Goal: Task Accomplishment & Management: Manage account settings

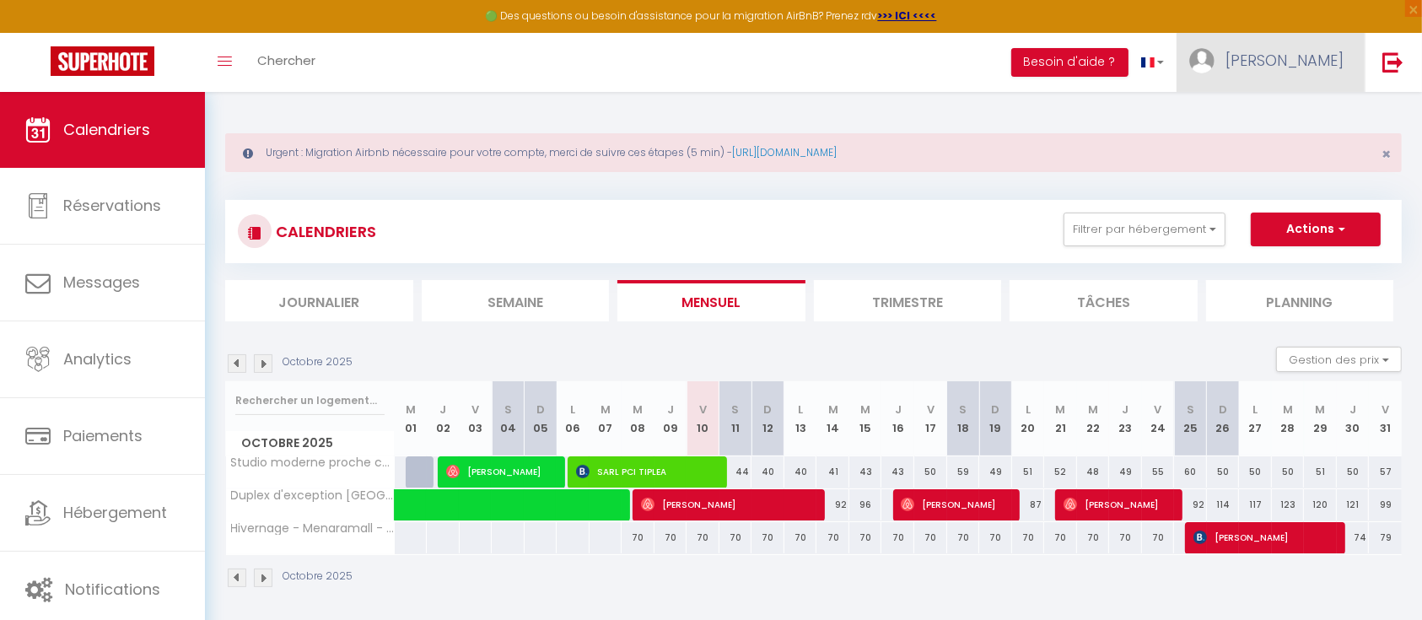
click at [1293, 64] on link "[PERSON_NAME]" at bounding box center [1271, 62] width 188 height 59
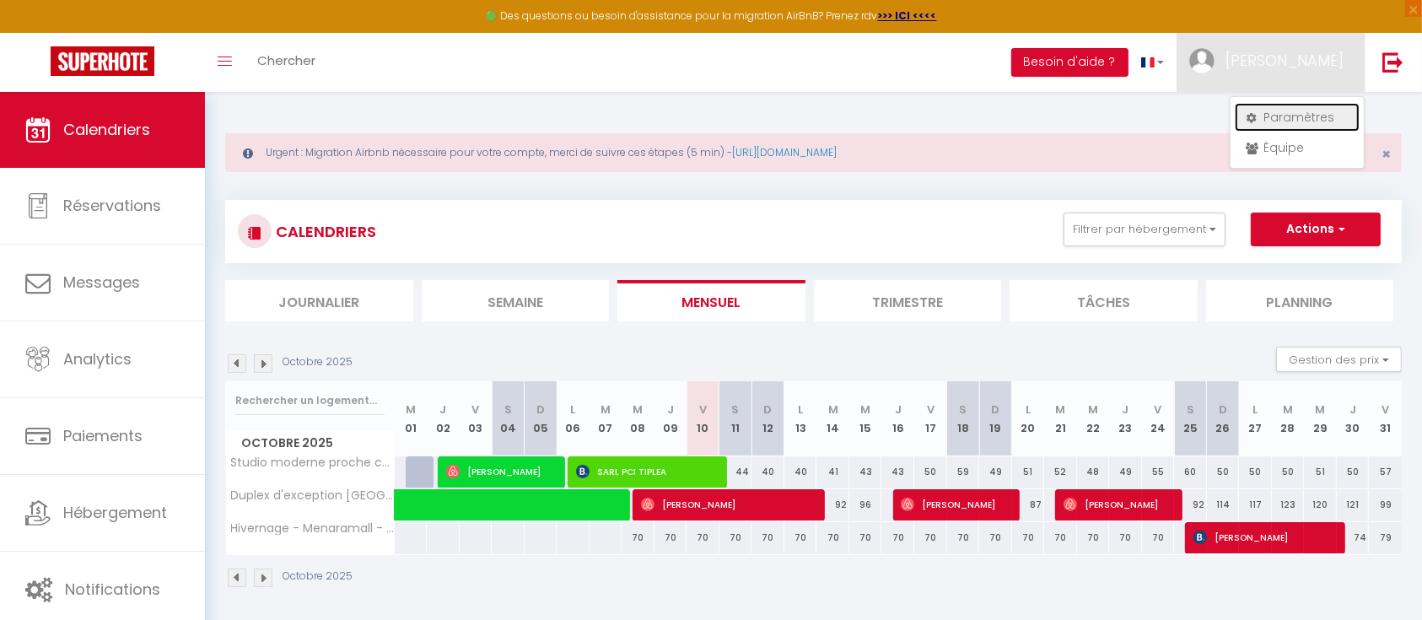
click at [1280, 126] on link "Paramètres" at bounding box center [1297, 117] width 125 height 29
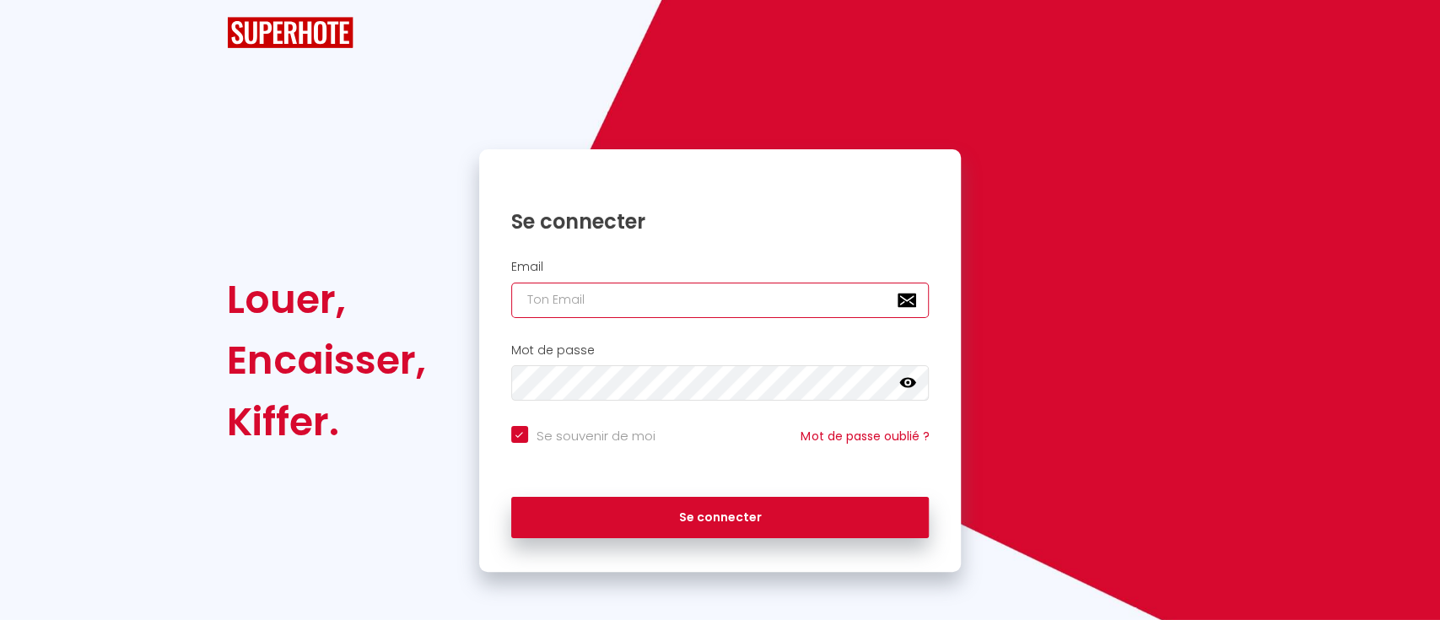
click at [746, 283] on input "email" at bounding box center [720, 300] width 418 height 35
type input "h"
checkbox input "true"
type input "ha"
checkbox input "true"
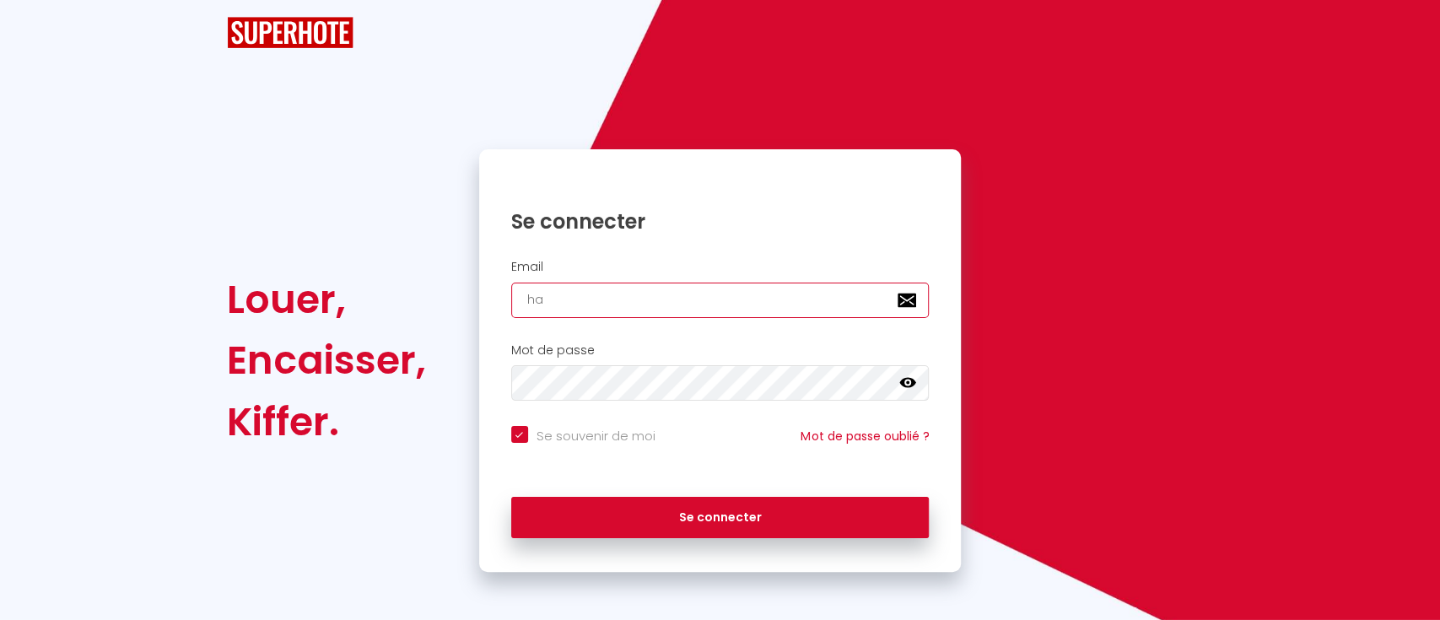
type input "har"
checkbox input "true"
type input "[PERSON_NAME]"
checkbox input "true"
type input "[PERSON_NAME]"
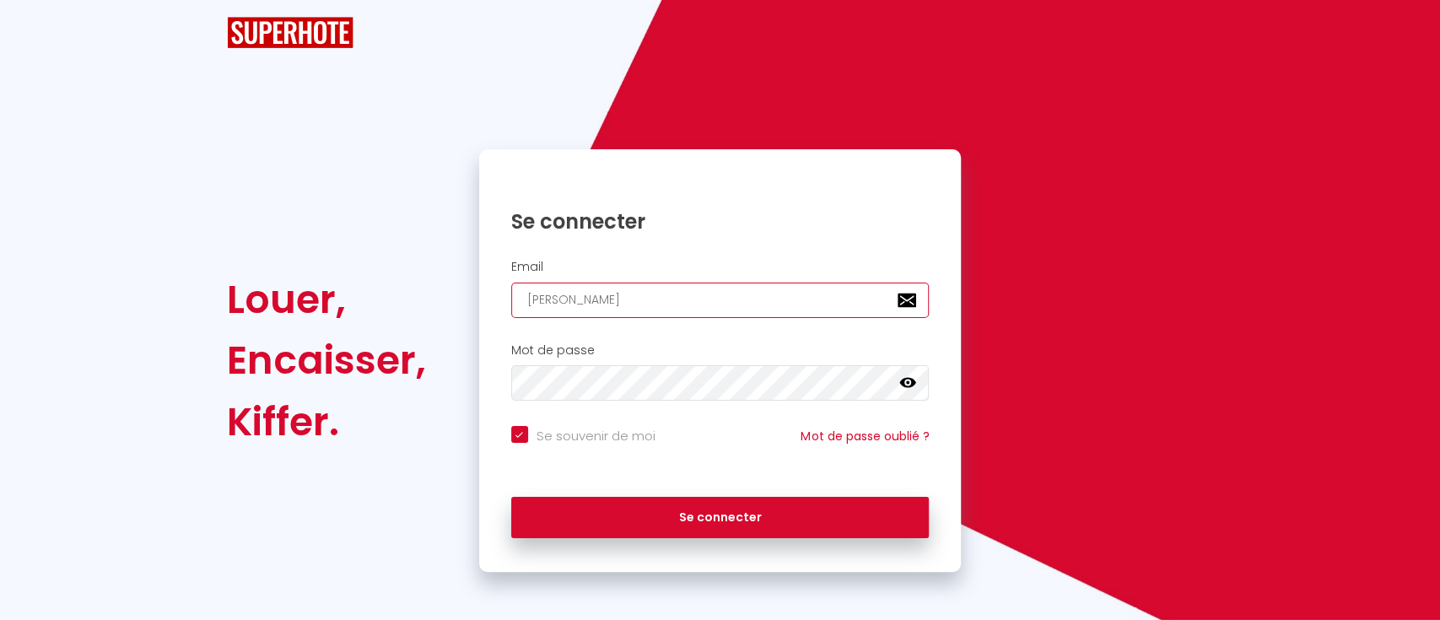
checkbox input "true"
type input "[PERSON_NAME]."
checkbox input "true"
type input "[PERSON_NAME].e"
checkbox input "true"
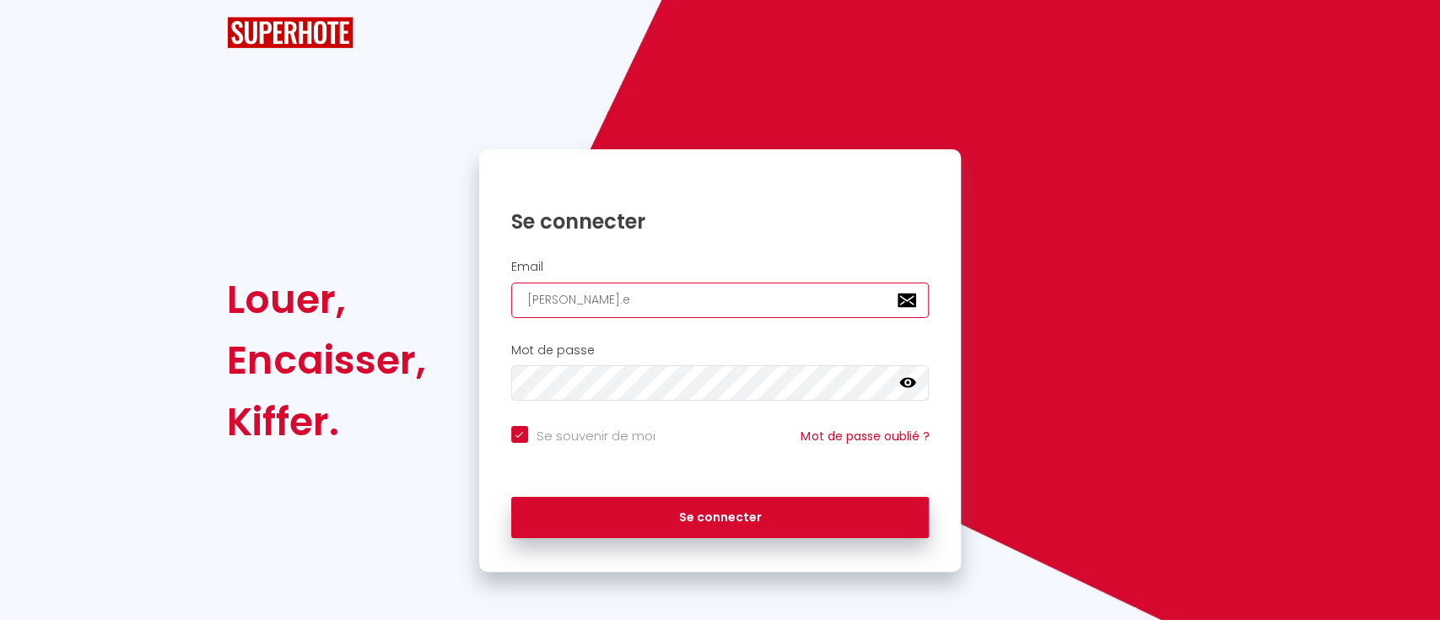
type input "[PERSON_NAME][DOMAIN_NAME]"
checkbox input "true"
type input "[PERSON_NAME].ego"
checkbox input "true"
type input "[PERSON_NAME].egou"
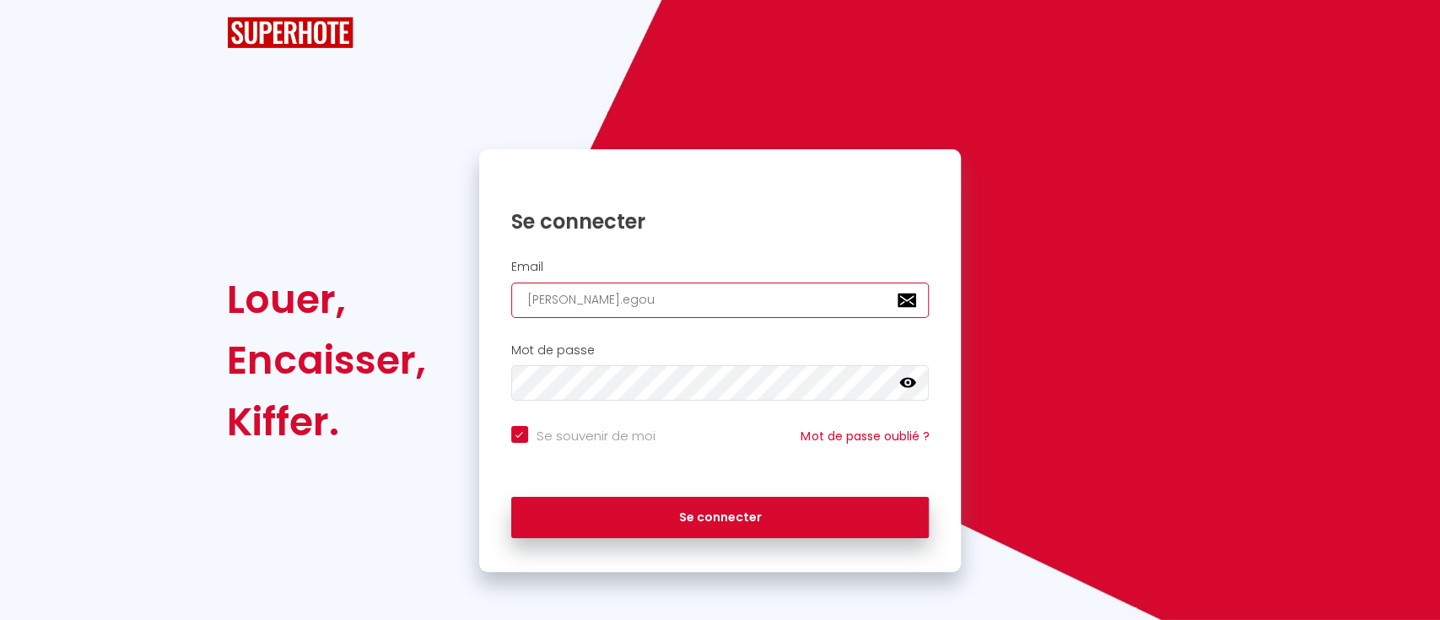
checkbox input "true"
type input "[PERSON_NAME].egoun"
checkbox input "true"
type input "[PERSON_NAME].egounl"
checkbox input "true"
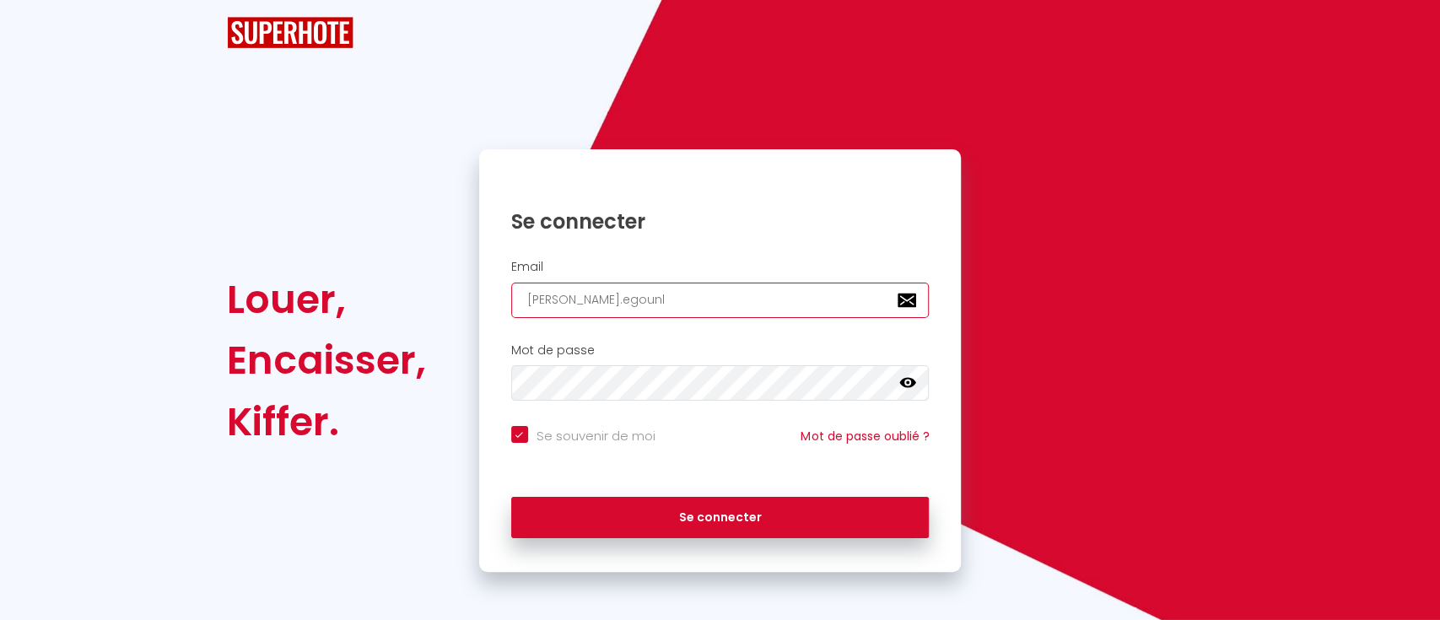
type input "[PERSON_NAME].egounle"
checkbox input "true"
type input "[PERSON_NAME].egounlet"
checkbox input "true"
type input "[PERSON_NAME].egounlety"
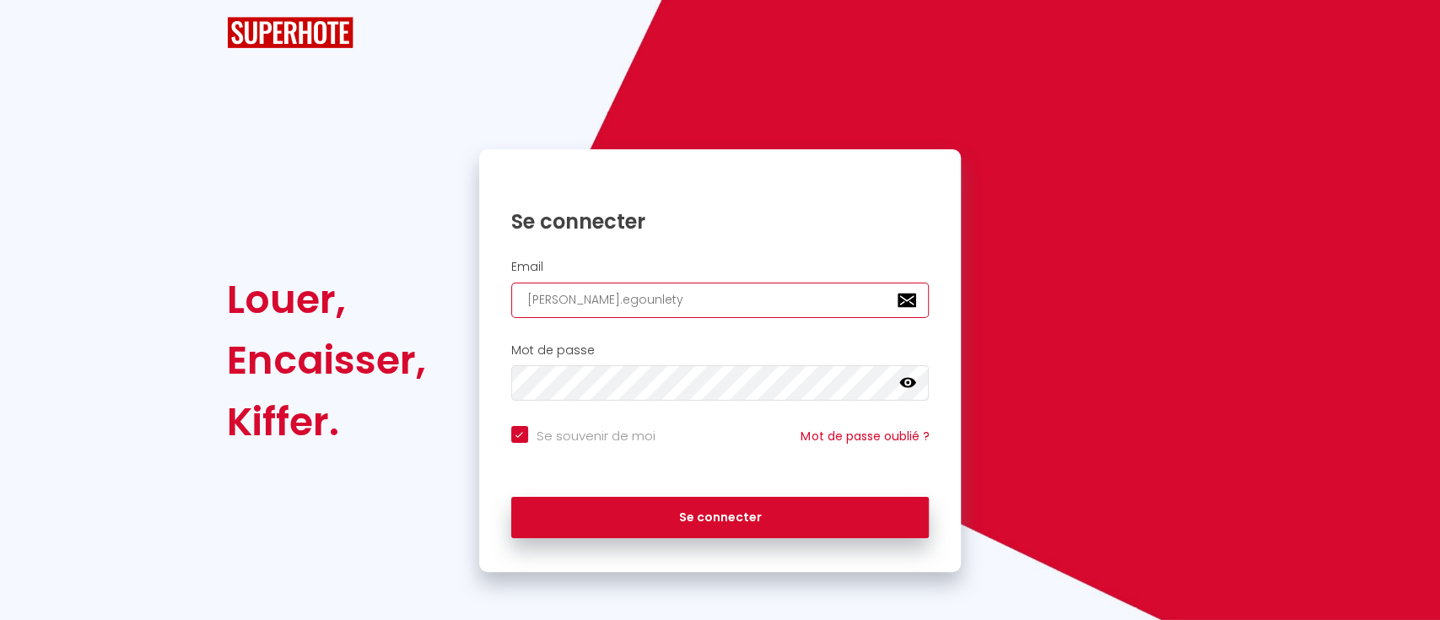
checkbox input "true"
type input "[PERSON_NAME].egounlety@"
checkbox input "true"
type input "[PERSON_NAME]"
checkbox input "true"
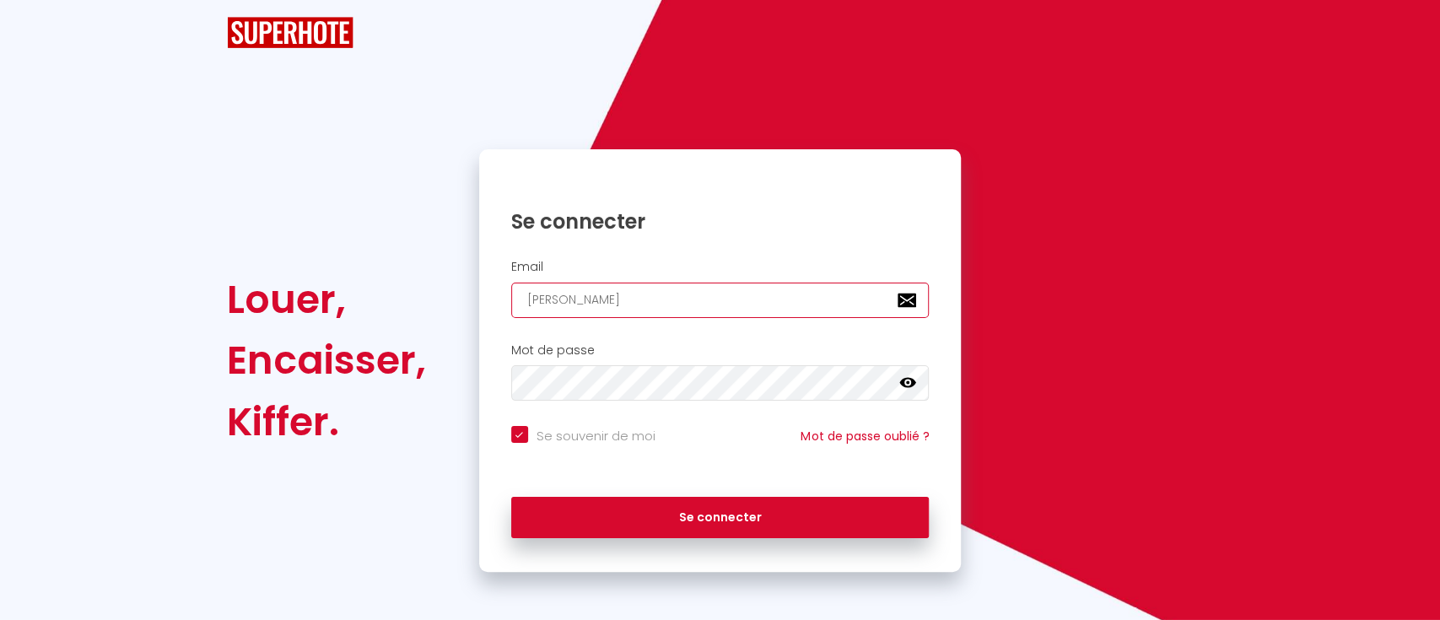
type input "[PERSON_NAME]"
checkbox input "true"
type input "[PERSON_NAME]"
checkbox input "true"
type input "[PERSON_NAME]"
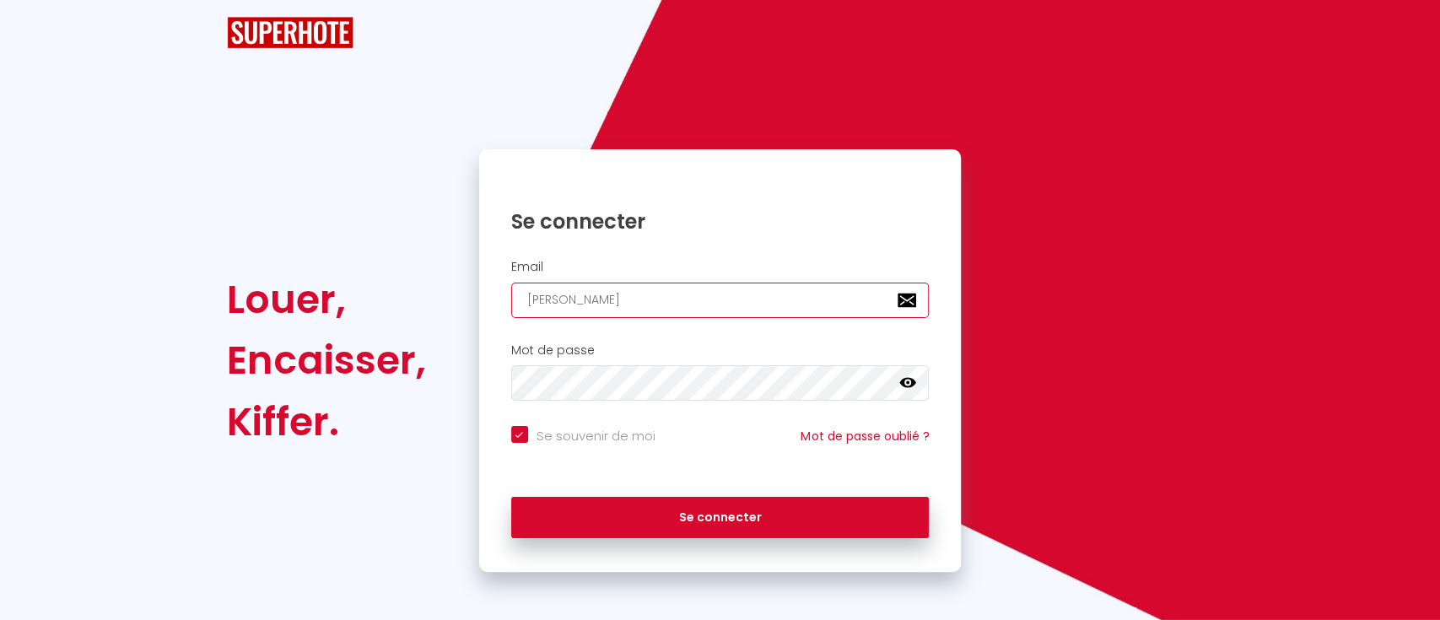
checkbox input "true"
type input "[PERSON_NAME]"
checkbox input "true"
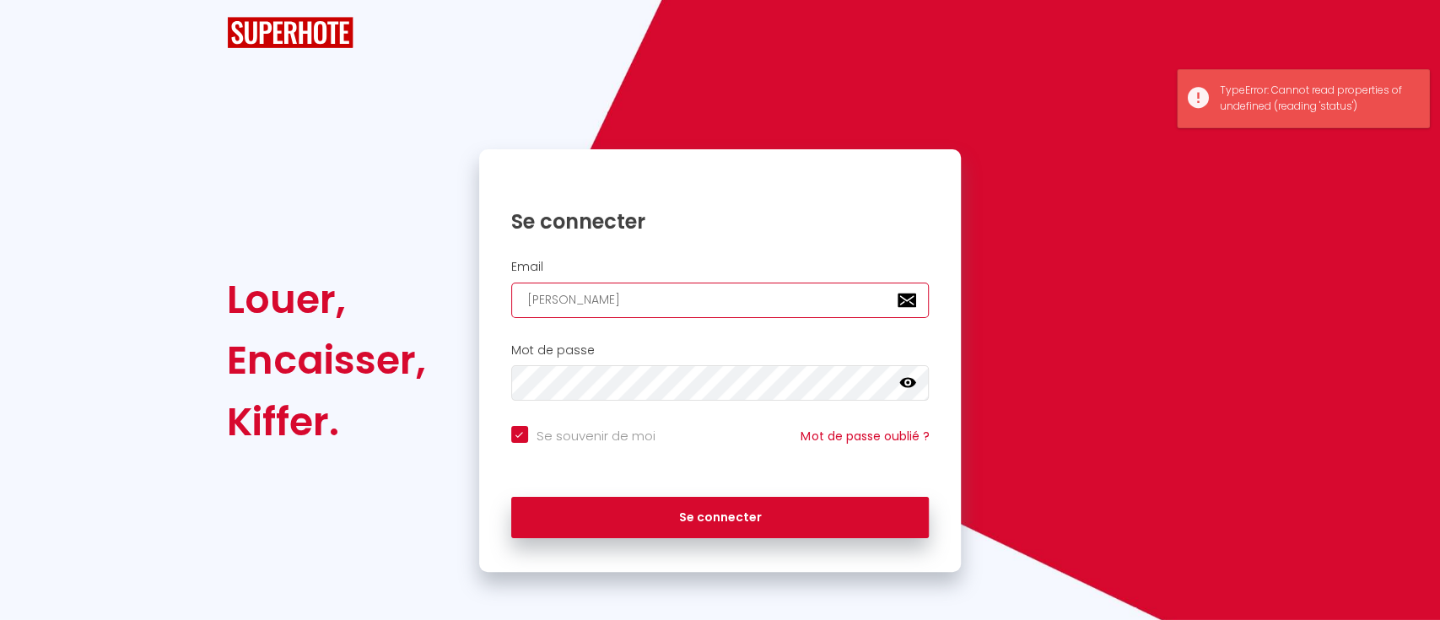
type input "[PERSON_NAME]."
checkbox input "true"
type input "[PERSON_NAME]"
checkbox input "true"
type input "[PERSON_NAME][EMAIL_ADDRESS][DOMAIN_NAME]"
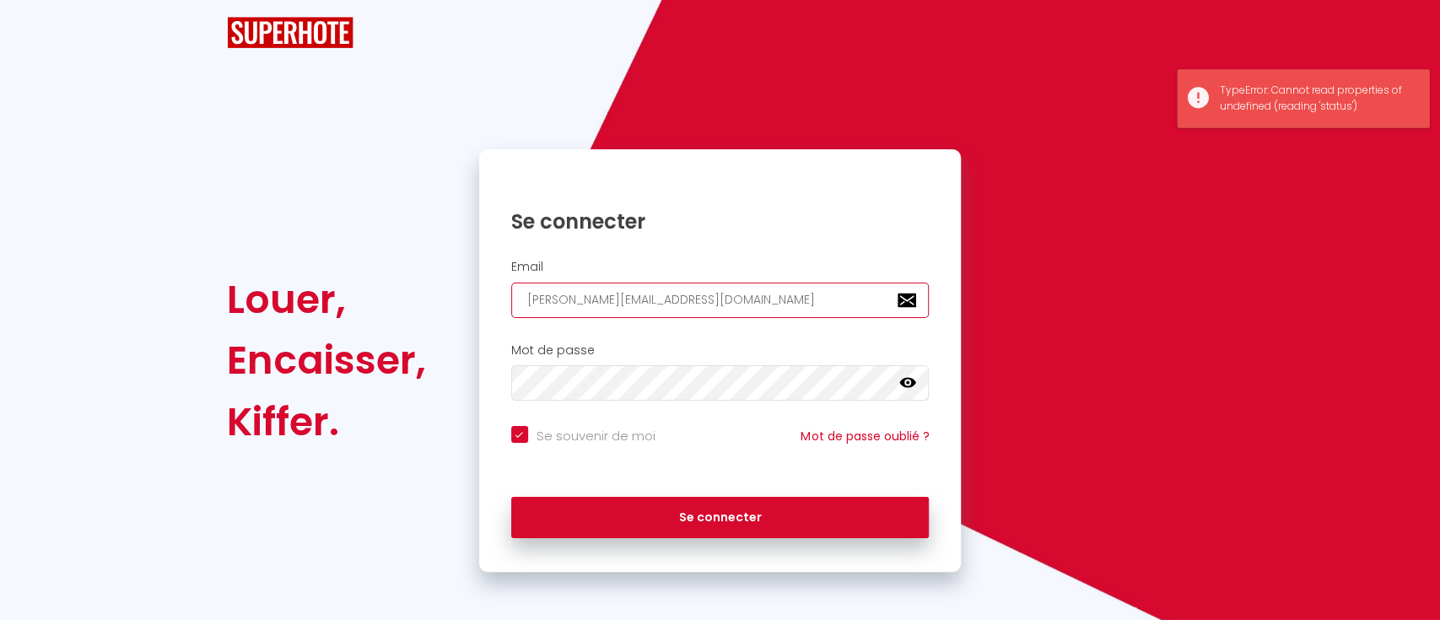
checkbox input "true"
type input "[PERSON_NAME][EMAIL_ADDRESS][DOMAIN_NAME]"
checkbox input "true"
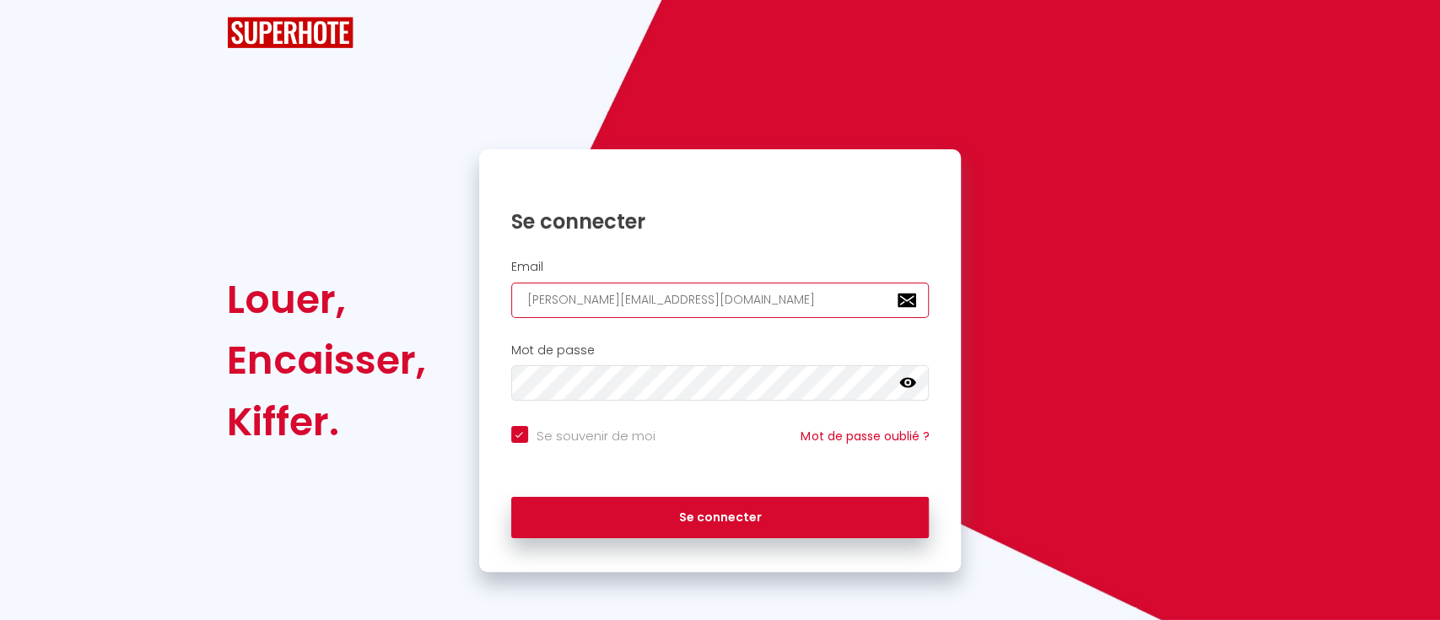
type input "[PERSON_NAME][EMAIL_ADDRESS][DOMAIN_NAME]"
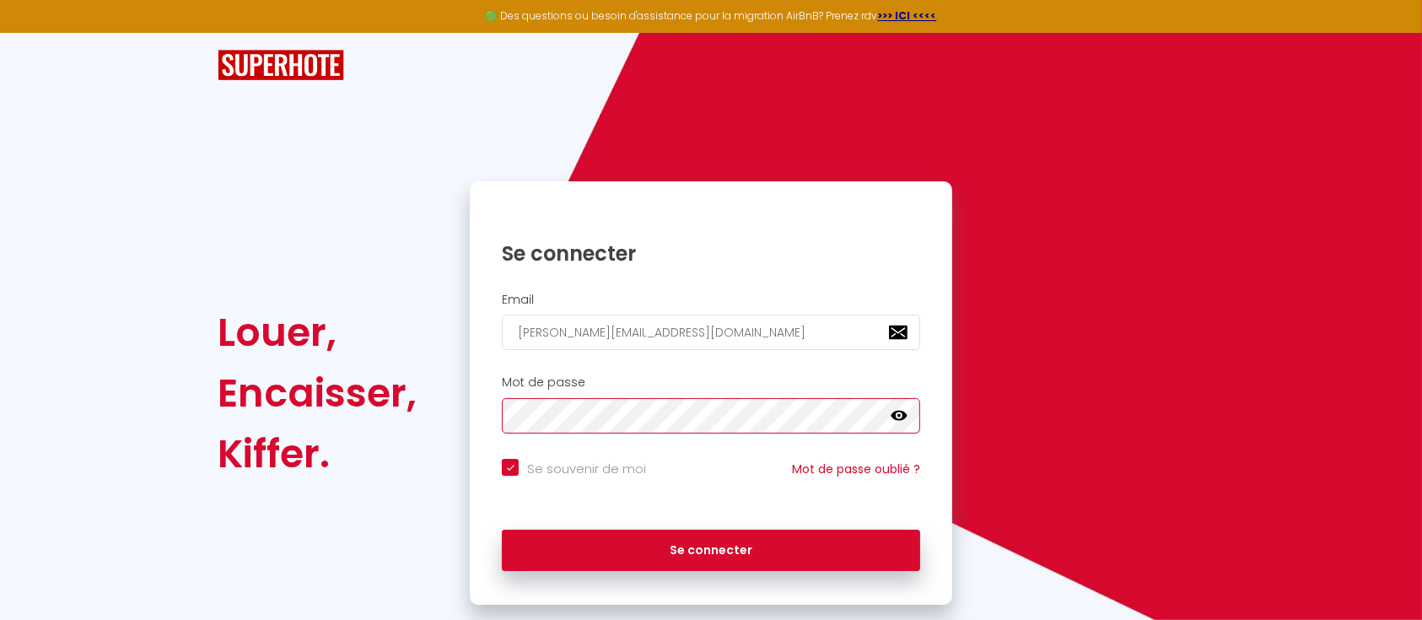
click at [502, 530] on button "Se connecter" at bounding box center [711, 551] width 418 height 42
checkbox input "true"
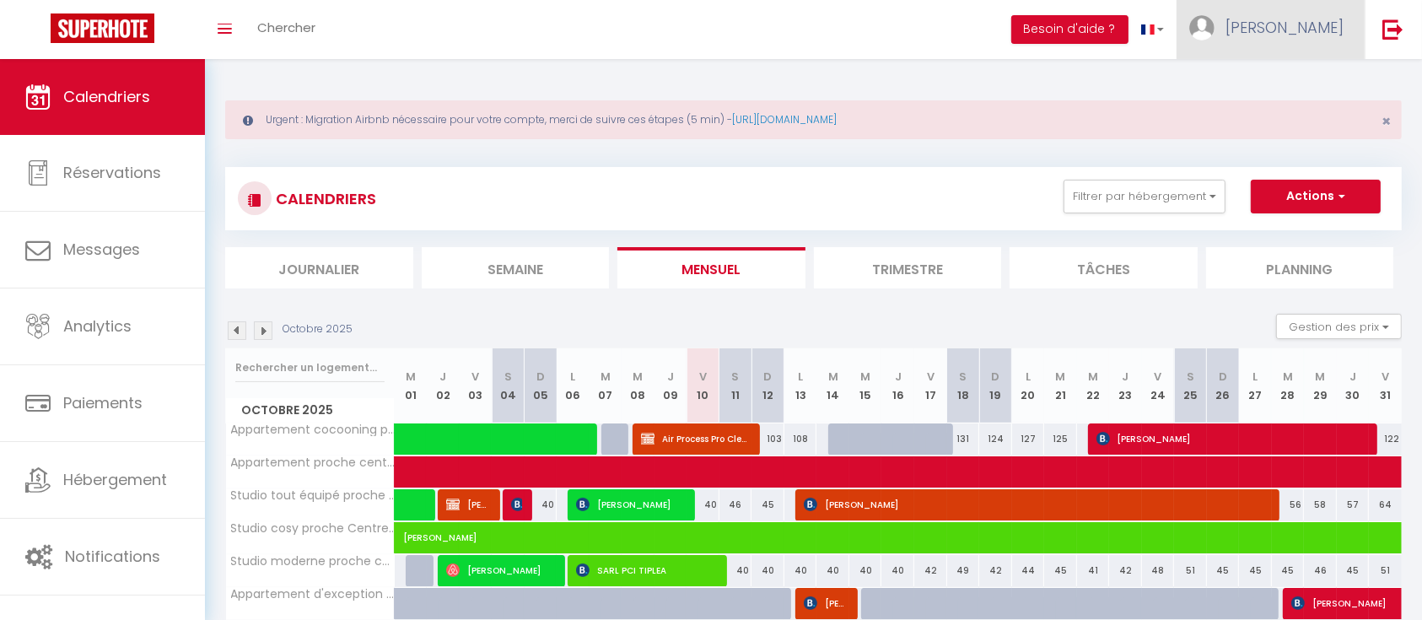
click at [1284, 44] on link "[PERSON_NAME]" at bounding box center [1271, 29] width 188 height 59
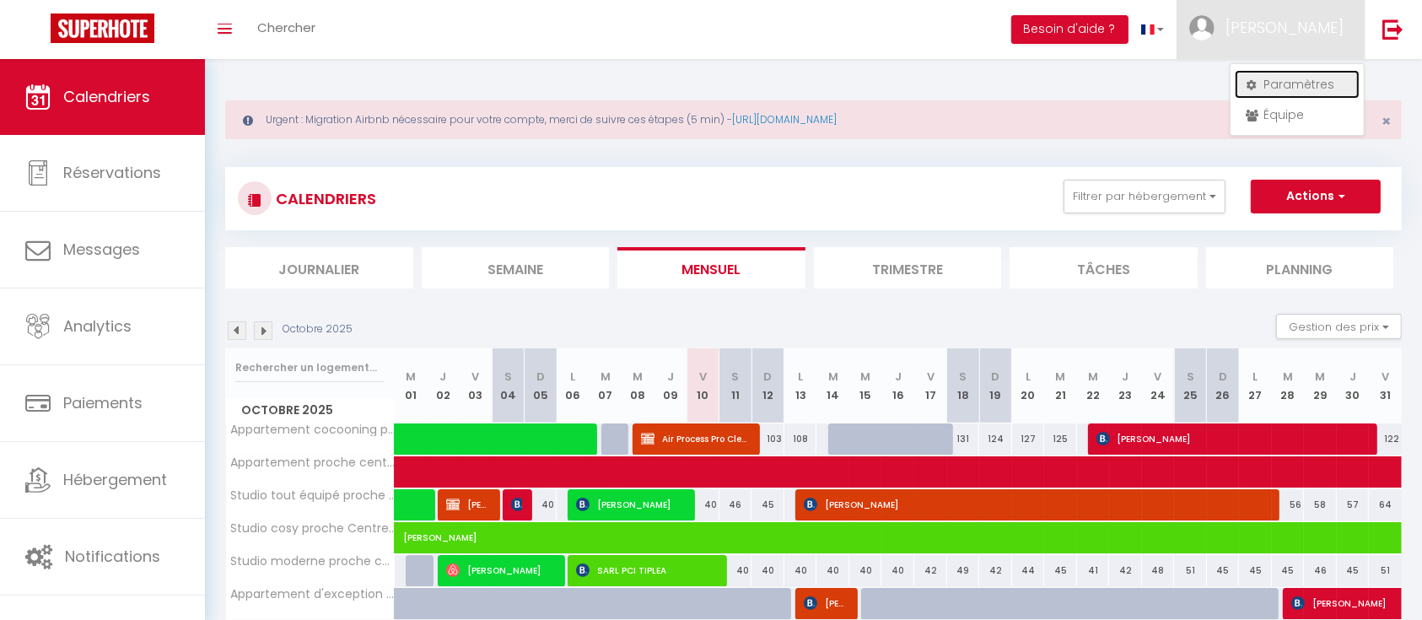
click at [1272, 85] on link "Paramètres" at bounding box center [1297, 84] width 125 height 29
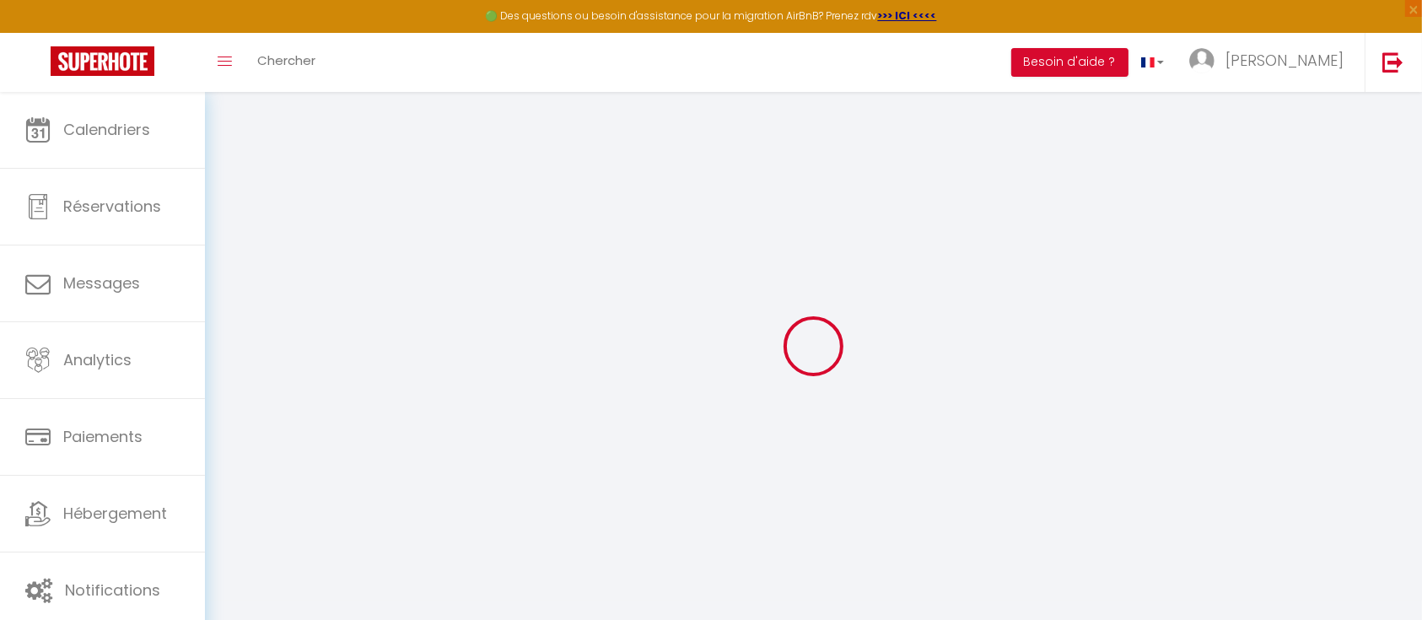
type input "WqhTWSe8U63SOTTY0BmoMwxvg"
type input "jCSI5OZWlTQSdWRRh8HDcgdu4"
type input "[URL][DOMAIN_NAME]"
select select "fr"
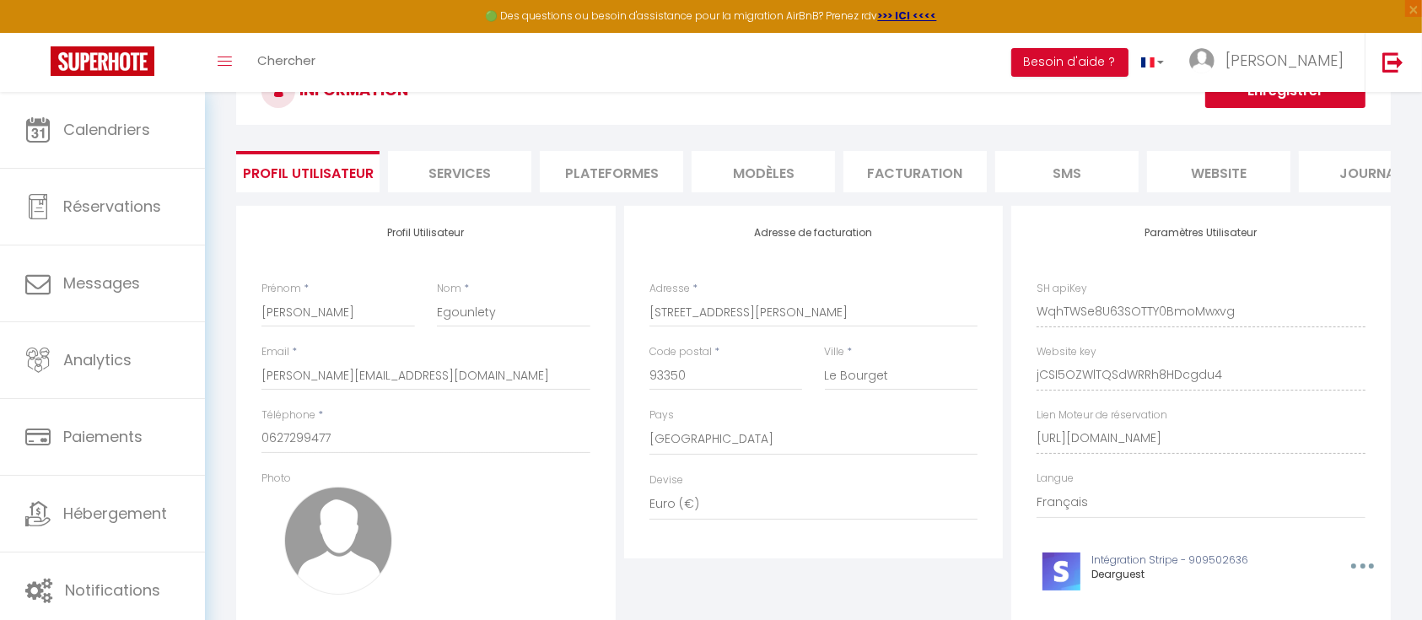
scroll to position [72, 0]
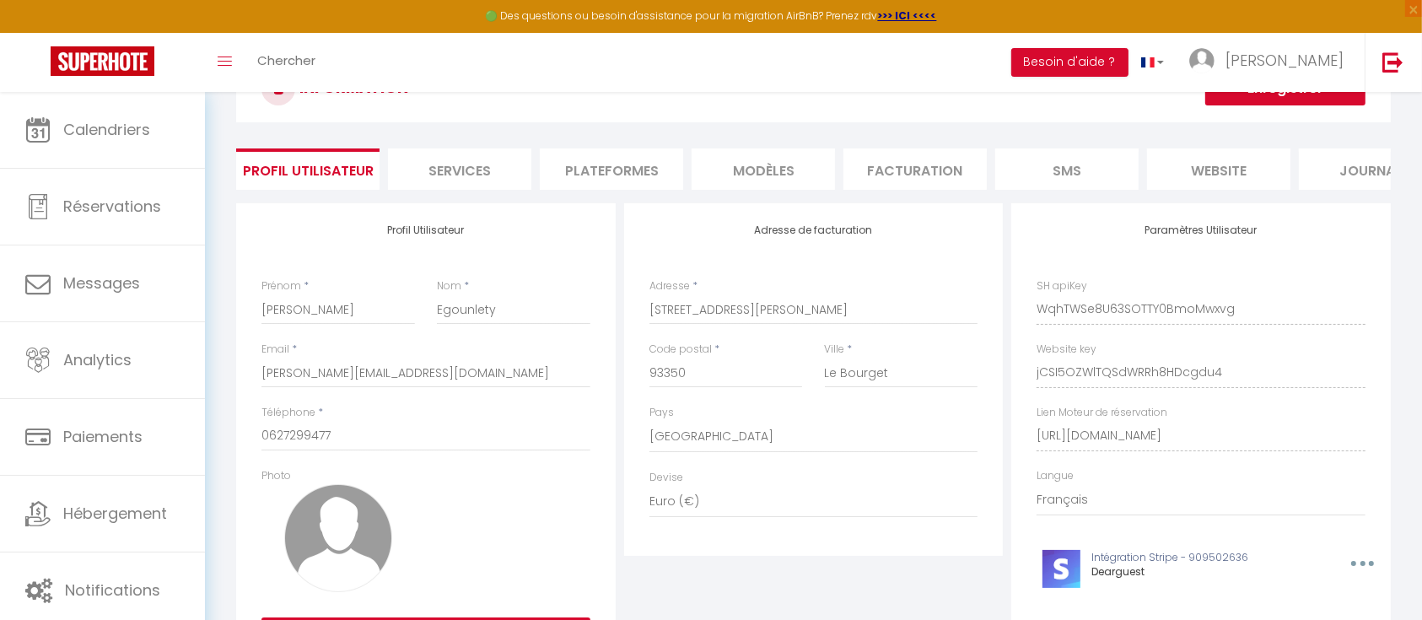
click at [613, 167] on li "Plateformes" at bounding box center [611, 168] width 143 height 41
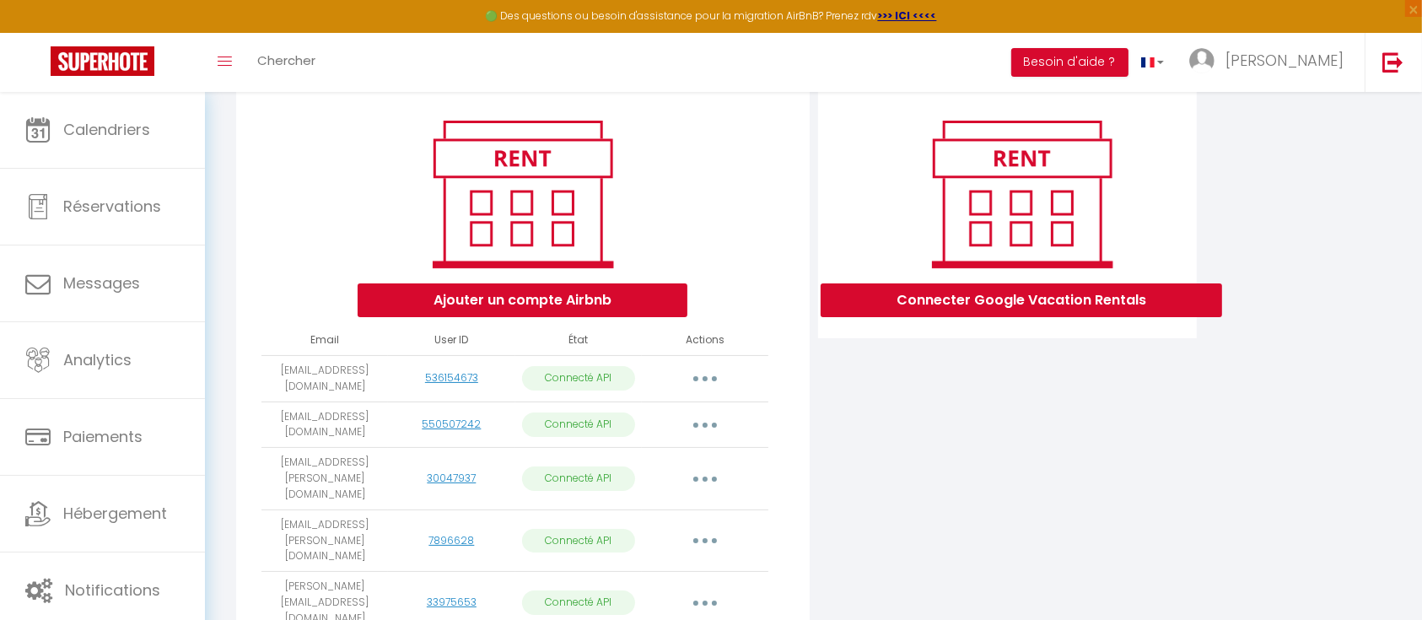
scroll to position [169, 0]
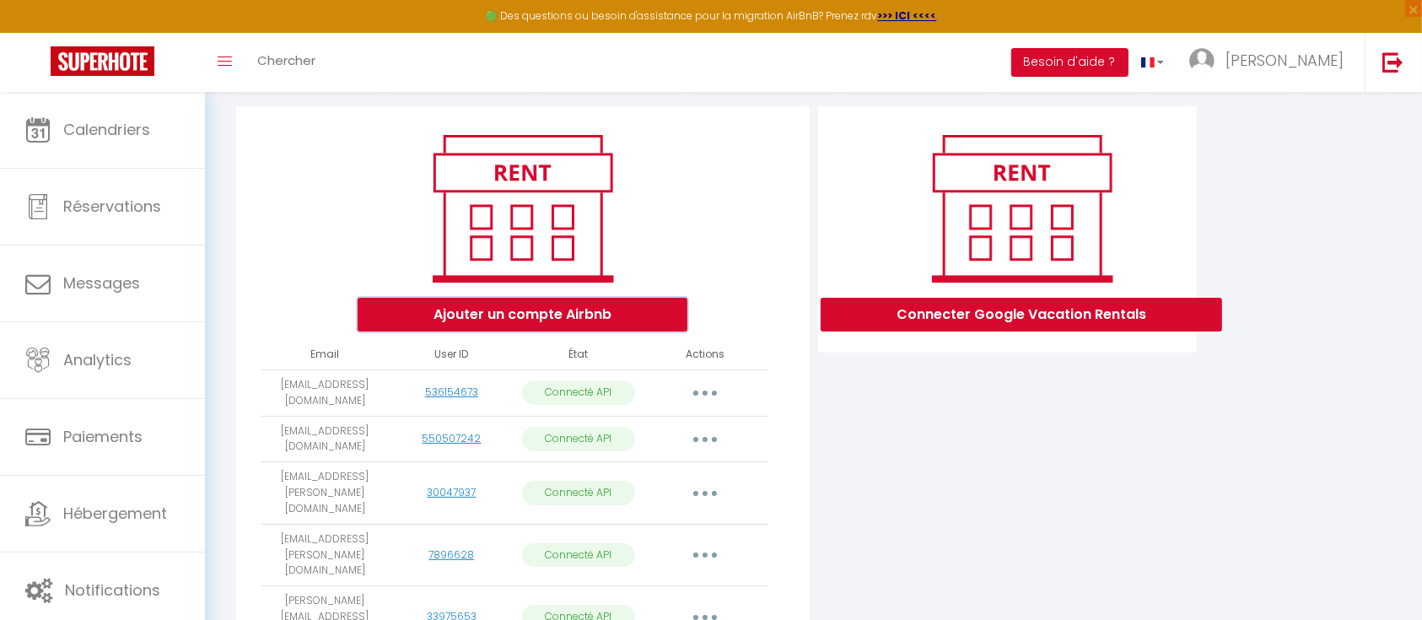
click at [493, 331] on button "Ajouter un compte Airbnb" at bounding box center [523, 315] width 330 height 34
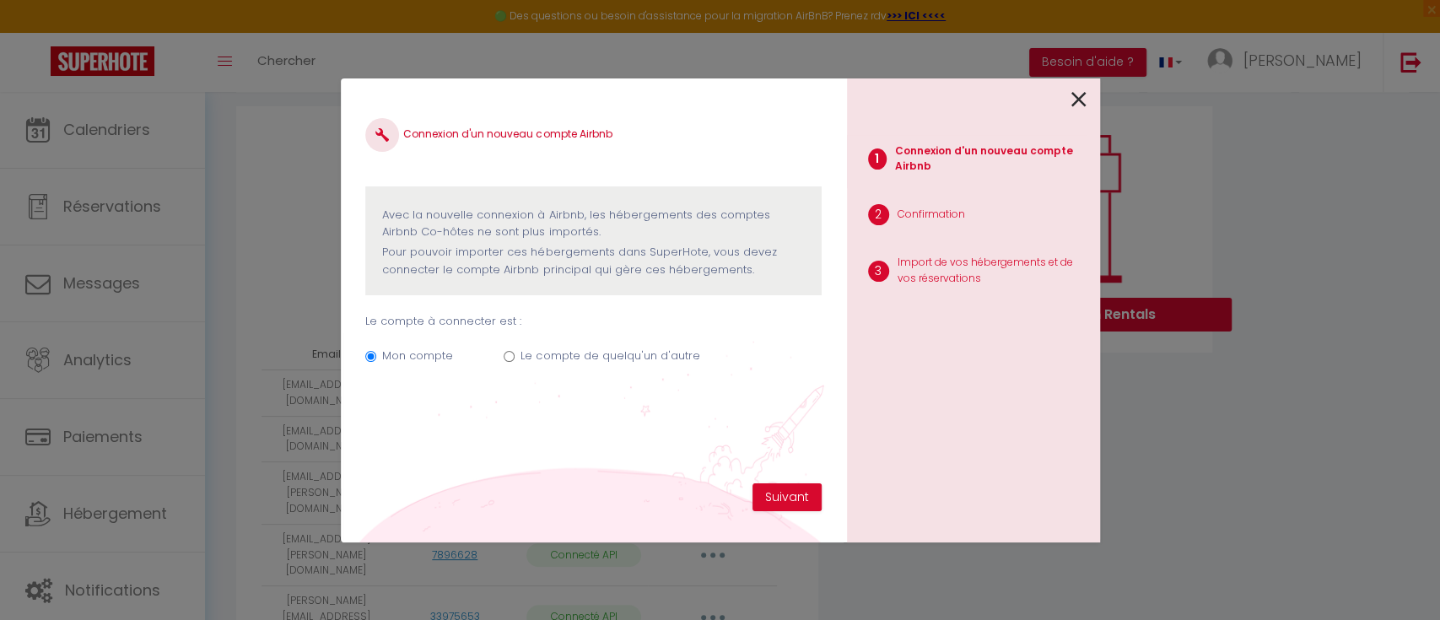
click at [515, 358] on div "Mon compte Le compte de quelqu'un d'autre" at bounding box center [592, 359] width 455 height 57
click at [509, 359] on input "Le compte de quelqu'un d'autre" at bounding box center [509, 356] width 11 height 11
radio input "true"
radio input "false"
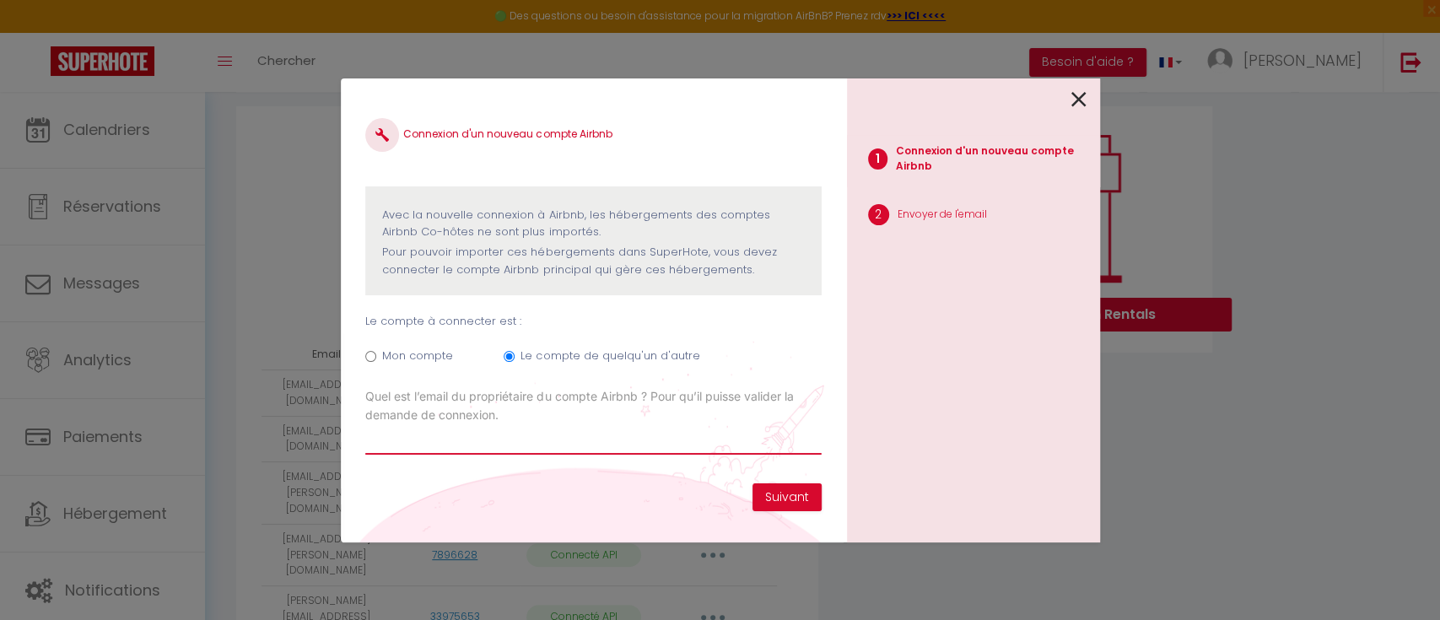
click at [506, 438] on input "Email connexion Airbnb" at bounding box center [592, 439] width 455 height 30
type input "[EMAIL_ADDRESS][DOMAIN_NAME]"
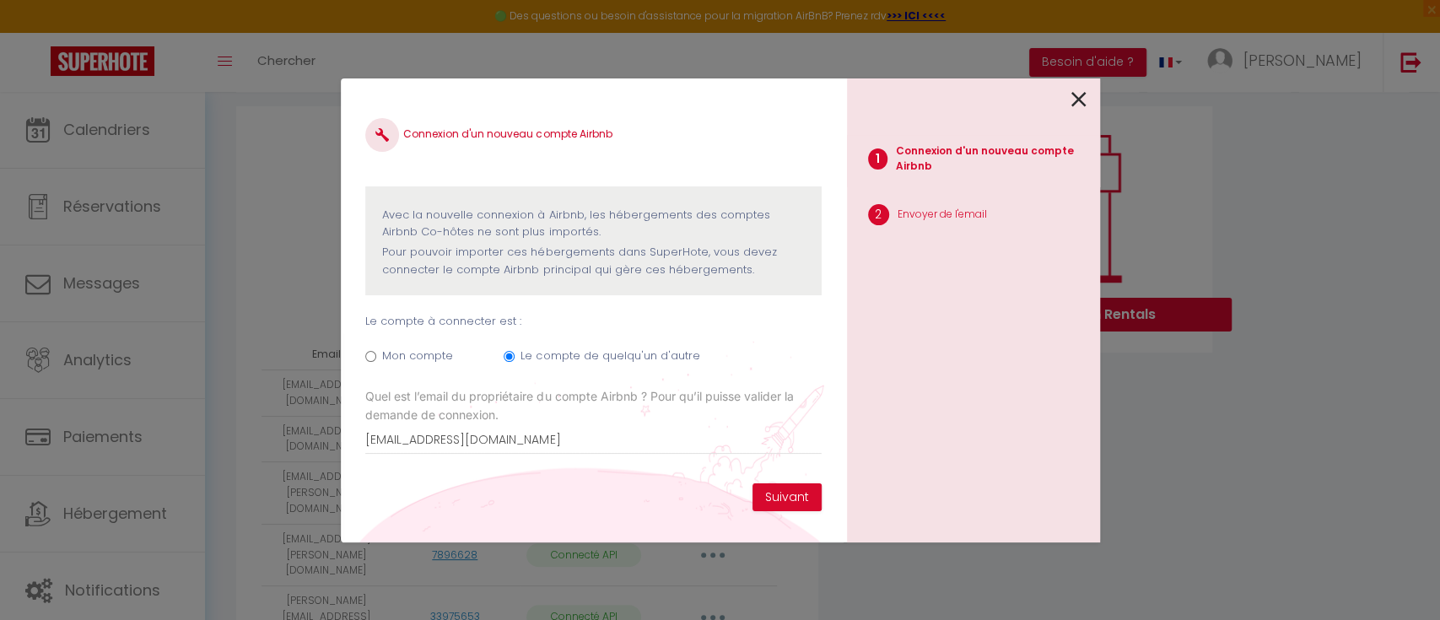
click at [775, 478] on div "Connexion d'un nouveau compte Airbnb Avec la nouvelle connexion à [GEOGRAPHIC_D…" at bounding box center [592, 294] width 455 height 380
click at [775, 479] on div "Connexion d'un nouveau compte Airbnb Avec la nouvelle connexion à [GEOGRAPHIC_D…" at bounding box center [592, 294] width 455 height 380
click at [776, 496] on button "Suivant" at bounding box center [786, 497] width 69 height 29
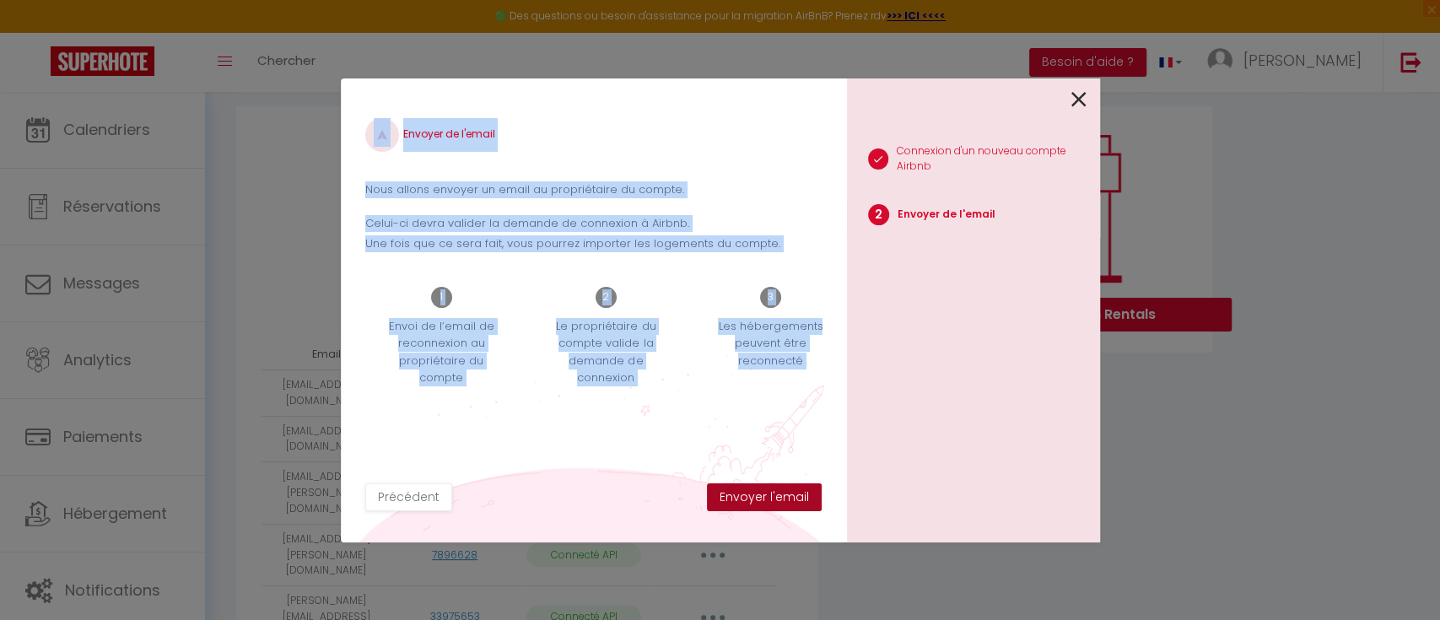
click at [781, 503] on button "Envoyer l'email" at bounding box center [764, 497] width 115 height 29
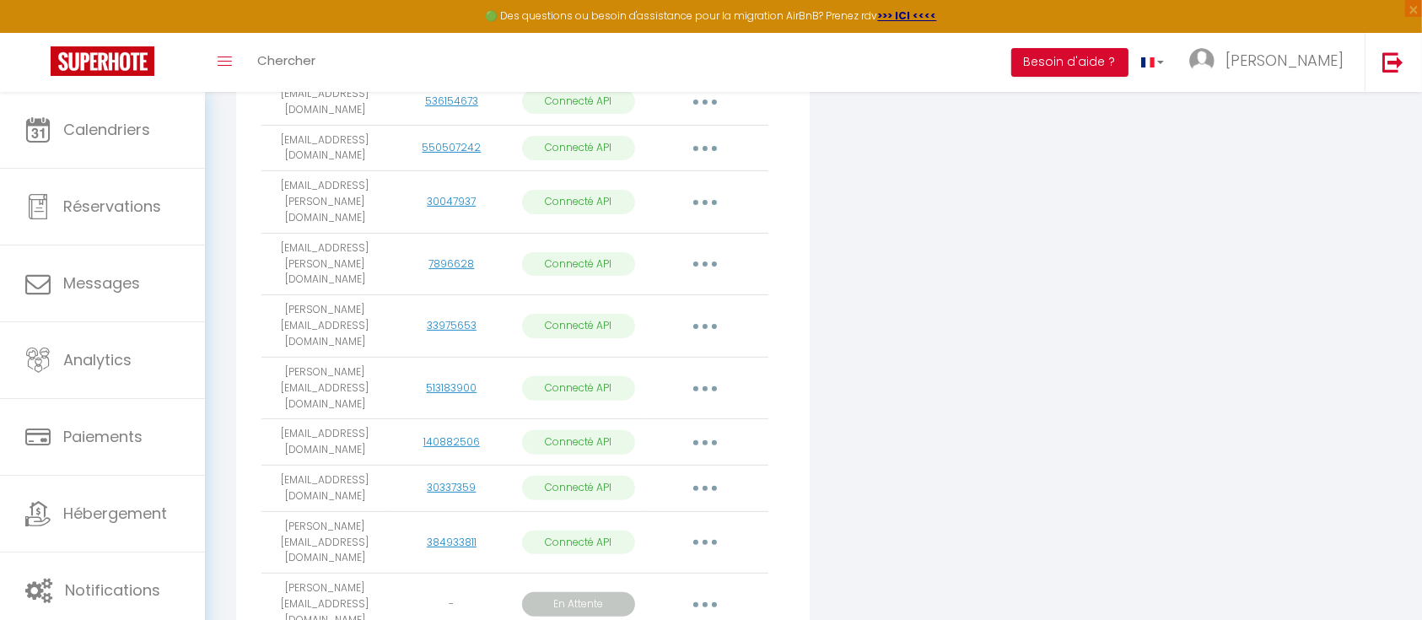
scroll to position [519, 0]
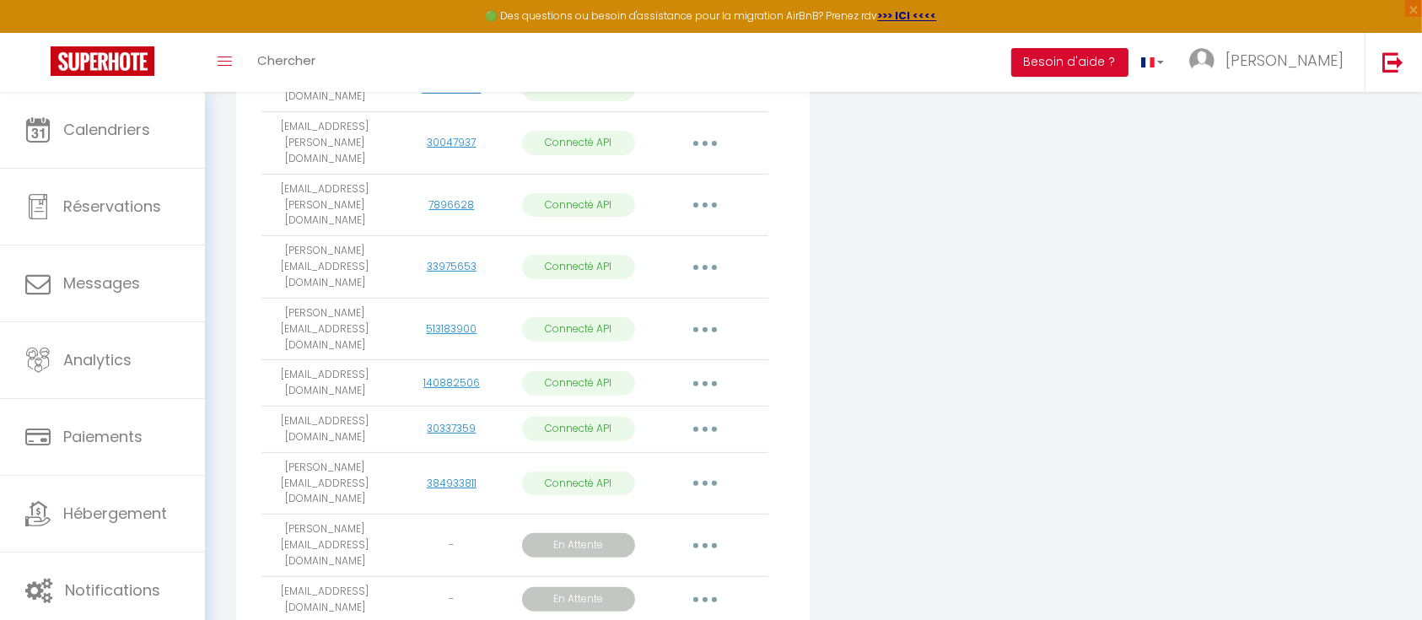
click at [711, 532] on button "button" at bounding box center [705, 545] width 47 height 27
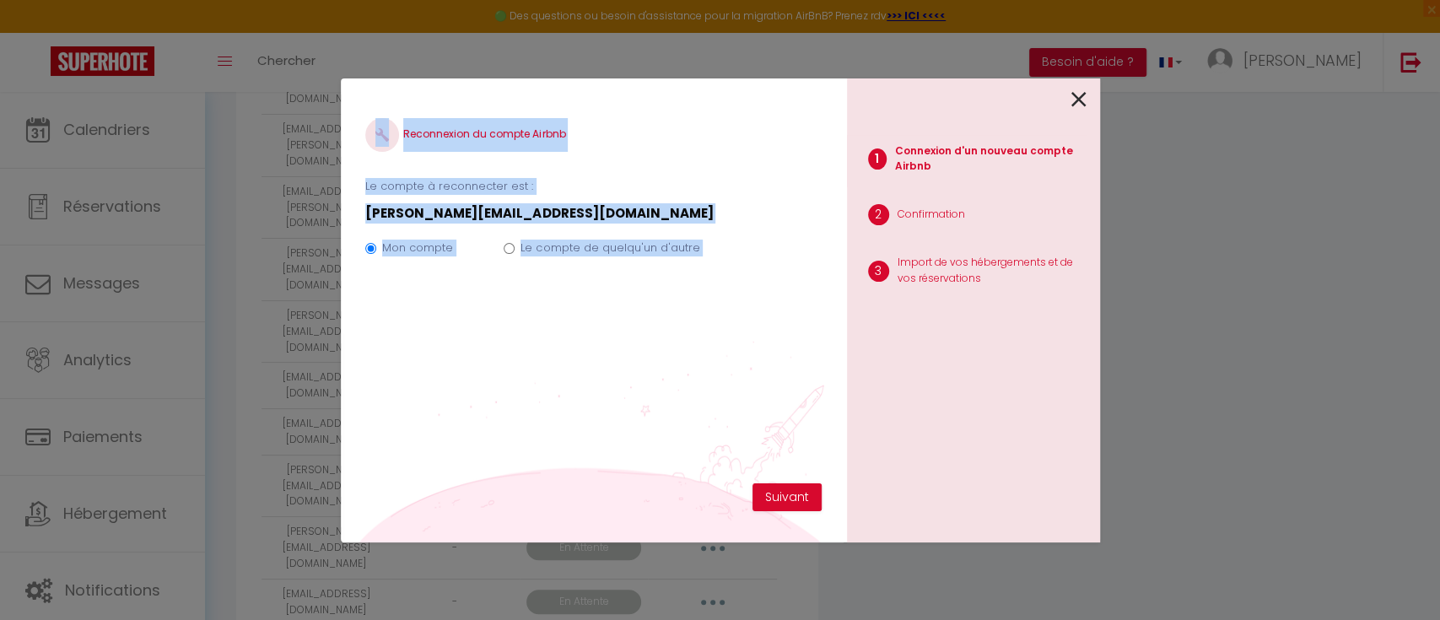
click at [497, 246] on div "Mon compte Le compte de quelqu'un d'autre" at bounding box center [592, 251] width 455 height 57
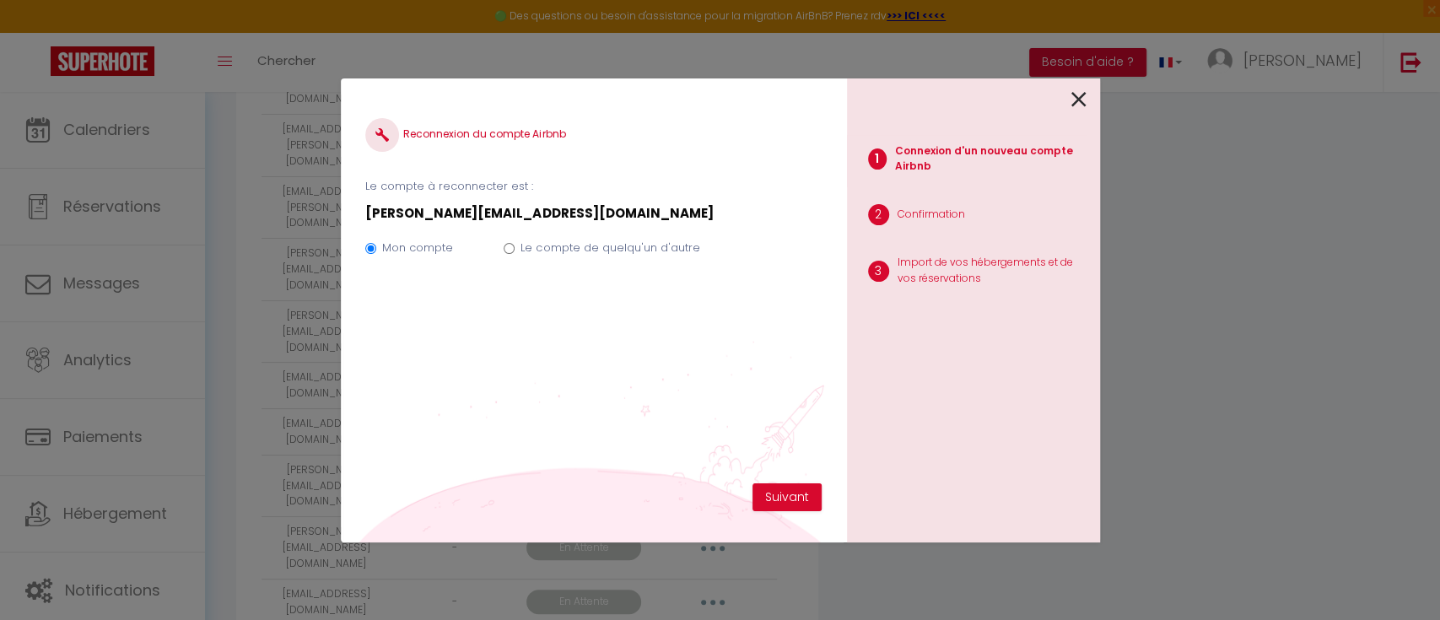
click at [499, 246] on div "Mon compte Le compte de quelqu'un d'autre" at bounding box center [592, 251] width 455 height 57
click at [509, 249] on input "Le compte de quelqu'un d'autre" at bounding box center [509, 248] width 11 height 11
radio input "true"
radio input "false"
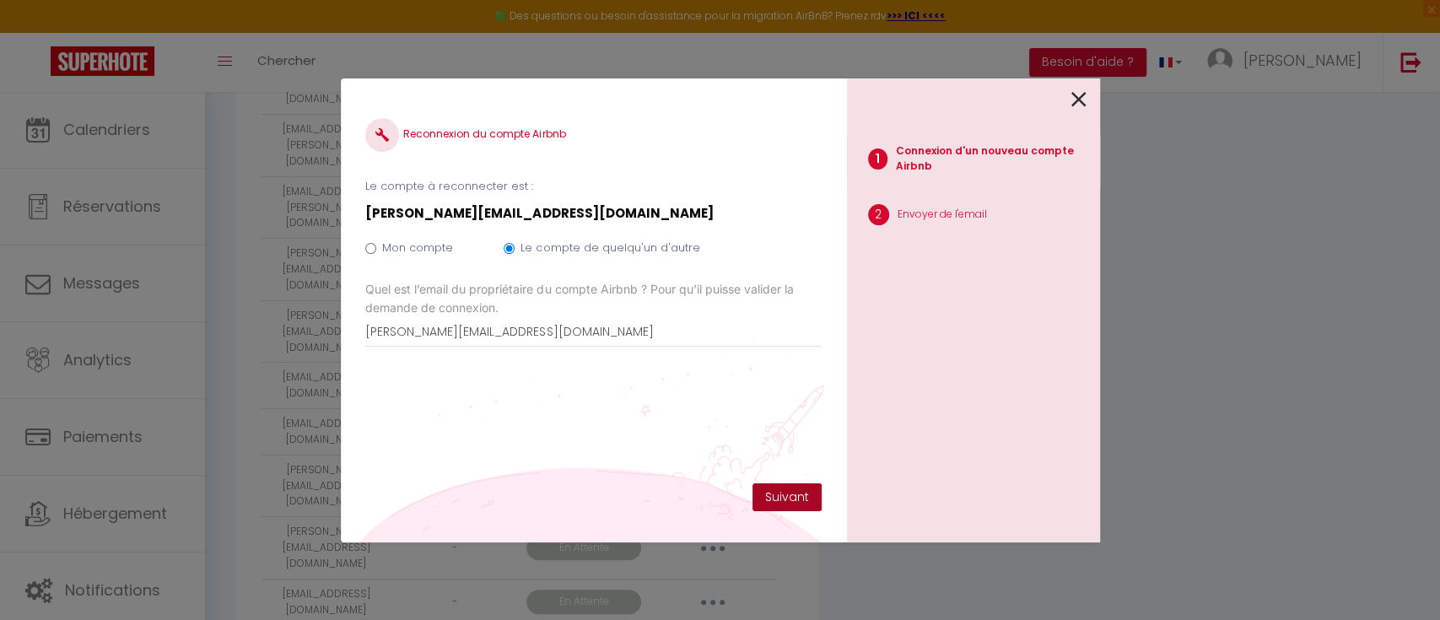
click at [784, 500] on button "Suivant" at bounding box center [786, 497] width 69 height 29
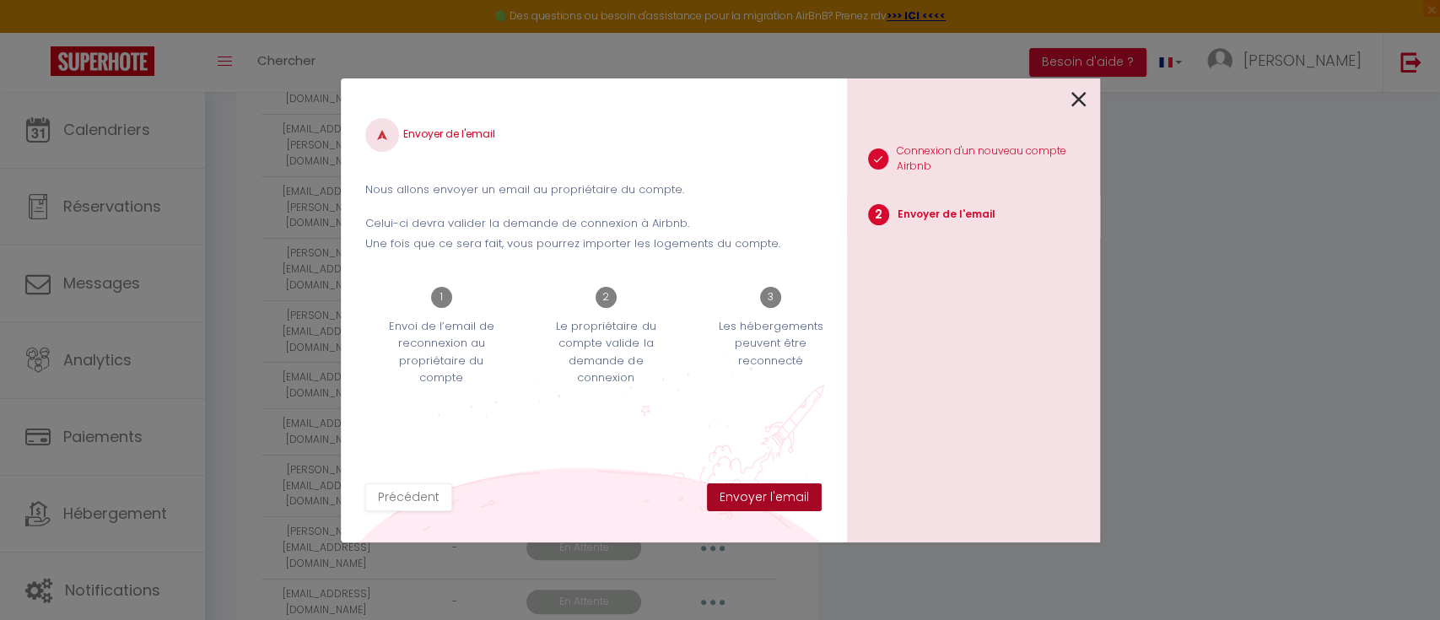
click at [784, 500] on button "Envoyer l'email" at bounding box center [764, 497] width 115 height 29
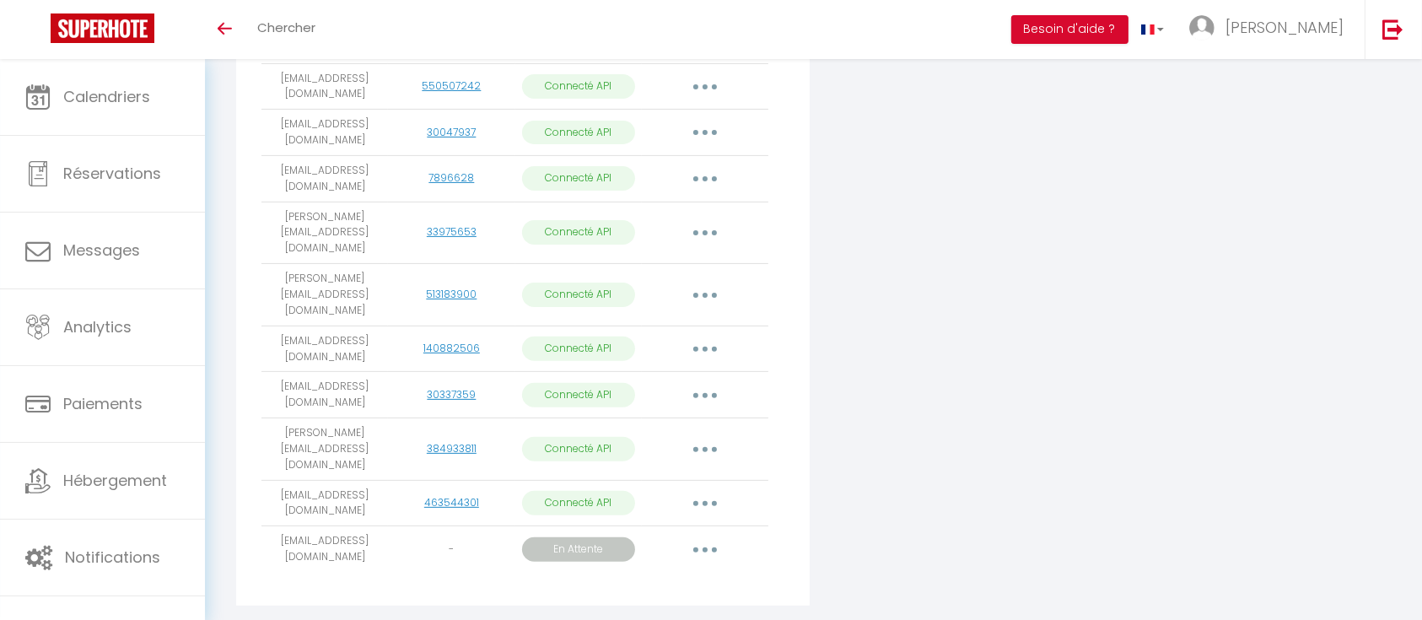
scroll to position [488, 0]
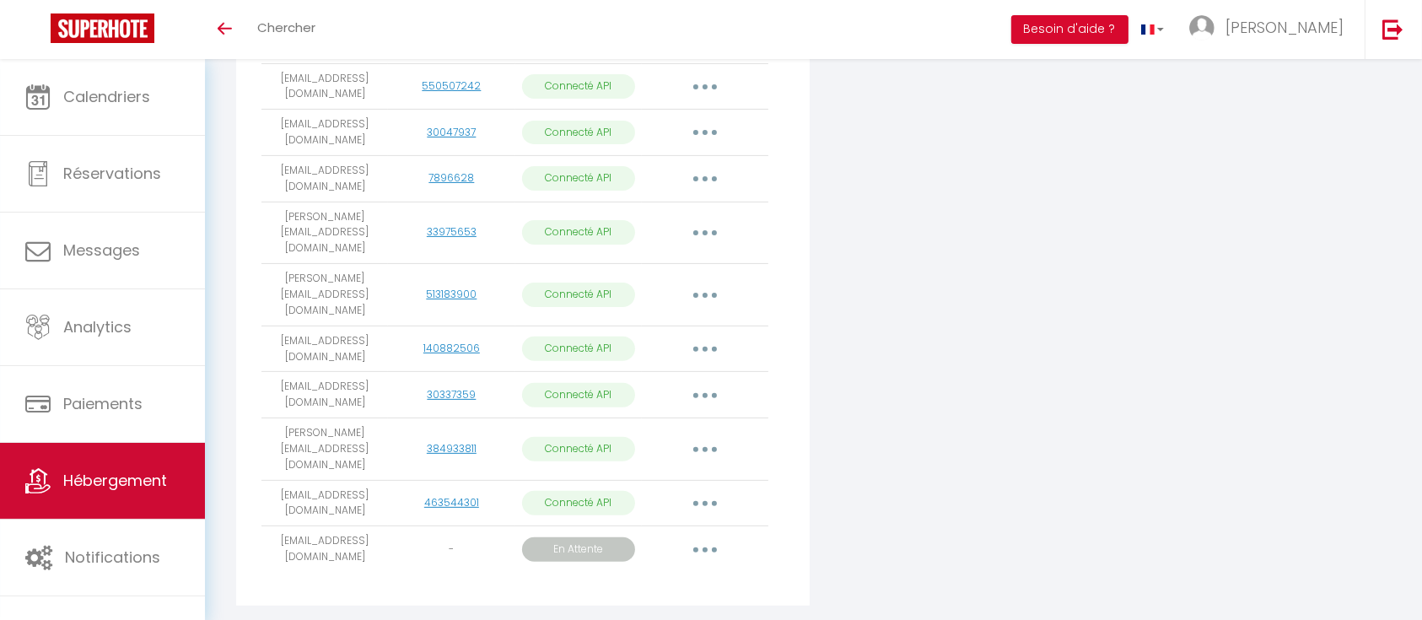
click at [121, 479] on span "Hébergement" at bounding box center [115, 480] width 104 height 21
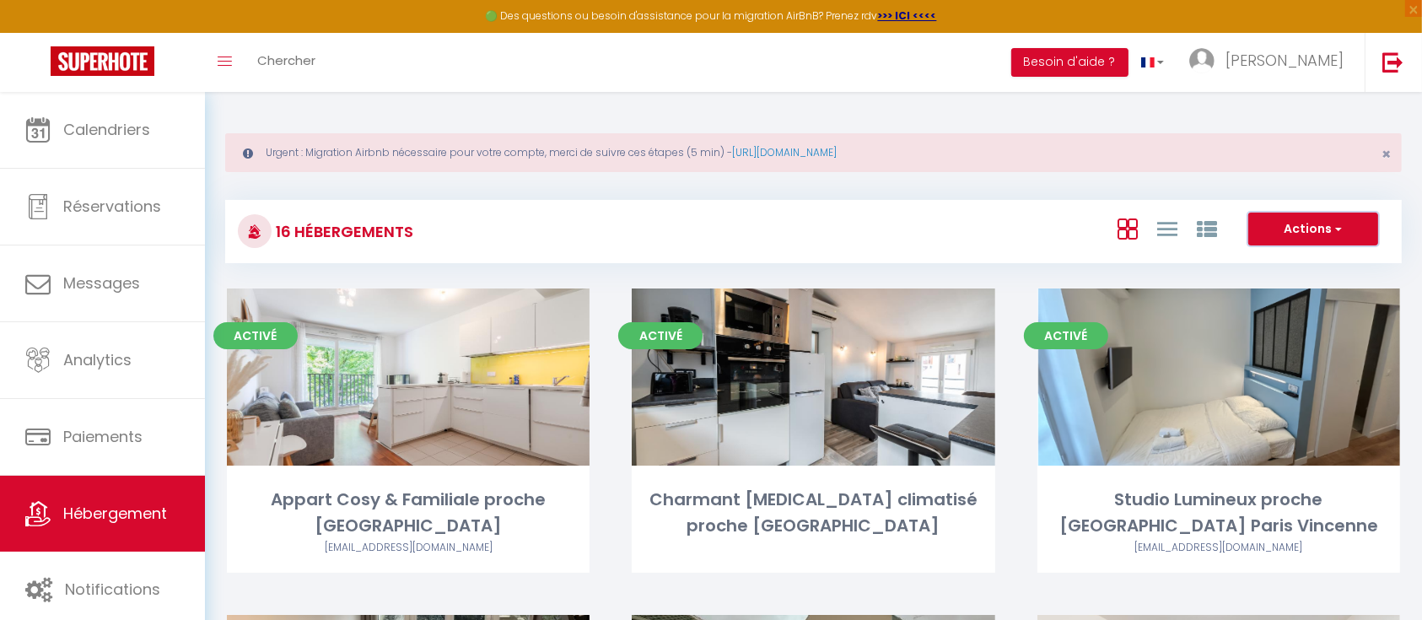
click at [1304, 234] on button "Actions" at bounding box center [1313, 230] width 130 height 34
click at [1256, 262] on li "Créer un Hébergement" at bounding box center [1300, 264] width 154 height 19
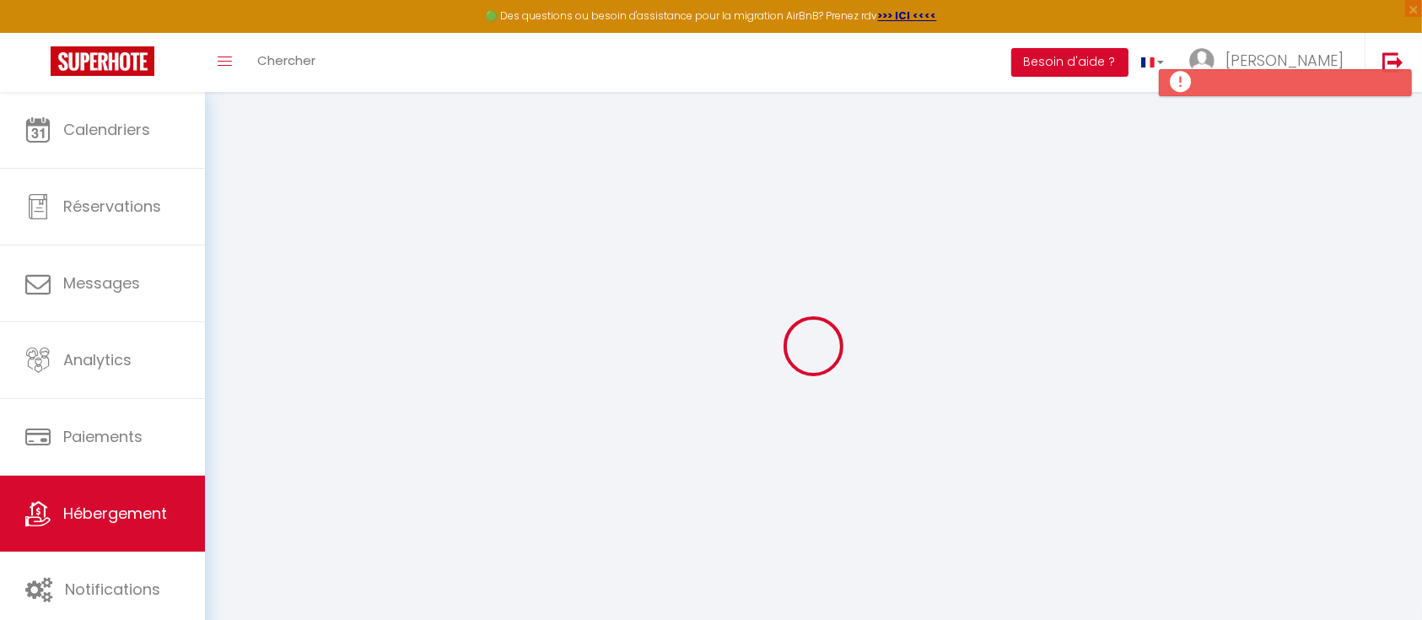
select select
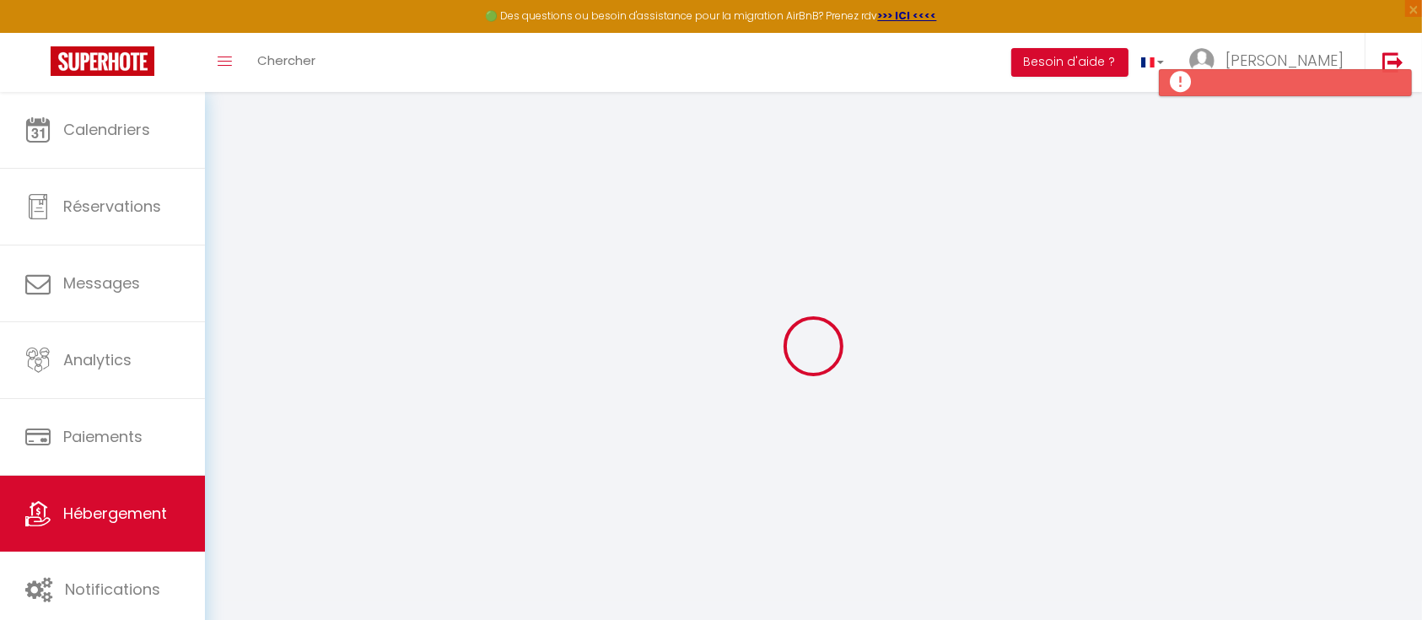
select select
checkbox input "false"
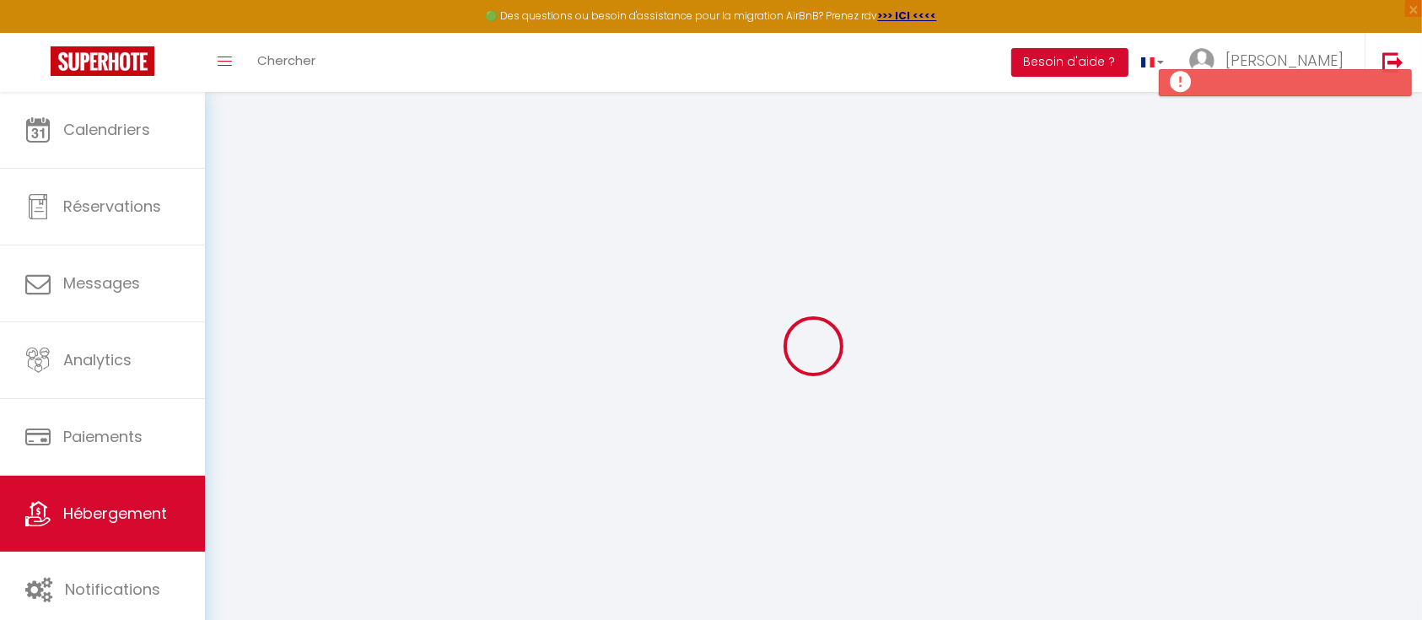
select select
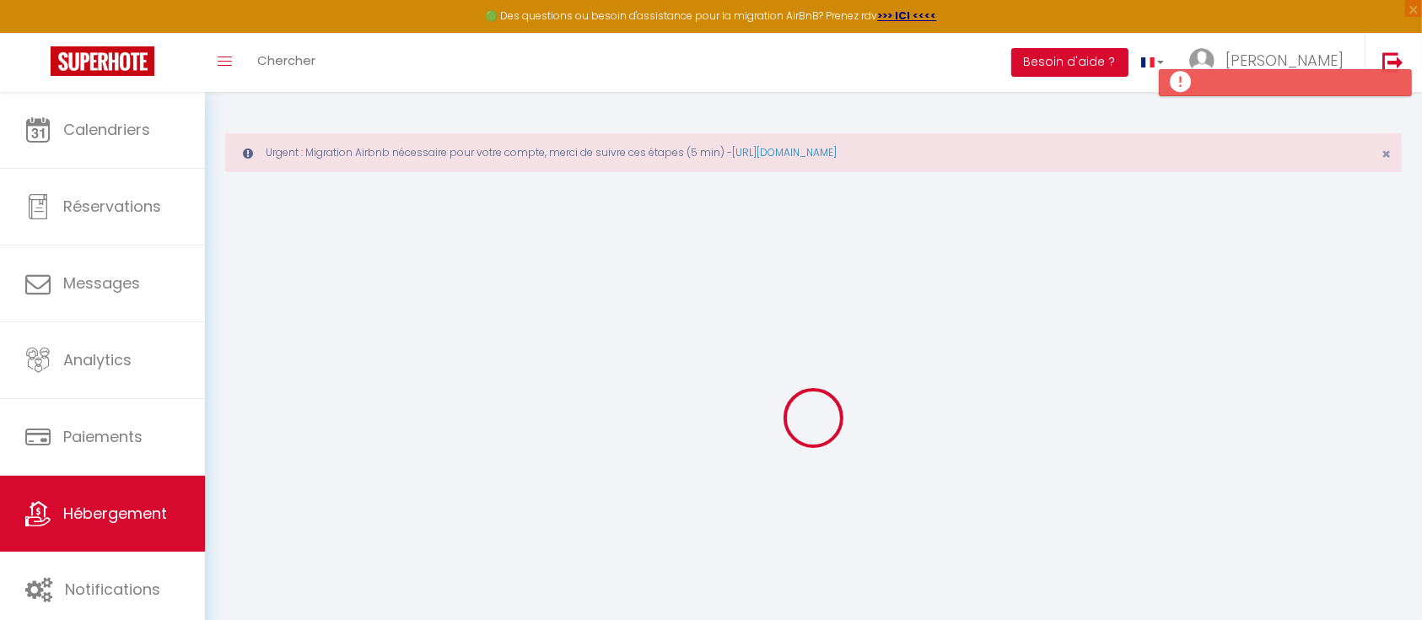
select select
checkbox input "false"
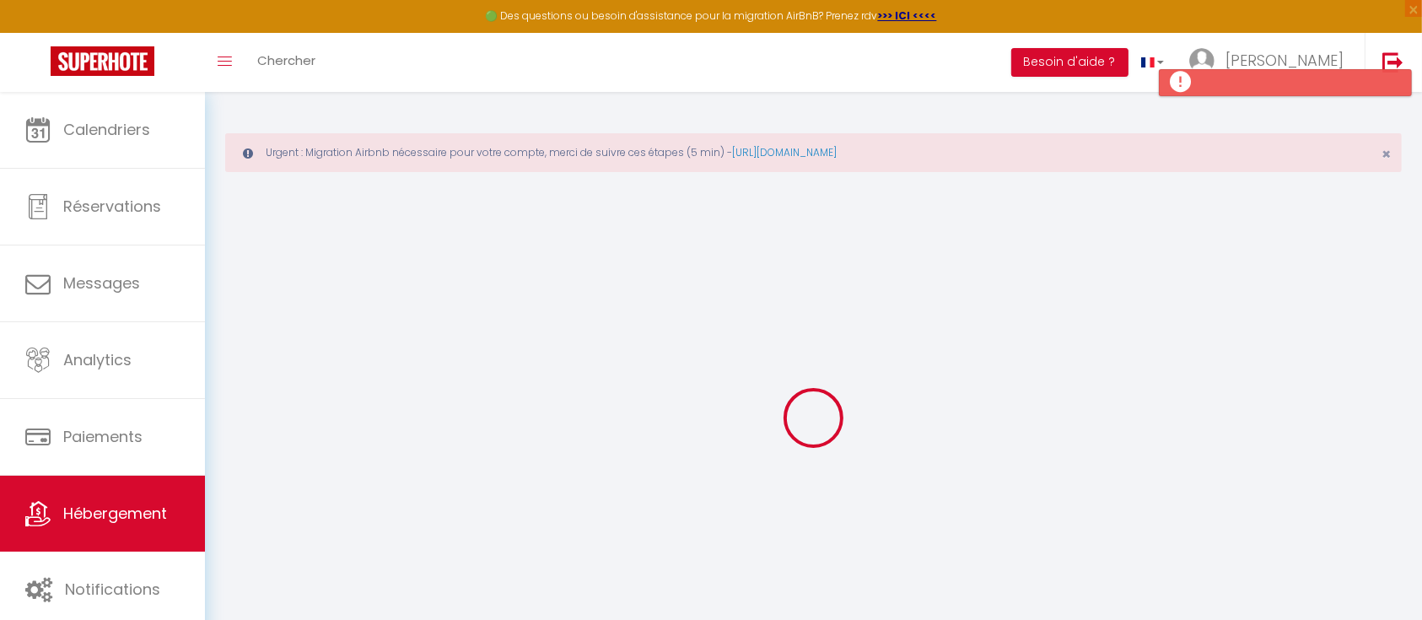
select select
select select "15:00"
select select "23:45"
select select "11:00"
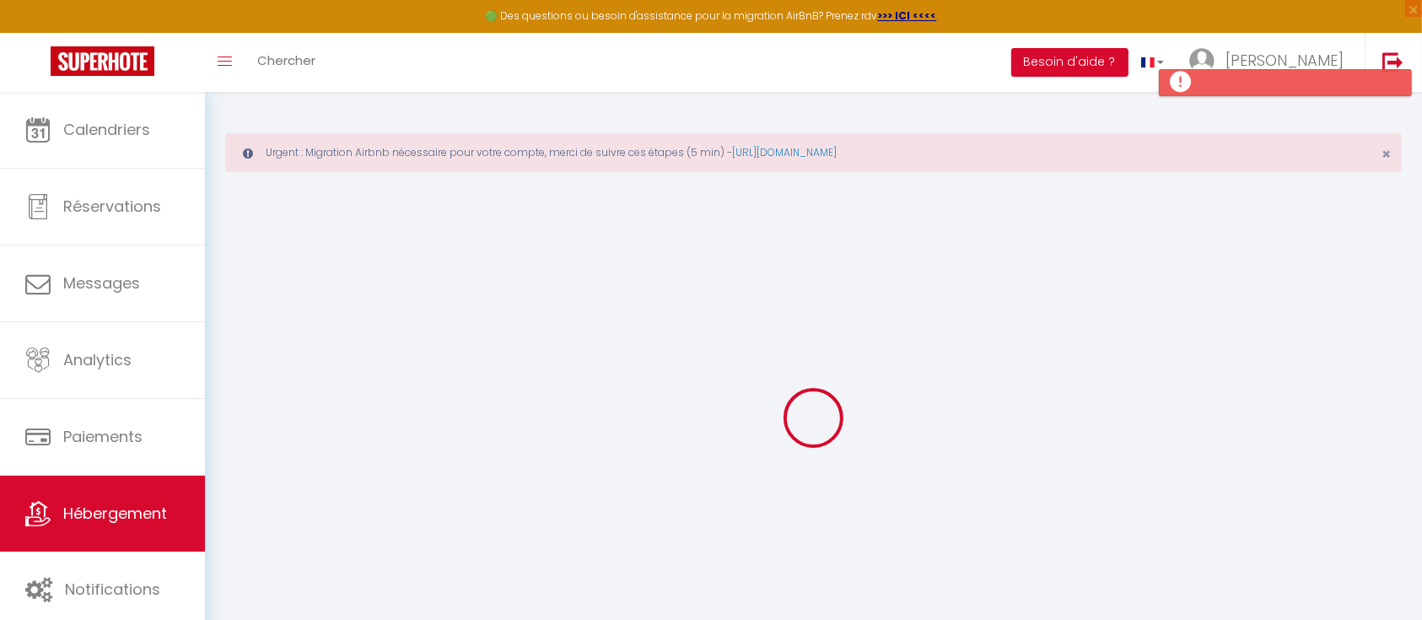
select select "30"
select select "120"
select select
checkbox input "false"
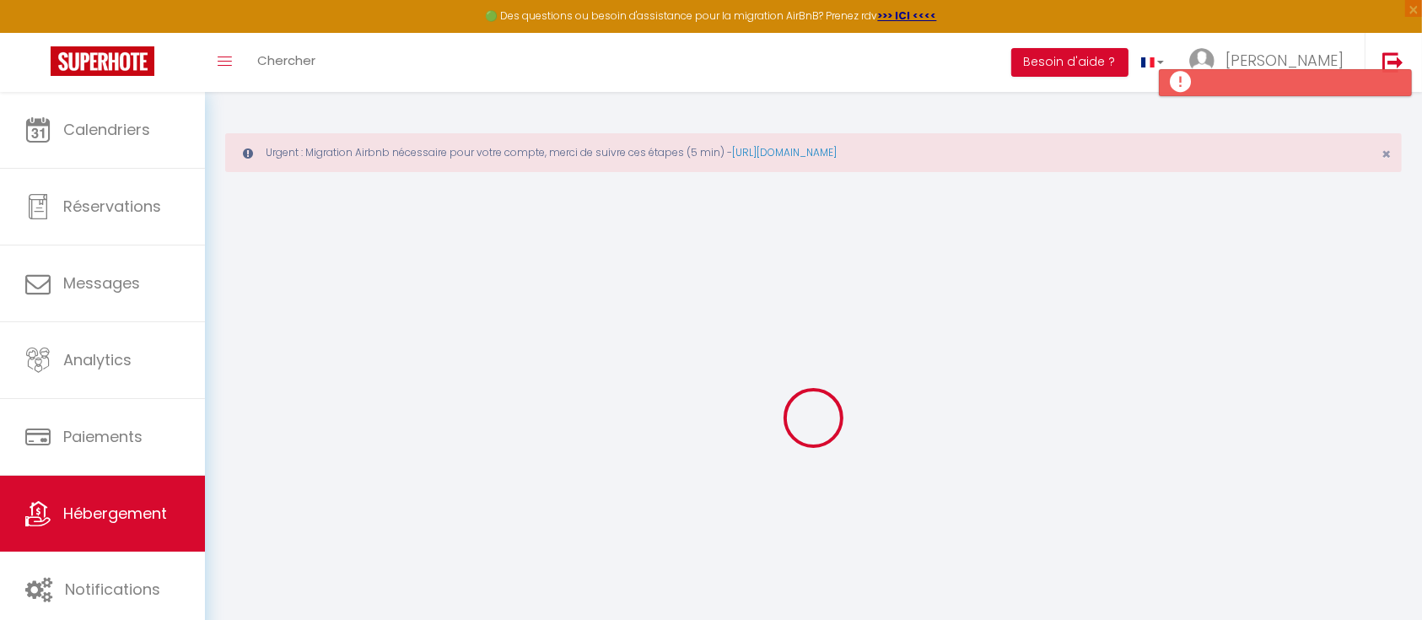
checkbox input "false"
select select
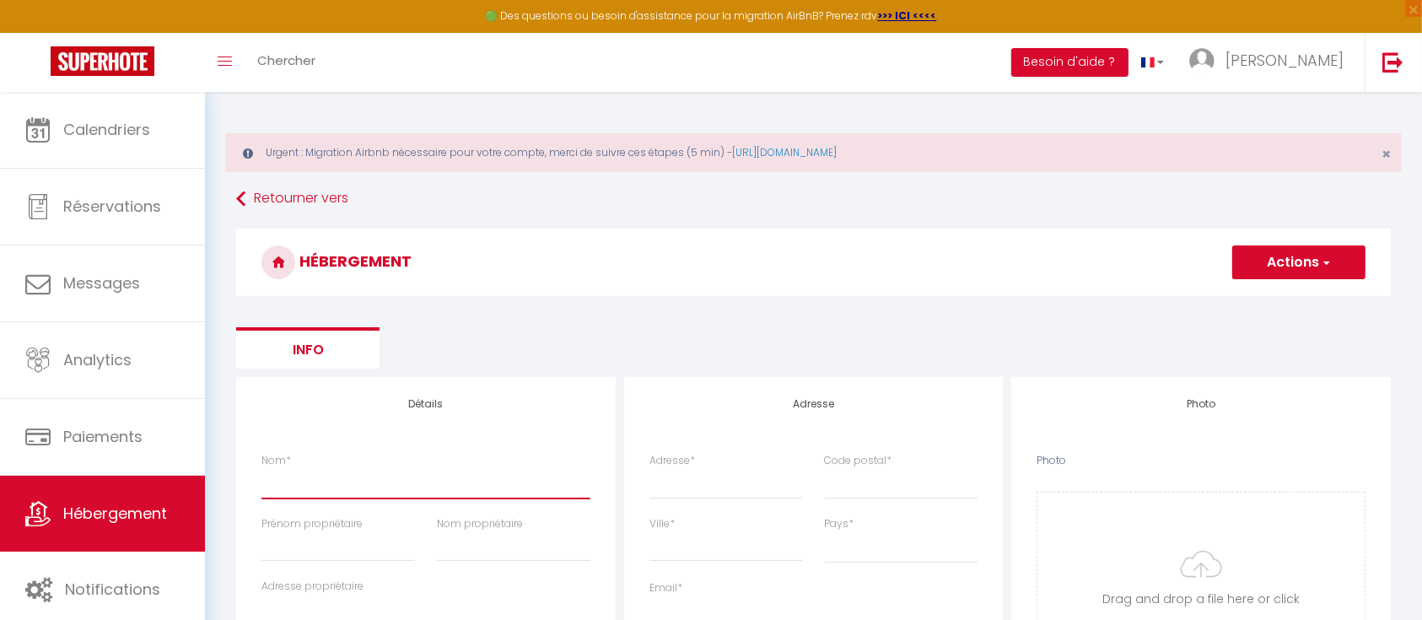
click at [434, 480] on input "Nom *" at bounding box center [425, 483] width 329 height 30
type input "D"
select select
checkbox input "false"
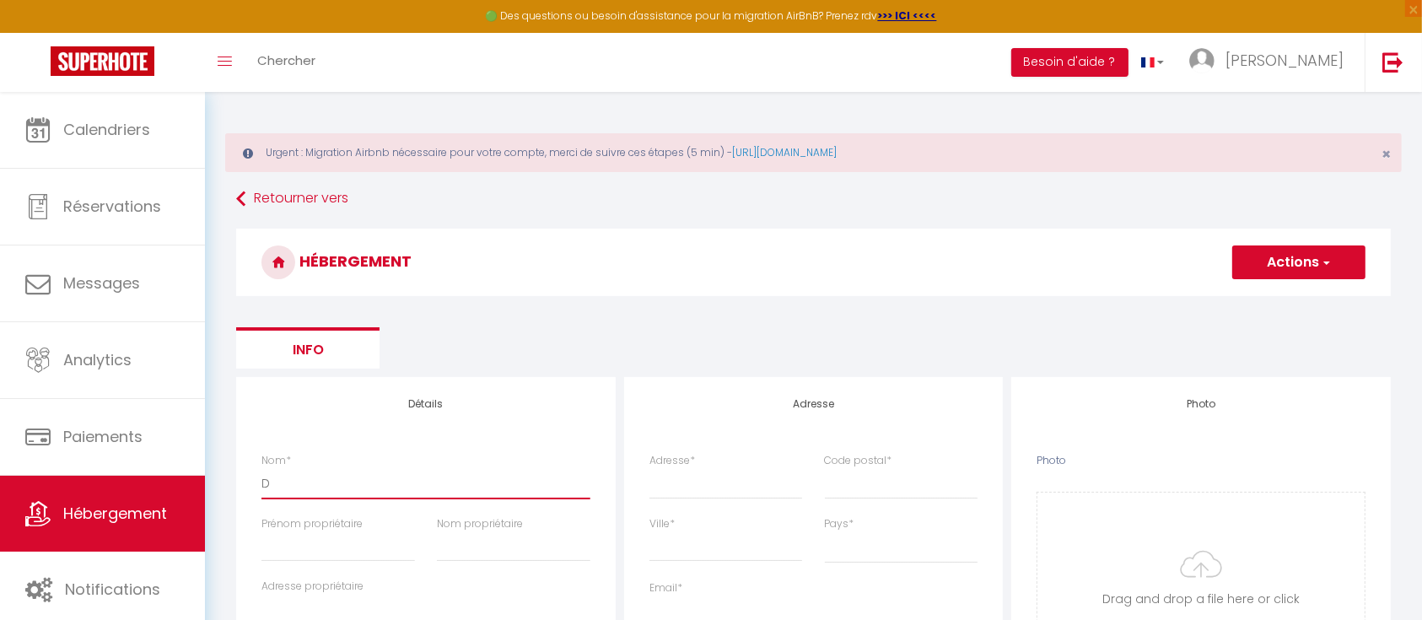
checkbox input "false"
select select
type input "Du"
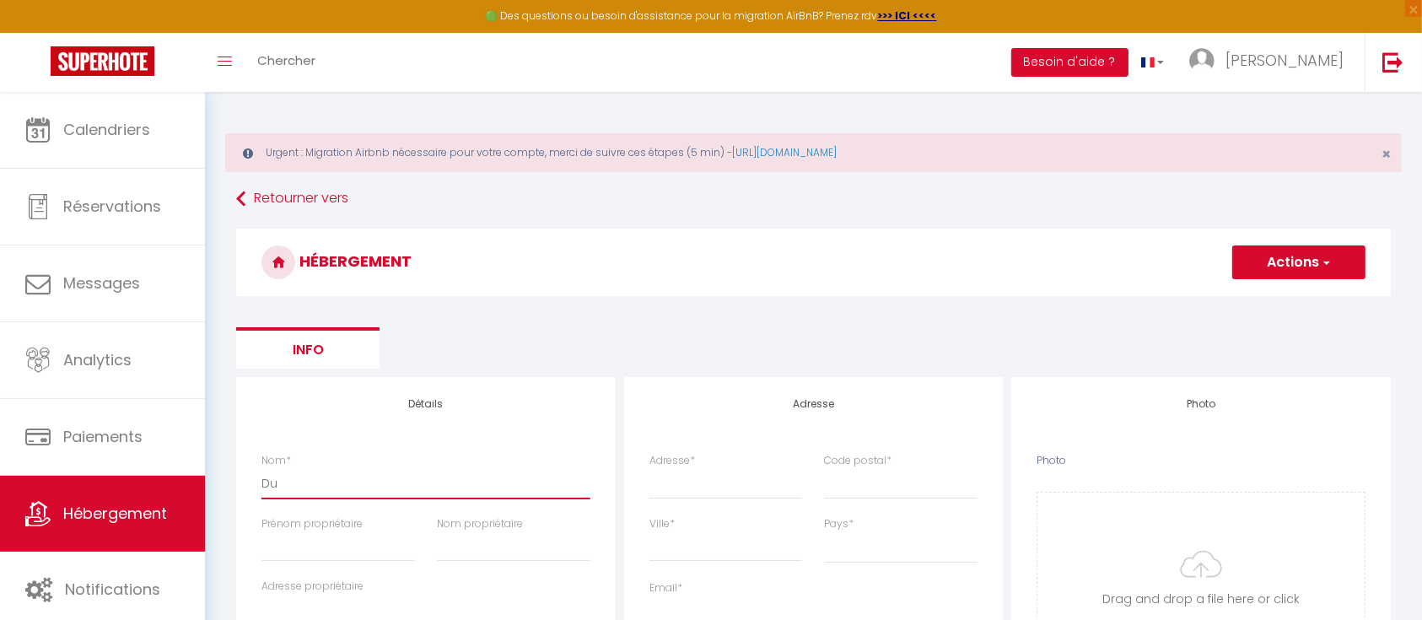
select select
checkbox input "false"
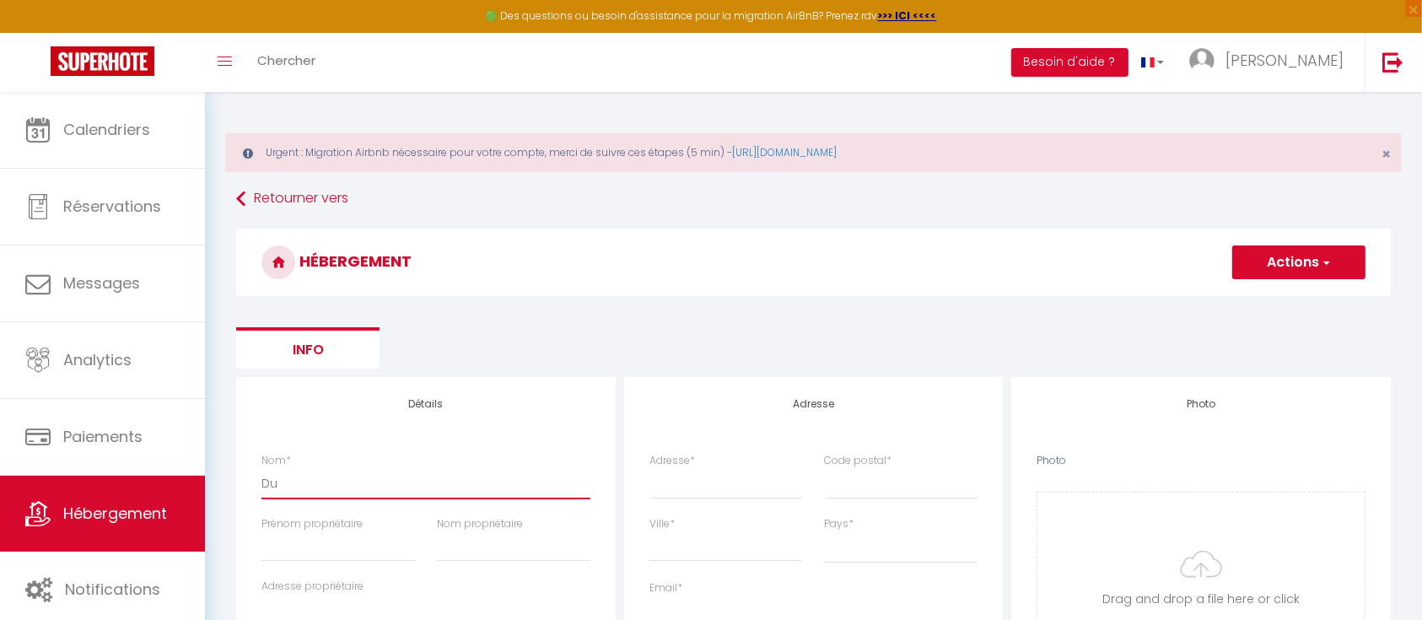
select select
type input "Dup"
select select
checkbox input "false"
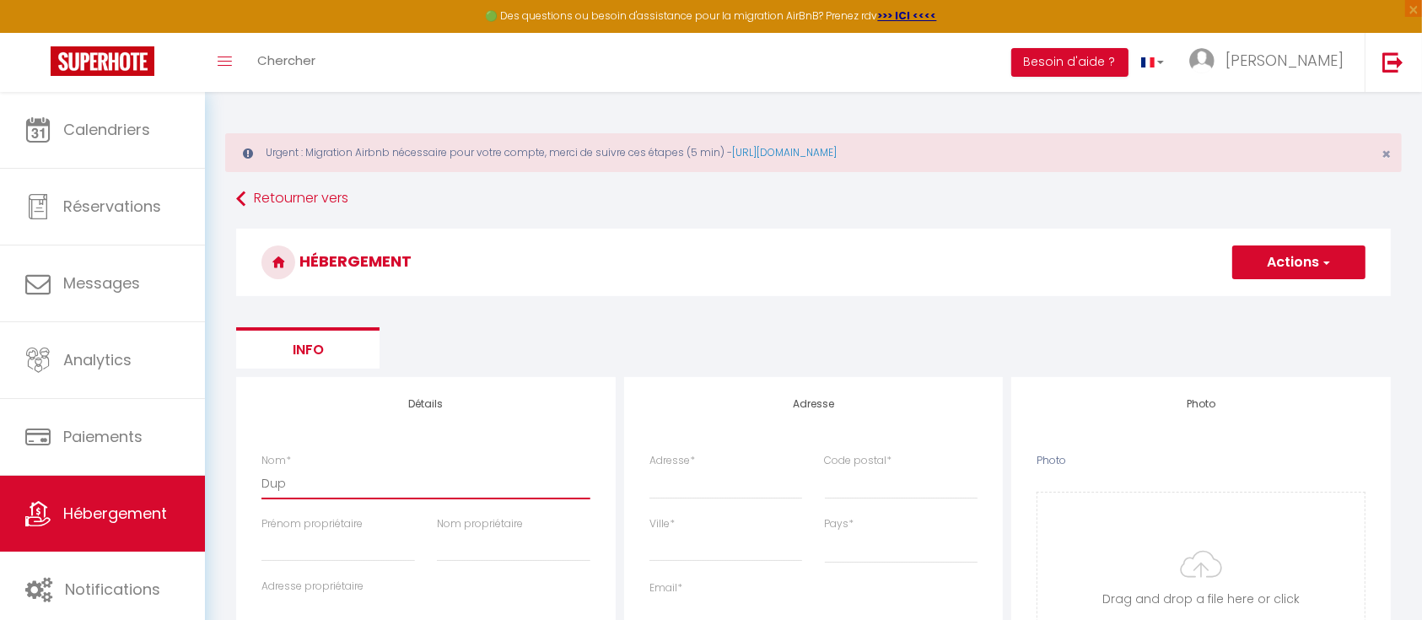
checkbox input "false"
select select
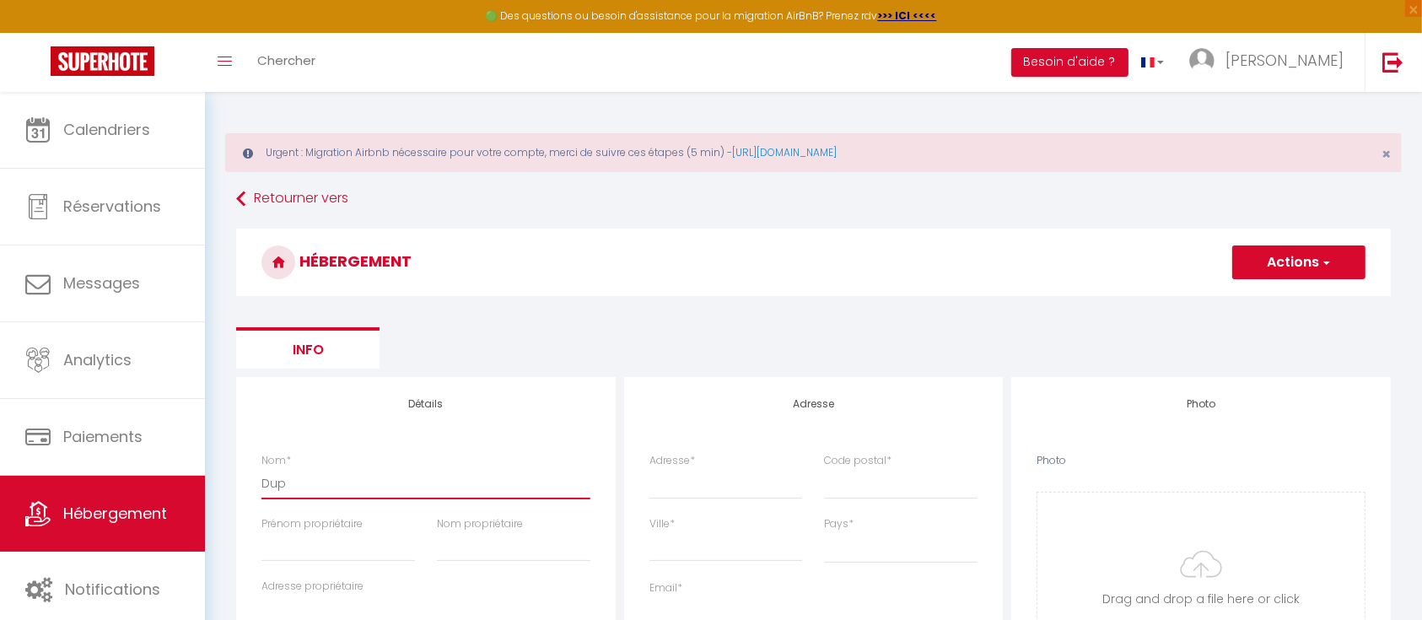
type input "Dupl"
select select
checkbox input "false"
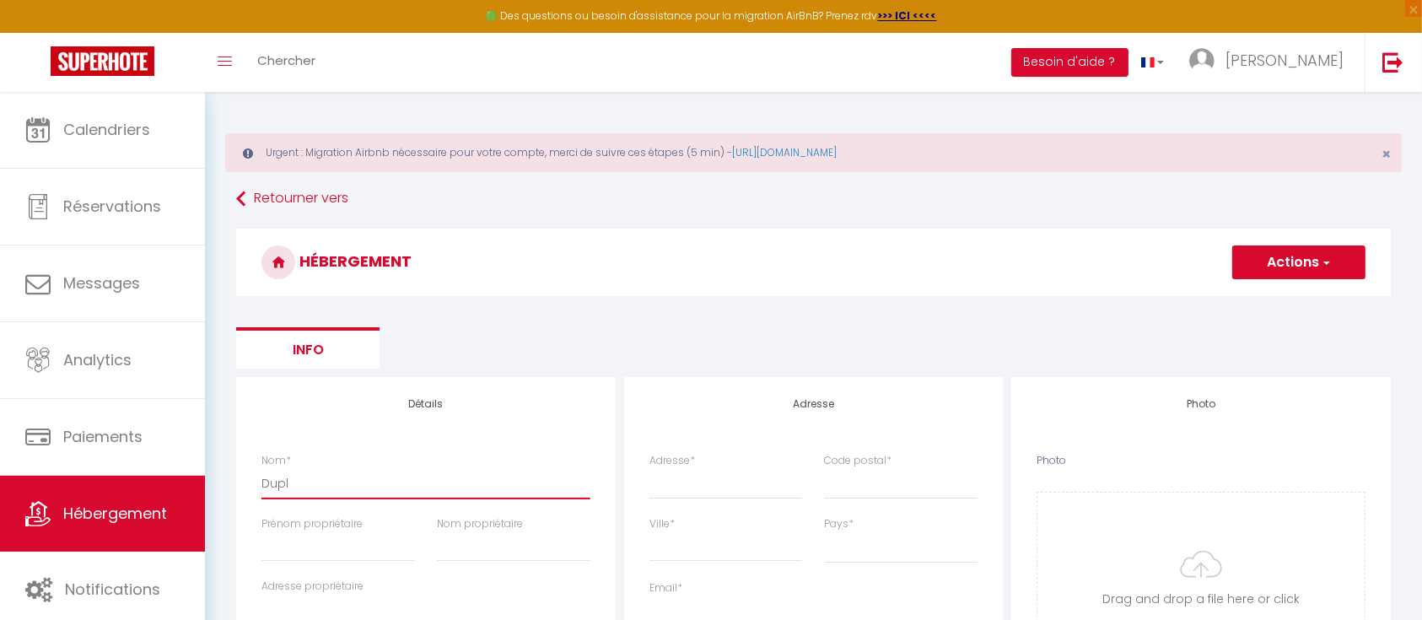
checkbox input "false"
select select
type input "Duple"
select select
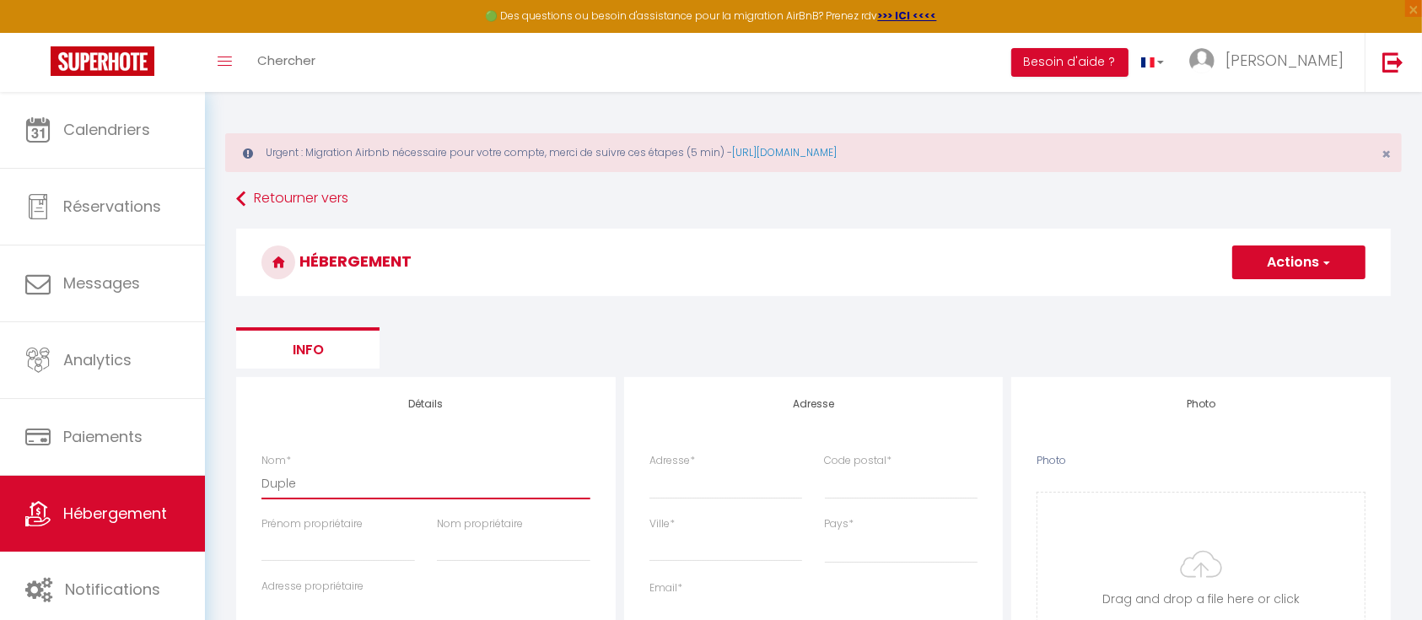
checkbox input "false"
select select
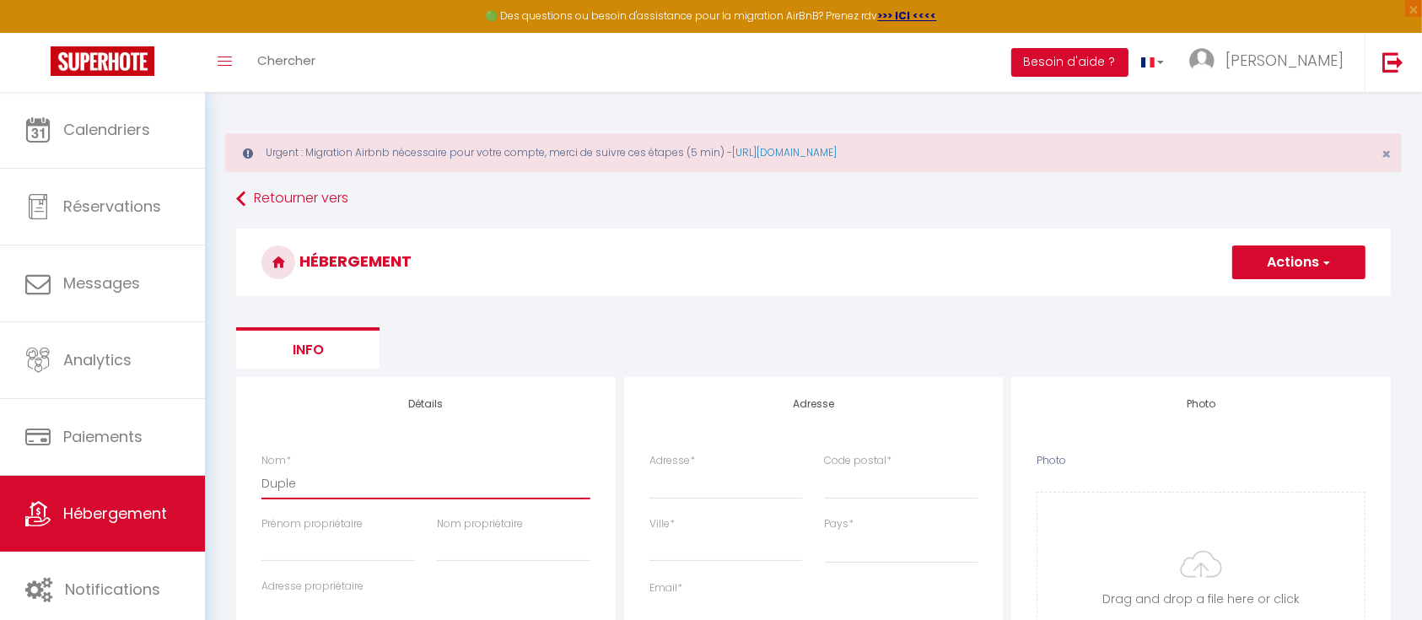
select select
type input "Duplex"
select select
checkbox input "false"
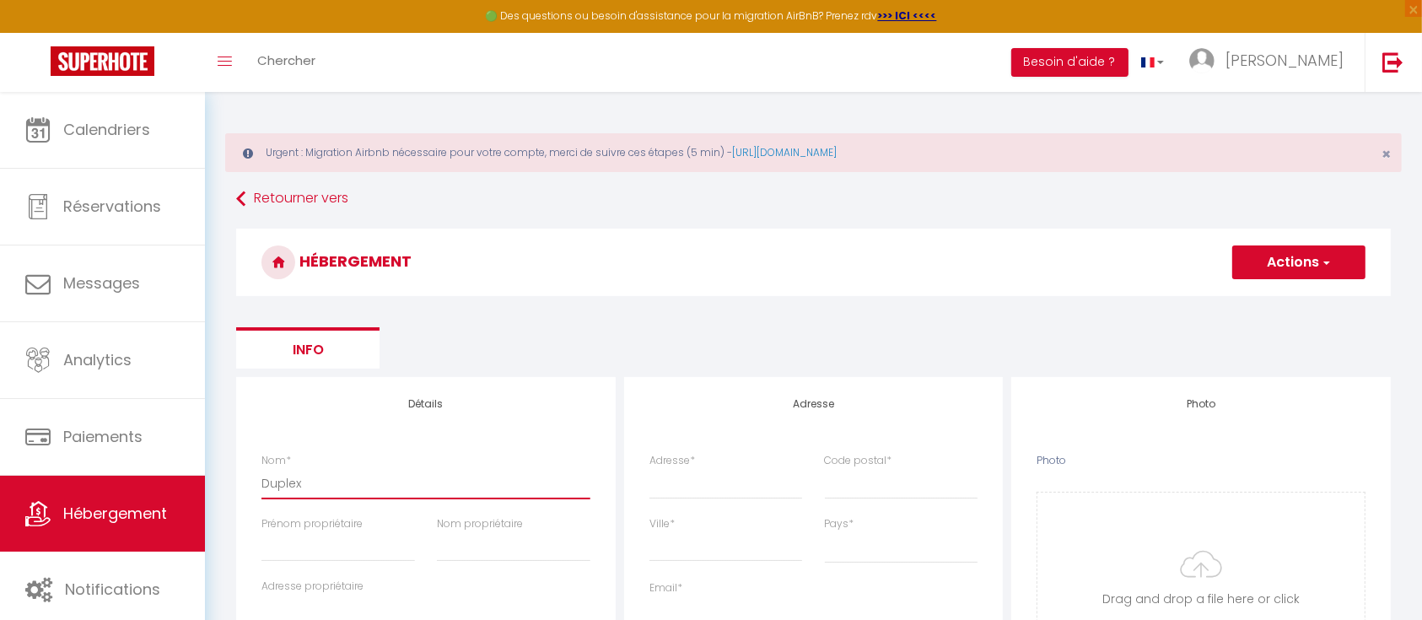
checkbox input "false"
select select
type input "Duplex"
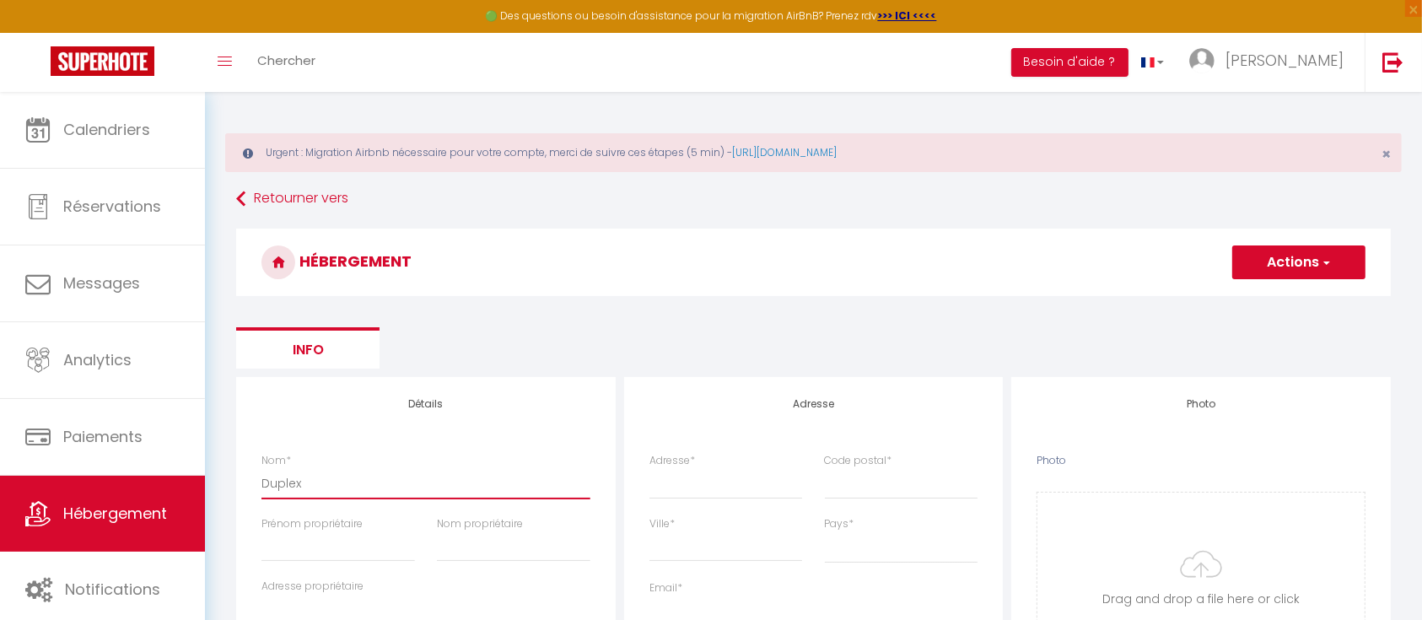
select select
checkbox input "false"
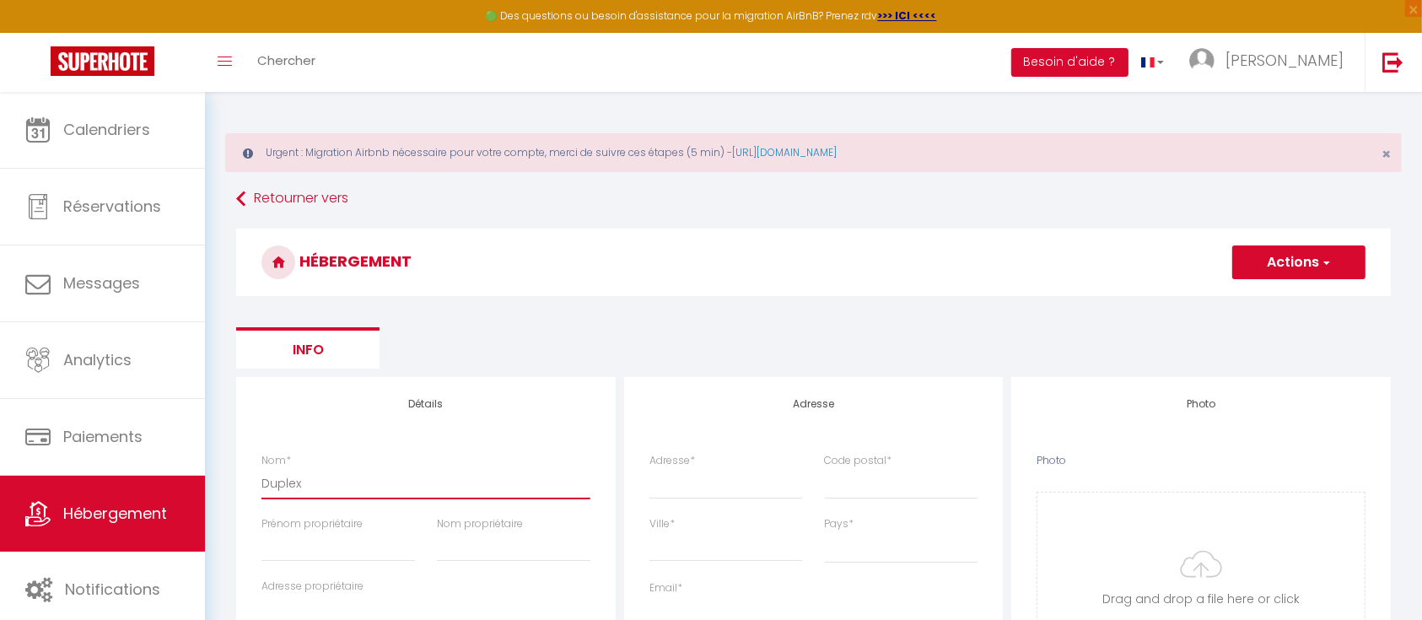
select select
type input "Duplex V"
select select
checkbox input "false"
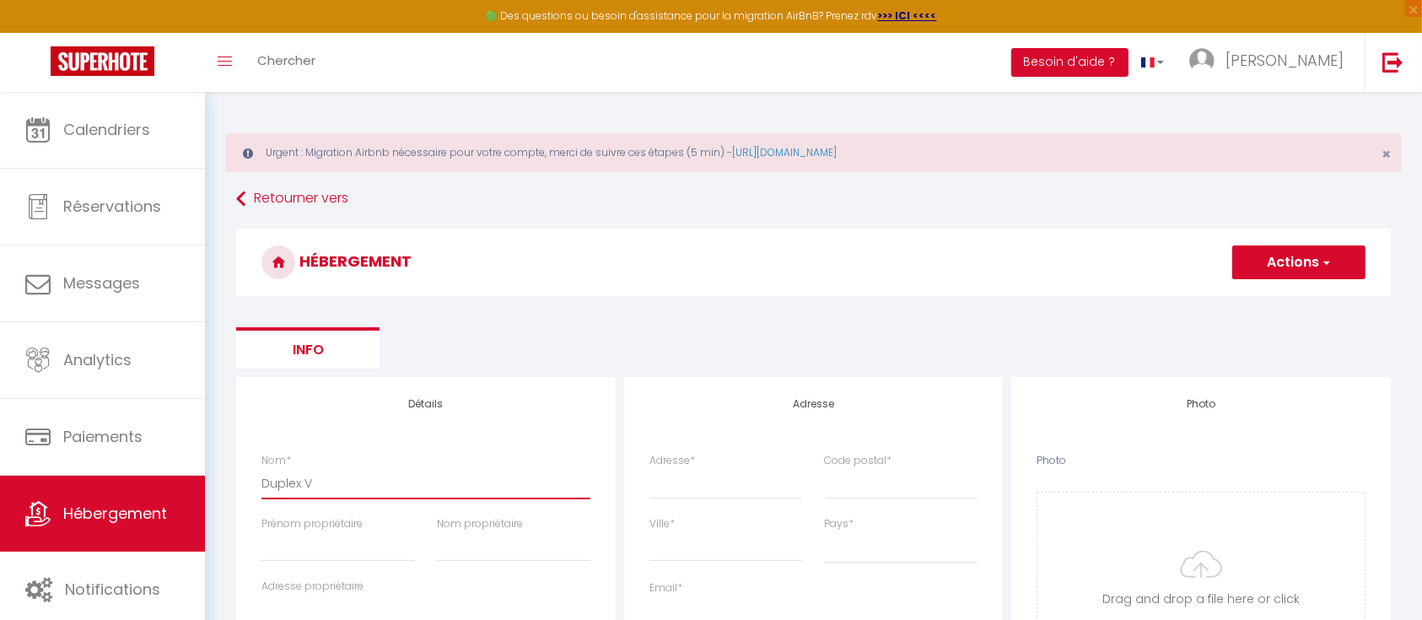
checkbox input "false"
select select
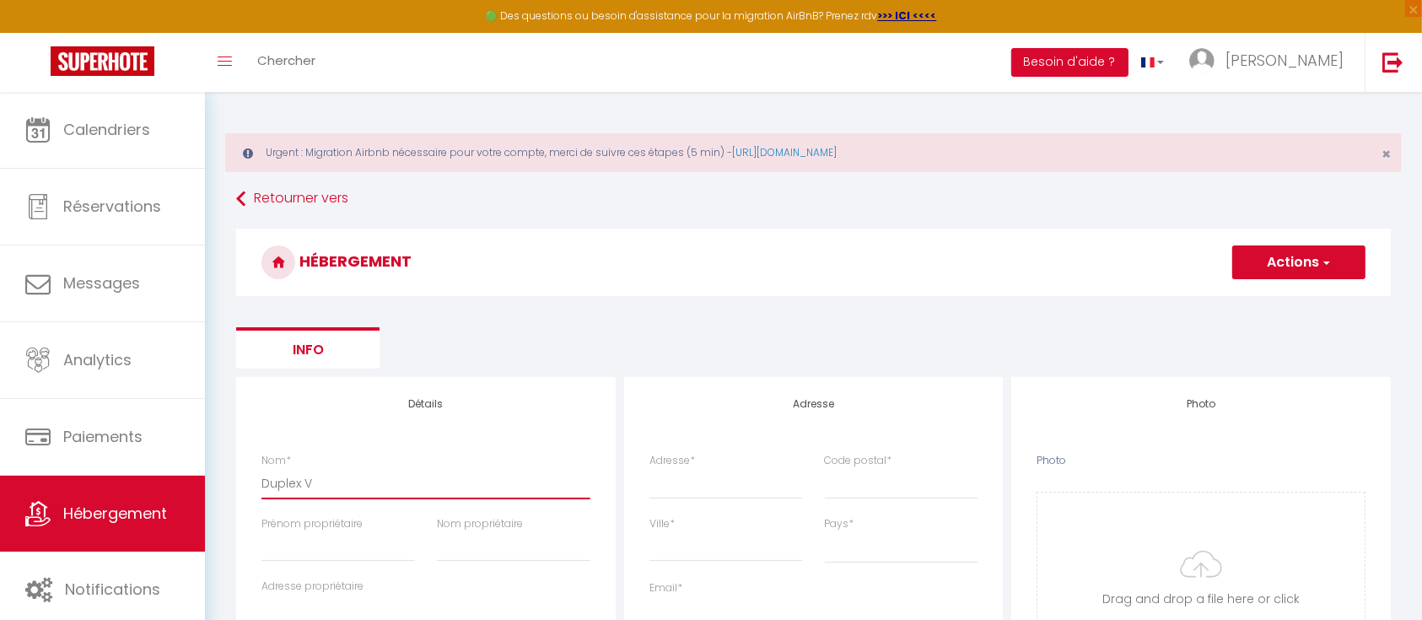
type input "Duplex Vi"
select select
checkbox input "false"
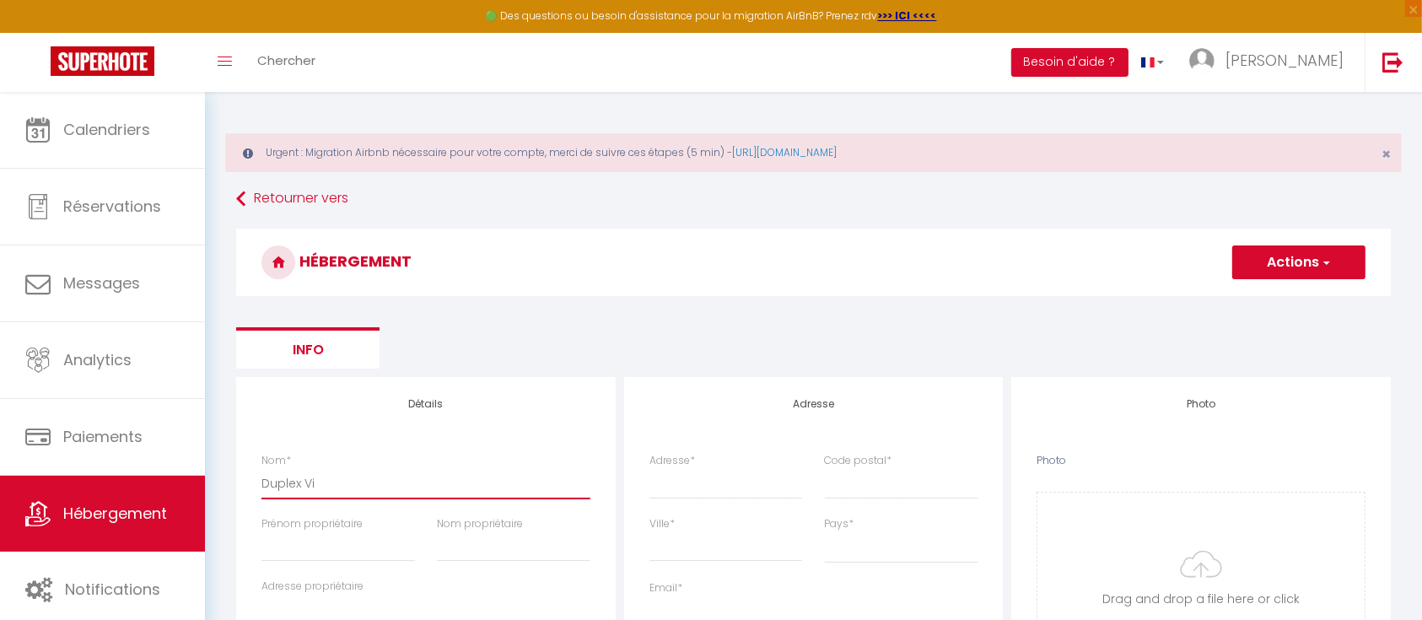
checkbox input "false"
select select
type input "Duplex Vil"
select select
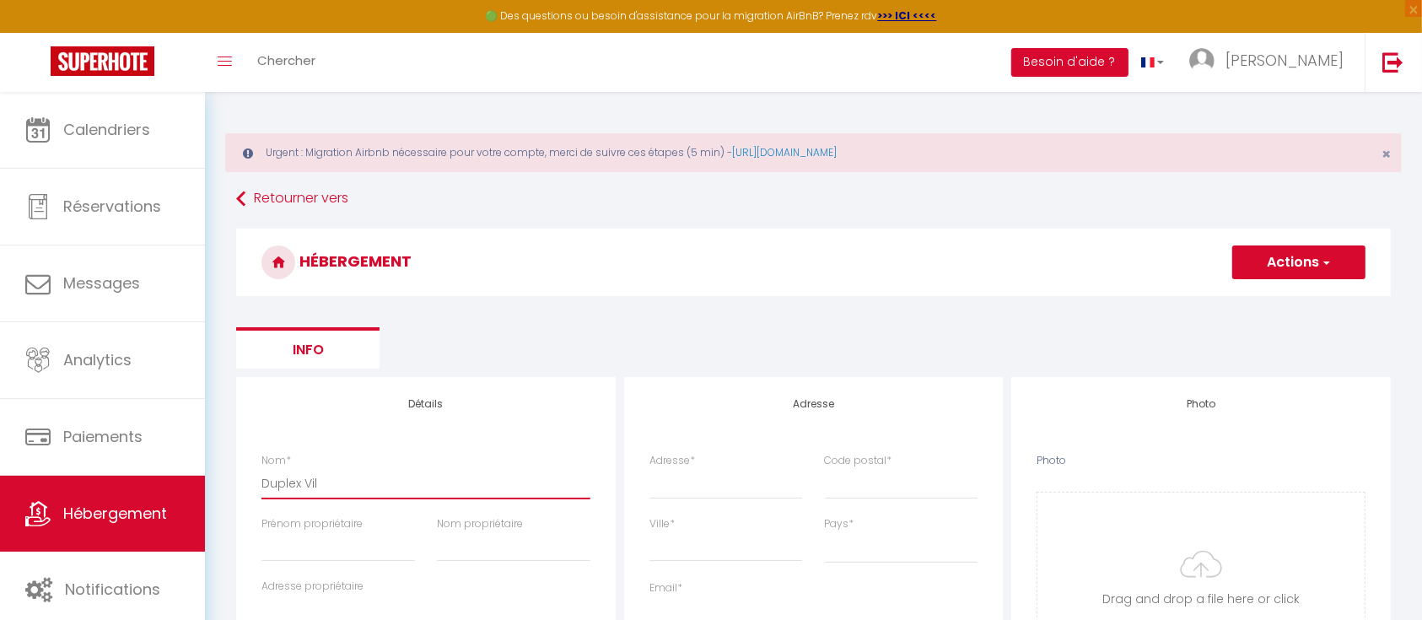
checkbox input "false"
select select
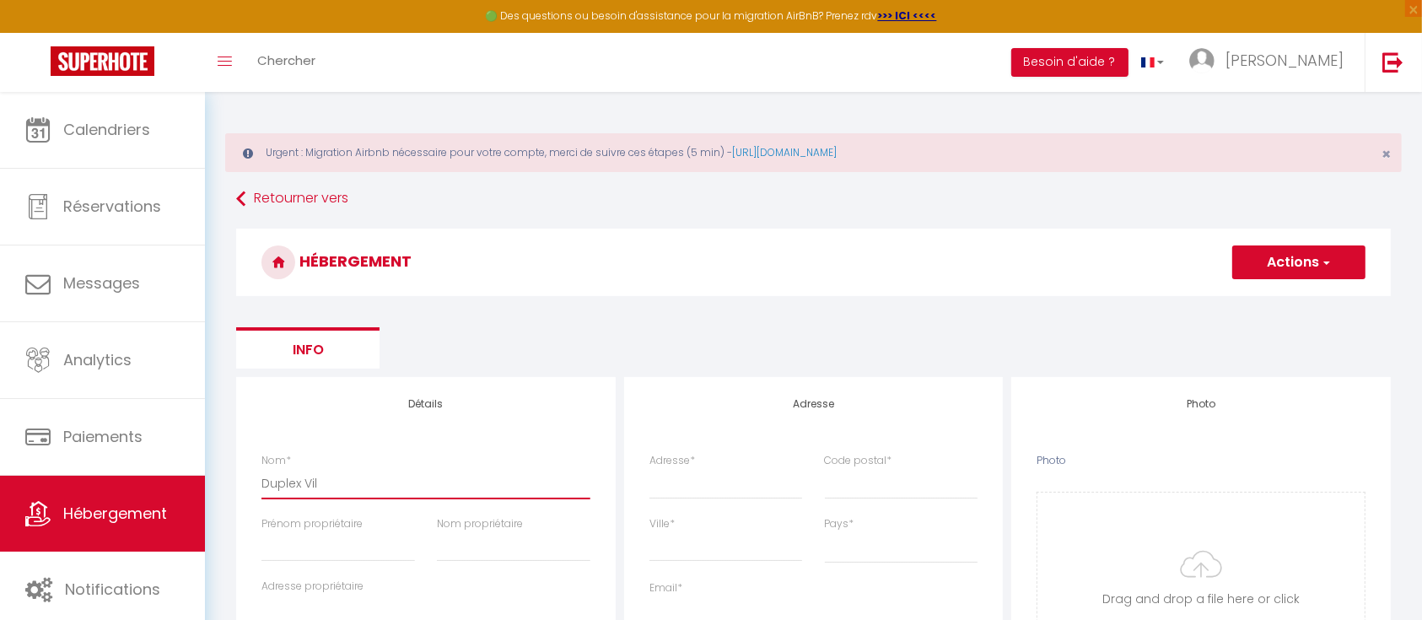
select select
type input "Duplex Vill"
select select
checkbox input "false"
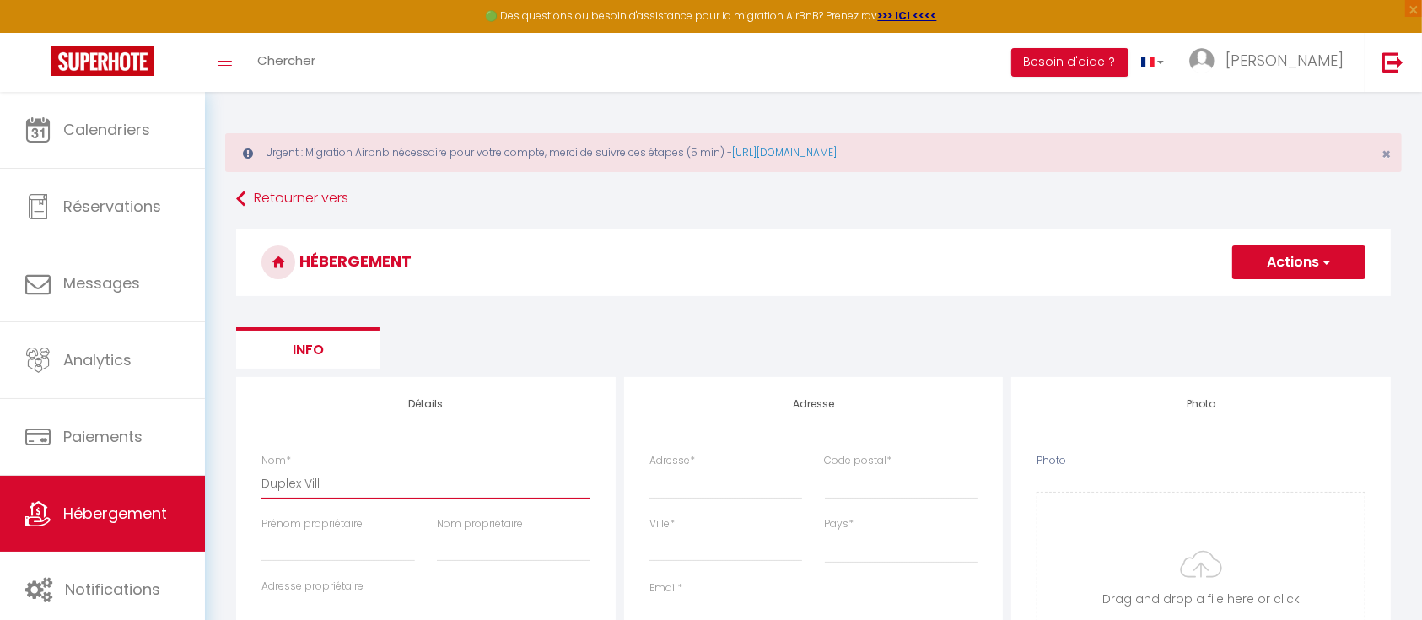
checkbox input "false"
select select
type input "Duplex Ville"
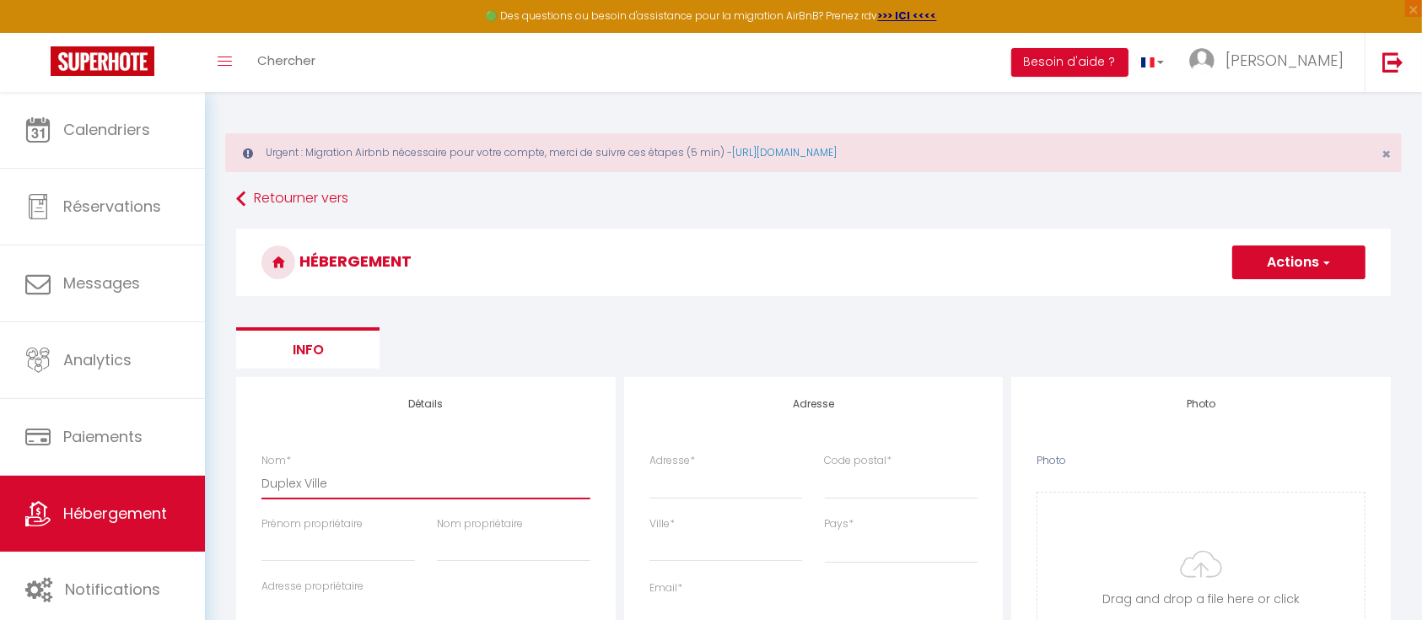
select select
checkbox input "false"
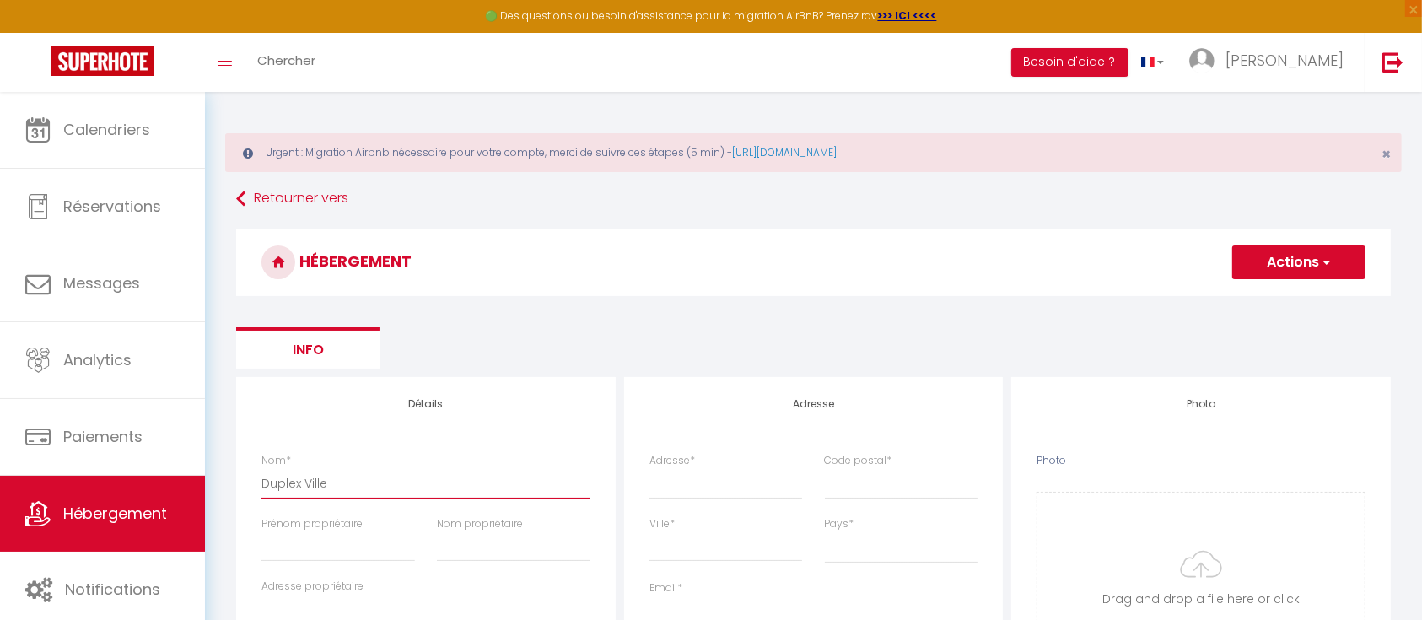
select select
type input "Duplex Villep"
select select
checkbox input "false"
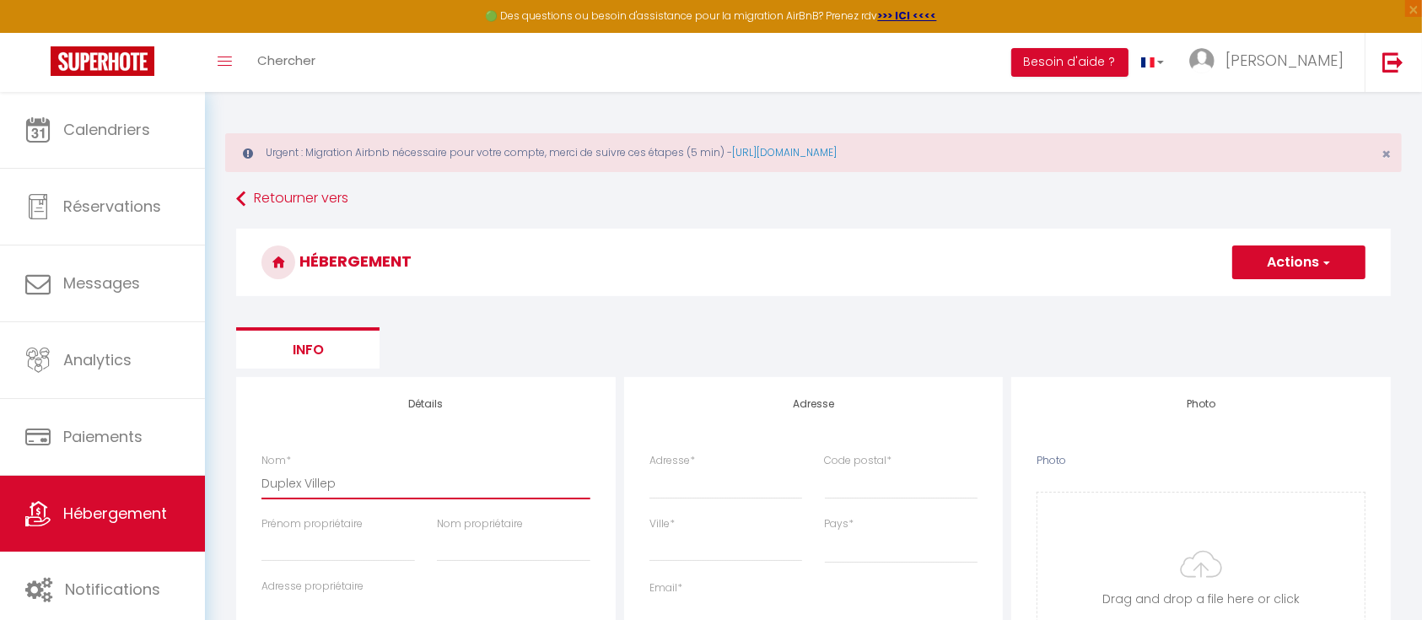
checkbox input "false"
select select
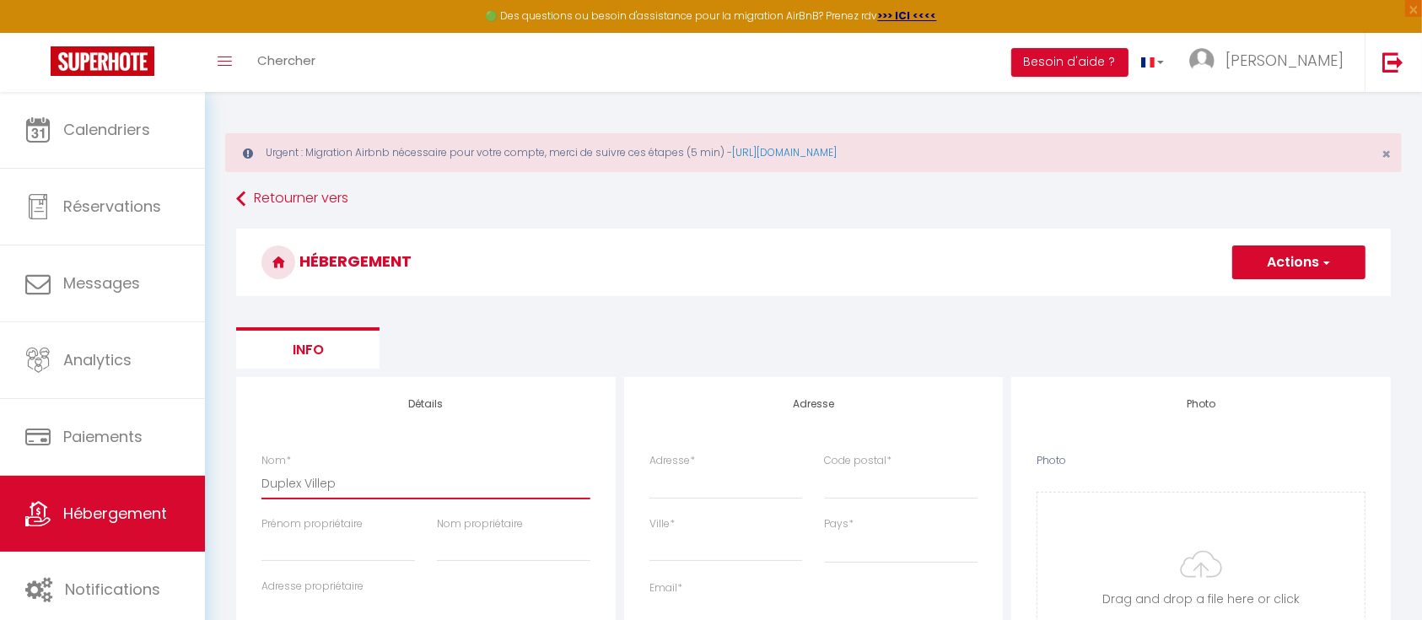
type input "Duplex Villepi"
select select
checkbox input "false"
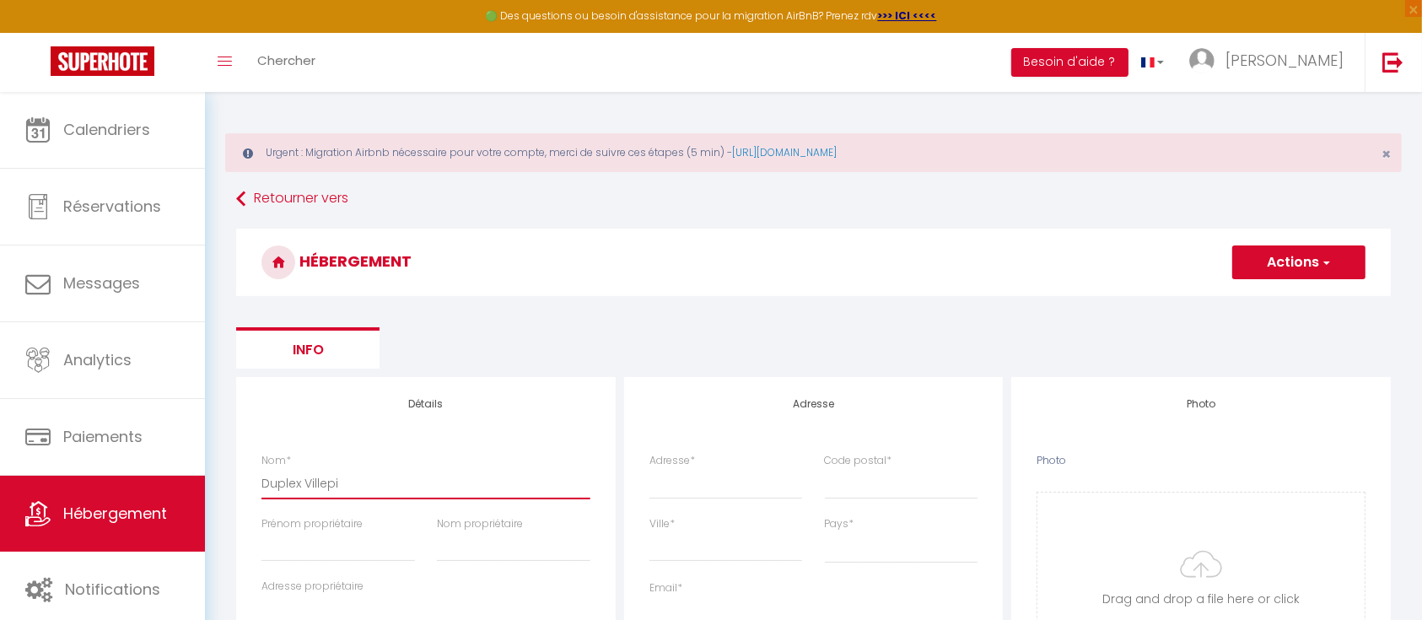
checkbox input "false"
select select
type input "Duplex Villepin"
select select
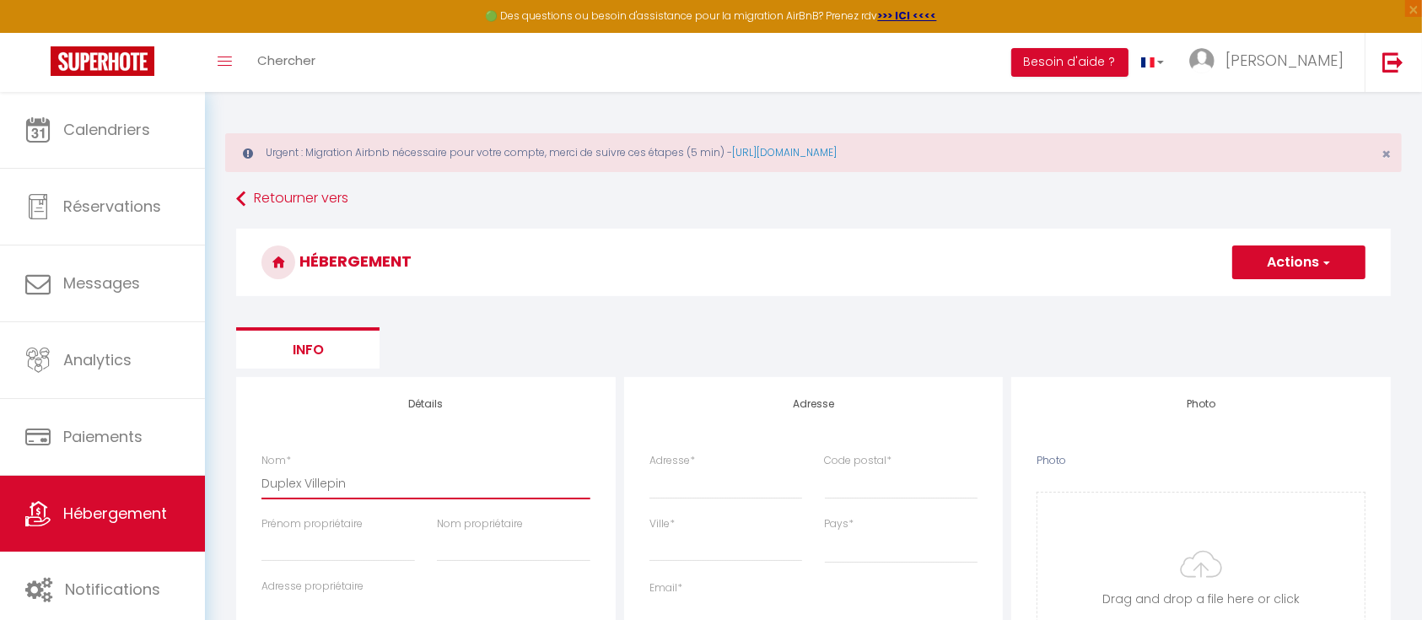
checkbox input "false"
select select
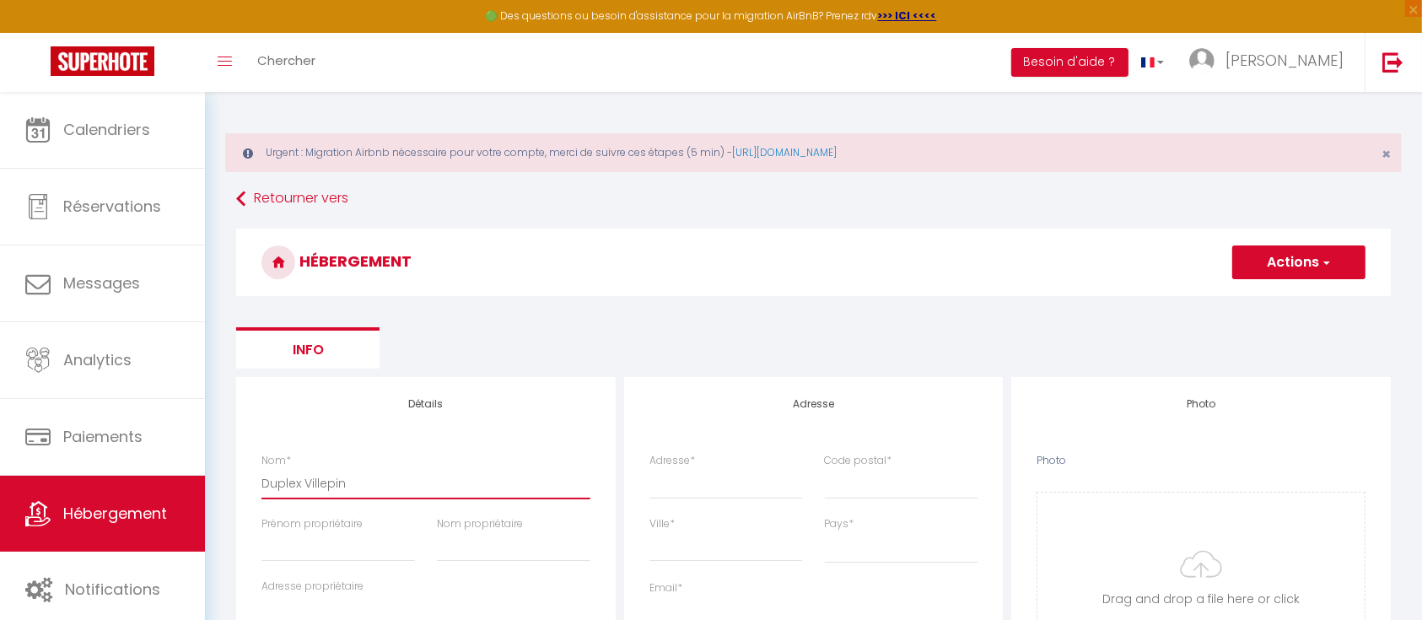
select select
type input "Duplex Villepint"
select select
checkbox input "false"
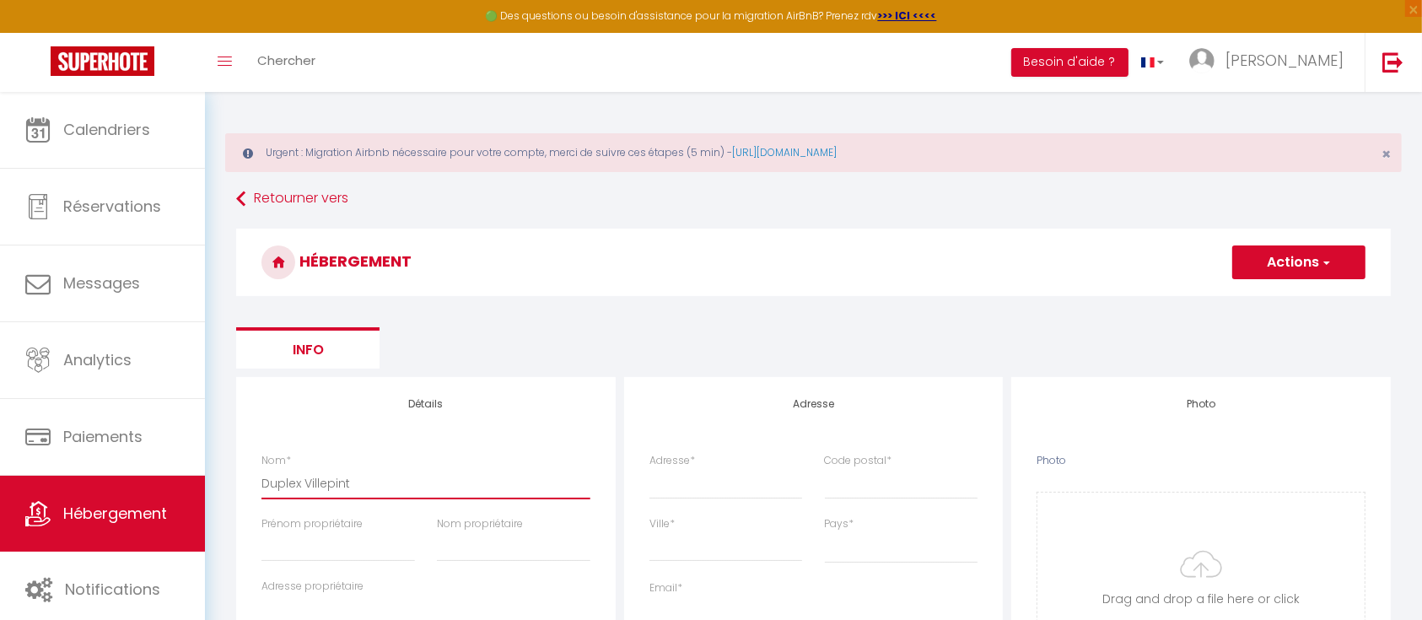
checkbox input "false"
select select
type input "Duplex Villepinte"
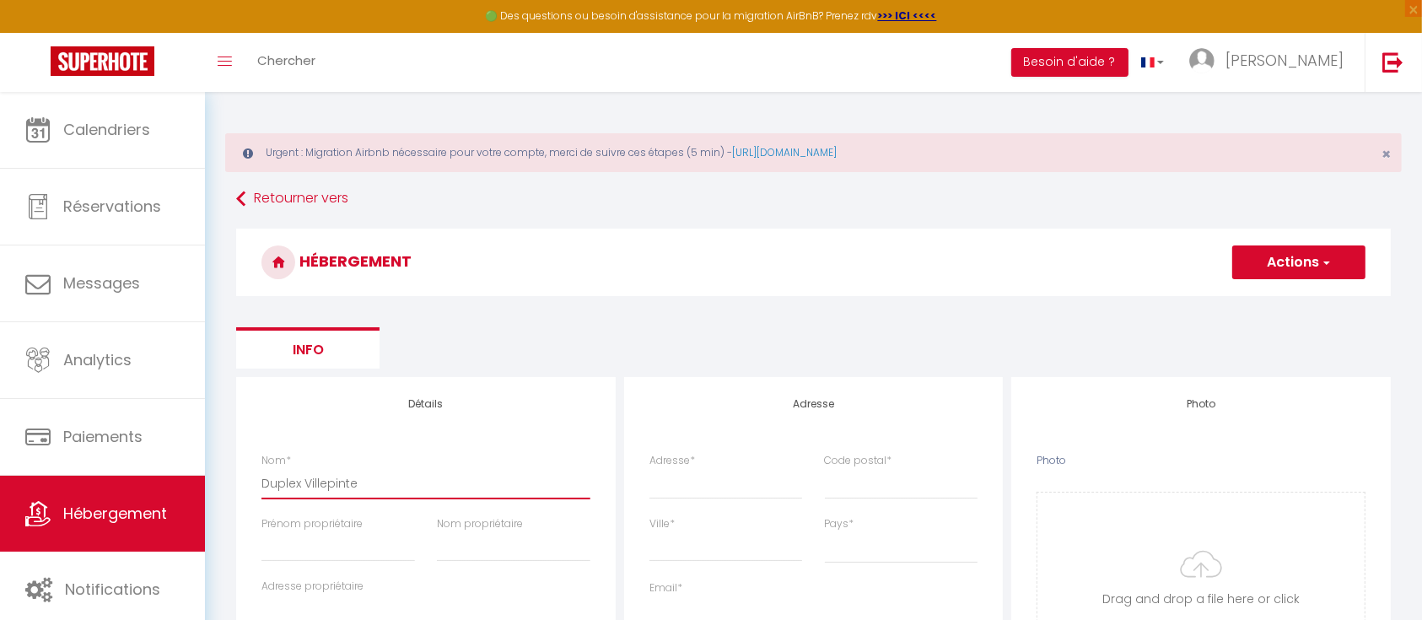
select select
checkbox input "false"
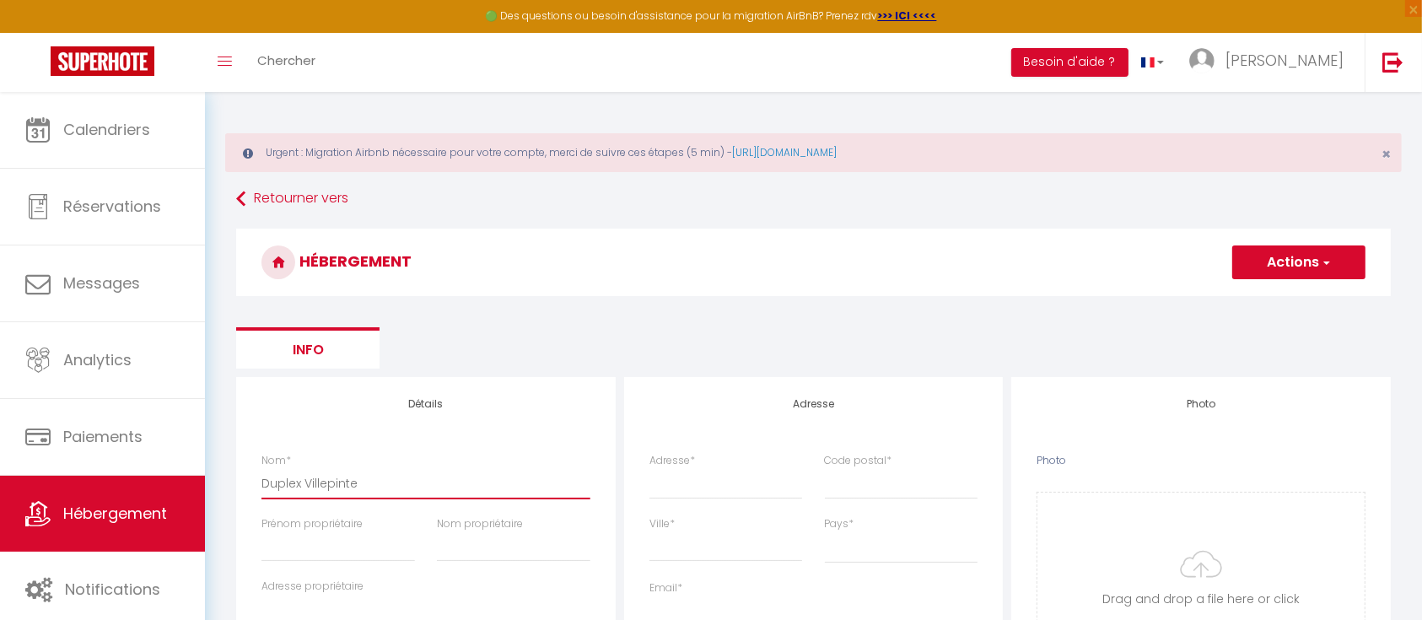
select select
type input "Duplex Villepinte"
type input "L"
select select
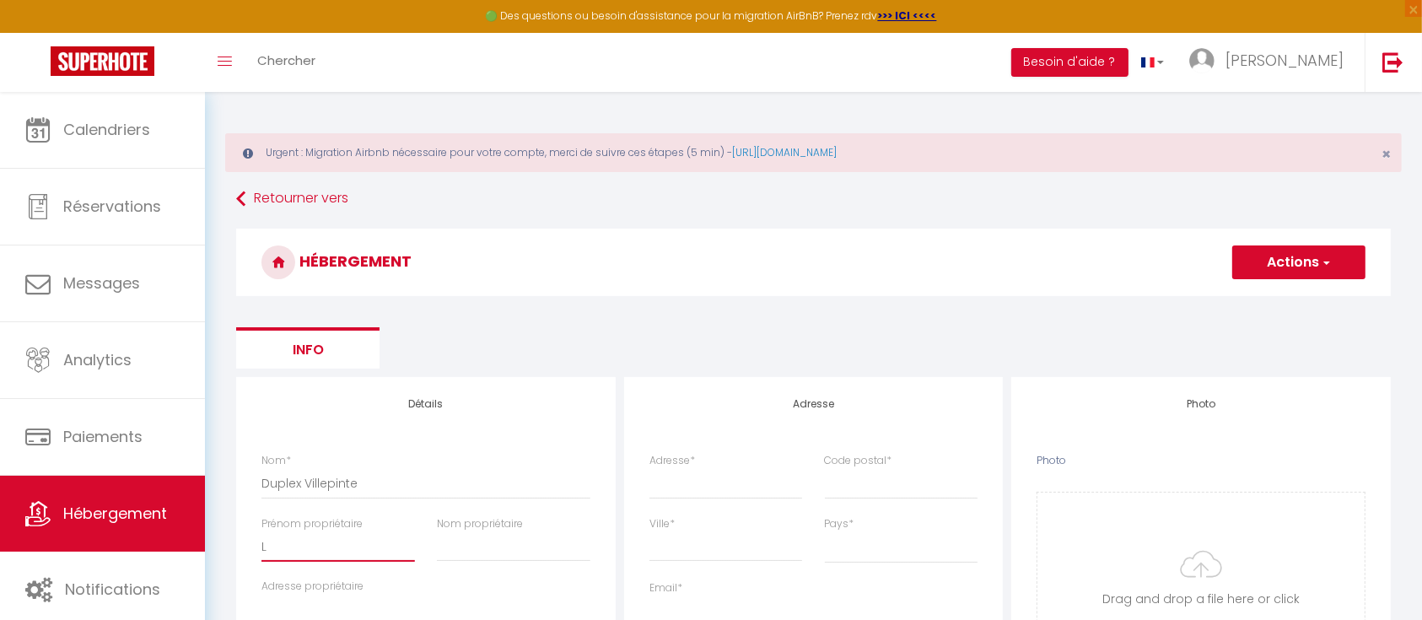
checkbox input "false"
select select
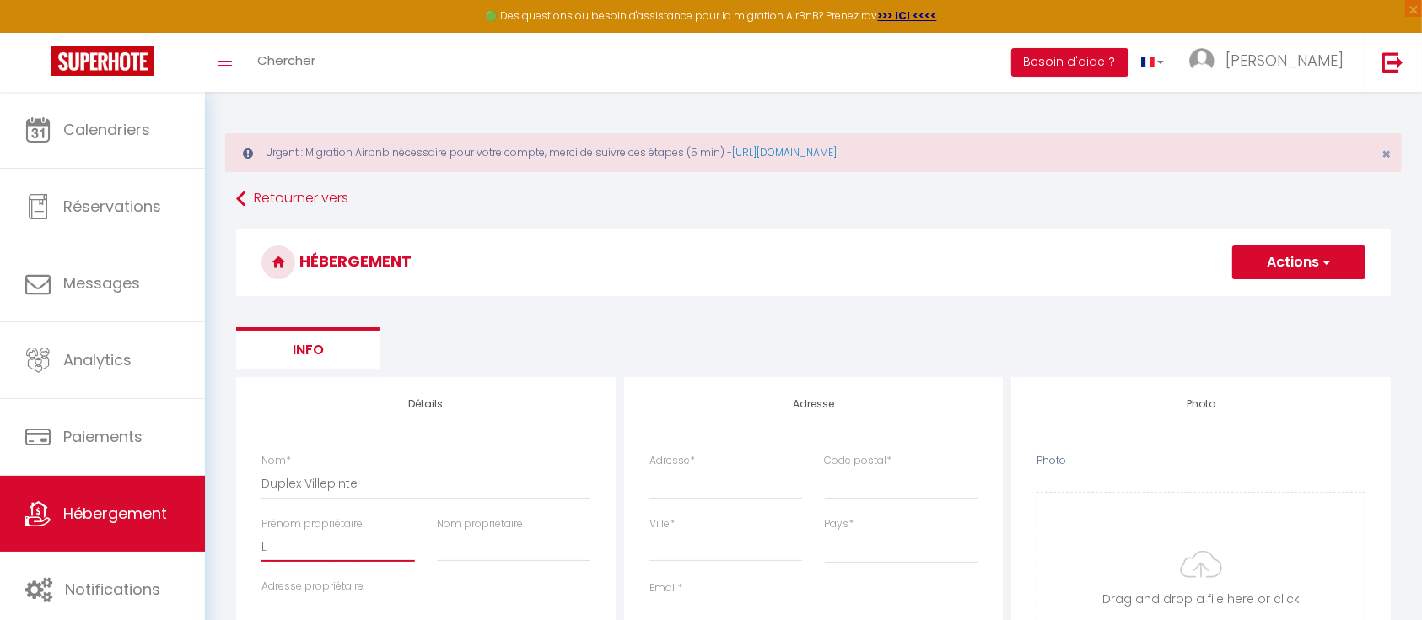
select select
checkbox input "false"
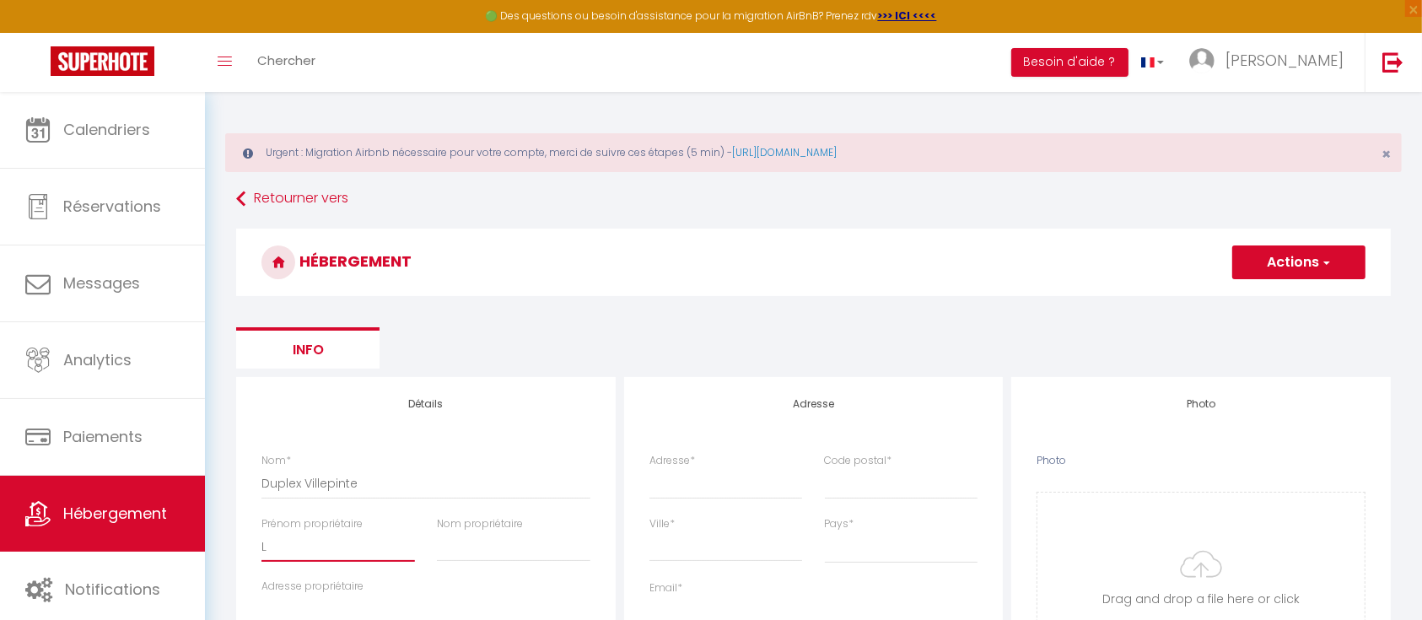
checkbox input "false"
select select
type input "La"
select select
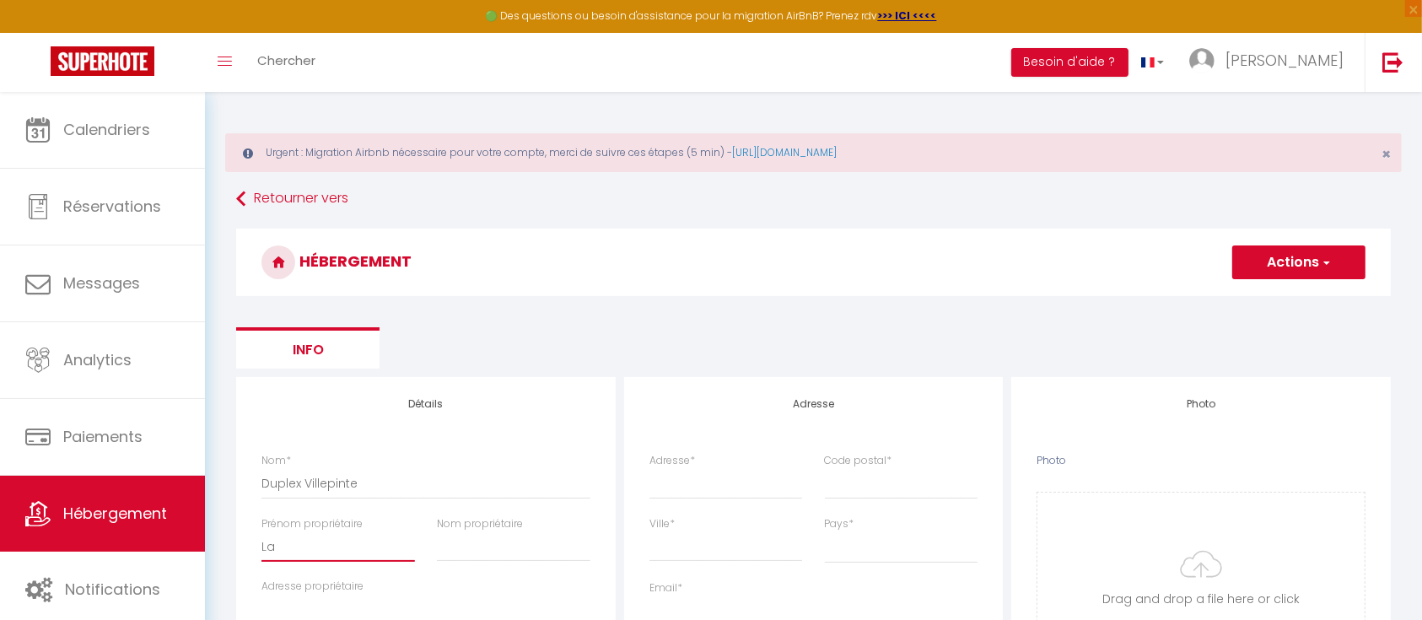
checkbox input "false"
select select
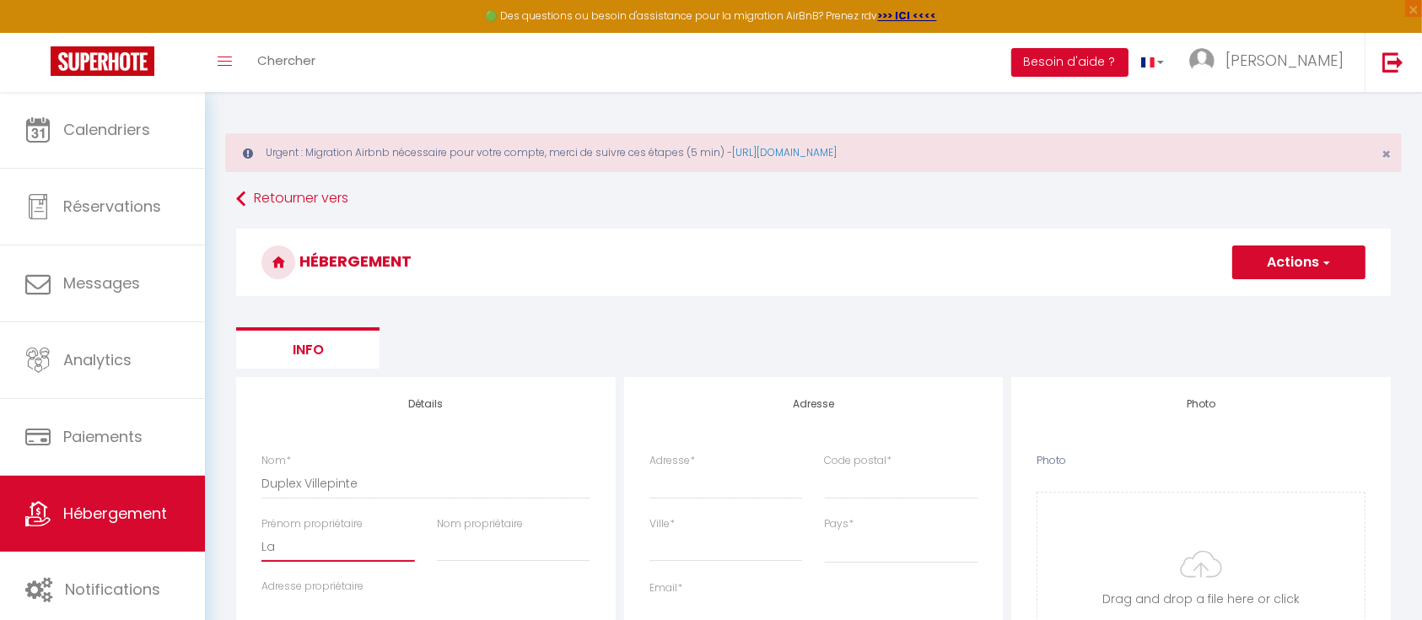
select select
type input "Lae"
select select
checkbox input "false"
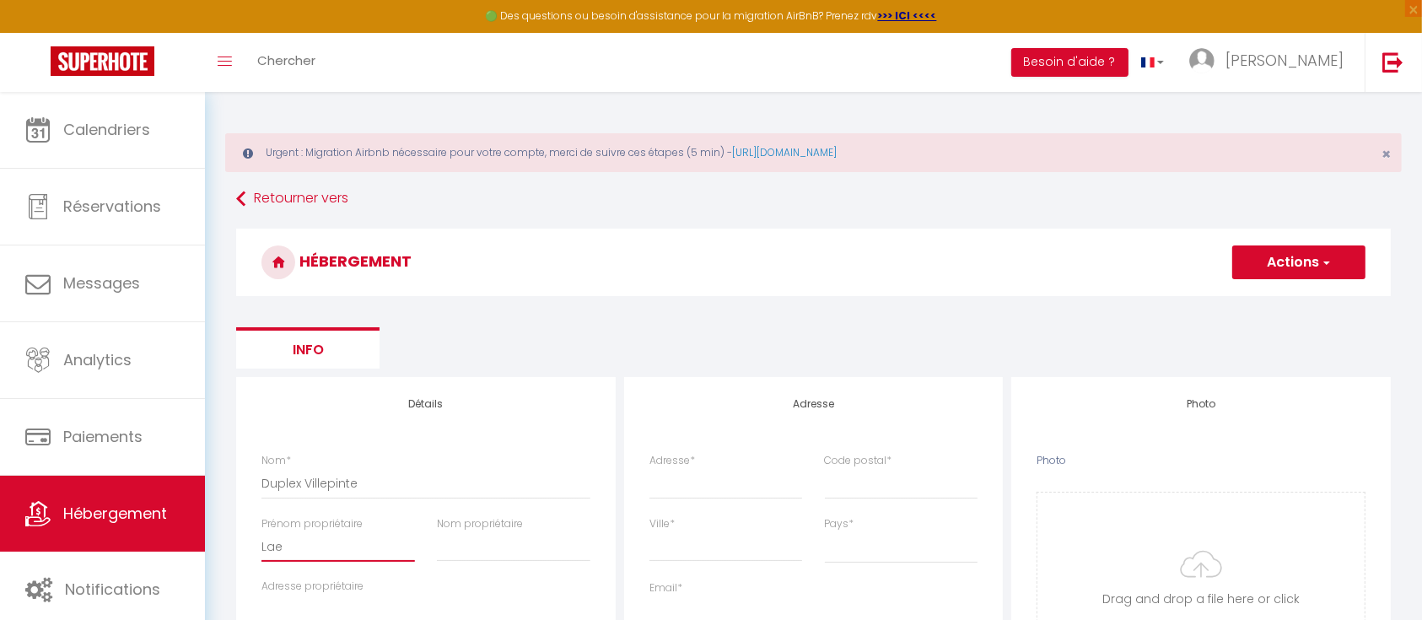
checkbox input "false"
select select
type input "Laet"
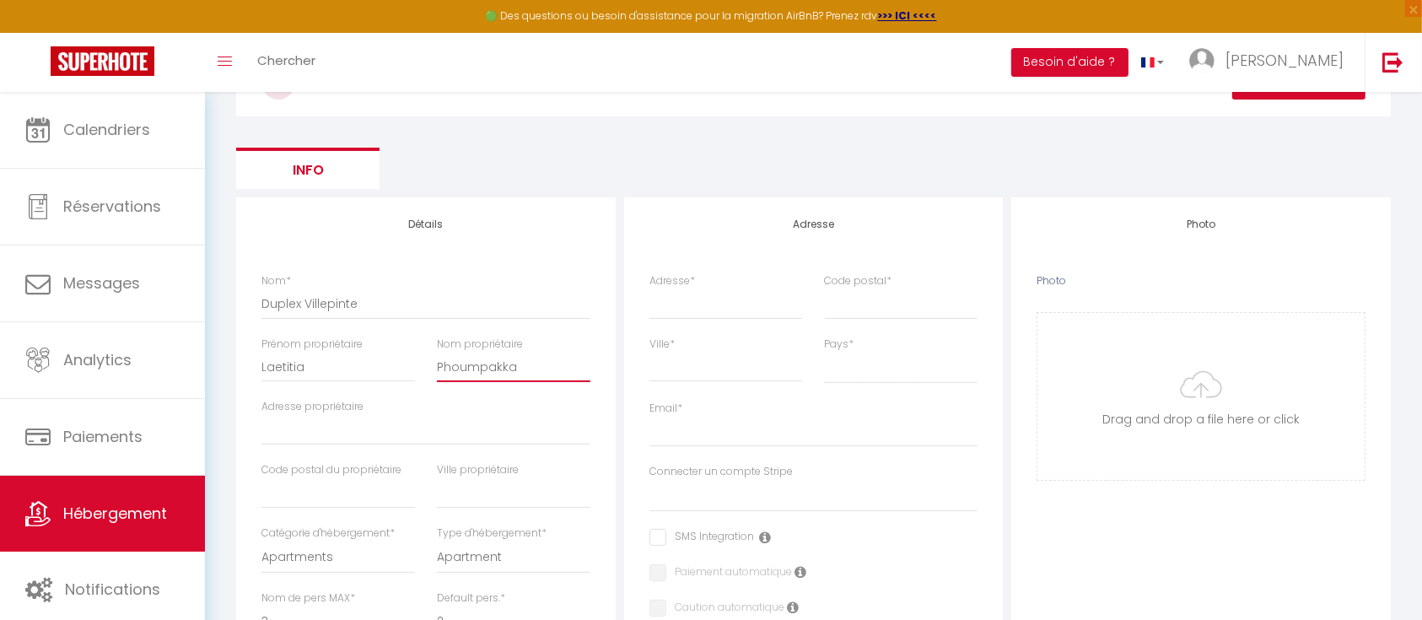
scroll to position [184, 0]
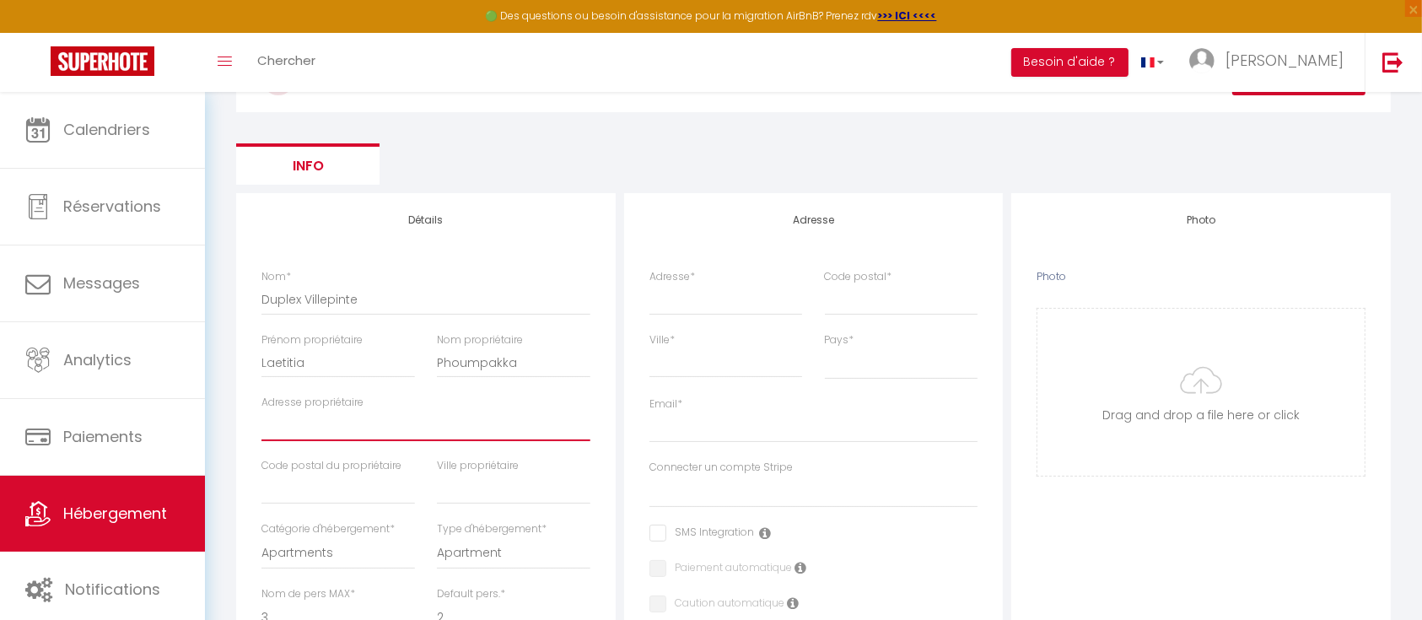
click at [311, 425] on input "Adresse propriétaire" at bounding box center [425, 426] width 329 height 30
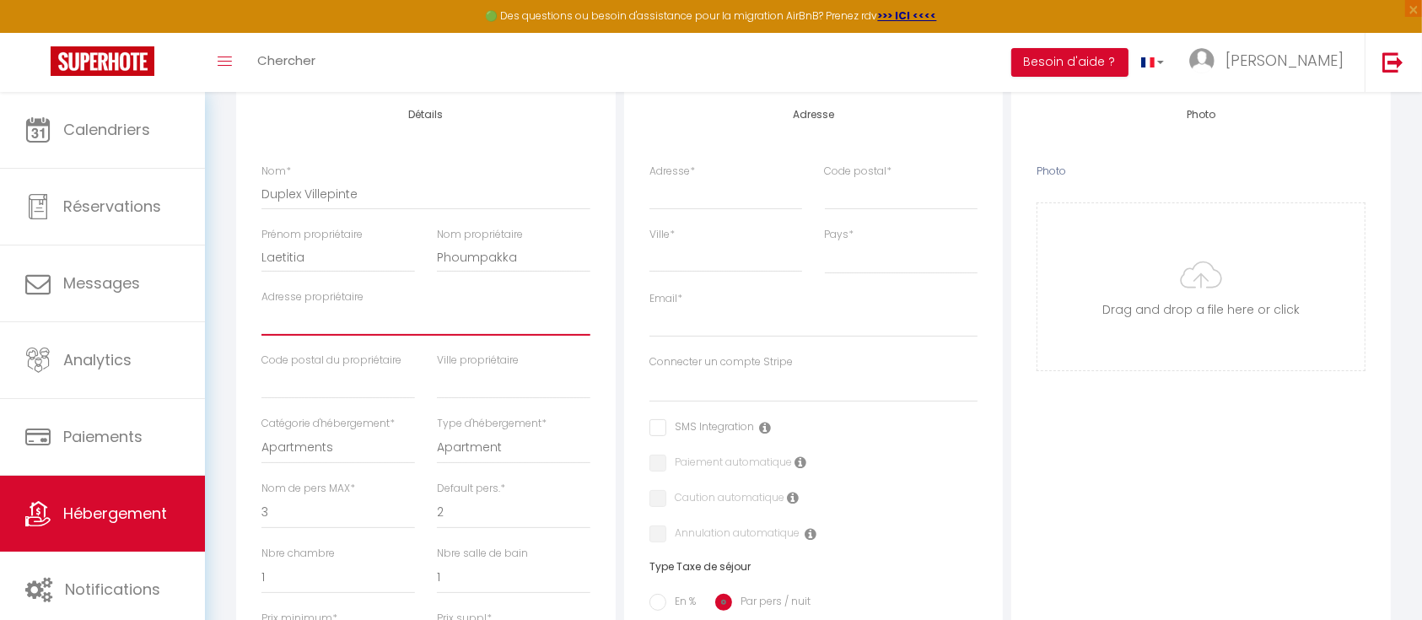
scroll to position [290, 0]
click at [379, 379] on input "text" at bounding box center [338, 383] width 154 height 30
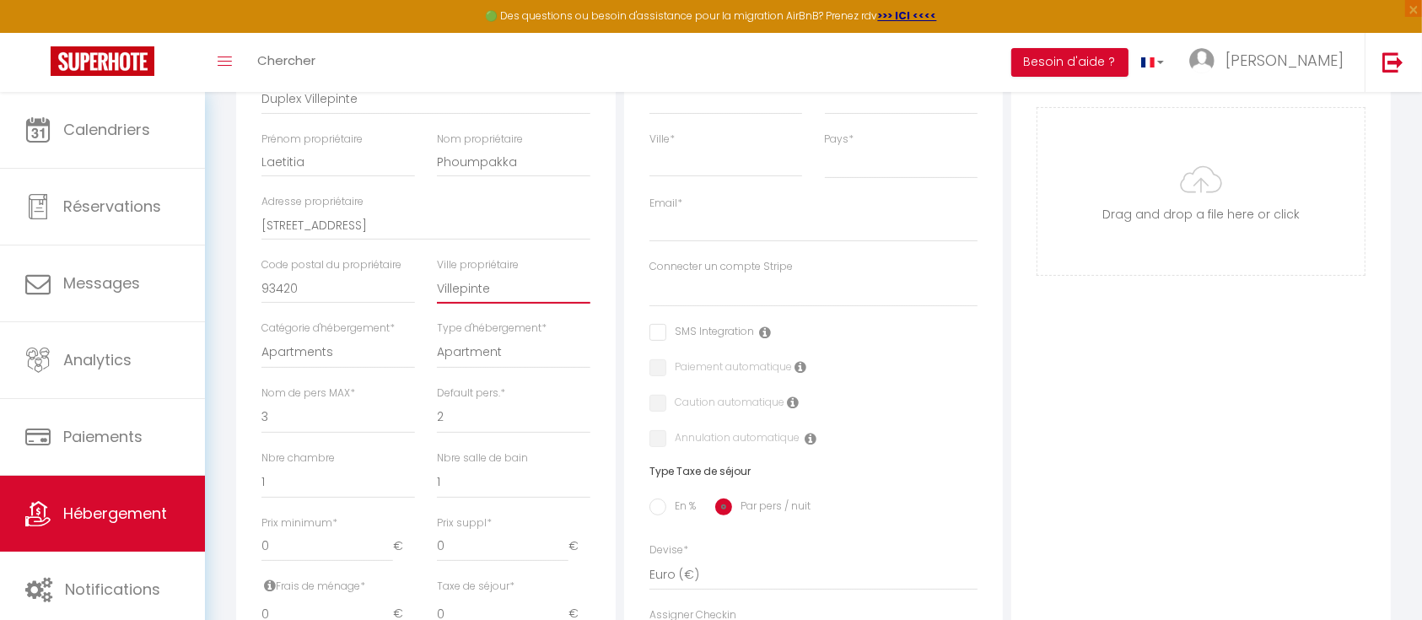
scroll to position [402, 0]
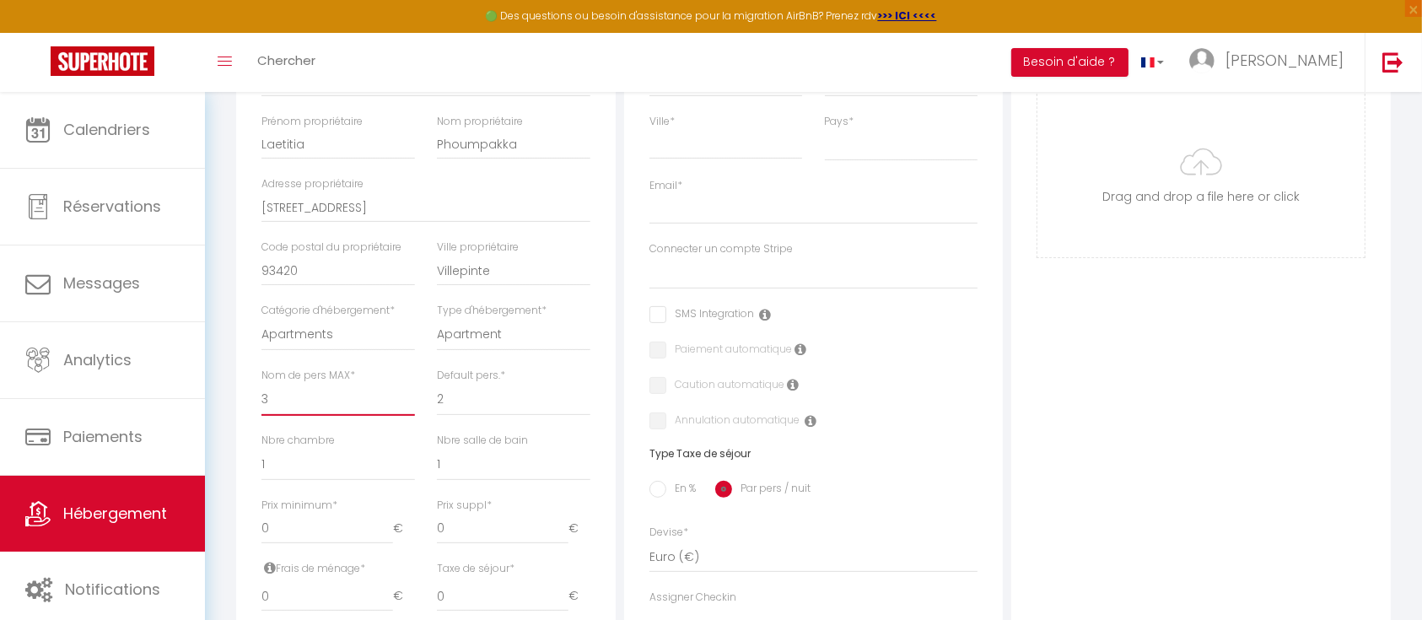
click at [313, 401] on select "1 2 3 4 5 6 7 8 9 10 11 12 13 14" at bounding box center [338, 400] width 154 height 32
click at [261, 384] on select "1 2 3 4 5 6 7 8 9 10 11 12 13 14" at bounding box center [338, 400] width 154 height 32
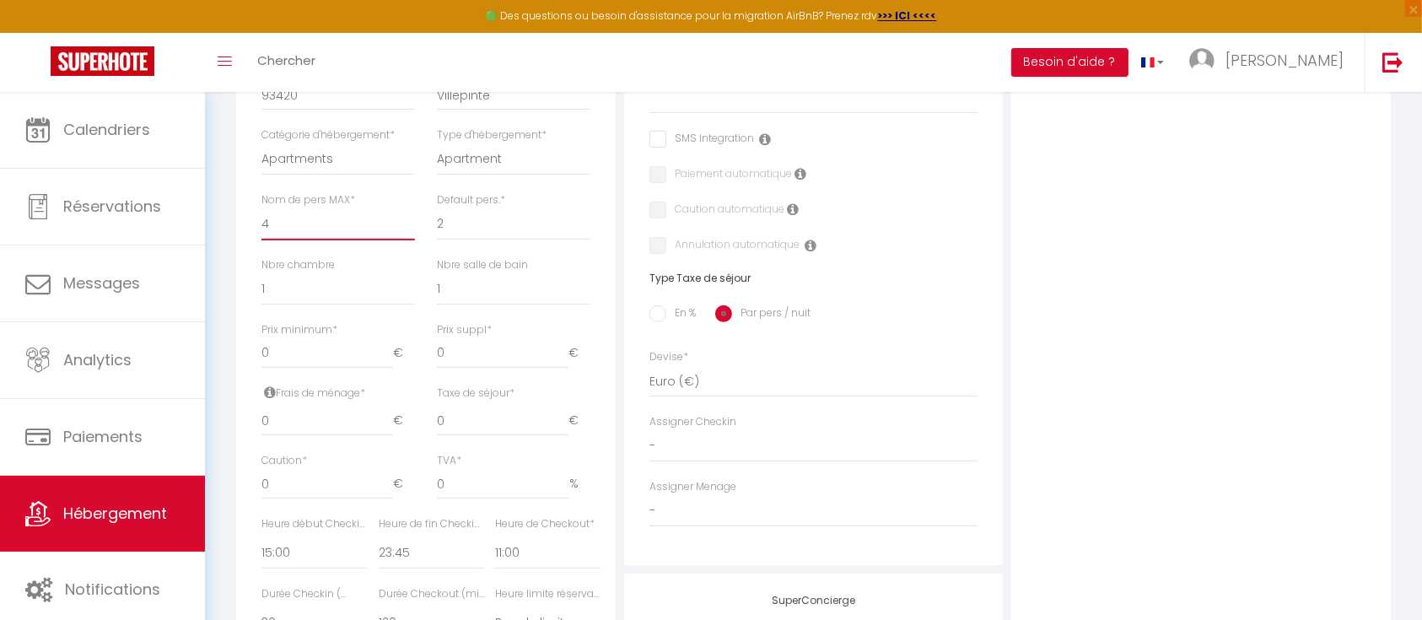
scroll to position [586, 0]
click at [278, 347] on input "0" at bounding box center [327, 345] width 132 height 30
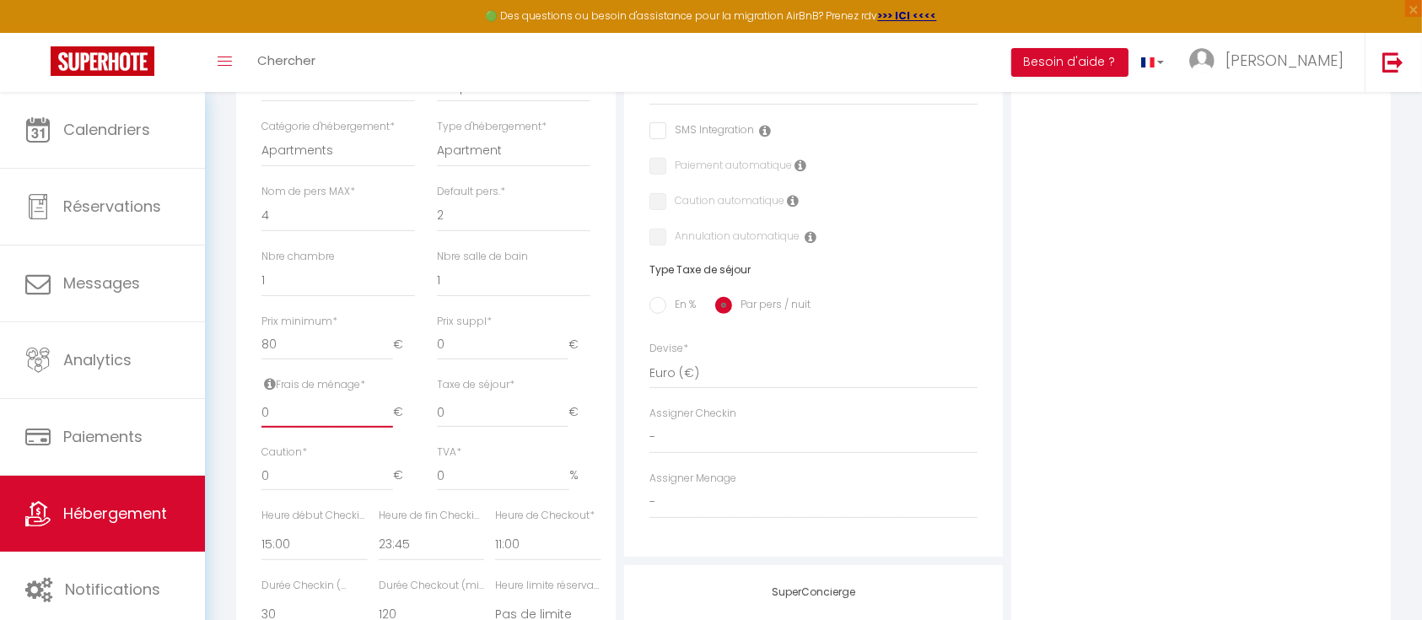
click at [334, 410] on input "0" at bounding box center [327, 412] width 132 height 30
click at [481, 413] on input "0" at bounding box center [503, 412] width 132 height 30
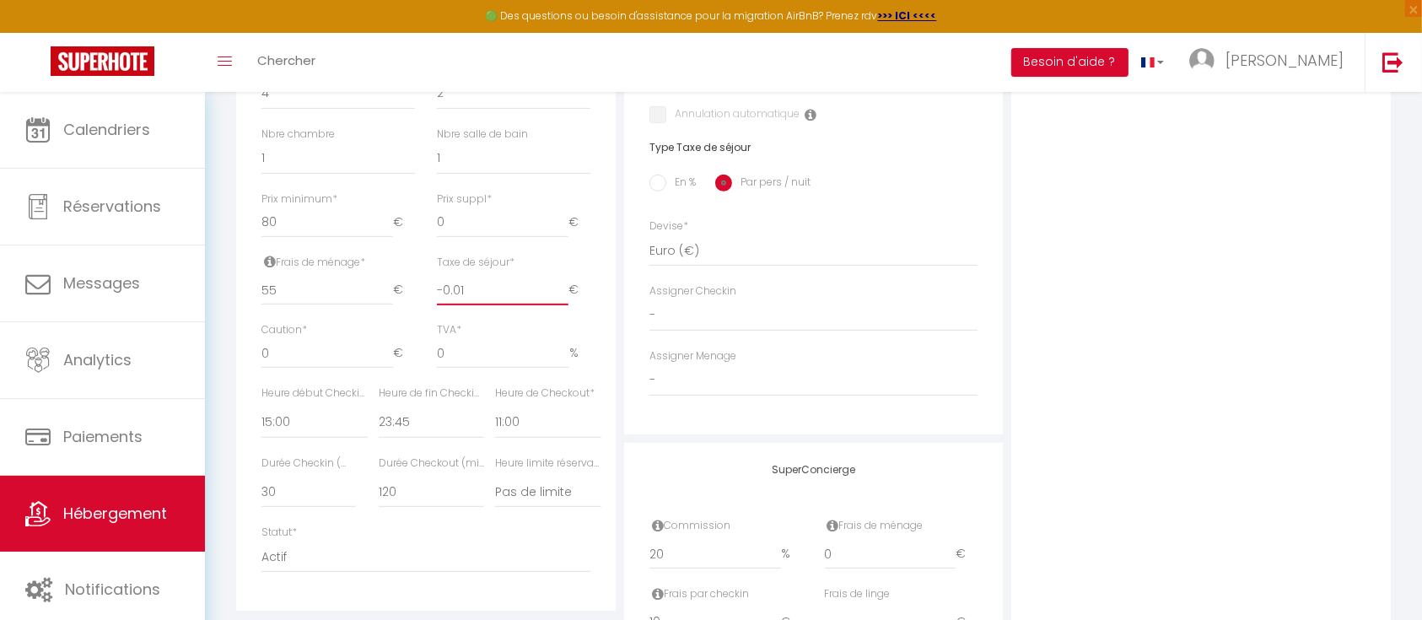
scroll to position [719, 0]
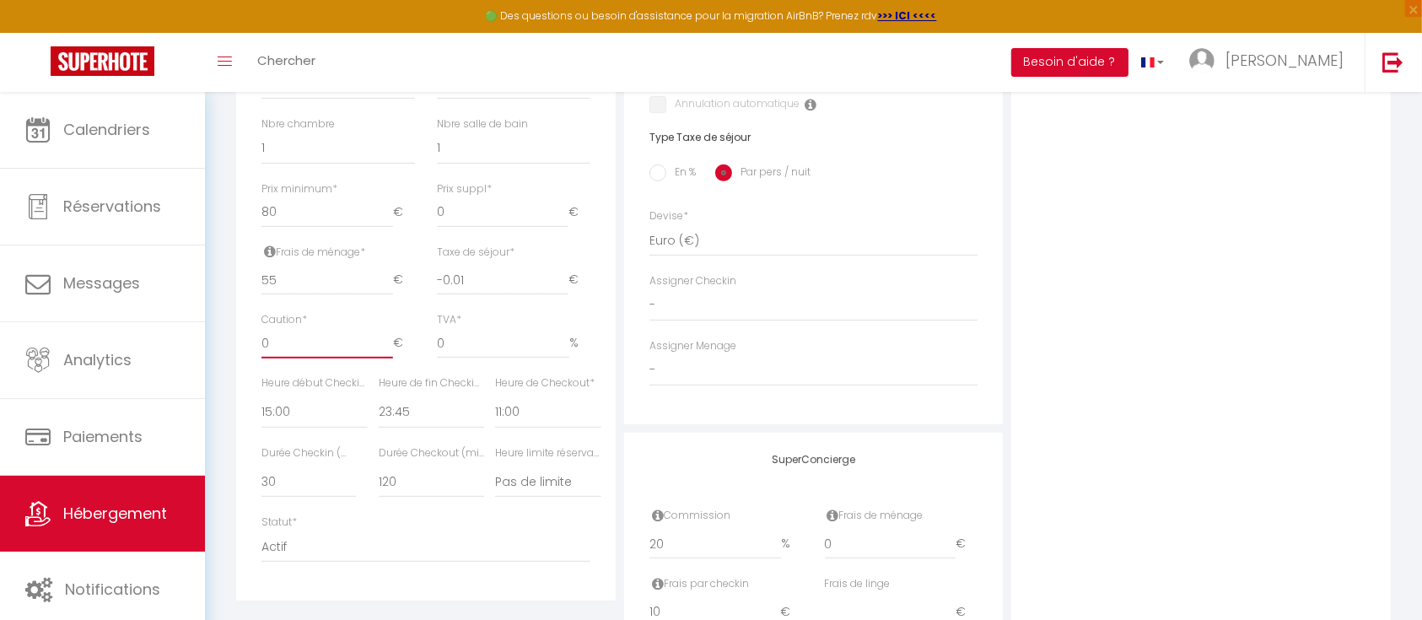
click at [299, 347] on input "0" at bounding box center [327, 343] width 132 height 30
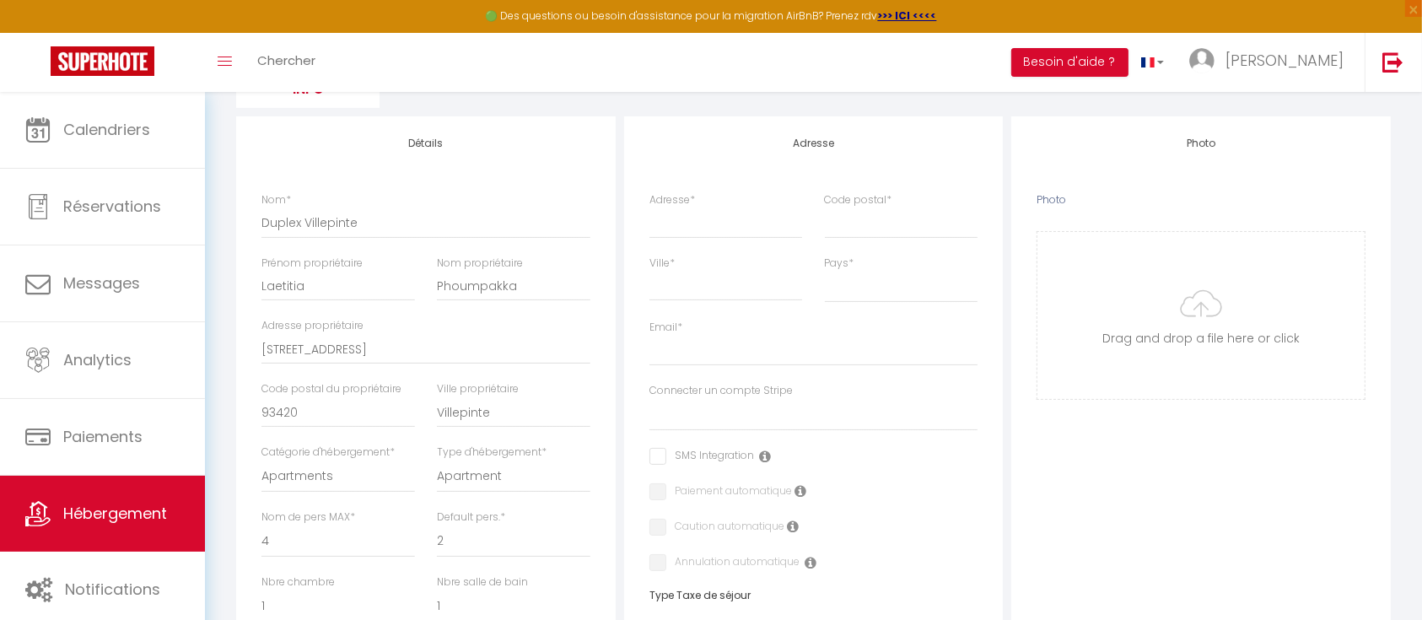
scroll to position [260, 0]
click at [714, 216] on input "Adresse *" at bounding box center [726, 223] width 154 height 30
click at [715, 220] on input "164" at bounding box center [726, 223] width 154 height 30
click at [716, 277] on input "Ville *" at bounding box center [726, 287] width 154 height 30
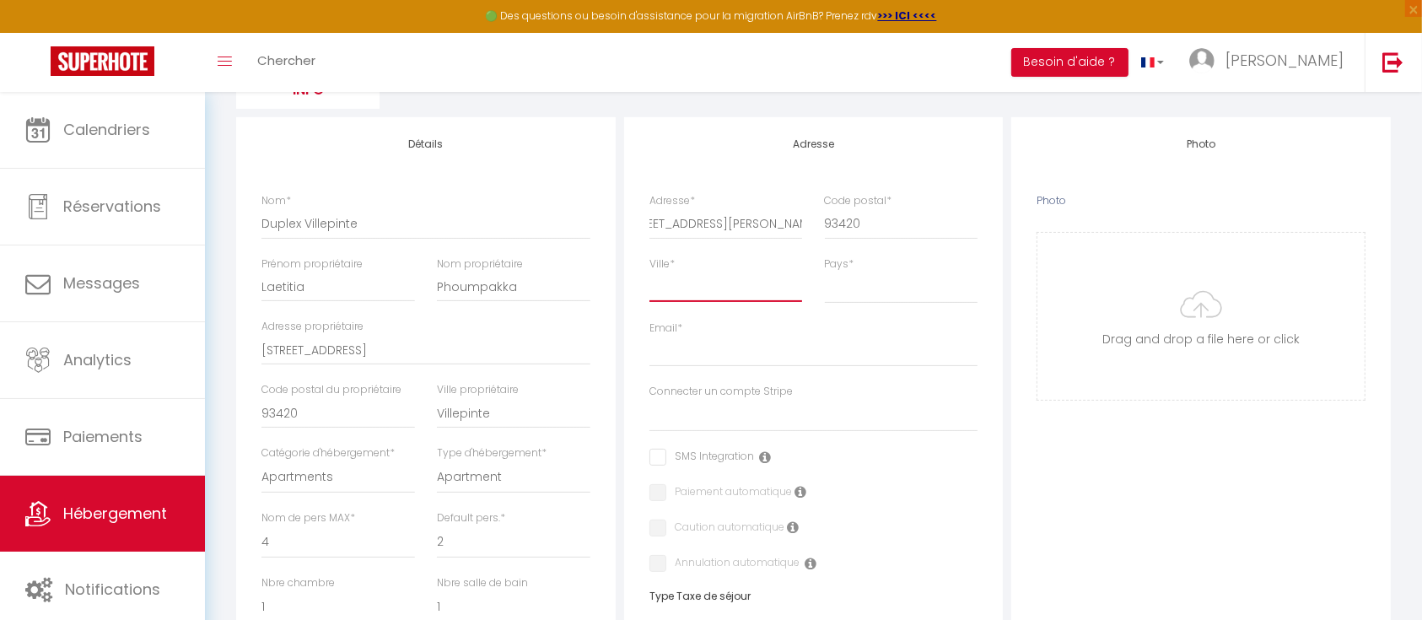
scroll to position [0, 0]
click at [720, 357] on input "Email *" at bounding box center [813, 352] width 329 height 30
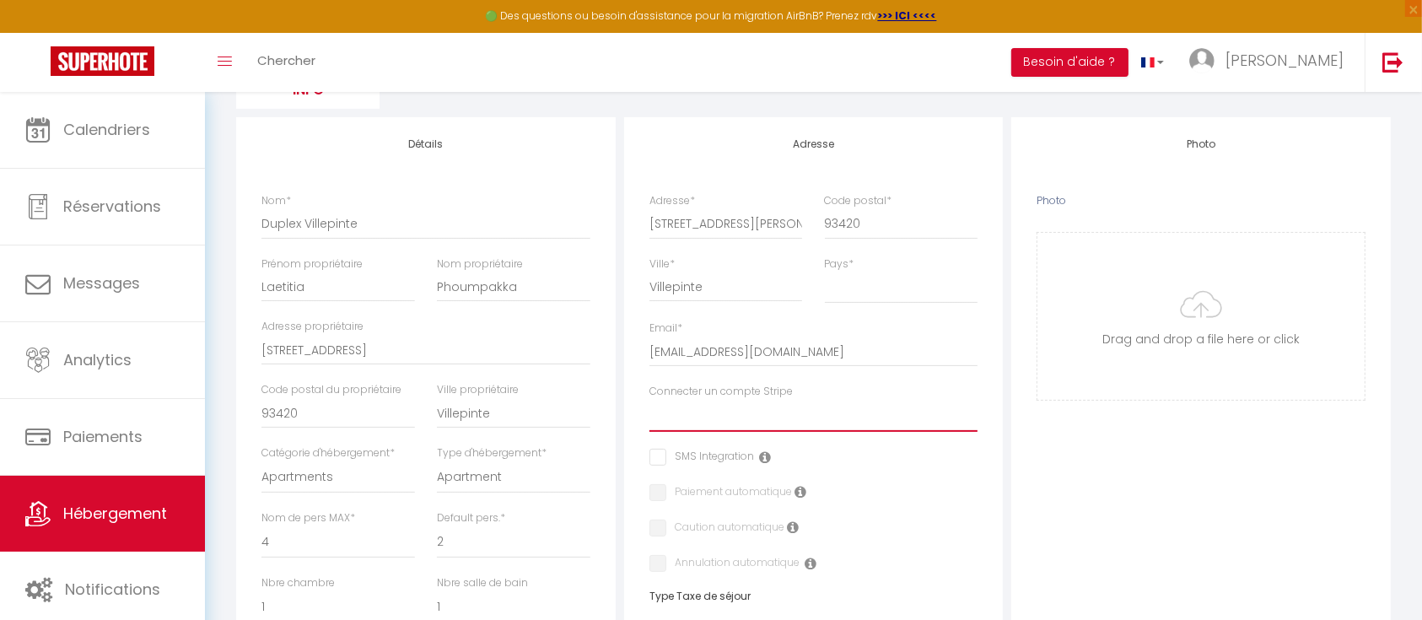
click at [710, 401] on select "Dearguest Monic Thai Hedi Lazez Alexandra Dupré Alexandre Thai Hedi Lazez 2 Lha…" at bounding box center [813, 416] width 329 height 32
click at [649, 400] on select "Dearguest Monic Thai Hedi Lazez Alexandra Dupré Alexandre Thai Hedi Lazez 2 Lha…" at bounding box center [813, 416] width 329 height 32
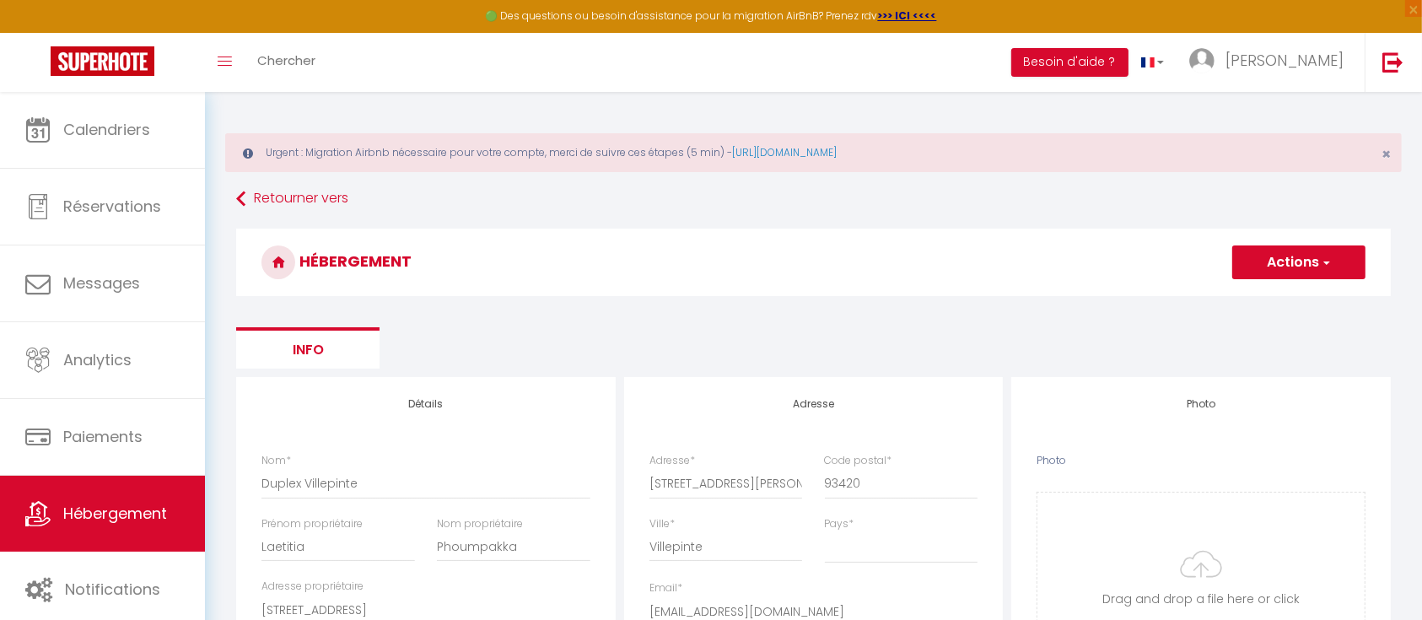
click at [1272, 271] on button "Actions" at bounding box center [1298, 262] width 133 height 34
click at [1250, 302] on input "Enregistrer" at bounding box center [1279, 299] width 62 height 17
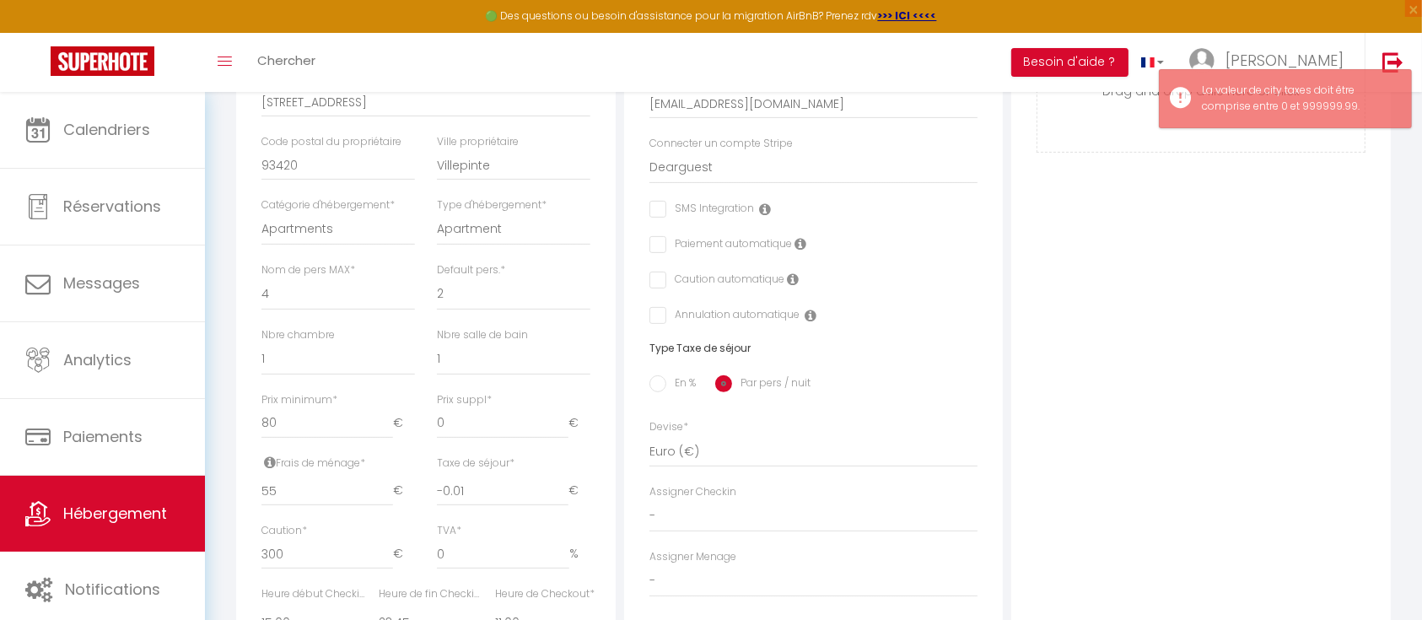
scroll to position [510, 0]
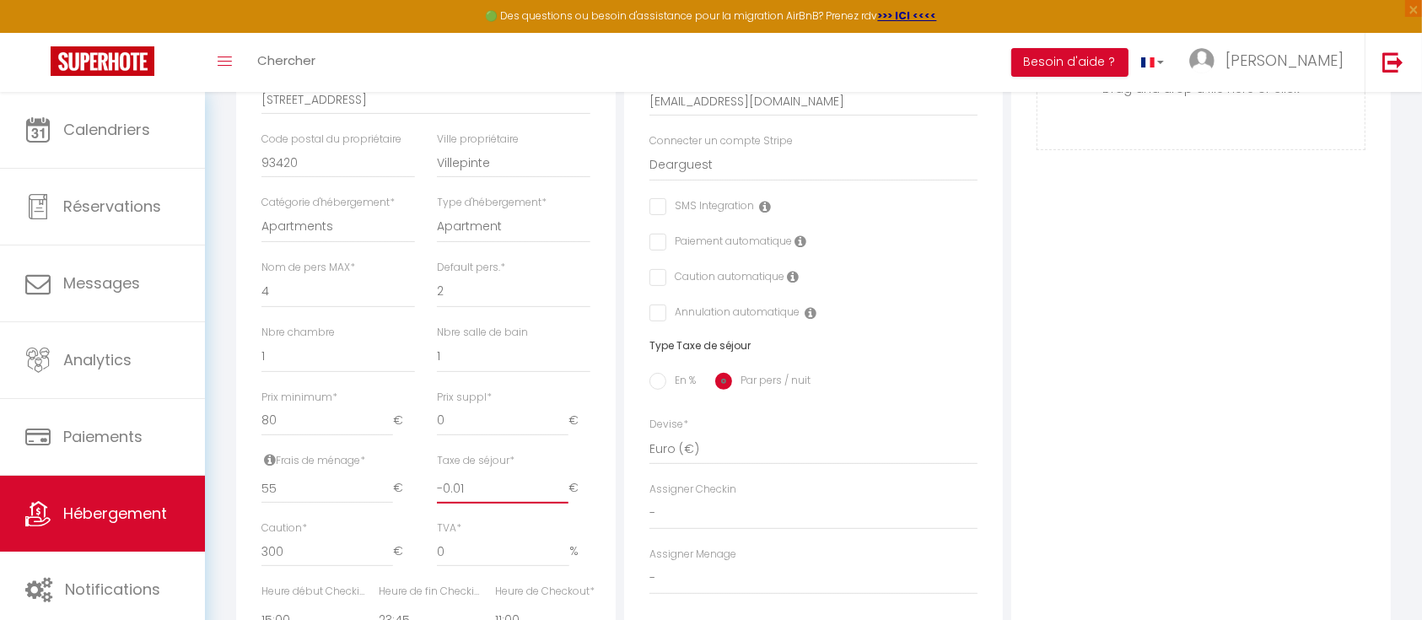
click at [494, 491] on input "-0.01" at bounding box center [503, 488] width 132 height 30
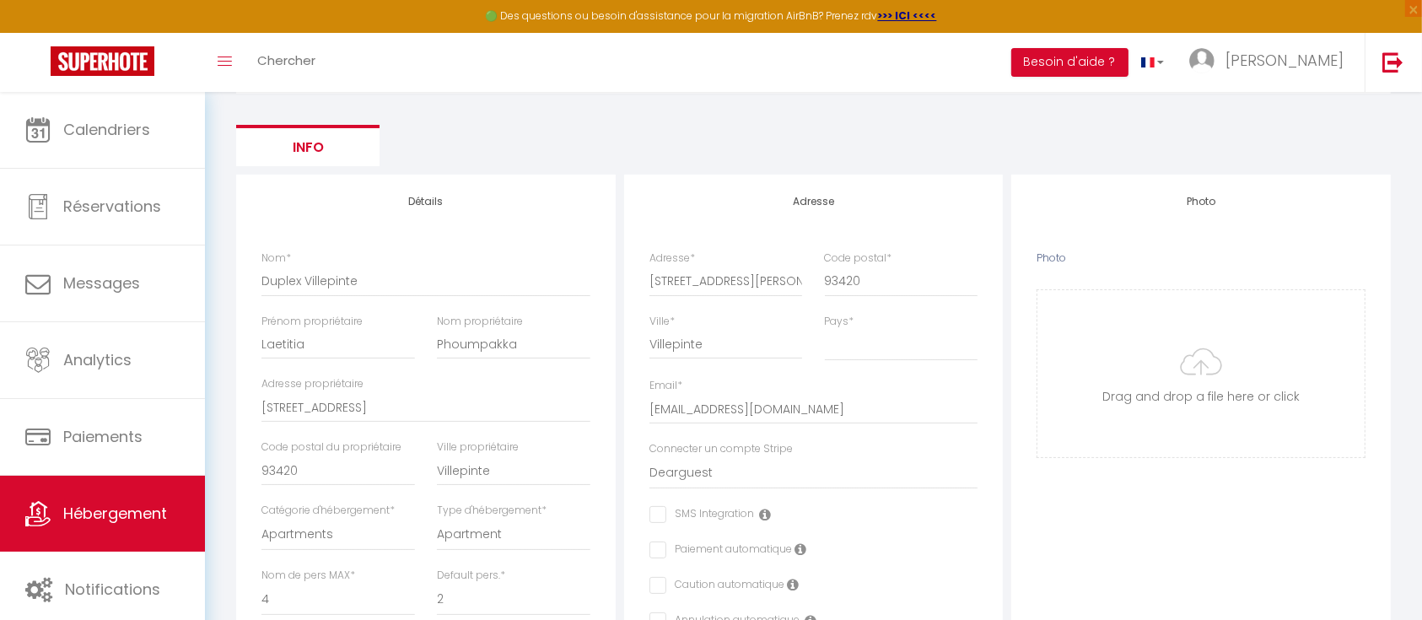
scroll to position [0, 0]
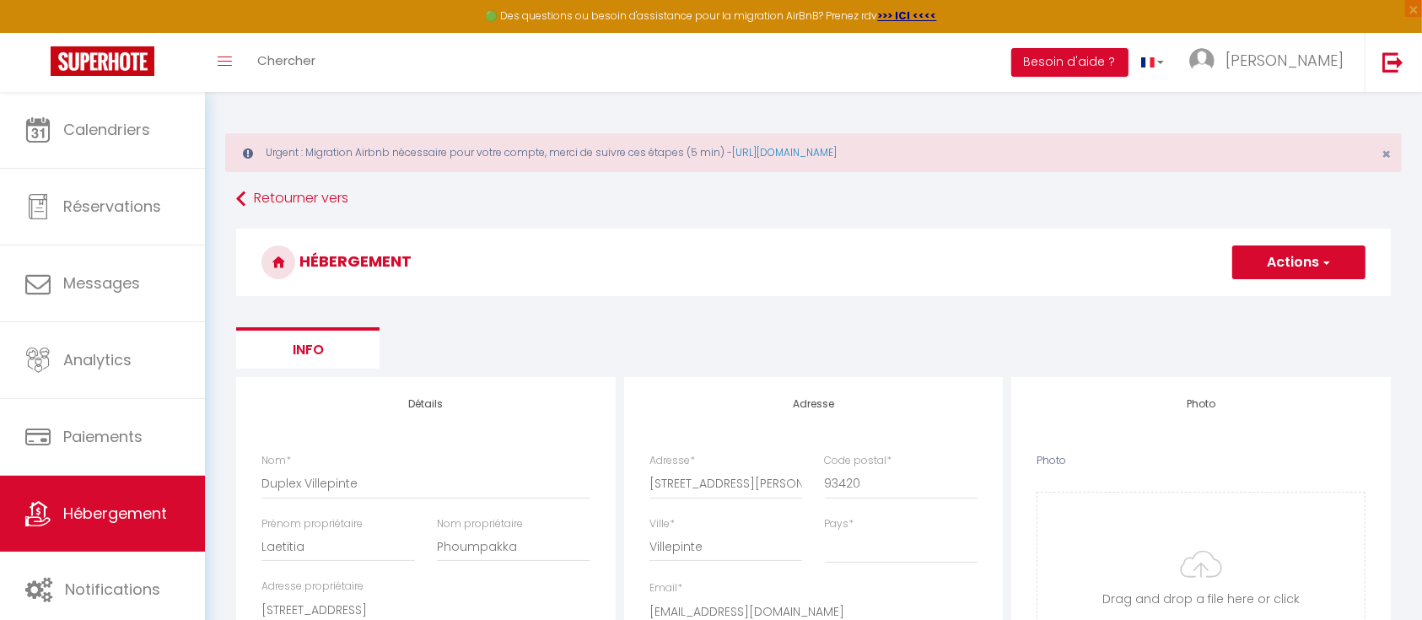
click at [1296, 251] on button "Actions" at bounding box center [1298, 262] width 133 height 34
click at [1296, 297] on input "Enregistrer" at bounding box center [1279, 299] width 62 height 17
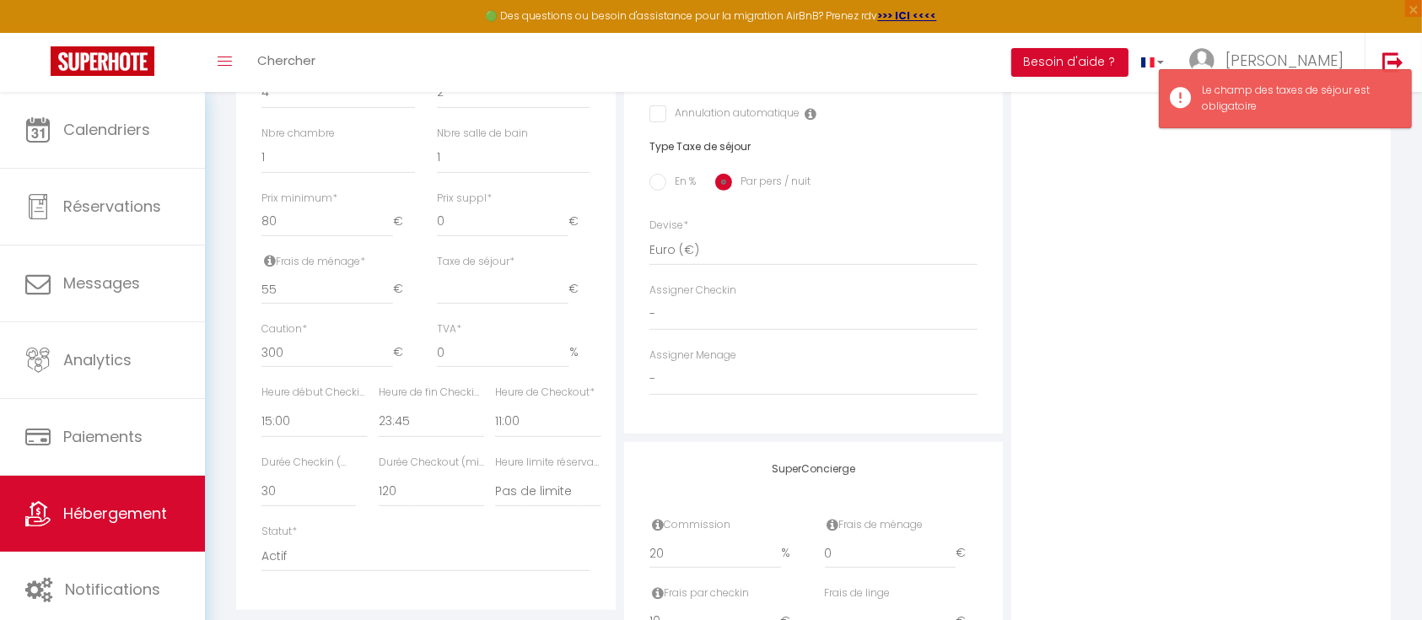
scroll to position [710, 0]
click at [513, 283] on input "Taxe de séjour *" at bounding box center [503, 288] width 132 height 30
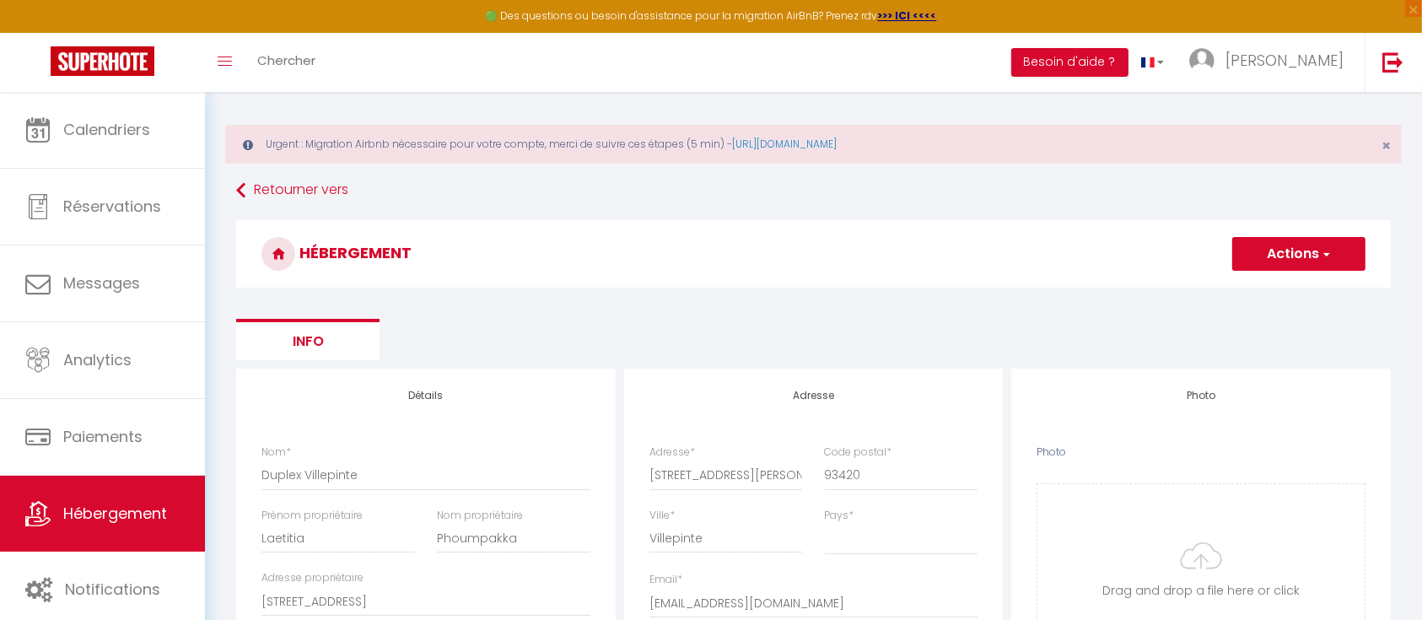
scroll to position [0, 0]
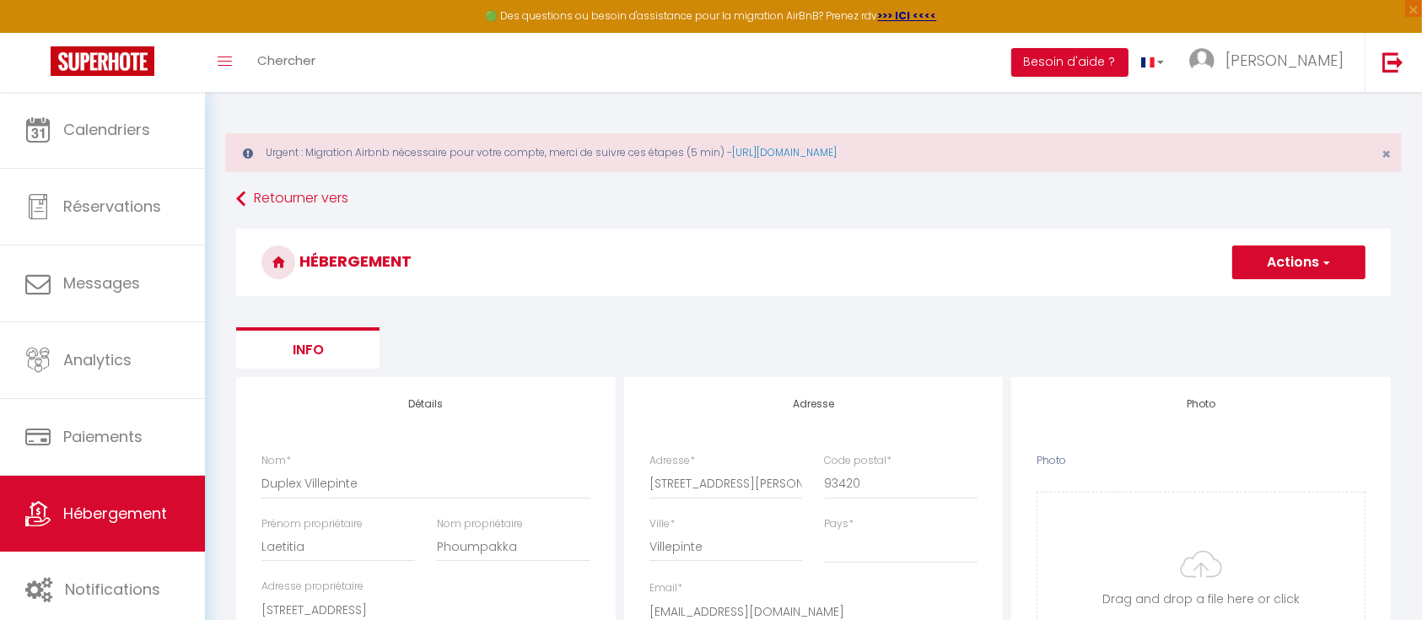
click at [1347, 266] on button "Actions" at bounding box center [1298, 262] width 133 height 34
click at [1289, 301] on input "Enregistrer" at bounding box center [1279, 299] width 62 height 17
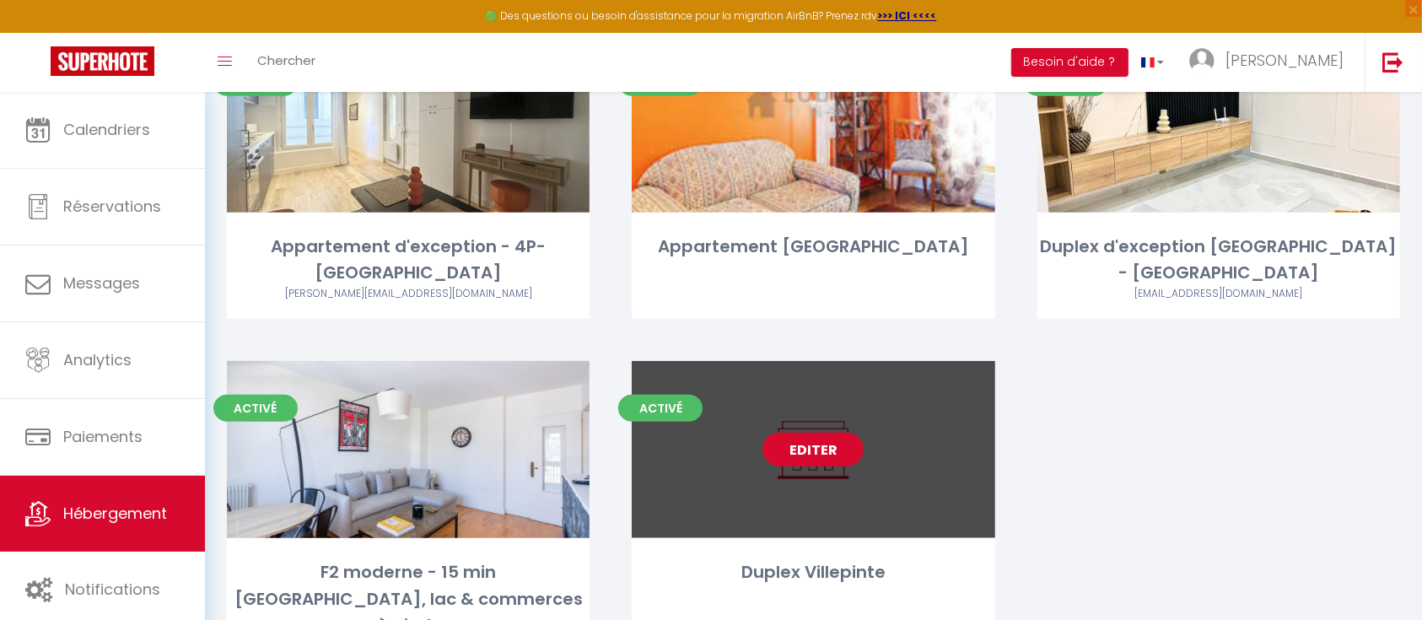
scroll to position [1488, 0]
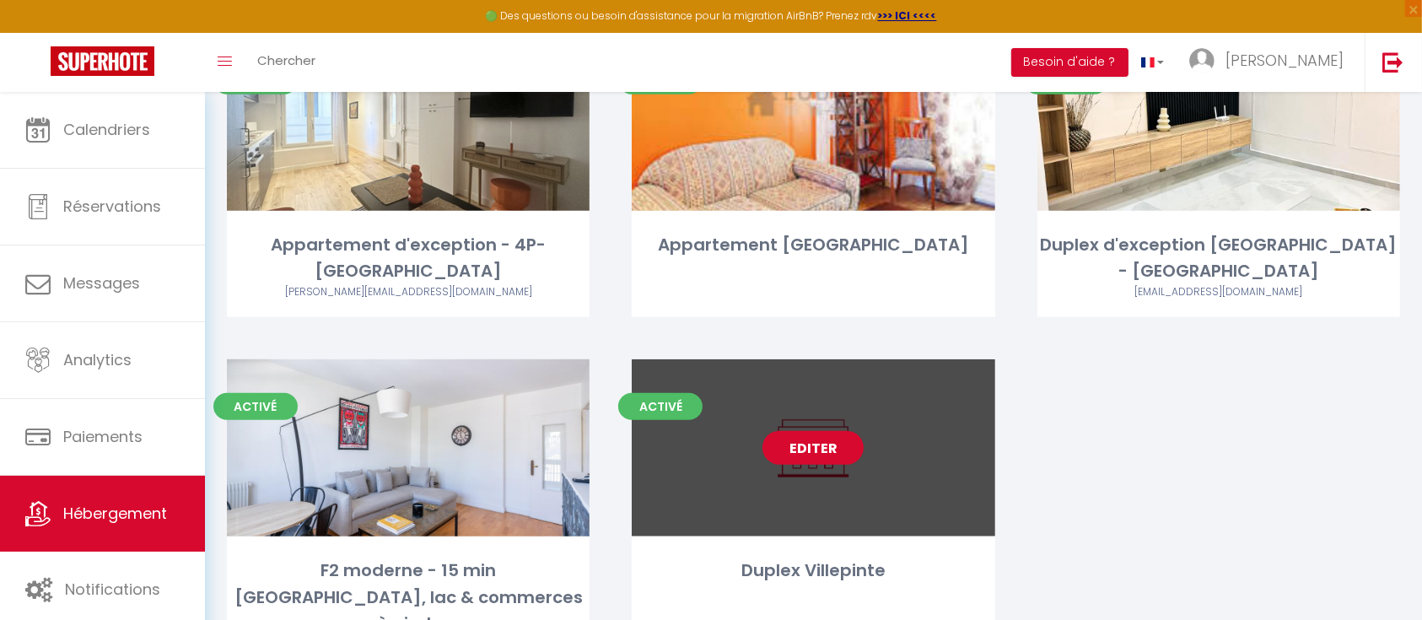
click at [806, 431] on link "Editer" at bounding box center [812, 448] width 101 height 34
click at [799, 431] on link "Editer" at bounding box center [812, 448] width 101 height 34
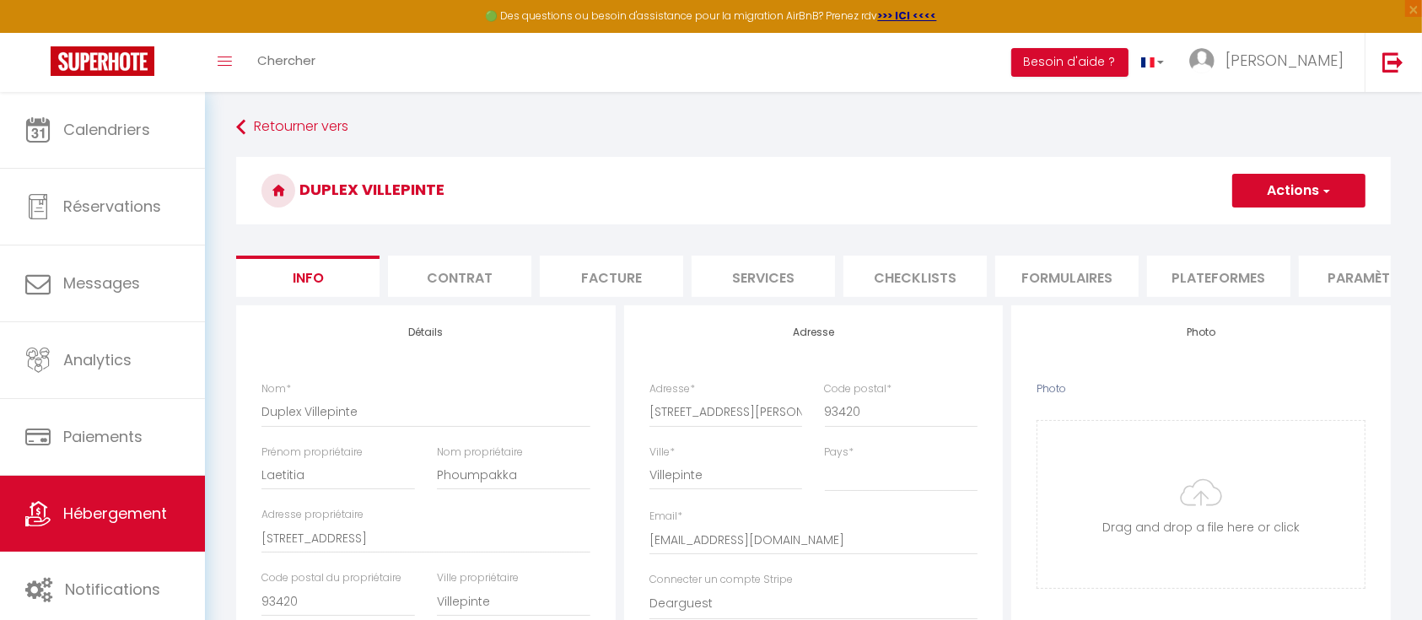
click at [1198, 289] on li "Plateformes" at bounding box center [1218, 276] width 143 height 41
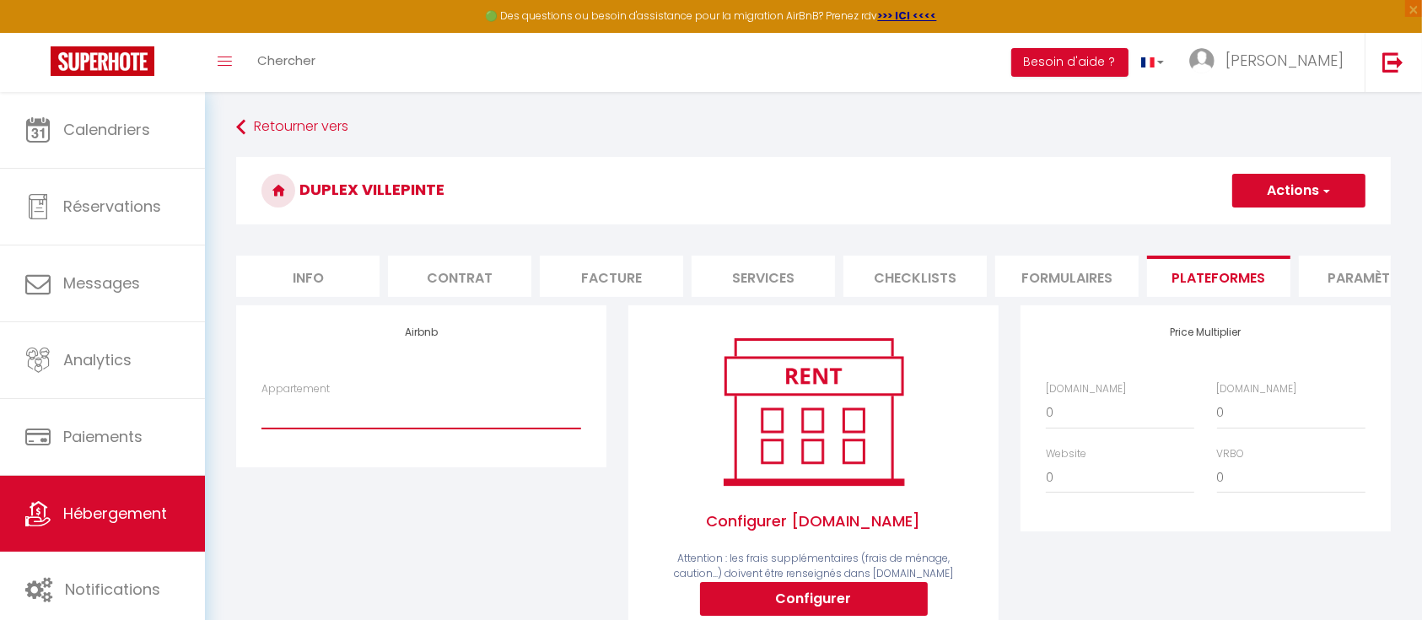
click at [372, 428] on select "Appart Cocooning proche Paris - Stade de France - tracy.weirback973@gmail.com D…" at bounding box center [421, 412] width 320 height 32
click at [261, 413] on select "Appart Cocooning proche Paris - Stade de France - tracy.weirback973@gmail.com D…" at bounding box center [421, 412] width 320 height 32
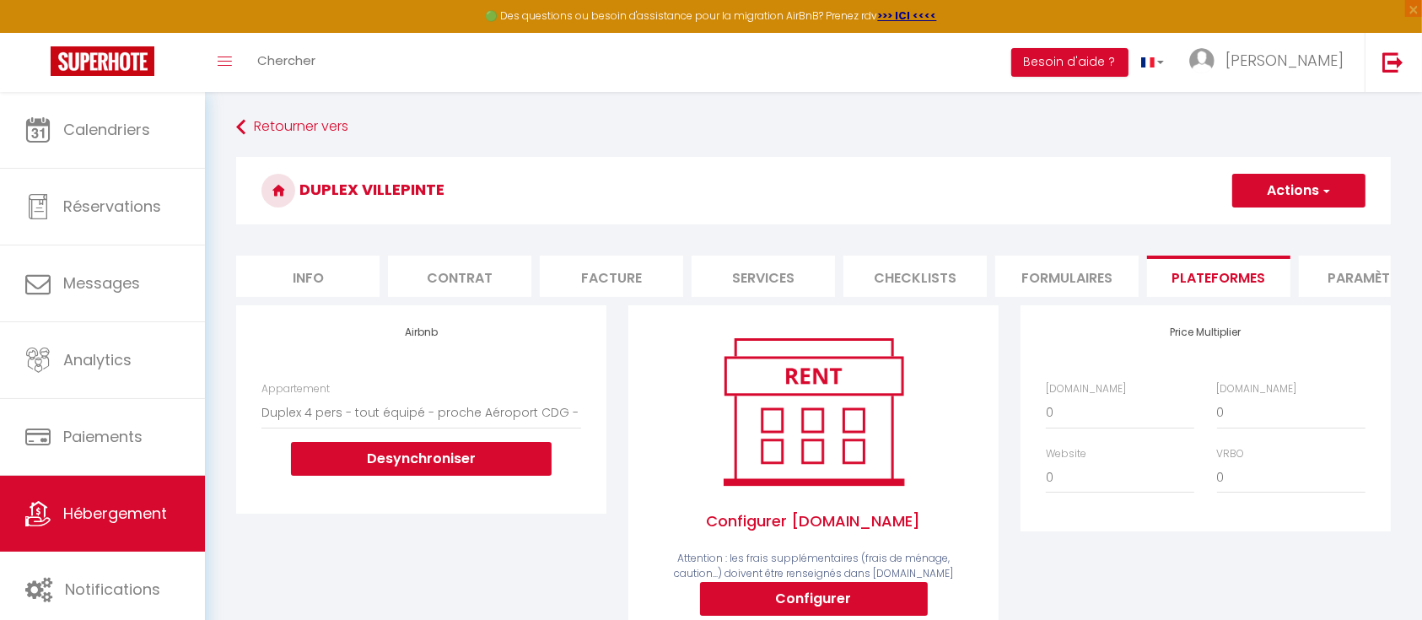
click at [1319, 198] on button "Actions" at bounding box center [1298, 191] width 133 height 34
click at [1288, 229] on link "Enregistrer" at bounding box center [1297, 228] width 133 height 22
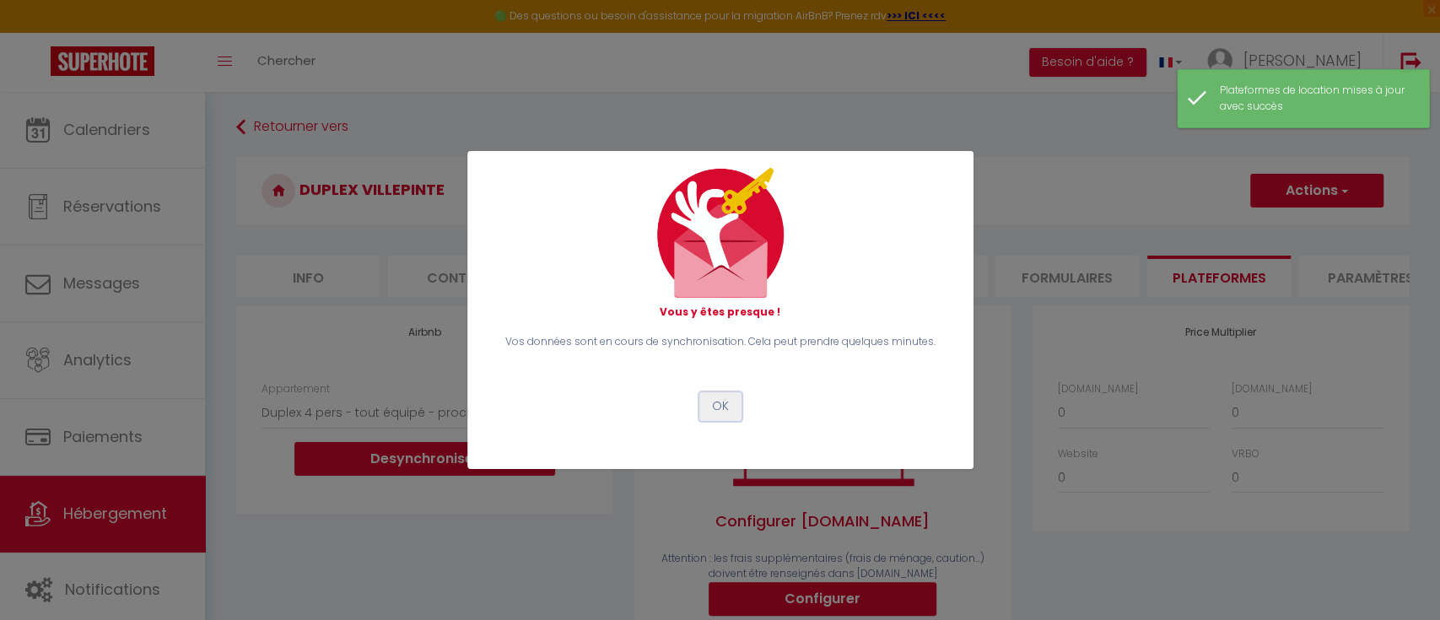
click at [709, 403] on button "OK" at bounding box center [720, 406] width 42 height 29
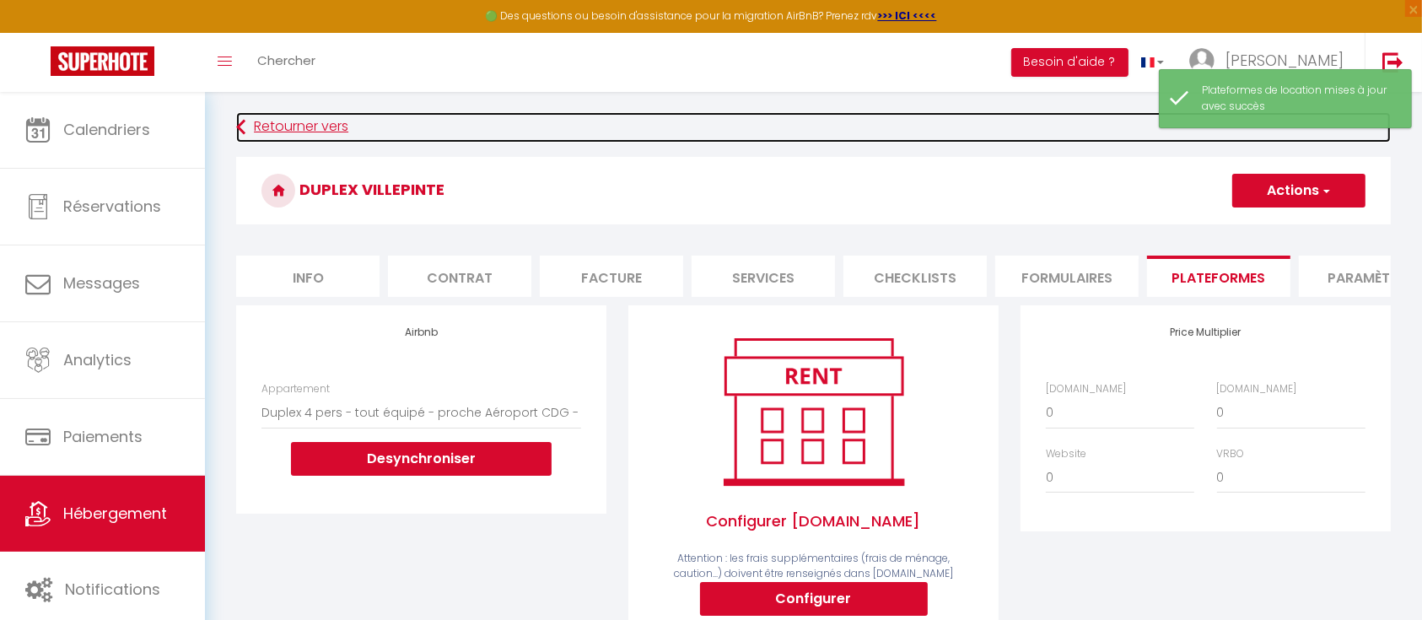
click at [277, 135] on link "Retourner vers" at bounding box center [813, 127] width 1155 height 30
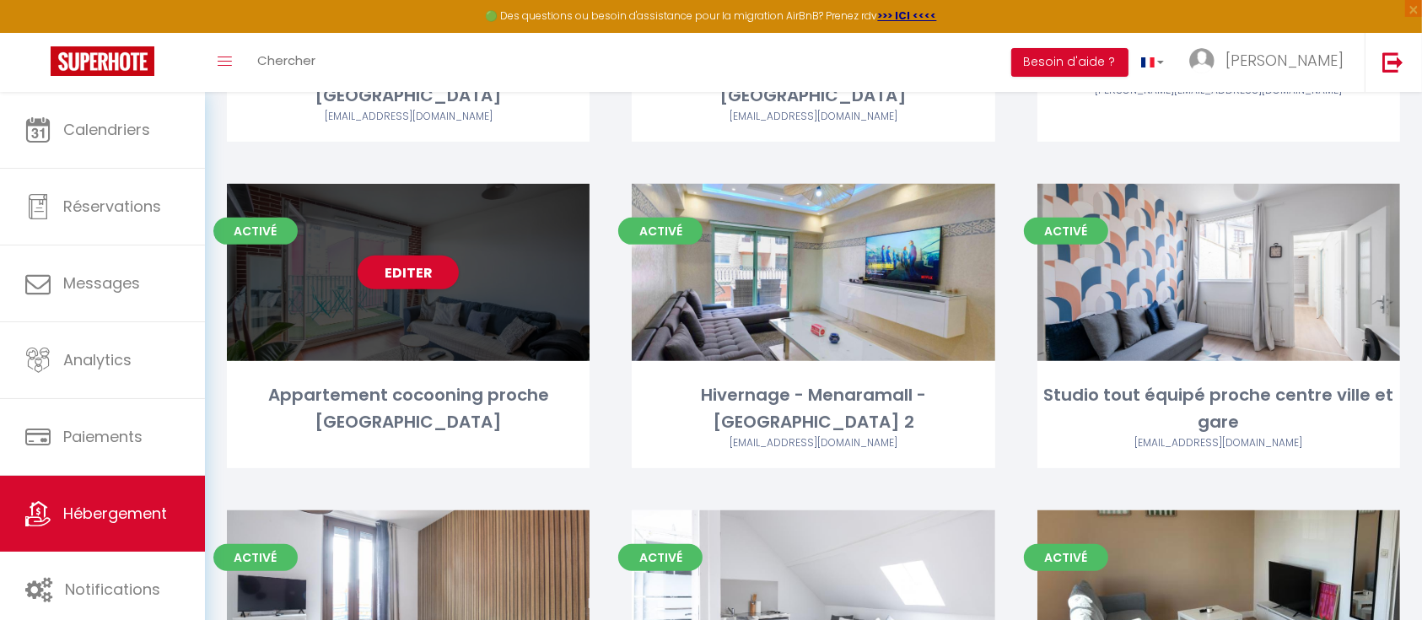
scroll to position [682, 0]
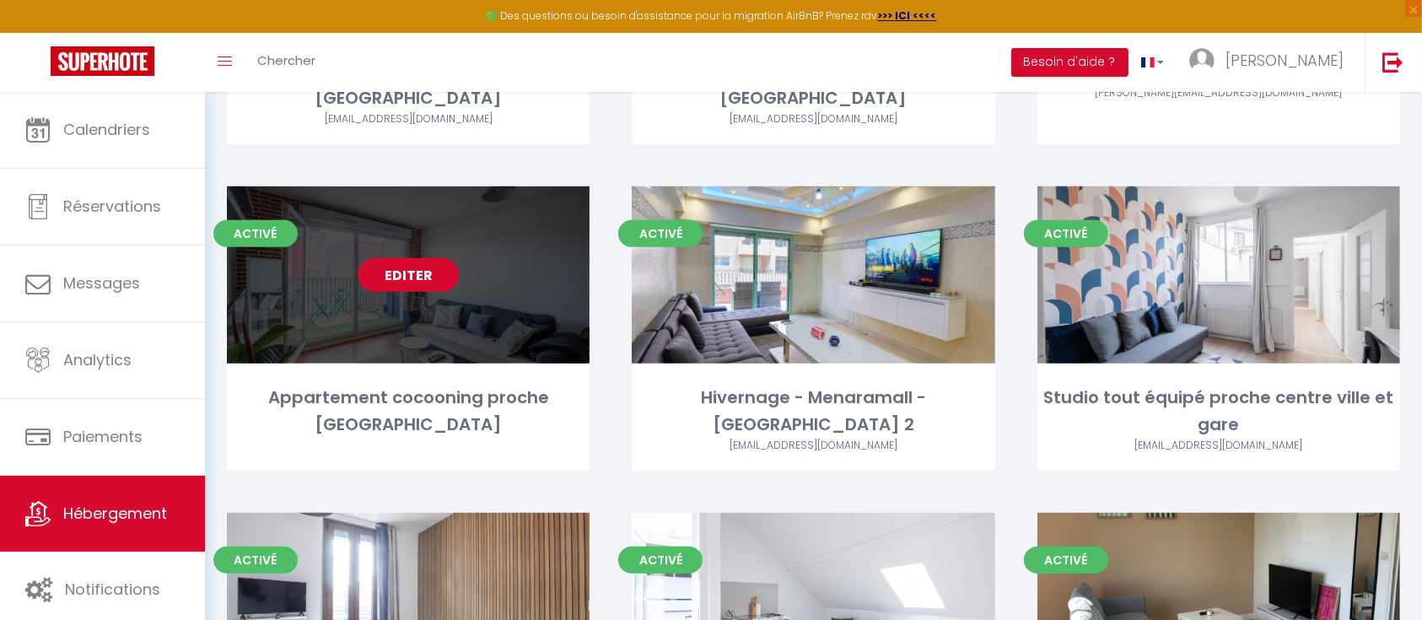
click at [441, 258] on link "Editer" at bounding box center [408, 275] width 101 height 34
click at [403, 258] on link "Editer" at bounding box center [408, 275] width 101 height 34
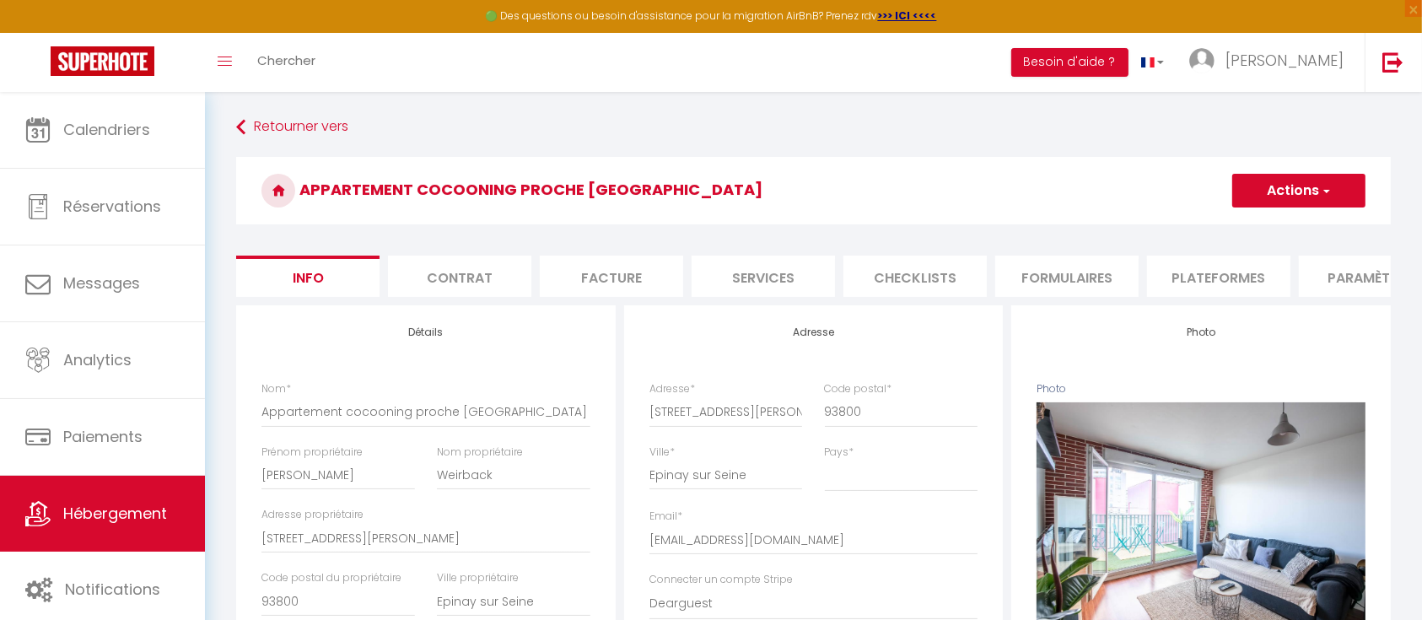
click at [1240, 280] on li "Plateformes" at bounding box center [1218, 276] width 143 height 41
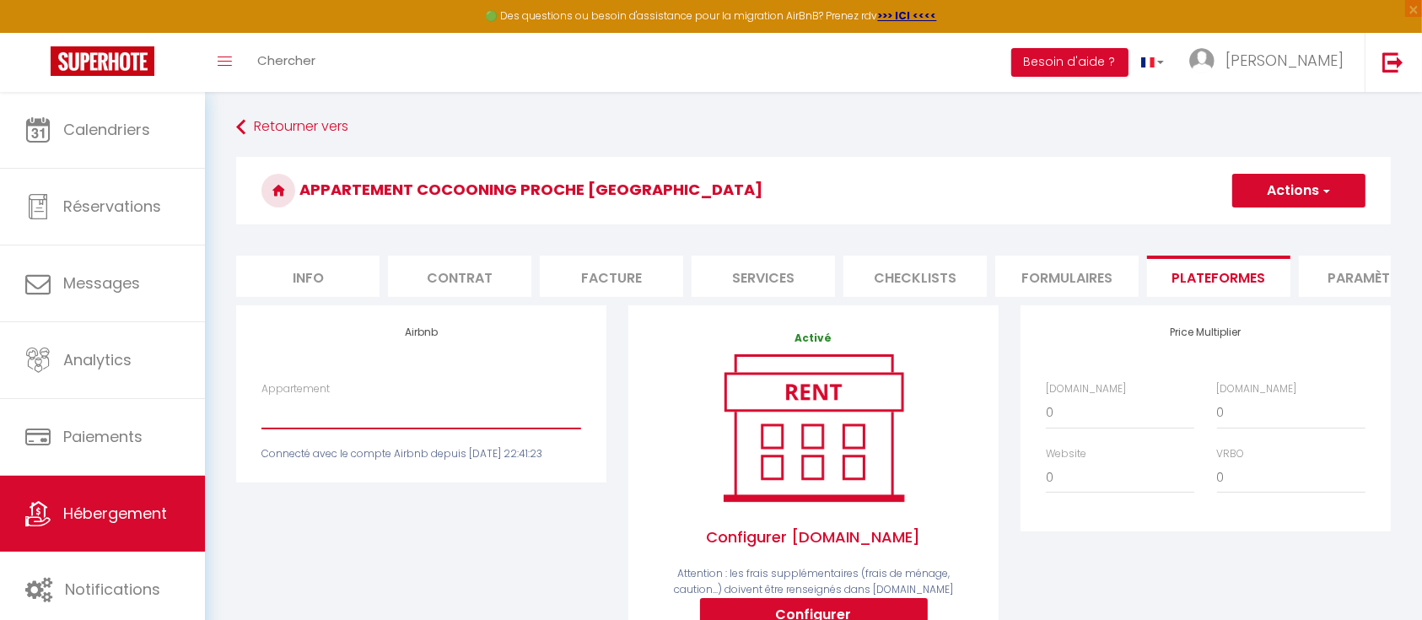
click at [456, 422] on select "Appart Cocooning proche Paris - Stade de France - tracy.weirback973@gmail.com" at bounding box center [421, 412] width 320 height 32
click at [261, 413] on select "Appart Cocooning proche Paris - Stade de France - tracy.weirback973@gmail.com" at bounding box center [421, 412] width 320 height 32
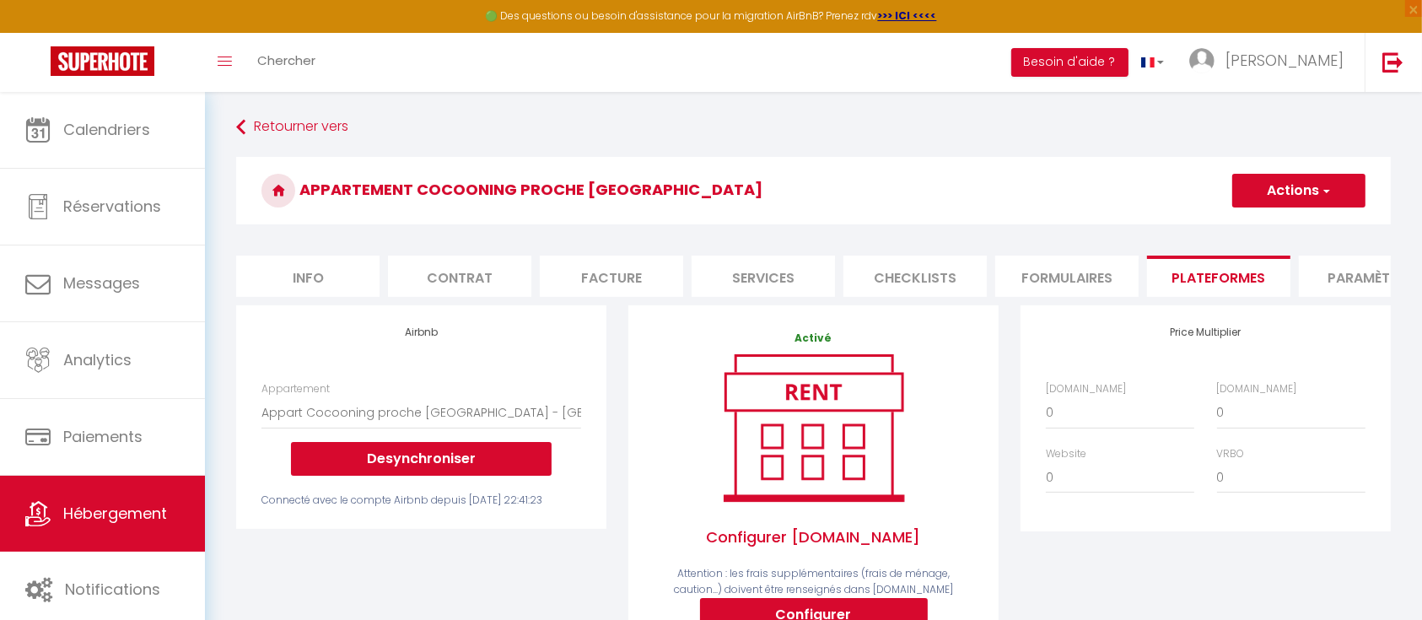
click at [1310, 202] on button "Actions" at bounding box center [1298, 191] width 133 height 34
click at [1297, 227] on link "Enregistrer" at bounding box center [1297, 228] width 133 height 22
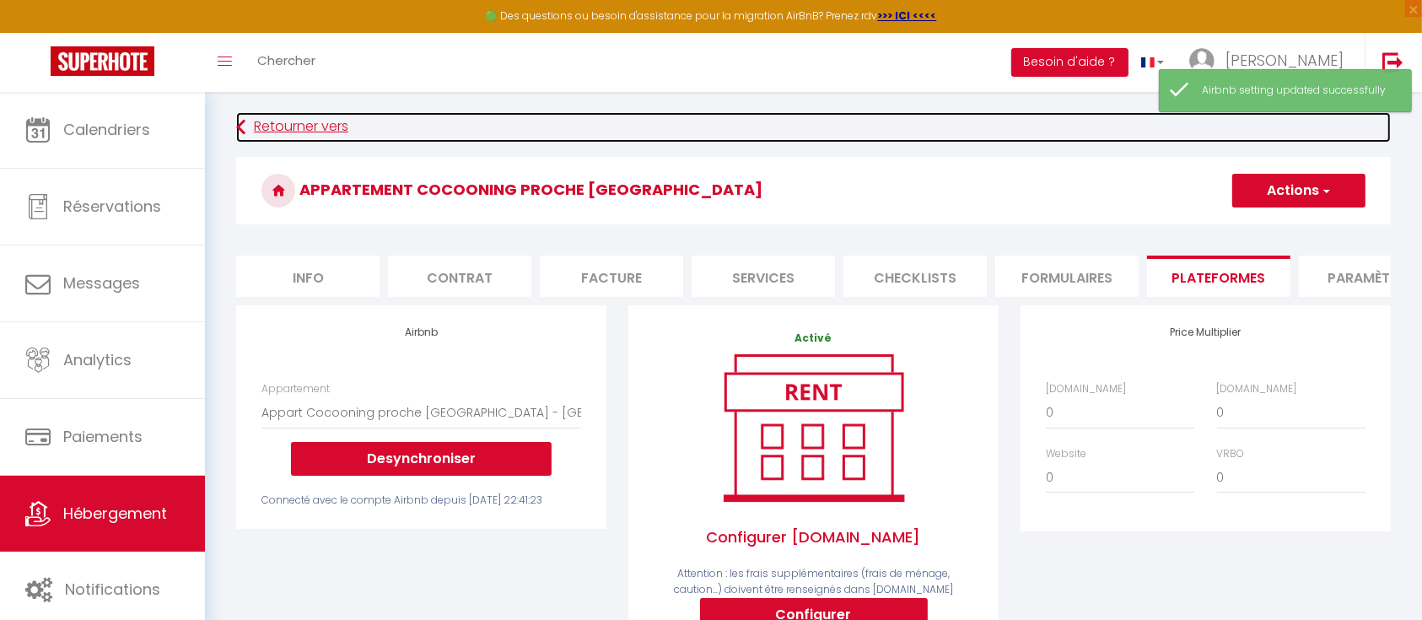
click at [267, 131] on link "Retourner vers" at bounding box center [813, 127] width 1155 height 30
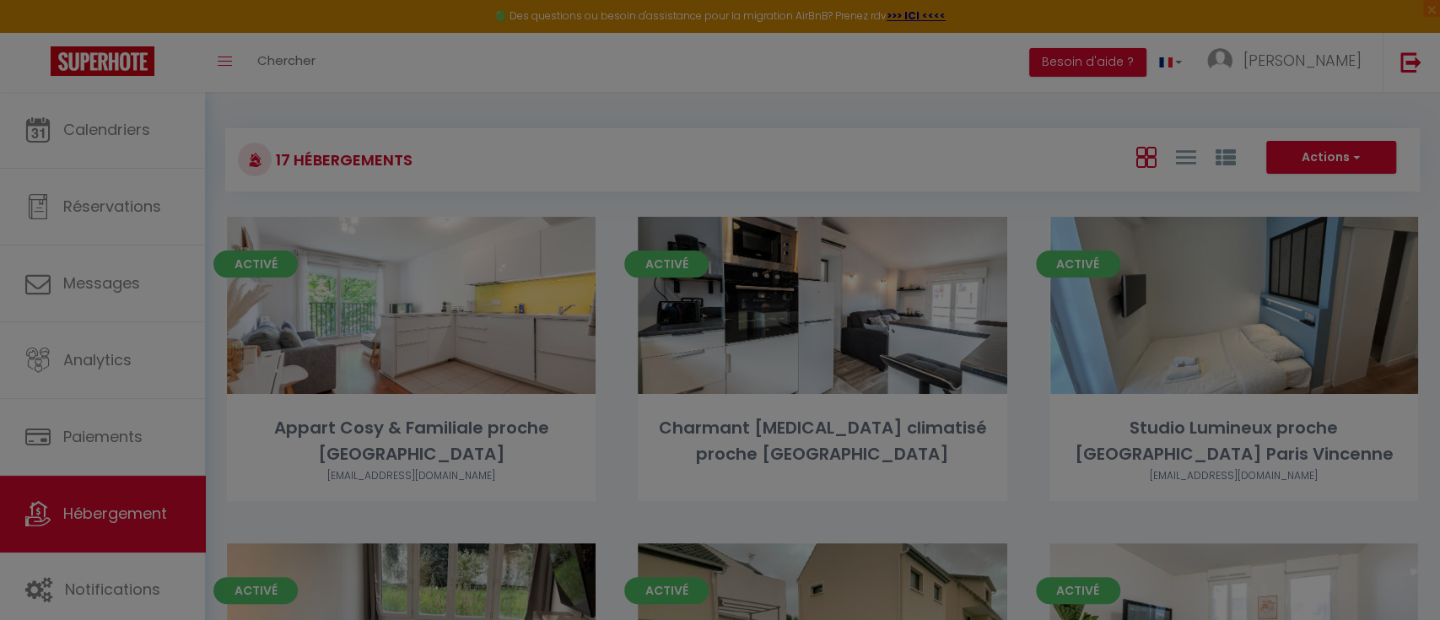
click at [1032, 168] on div at bounding box center [720, 310] width 1440 height 620
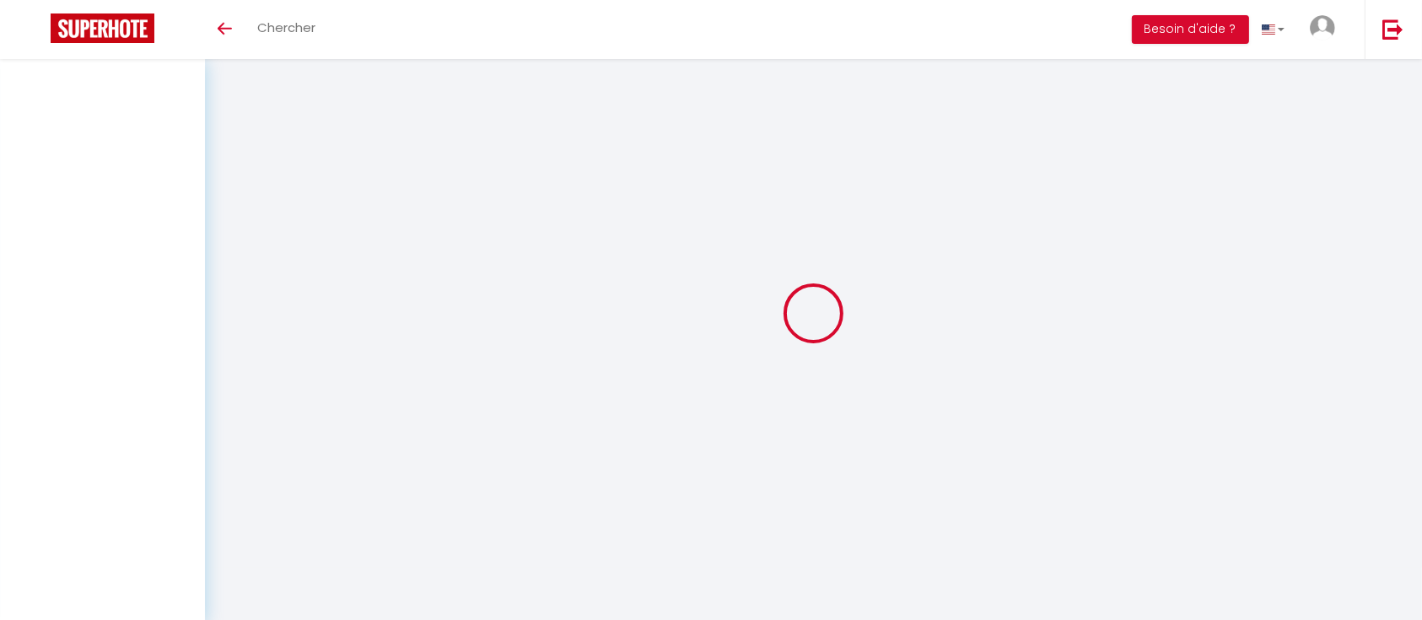
click at [1199, 280] on div at bounding box center [813, 313] width 1177 height 468
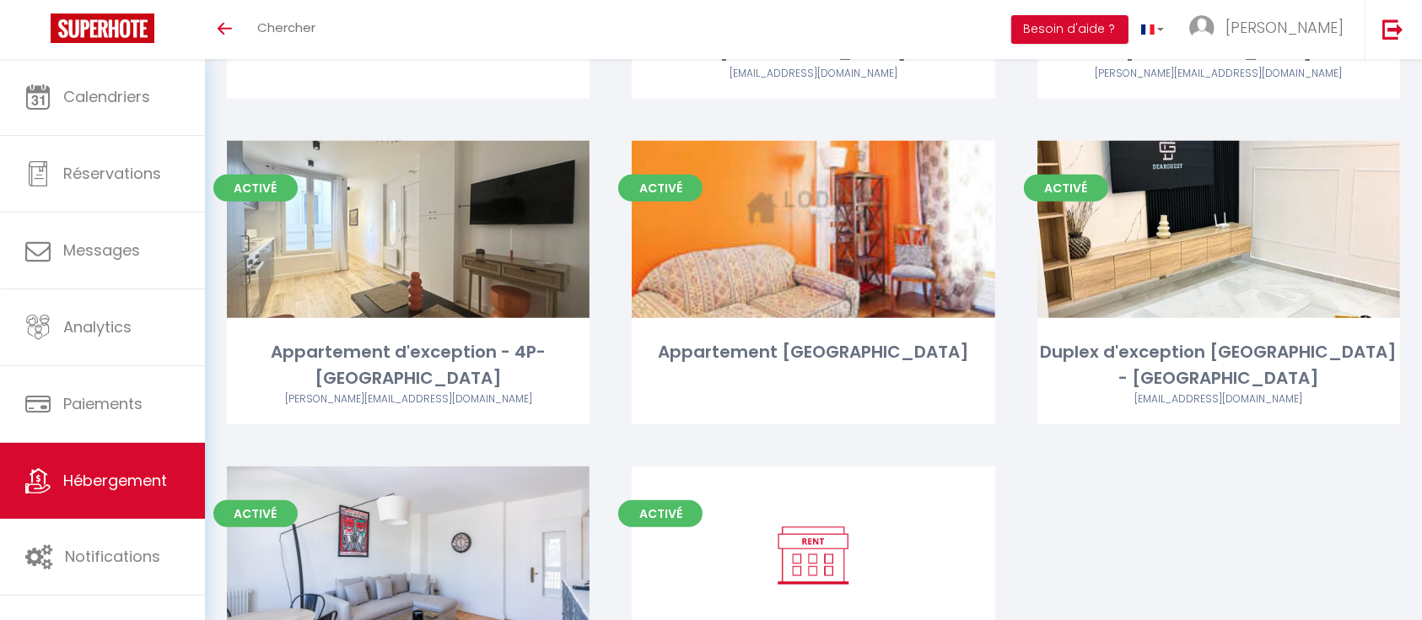
scroll to position [1487, 0]
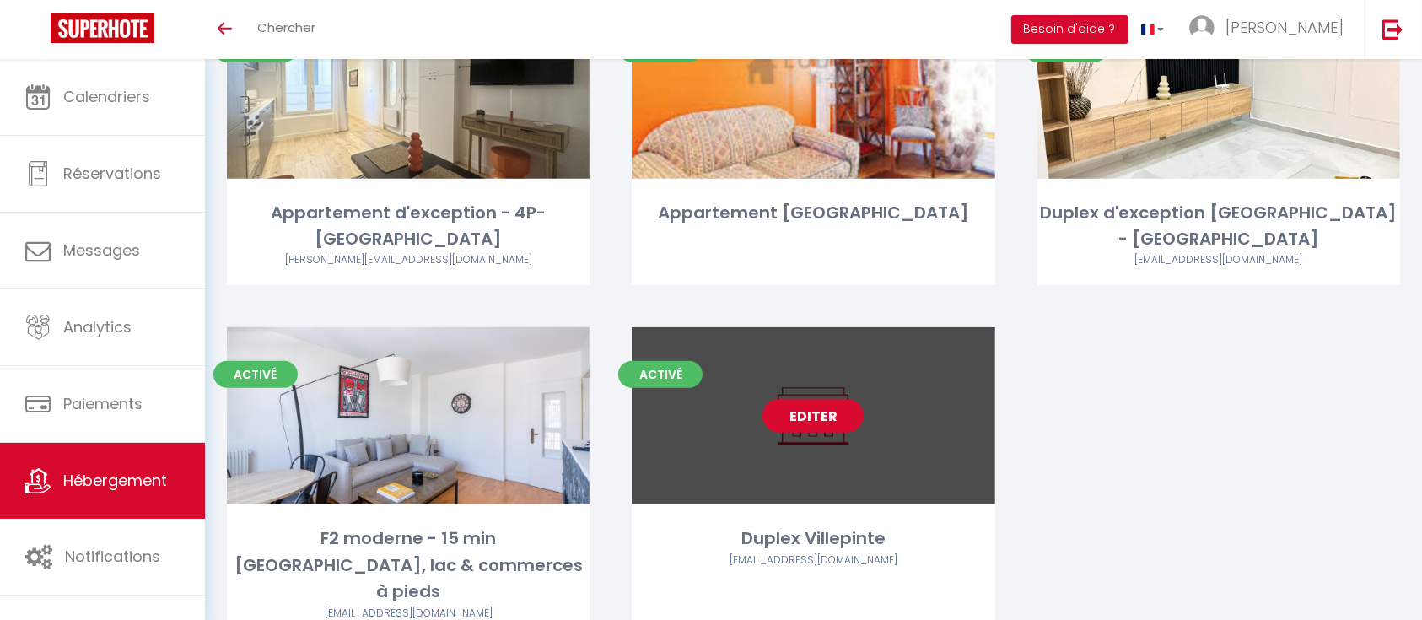
click at [816, 399] on link "Editer" at bounding box center [812, 416] width 101 height 34
click at [789, 399] on link "Editer" at bounding box center [812, 416] width 101 height 34
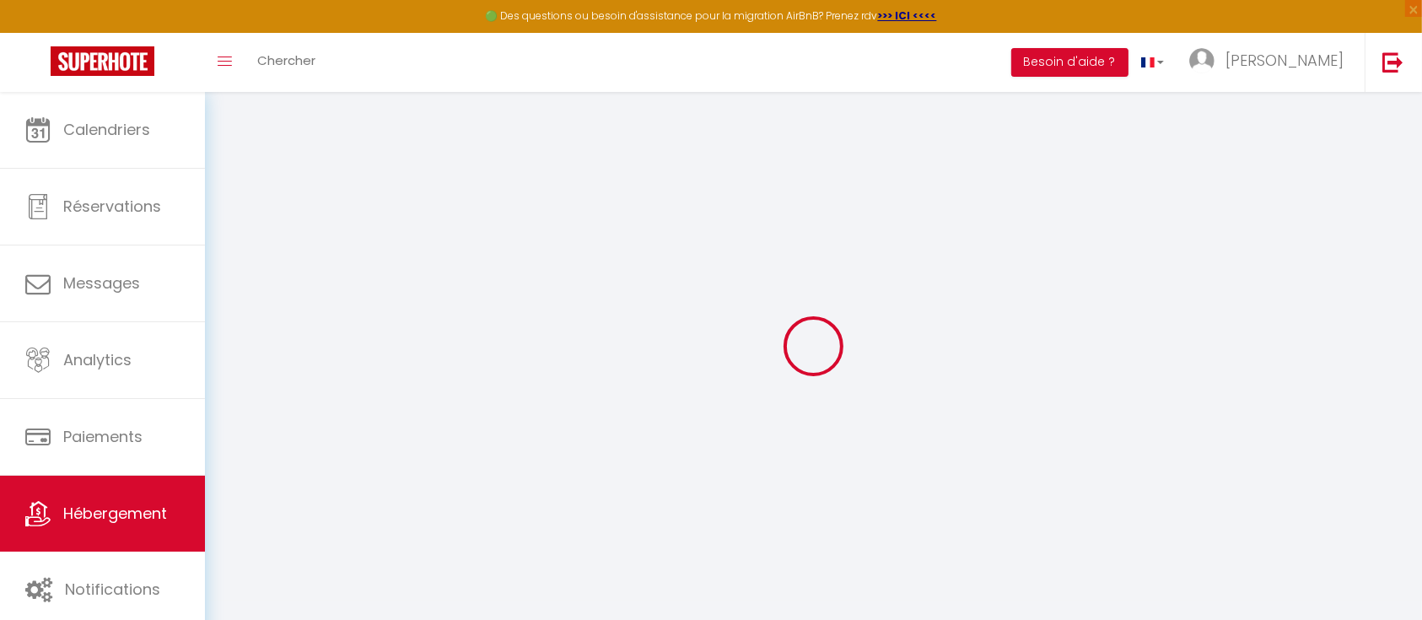
select select
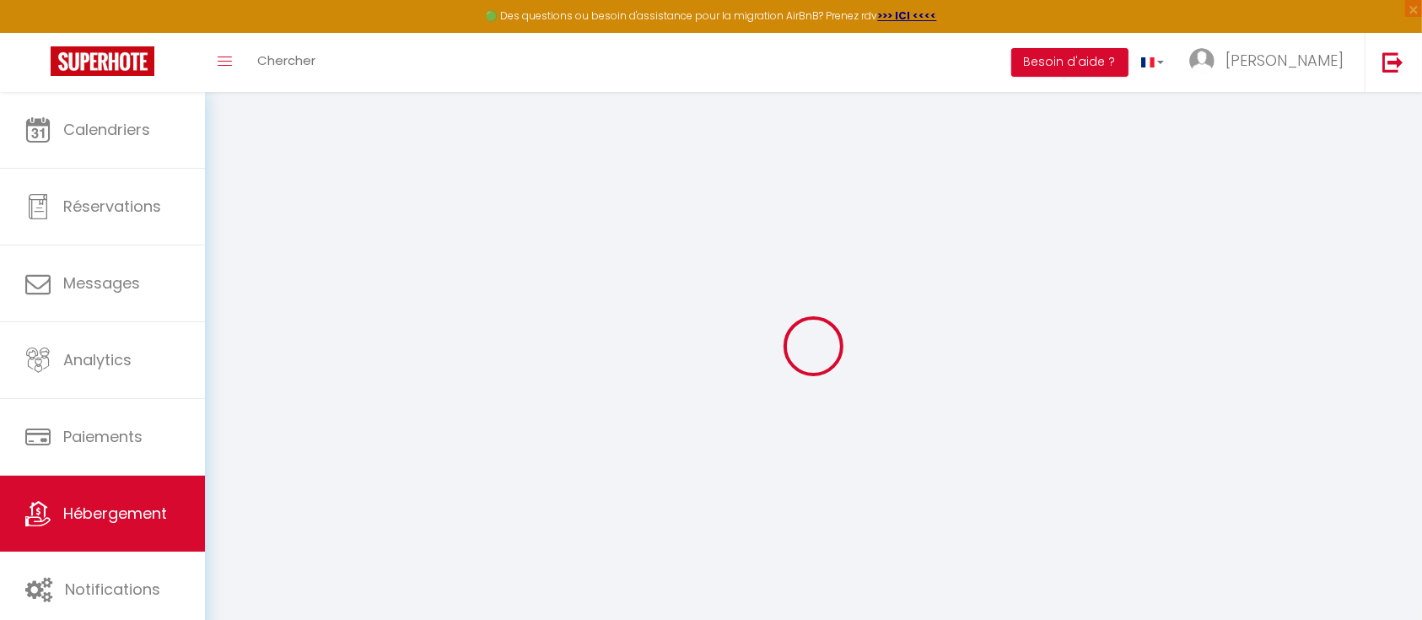
select select
checkbox input "false"
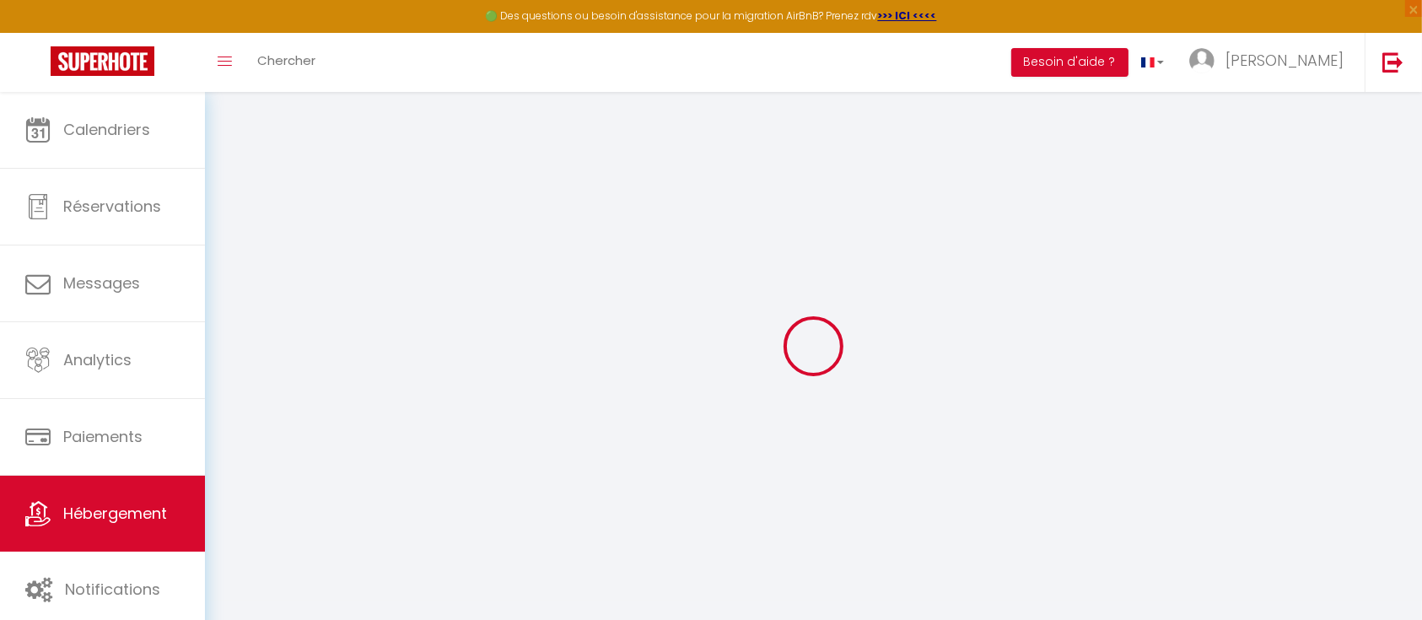
select select
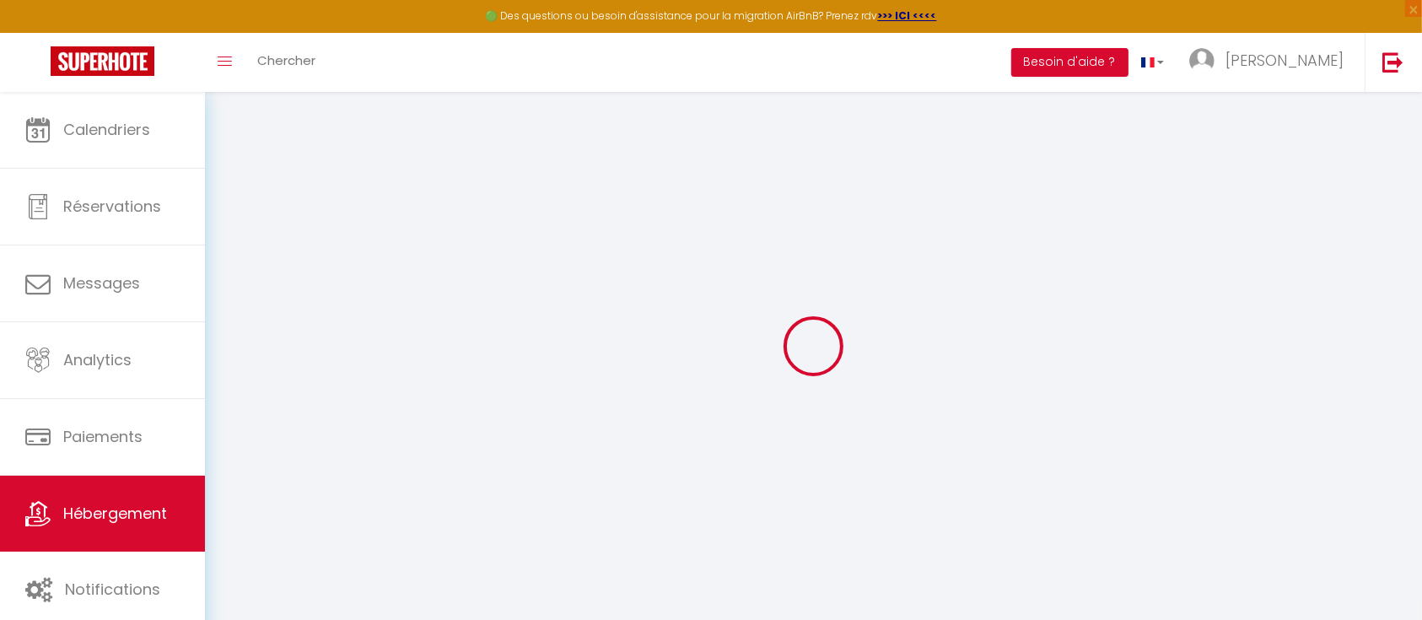
select select
checkbox input "false"
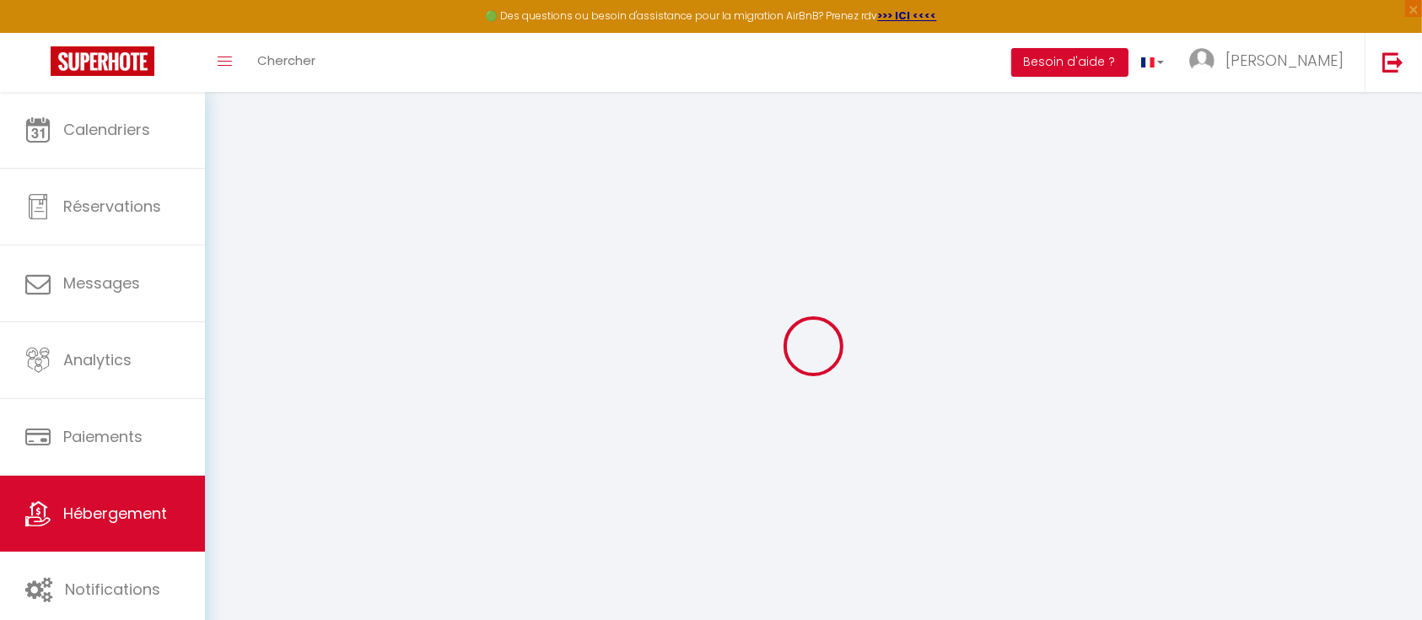
checkbox input "false"
select select
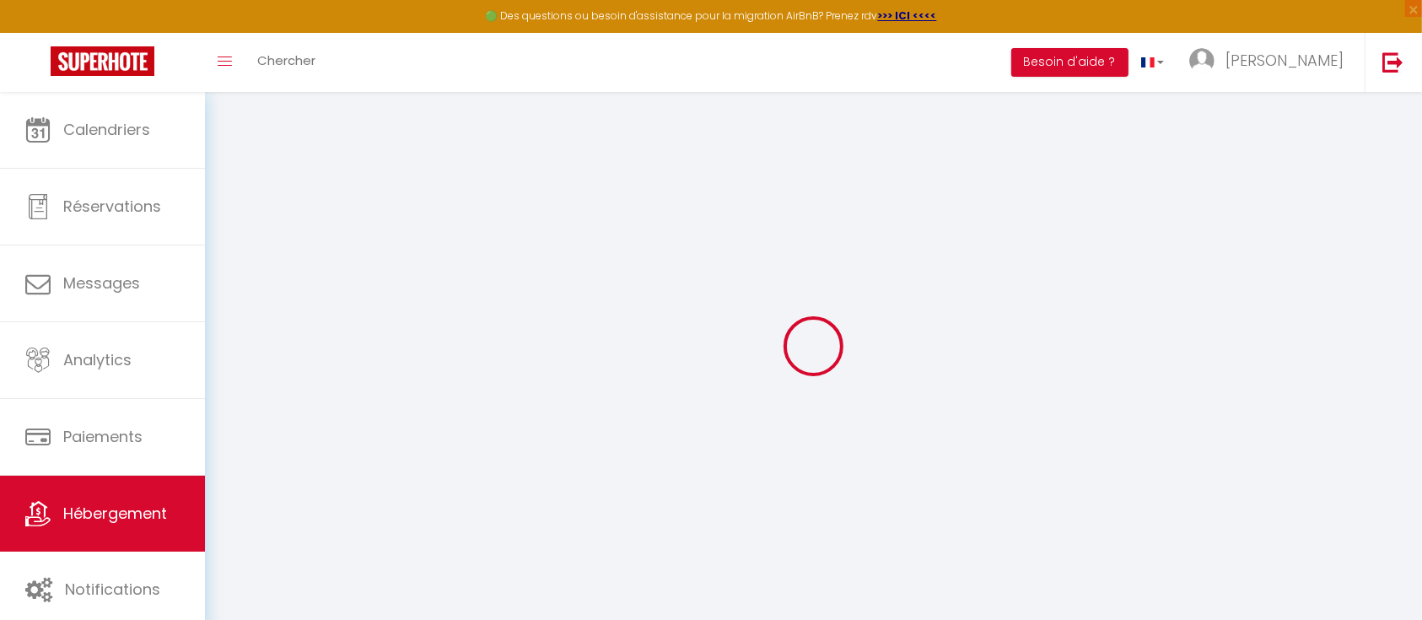
select select
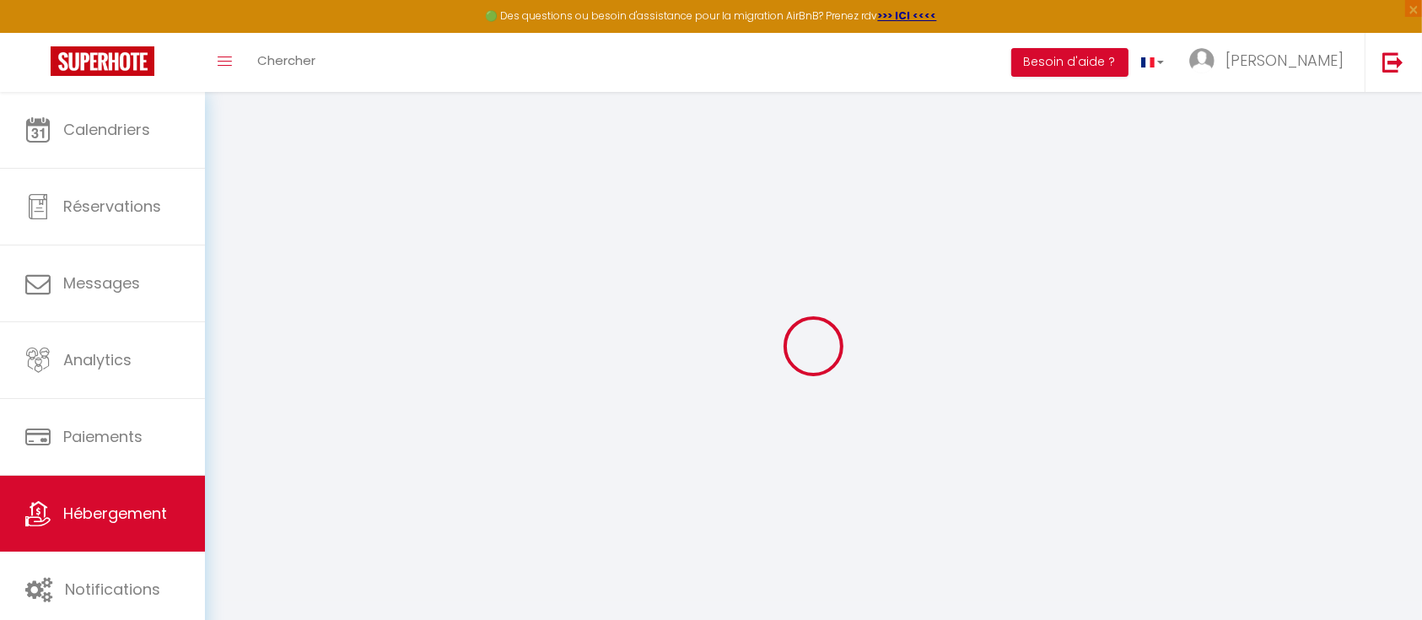
checkbox input "false"
select select
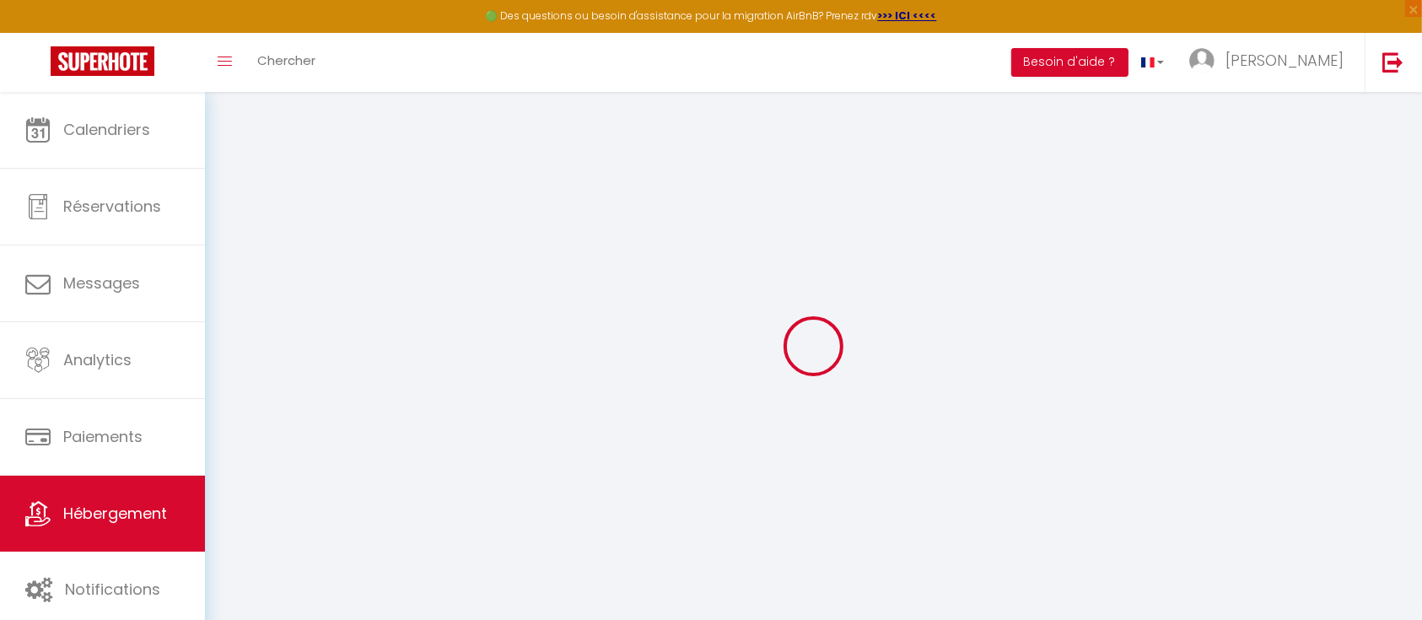
select select
type input "Duplex Villepinte"
type input "Laetitia"
type input "Phoumpakka"
type input "32 rue Afforty"
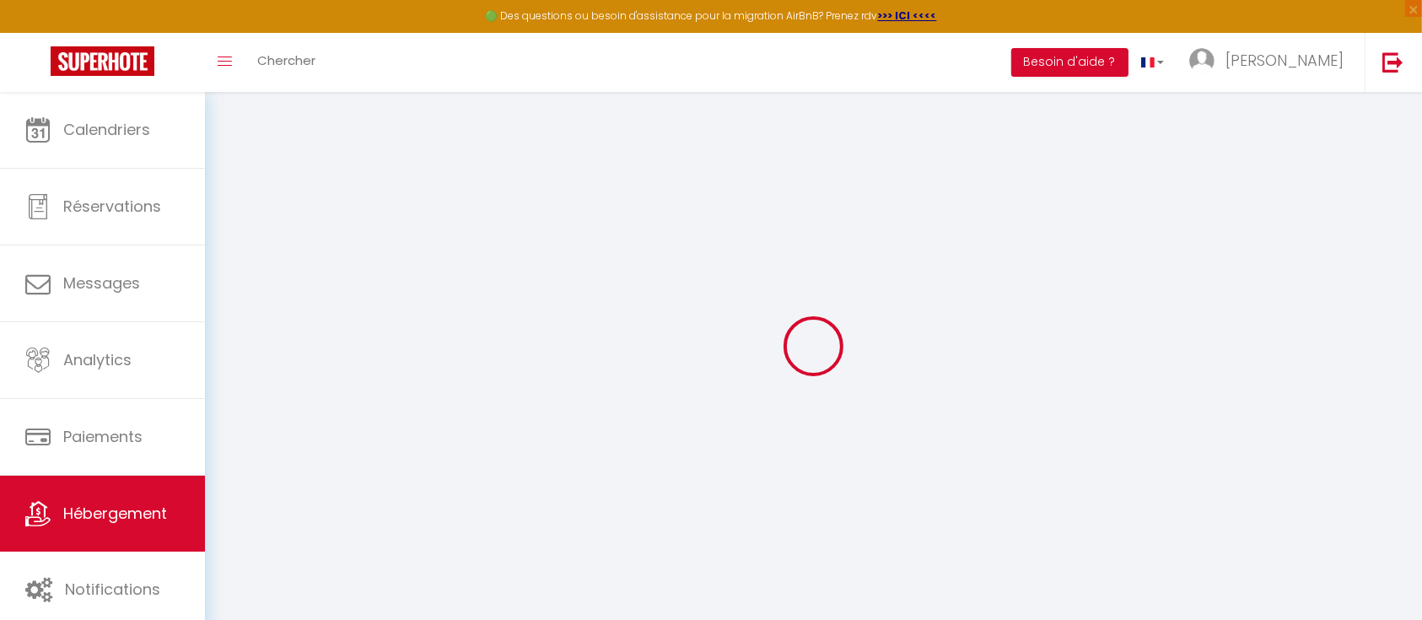
type input "93420"
type input "Villepinte"
type input "80"
type input "55"
type input "300"
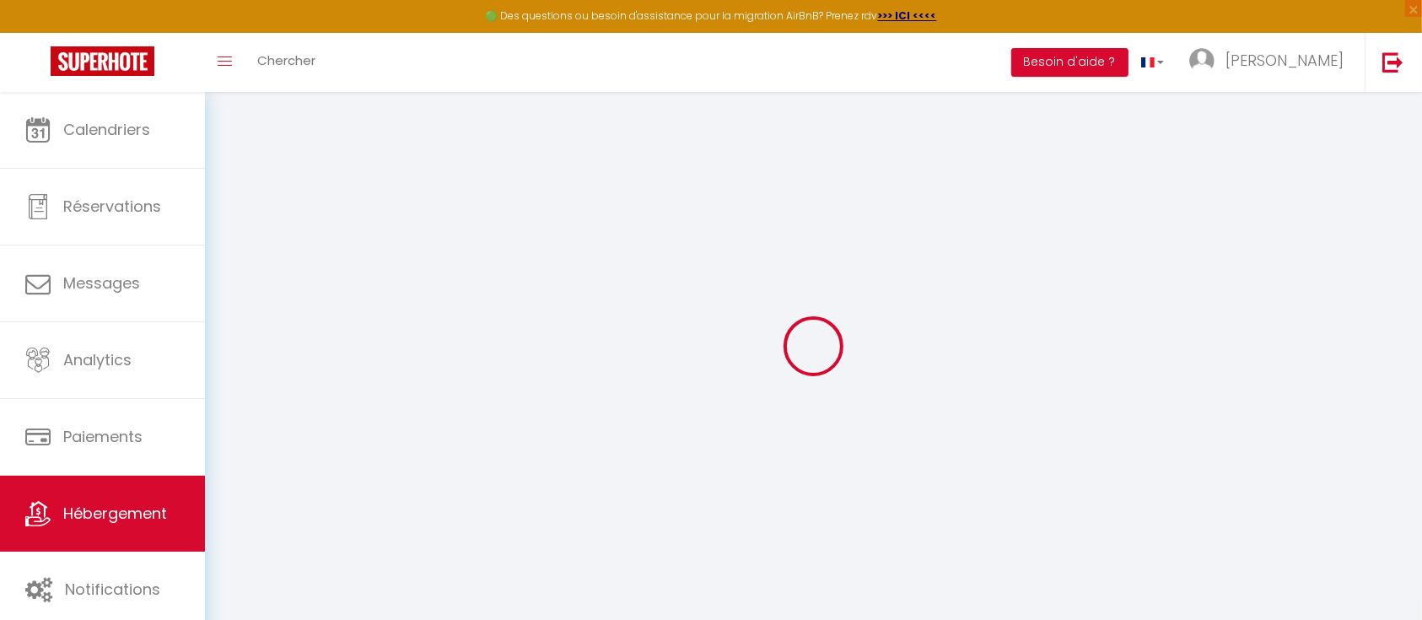
select select
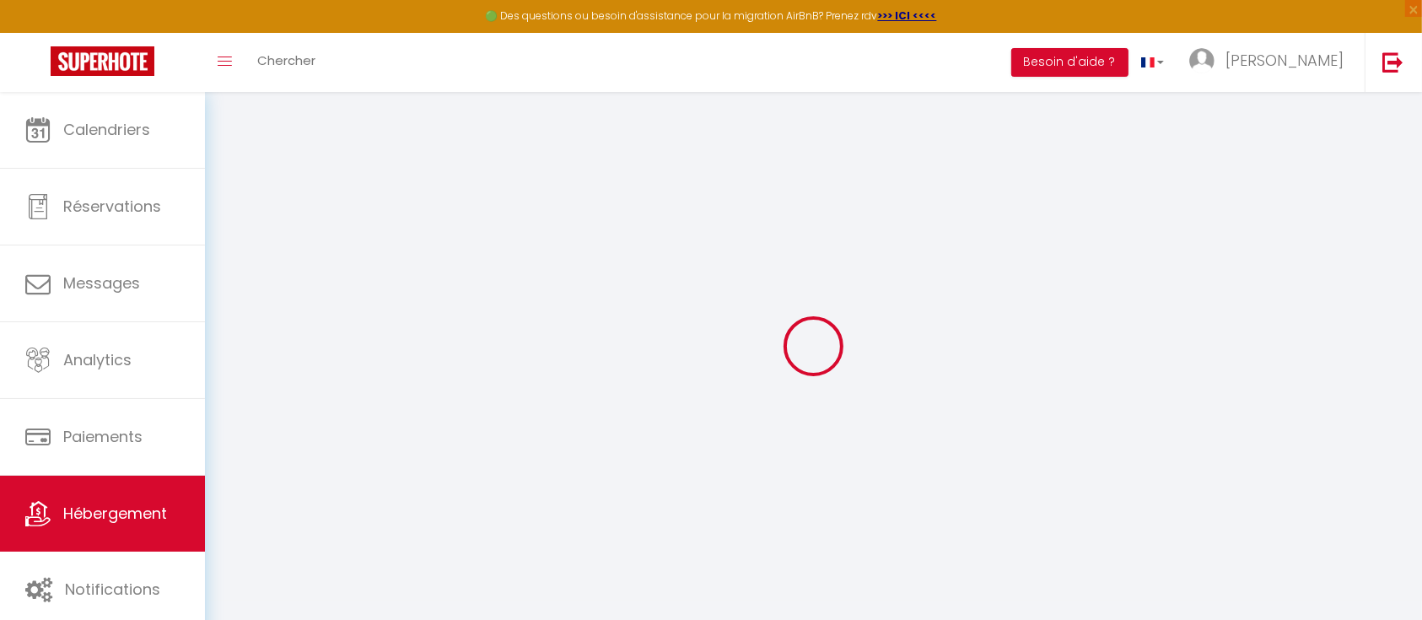
type input "164 Boulevard Robert Ballanger"
type input "93420"
type input "Villepinte"
type input "[EMAIL_ADDRESS][DOMAIN_NAME]"
select select "5159"
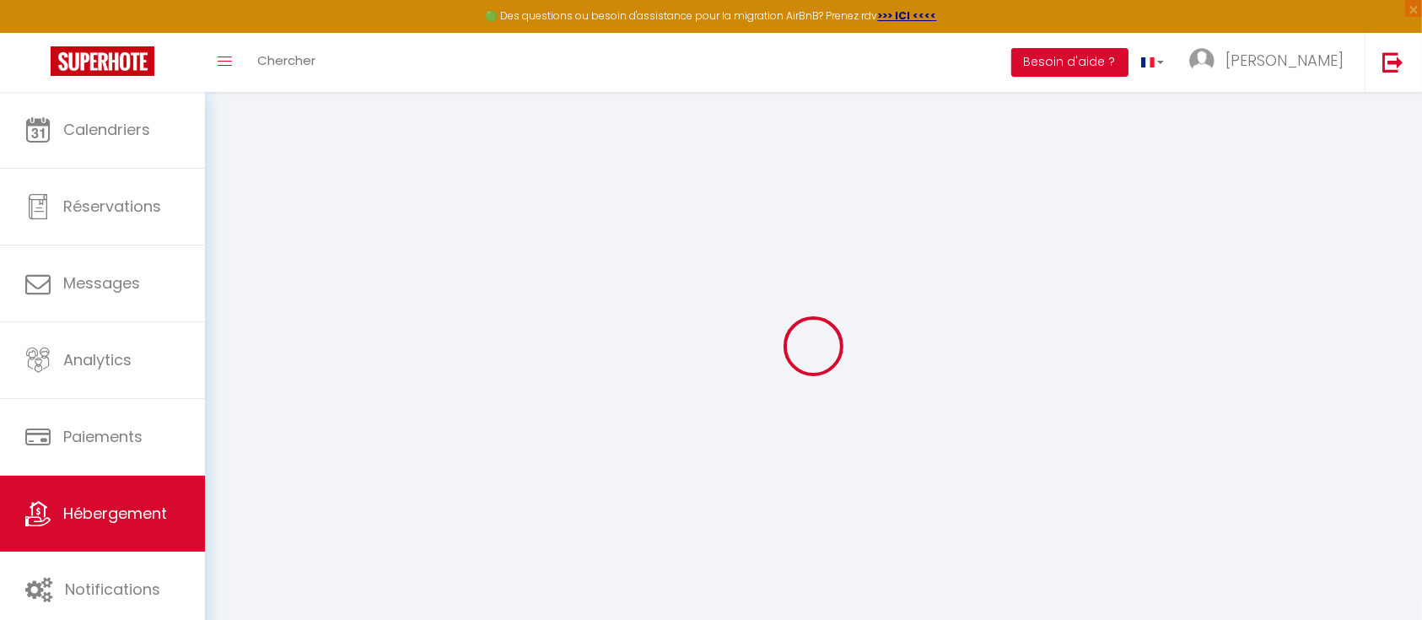
checkbox input "false"
type input "0"
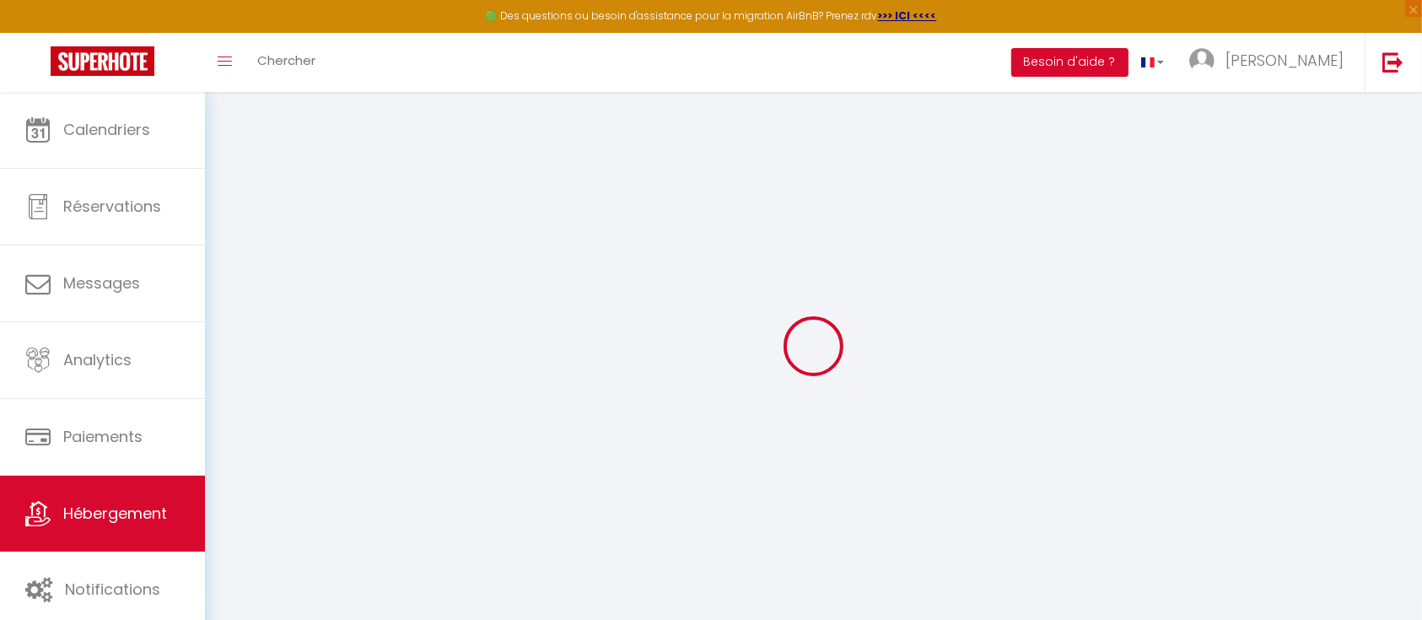
type input "0"
select select
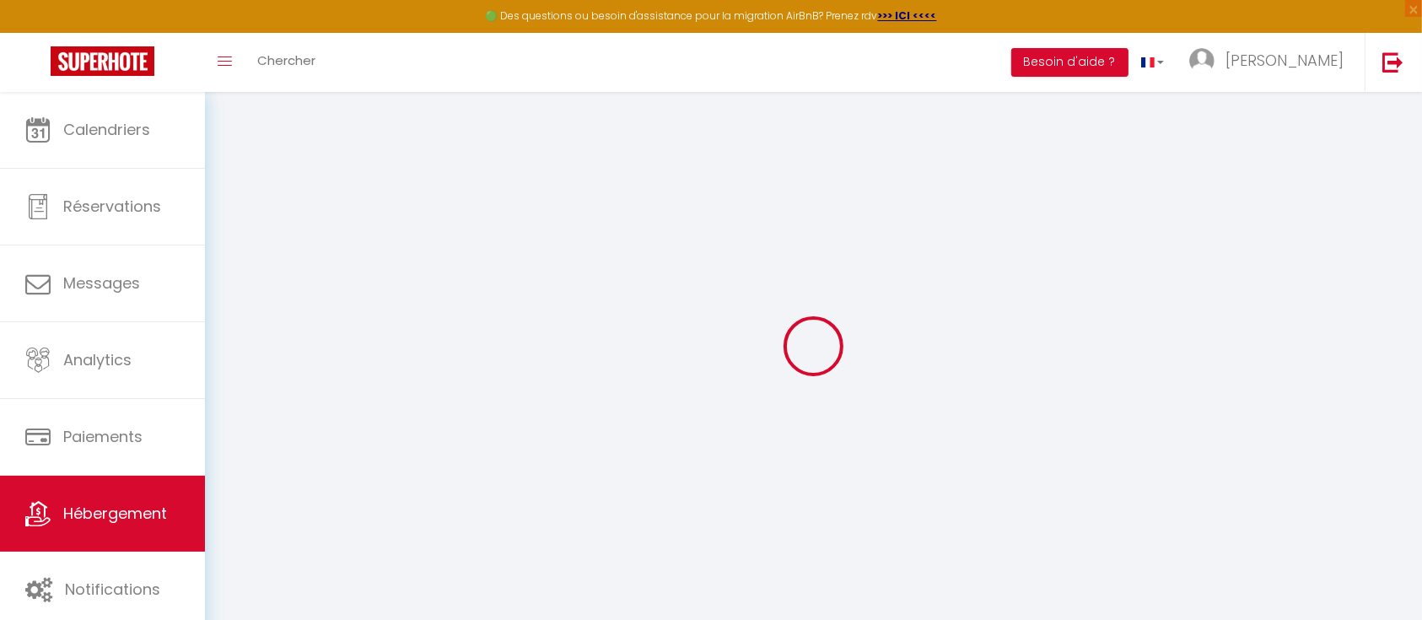
select select
checkbox input "false"
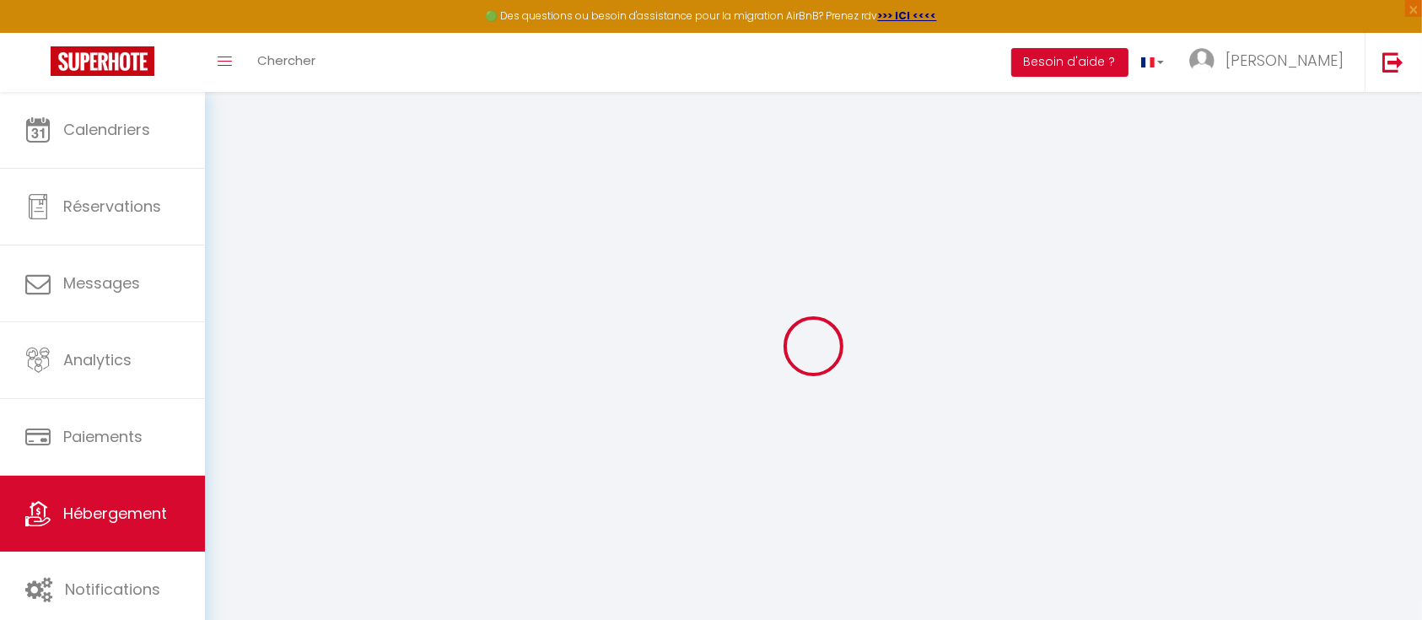
select select
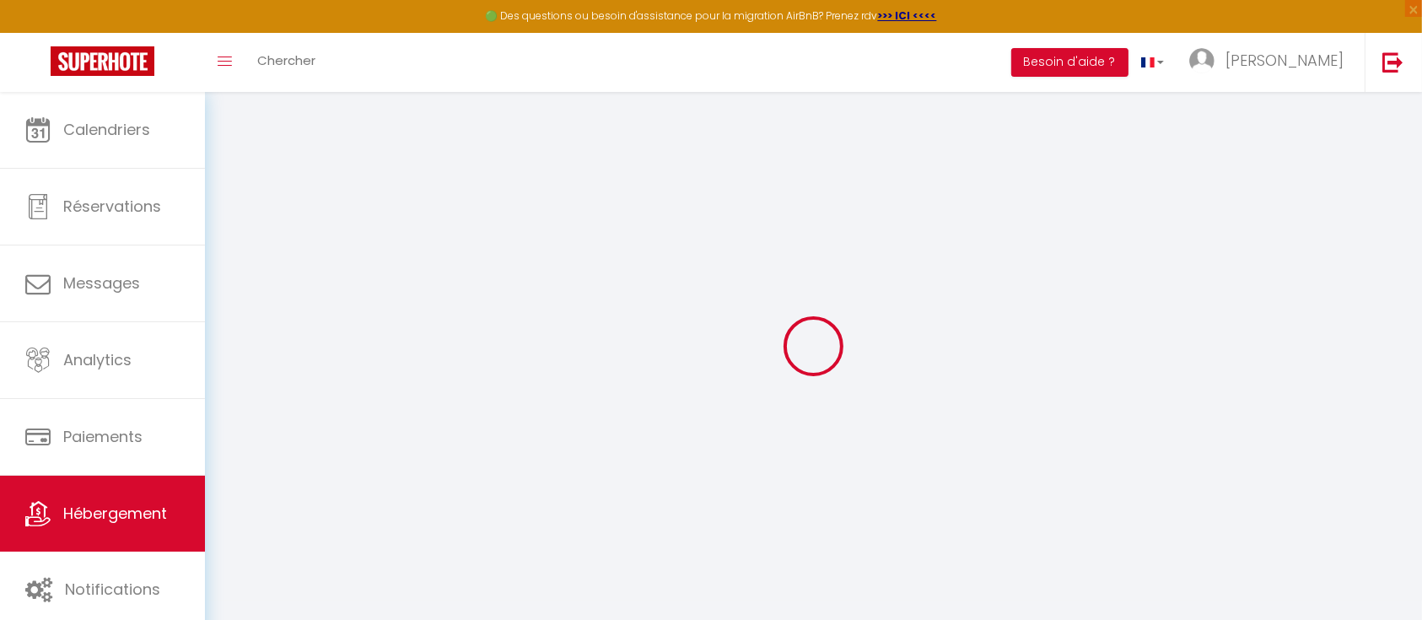
checkbox input "false"
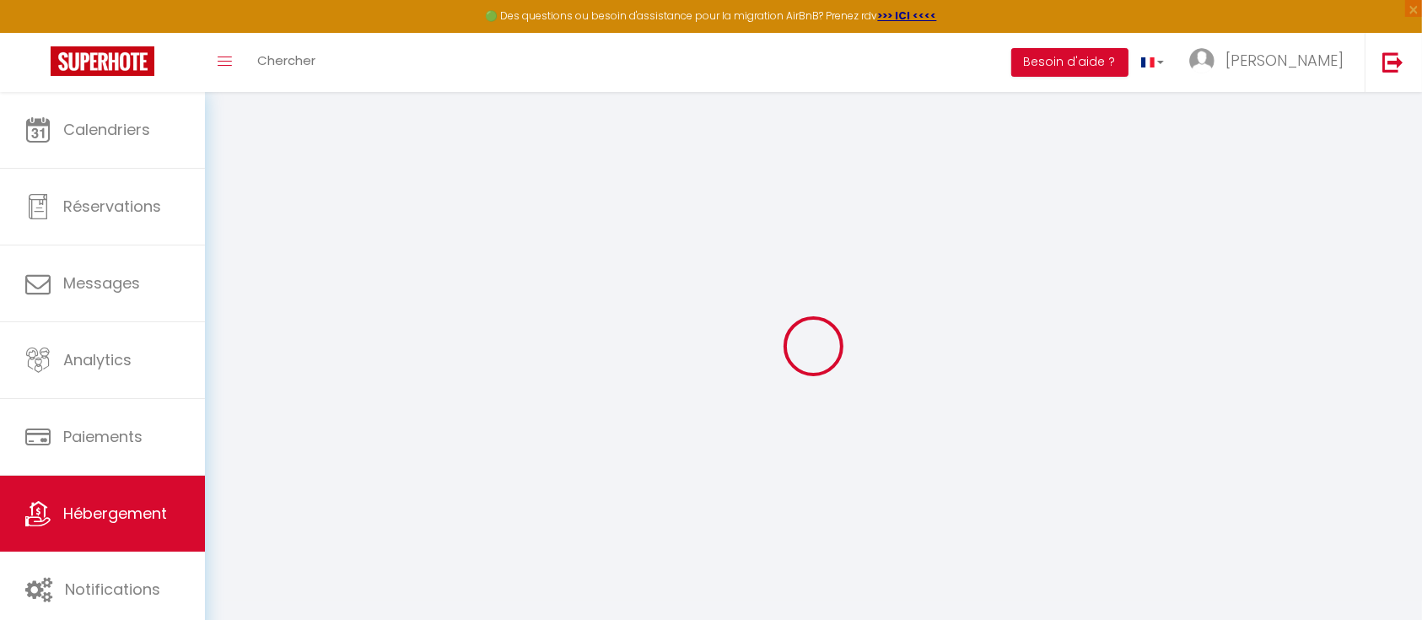
checkbox input "false"
select select "EUR"
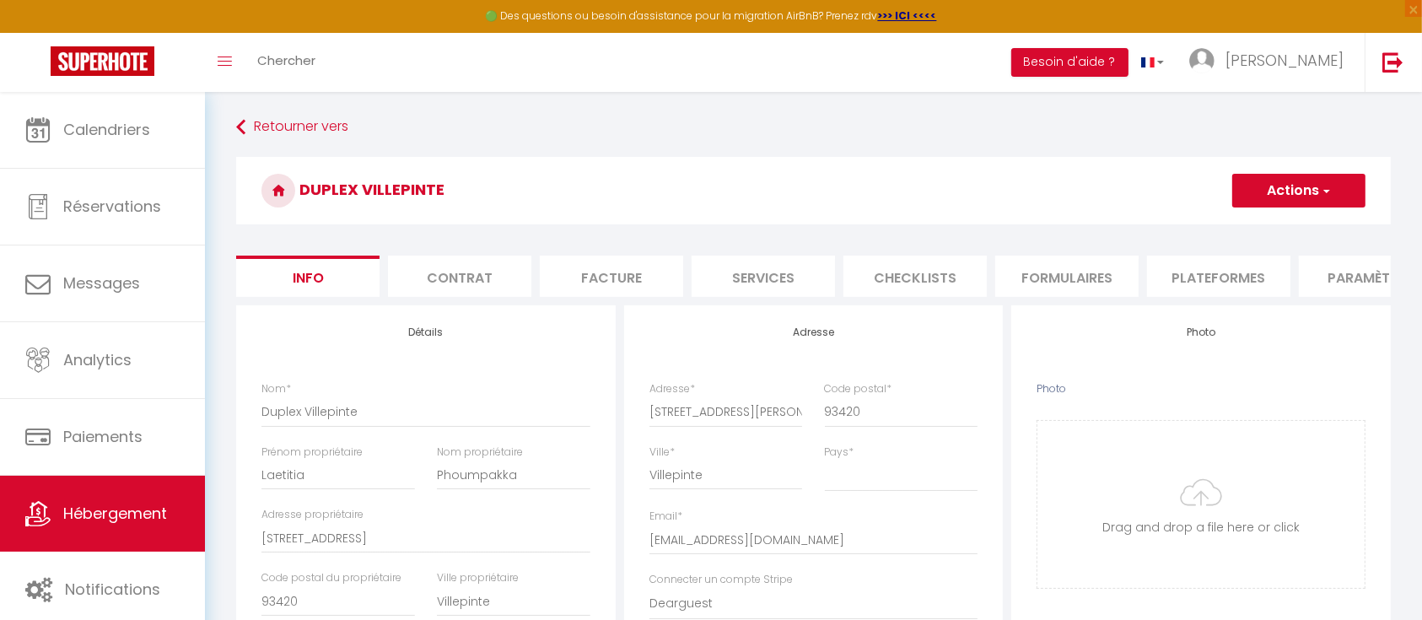
click at [1182, 284] on li "Plateformes" at bounding box center [1218, 276] width 143 height 41
select select
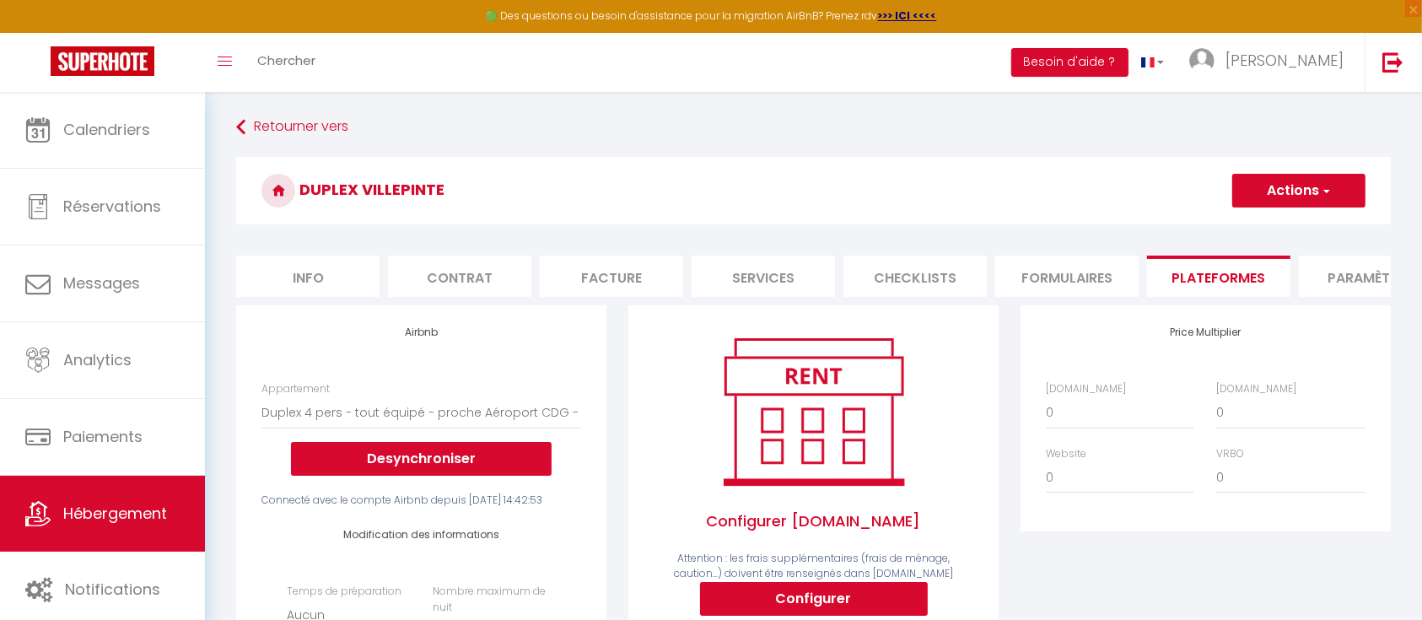
click at [1296, 204] on button "Actions" at bounding box center [1298, 191] width 133 height 34
click at [1260, 227] on link "Enregistrer" at bounding box center [1297, 228] width 133 height 22
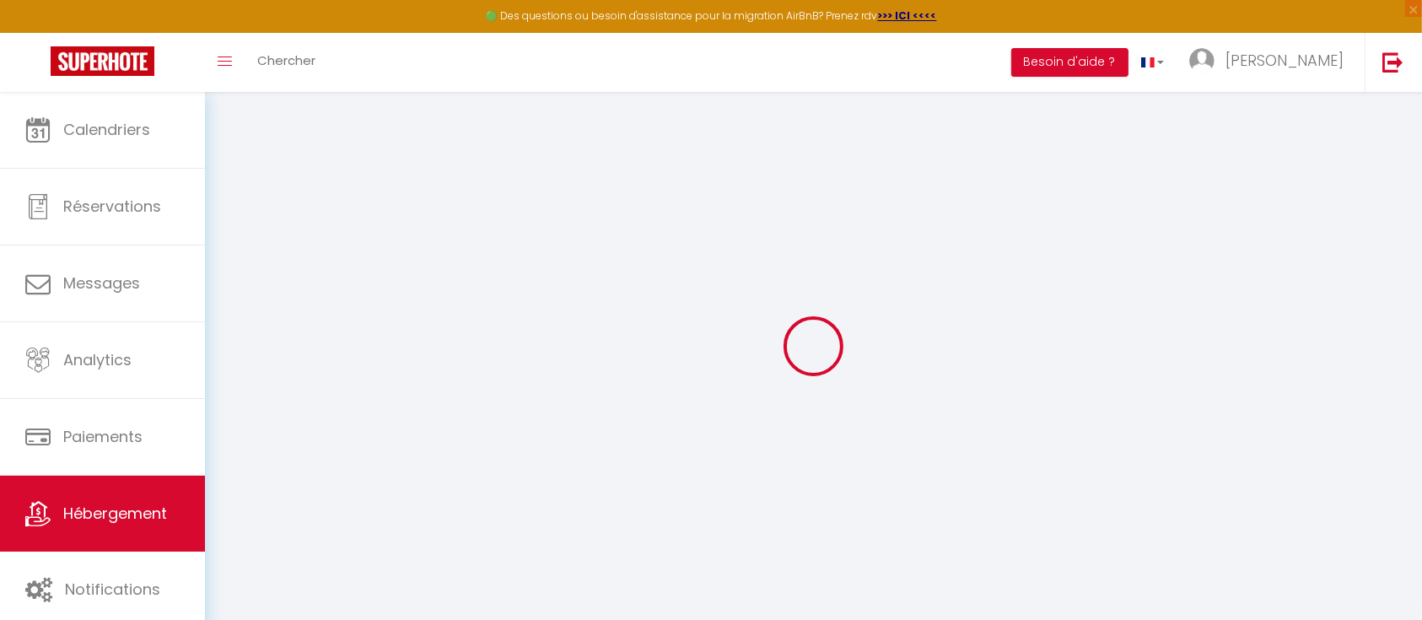
select select "EUR"
select select
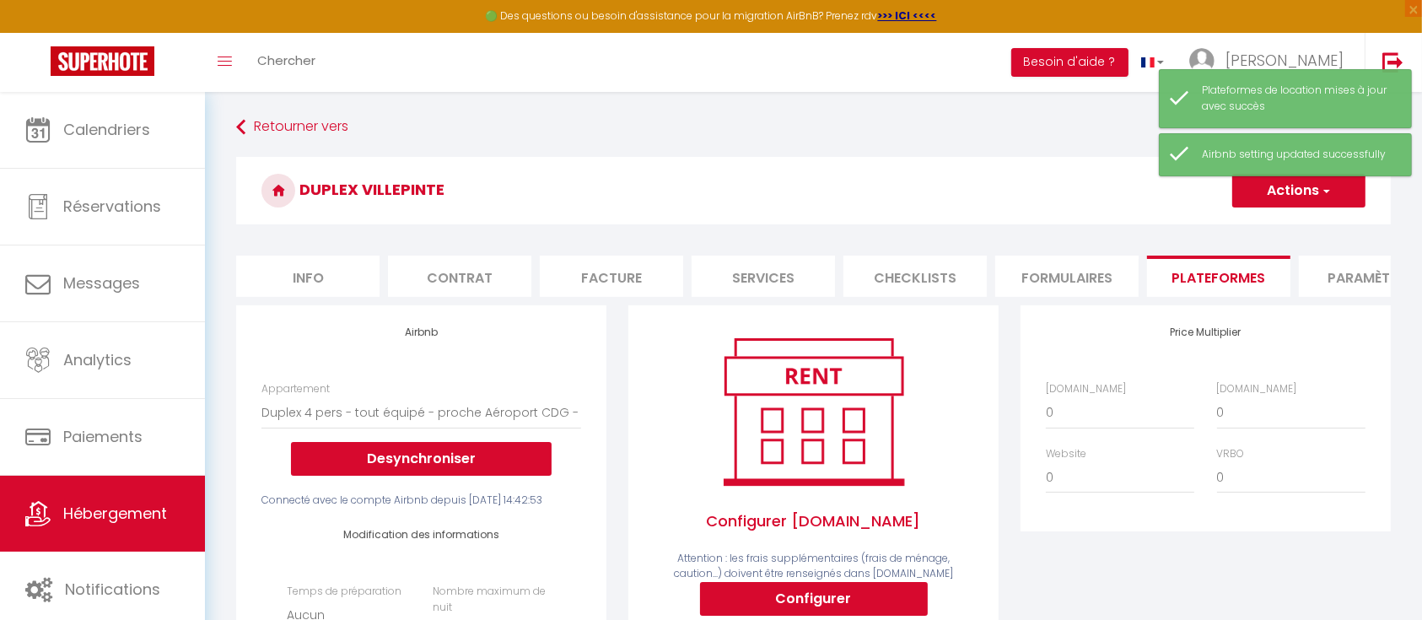
click at [800, 213] on h3 "Duplex Villepinte" at bounding box center [813, 190] width 1155 height 67
click at [743, 160] on h3 "Duplex Villepinte" at bounding box center [813, 190] width 1155 height 67
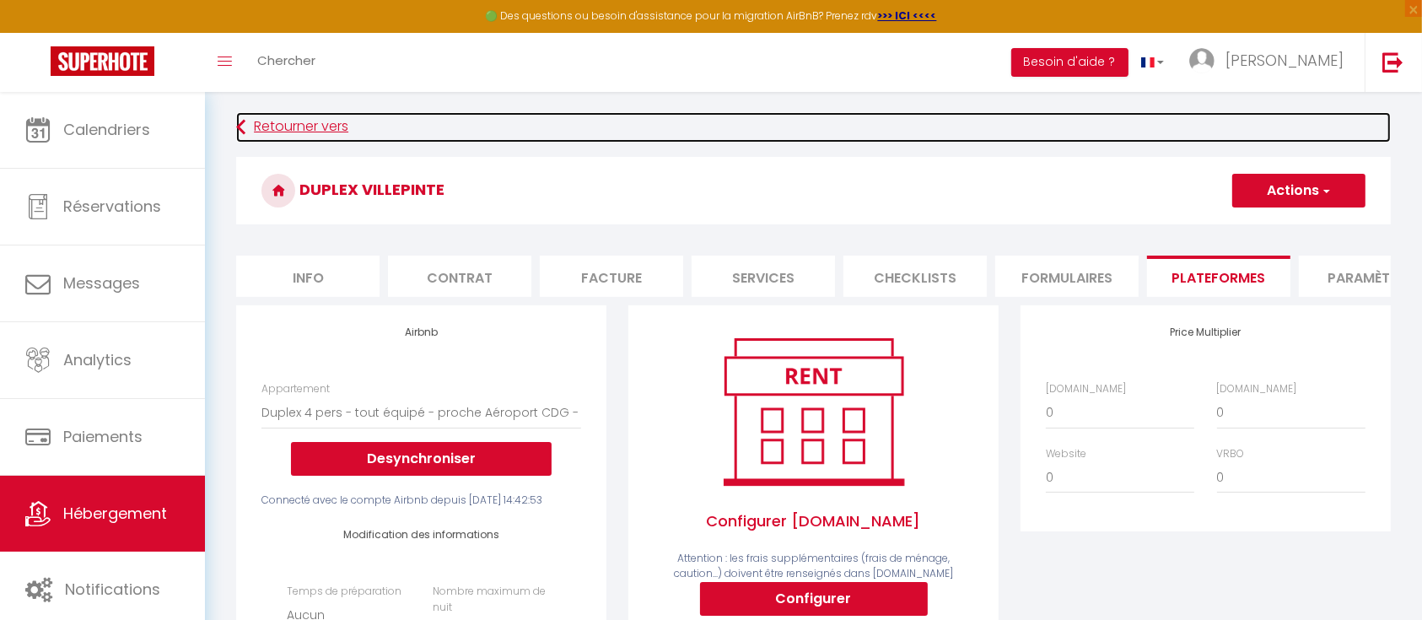
click at [987, 120] on link "Retourner vers" at bounding box center [813, 127] width 1155 height 30
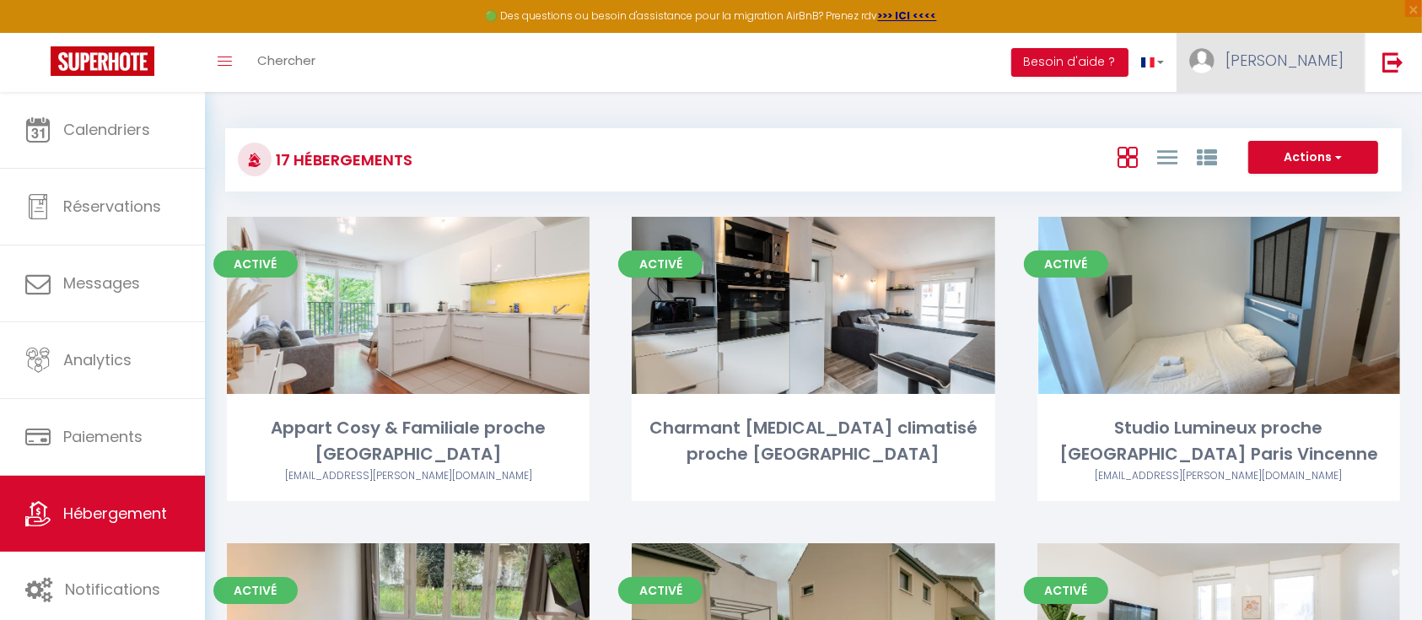
click at [1302, 51] on link "[PERSON_NAME]" at bounding box center [1271, 62] width 188 height 59
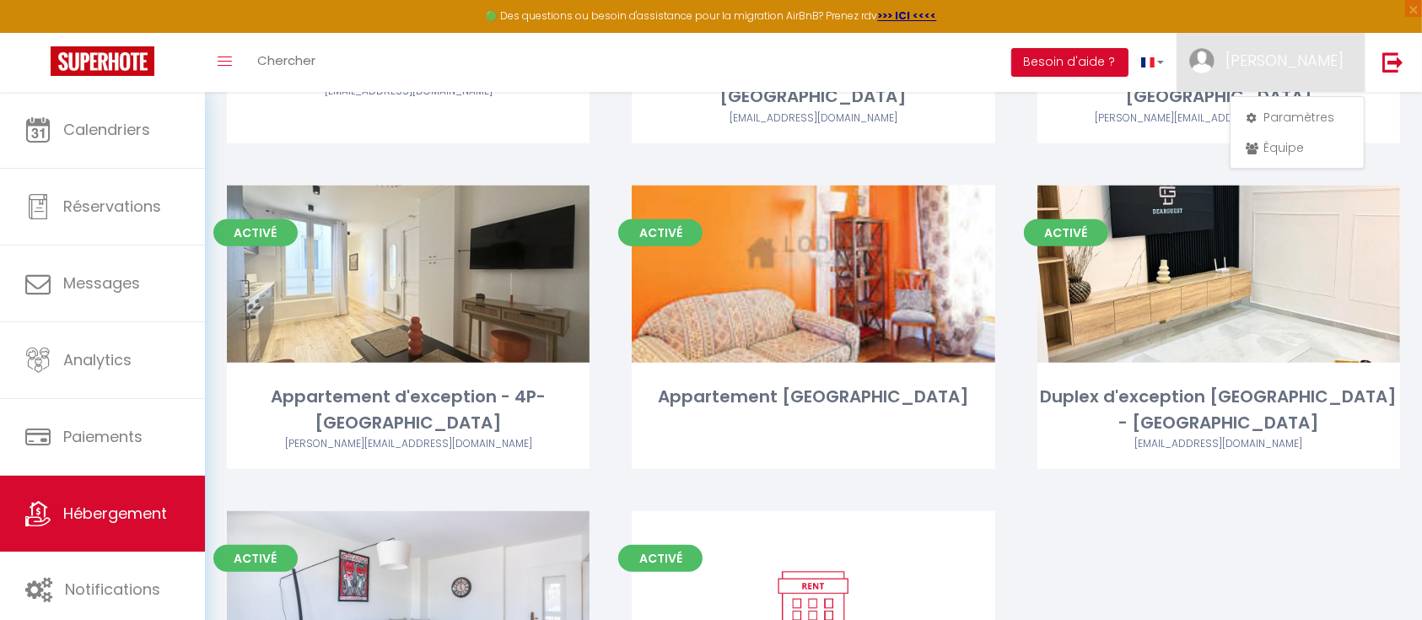
scroll to position [1520, 0]
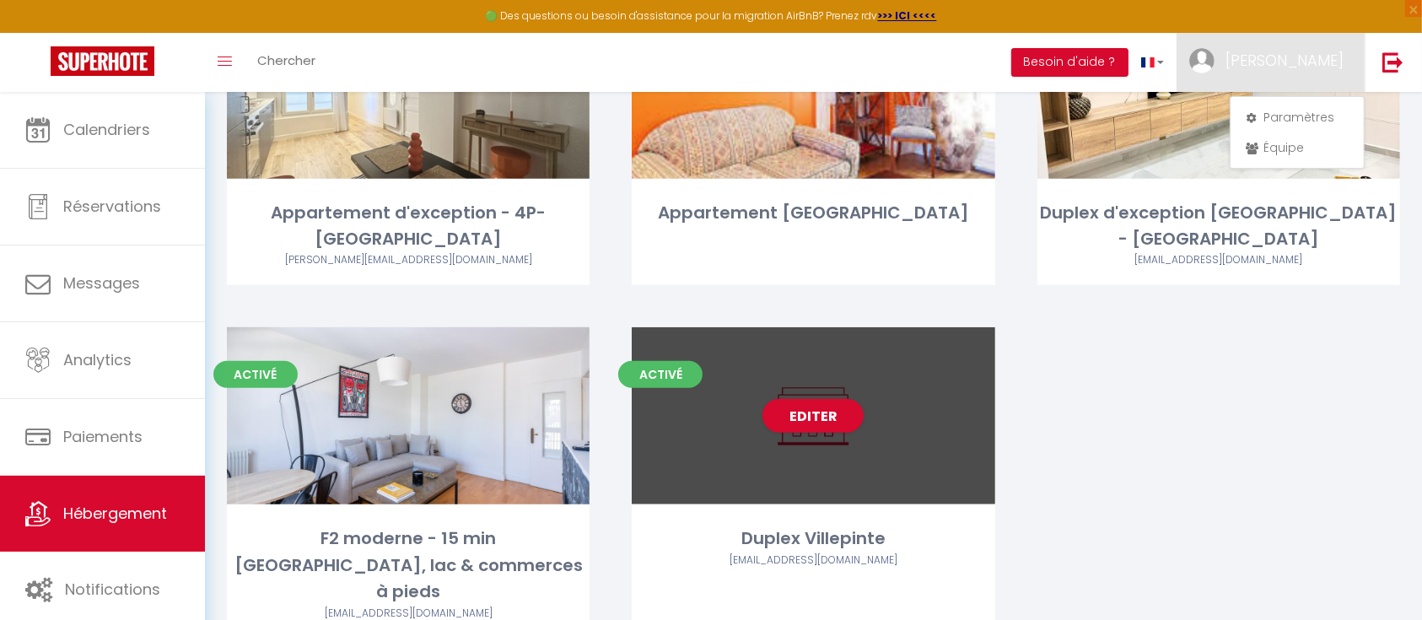
click at [859, 403] on div "Editer" at bounding box center [813, 415] width 363 height 177
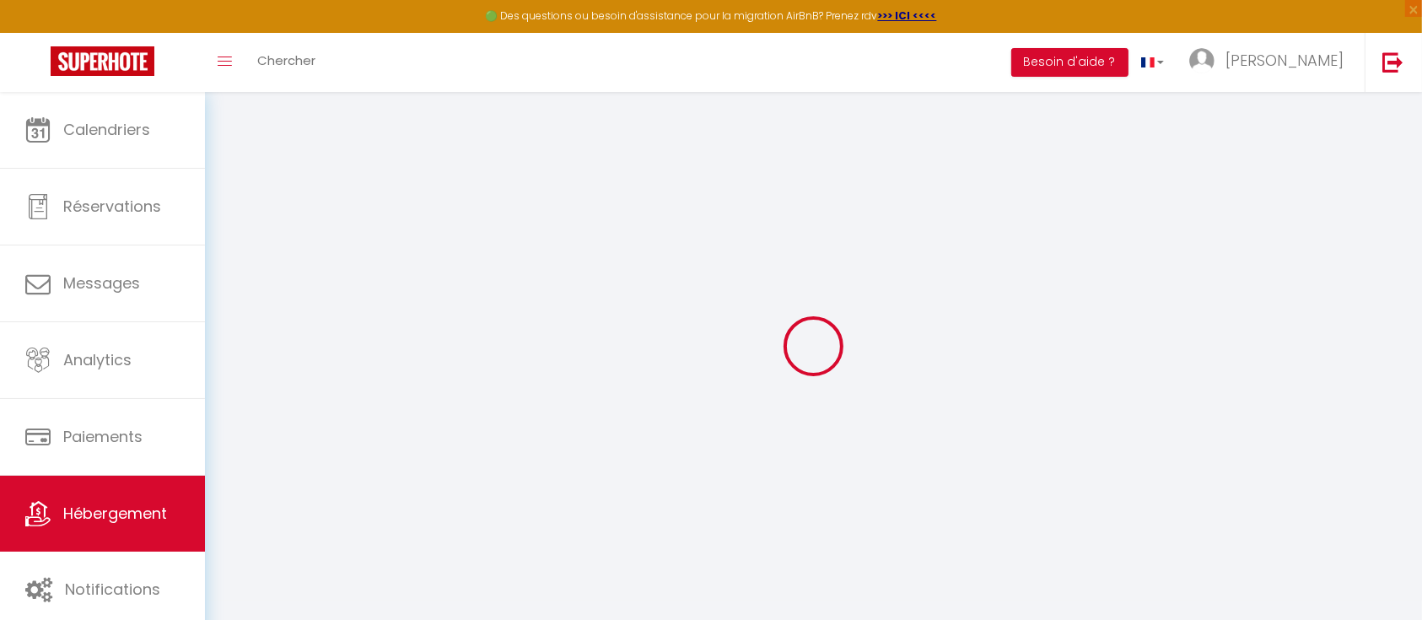
select select
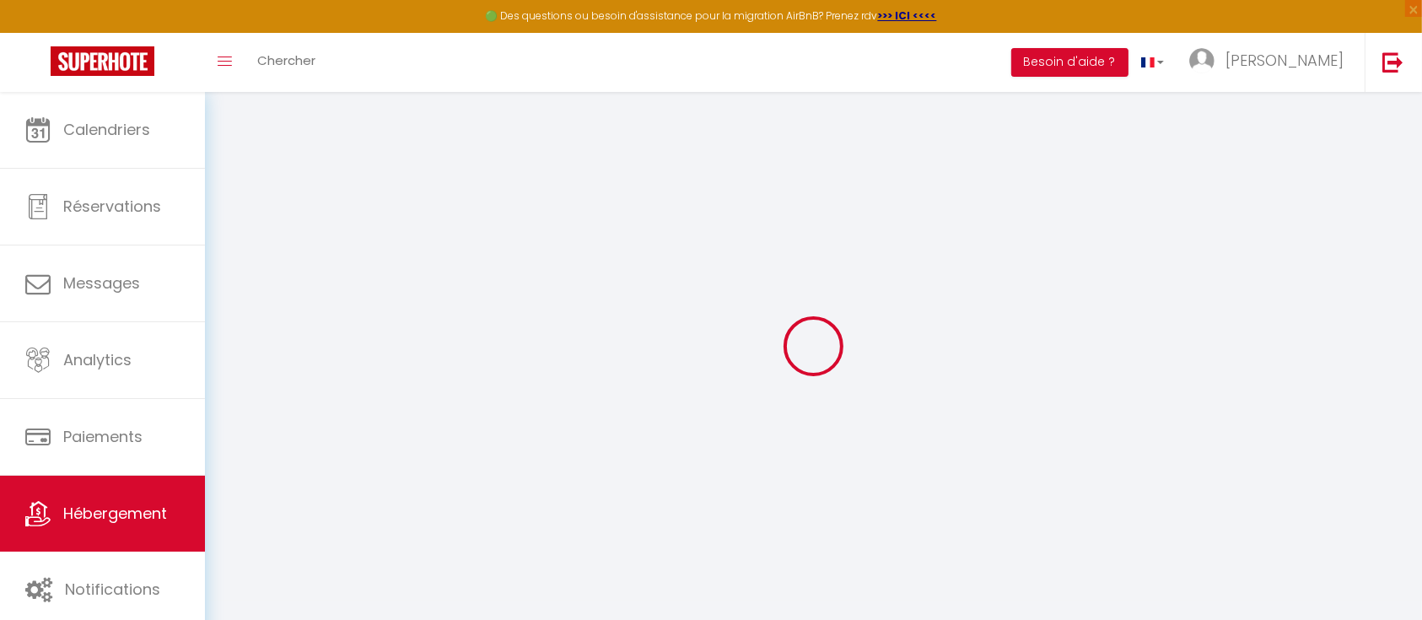
select select
checkbox input "false"
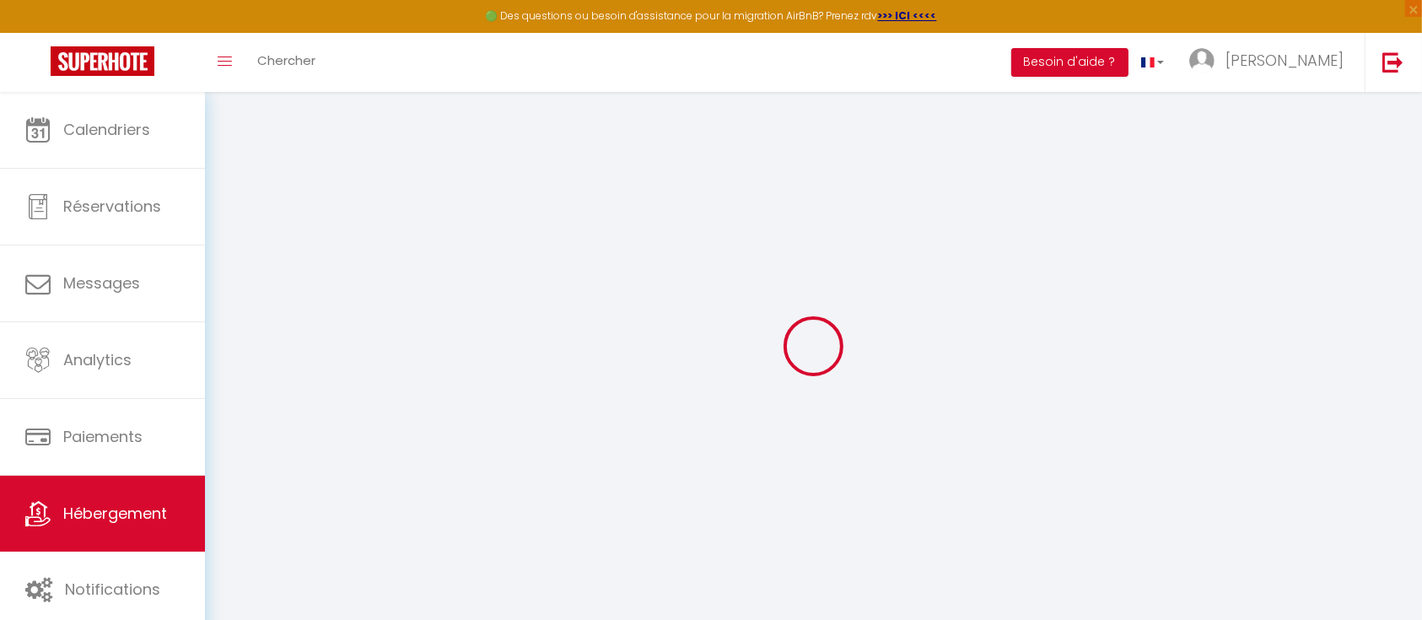
select select
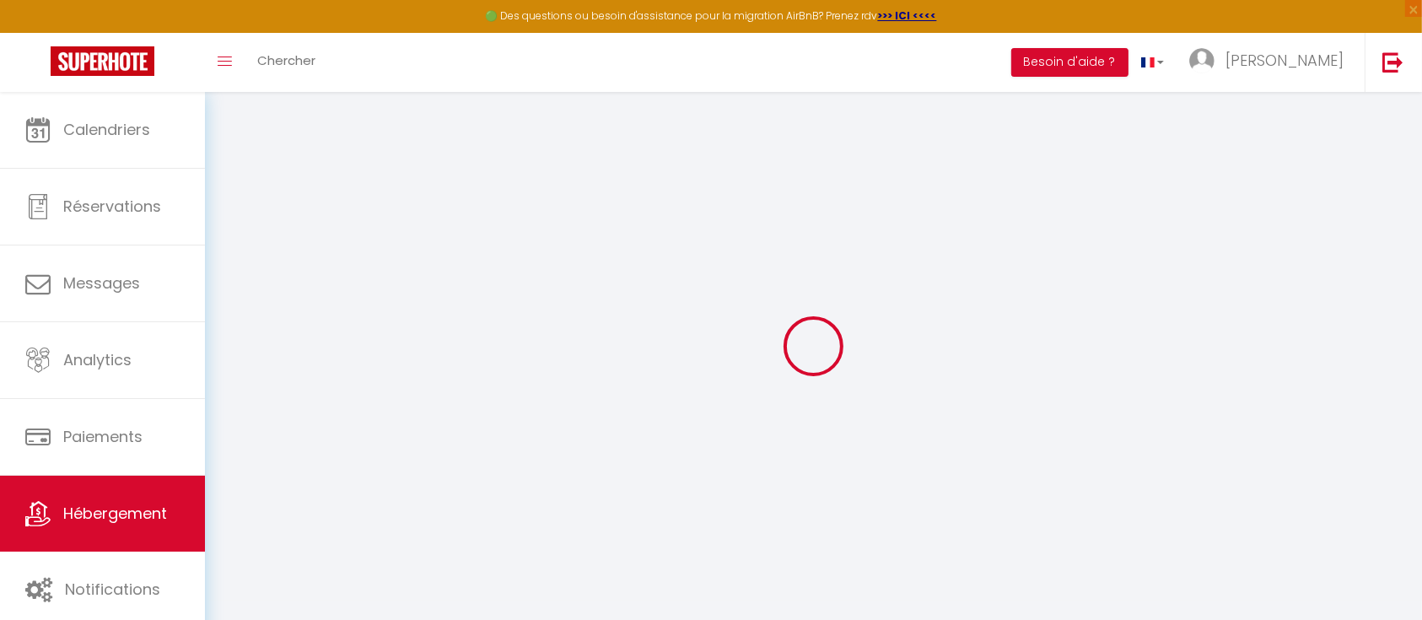
select select
checkbox input "false"
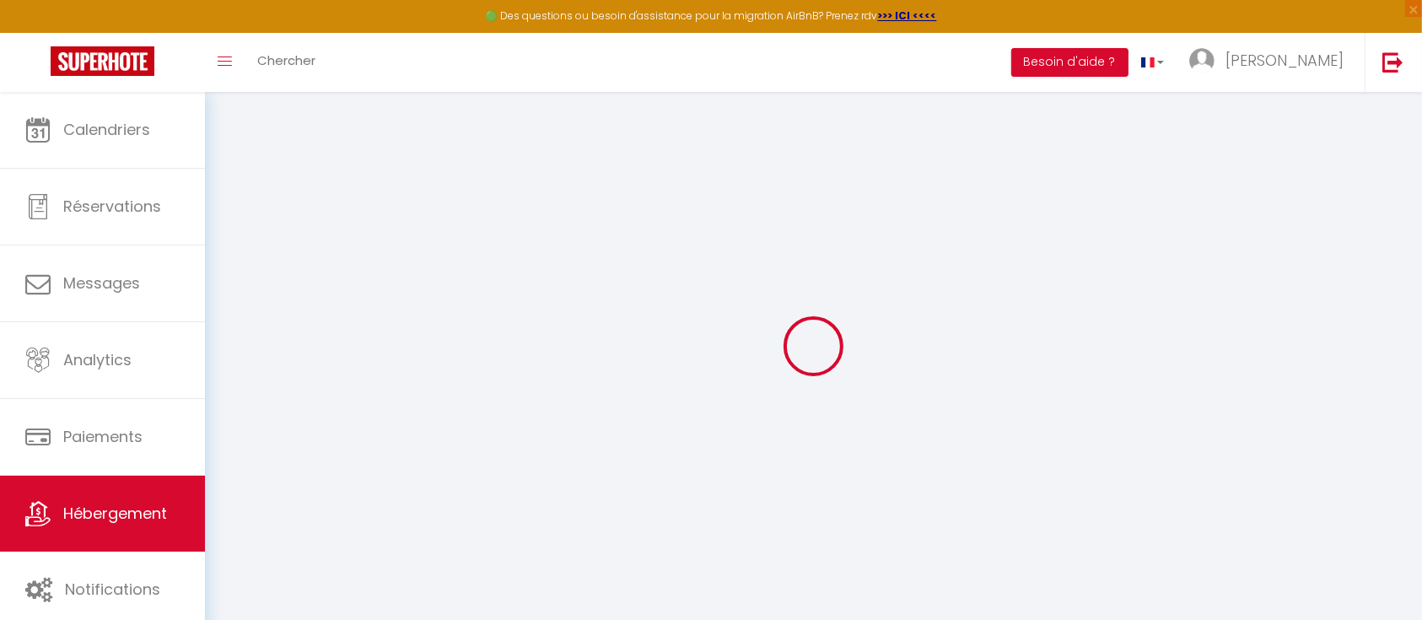
checkbox input "false"
select select
type input "Duplex Villepinte"
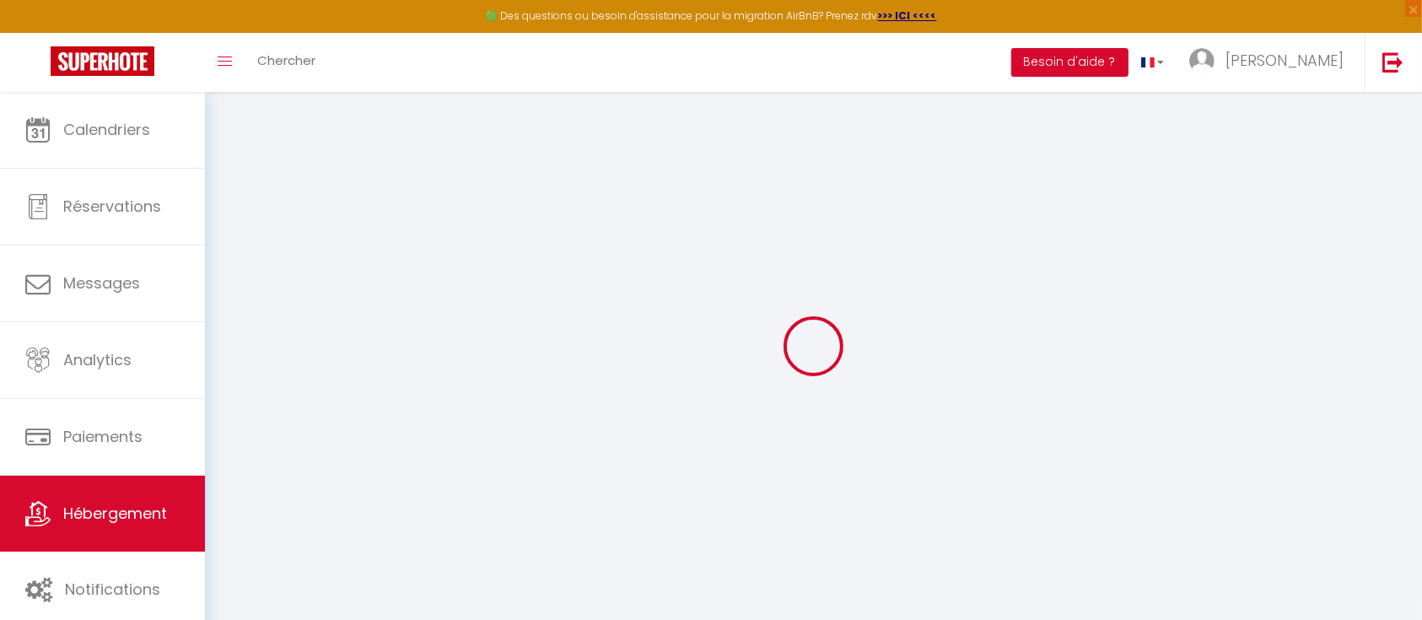
type input "Laetitia"
type input "Phoumpakka"
type input "32 rue Afforty"
type input "93420"
type input "Villepinte"
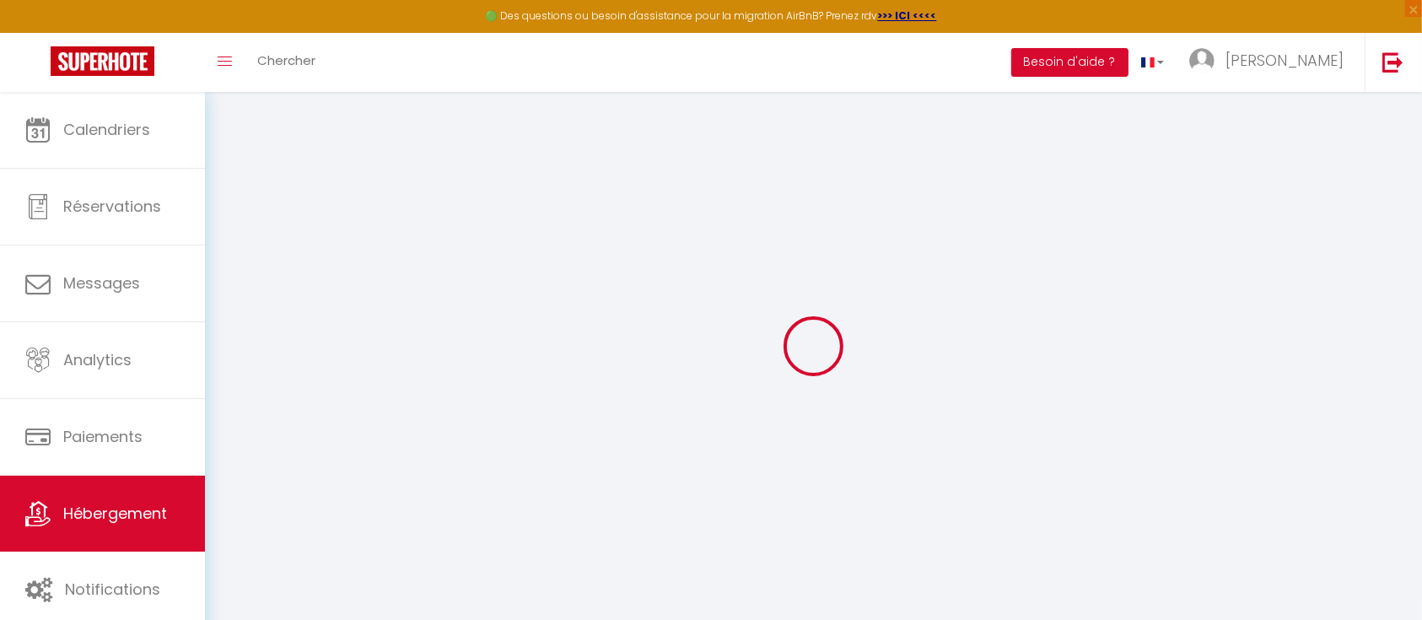
type input "80"
type input "55"
type input "300"
select select
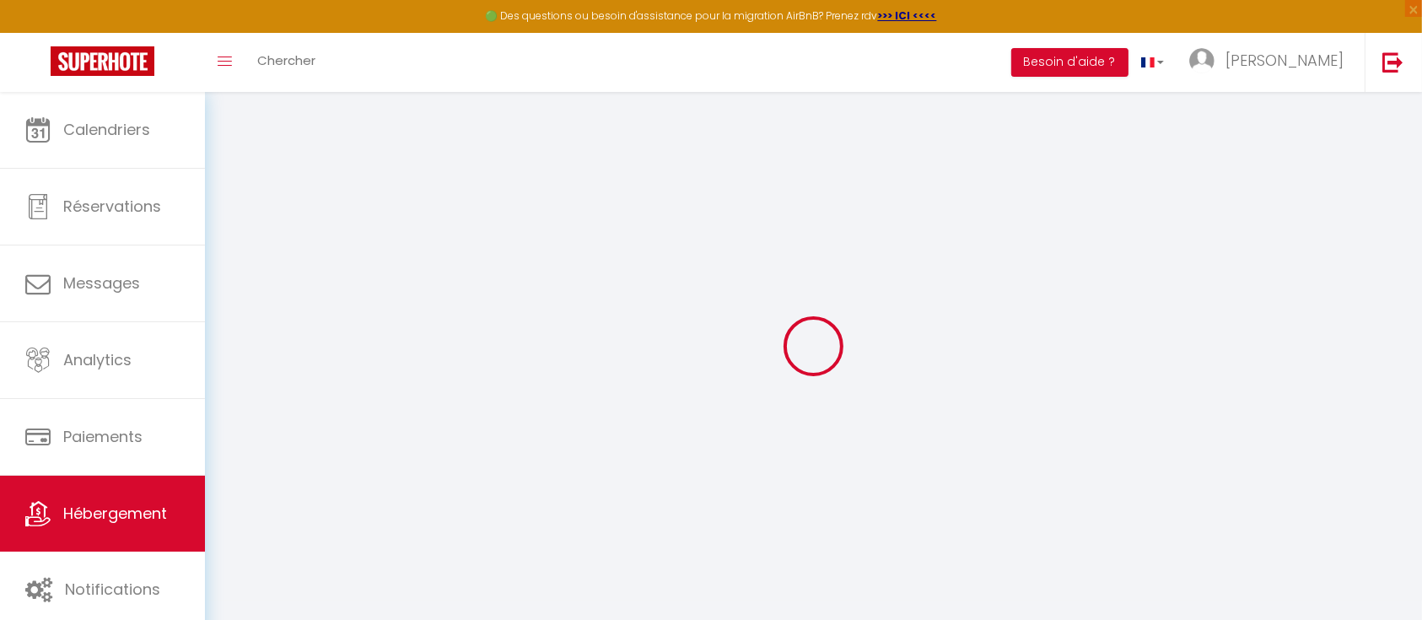
select select
type input "164 Boulevard Robert Ballanger"
type input "93420"
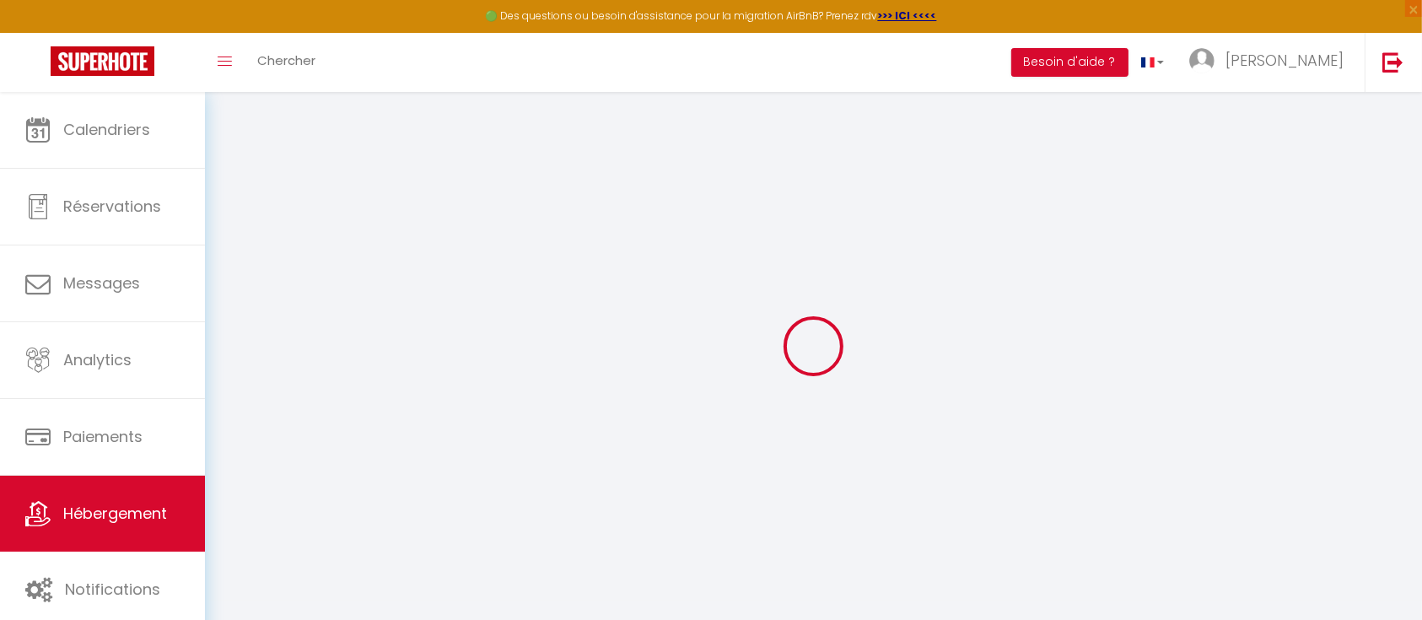
type input "Villepinte"
type input "[EMAIL_ADDRESS][DOMAIN_NAME]"
select select "5159"
checkbox input "false"
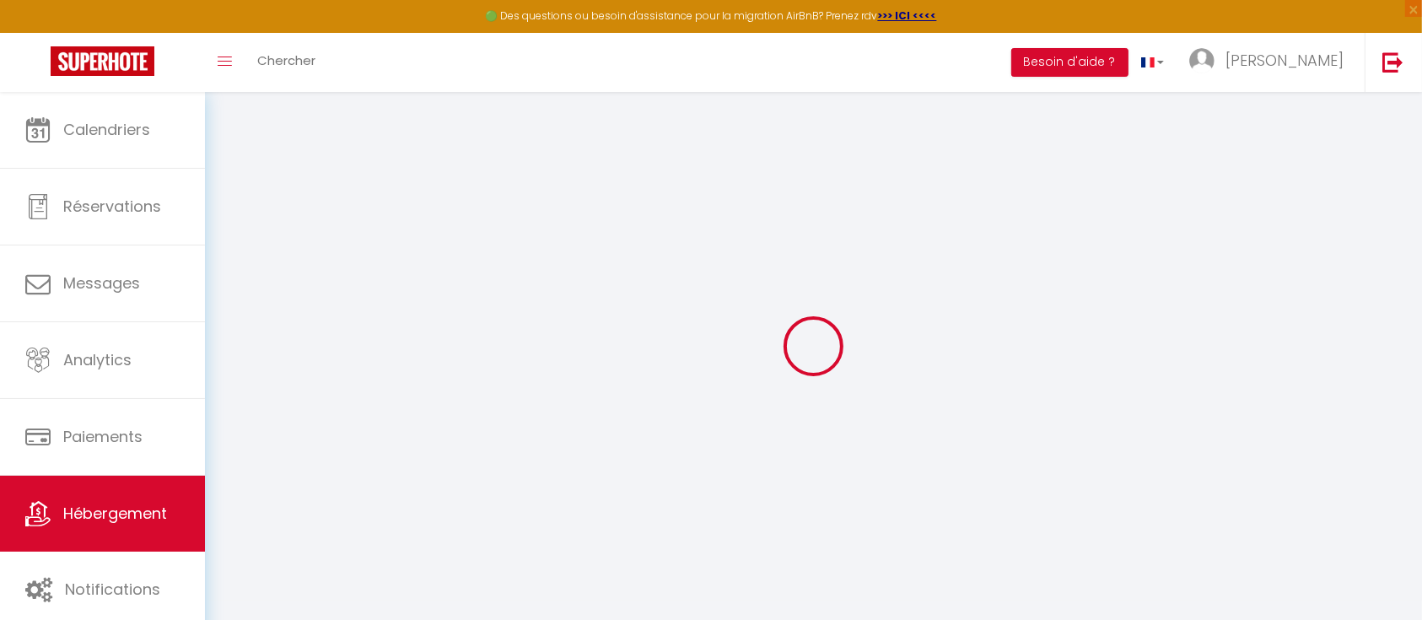
checkbox input "false"
type input "0"
select select
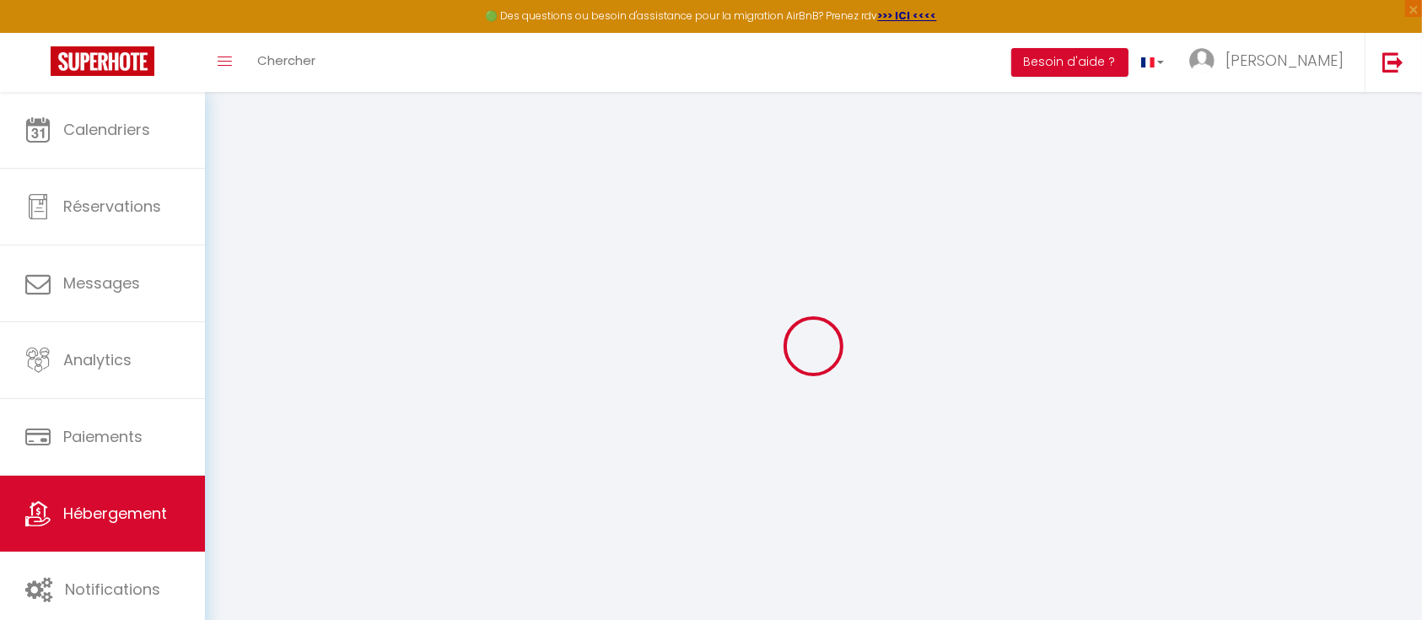
select select
checkbox input "false"
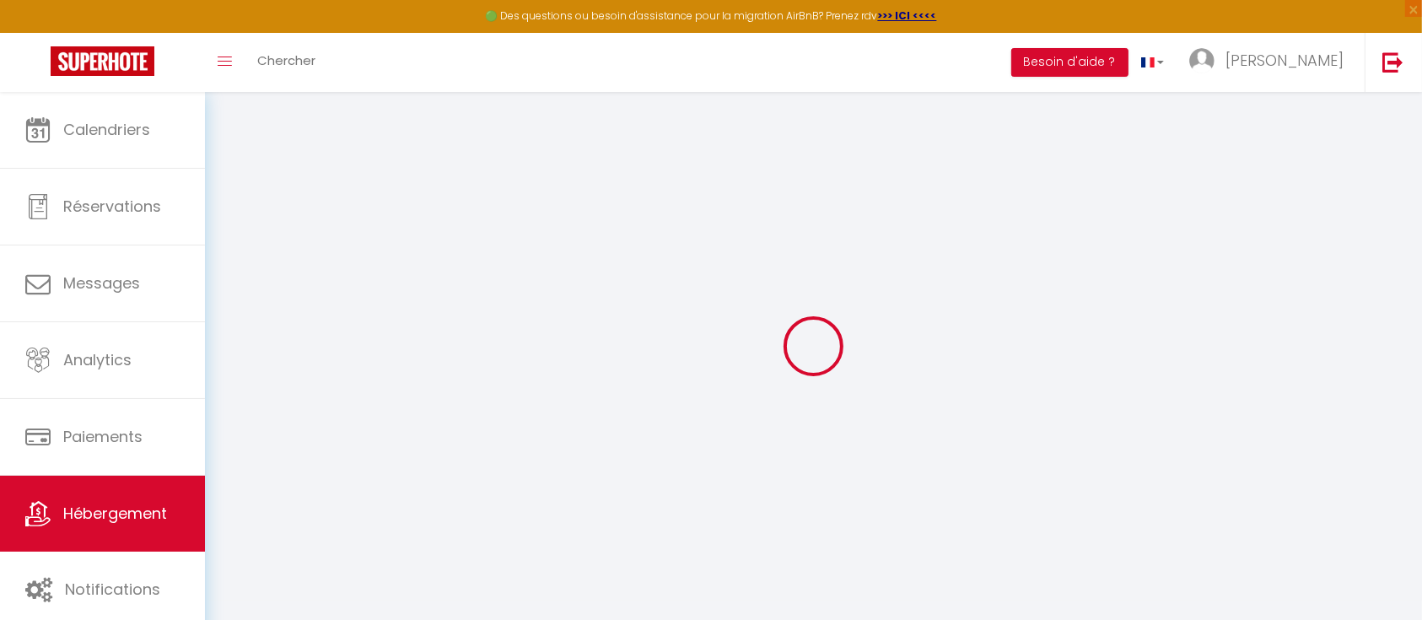
checkbox input "false"
select select
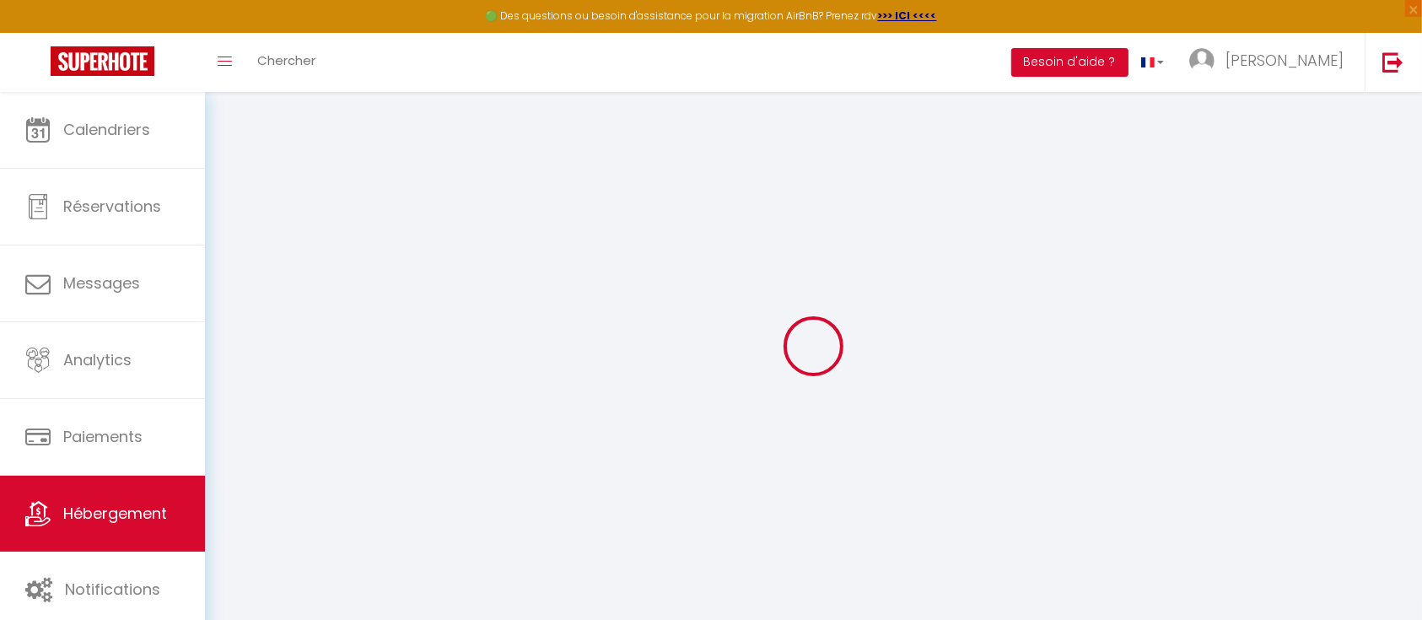
select select
checkbox input "false"
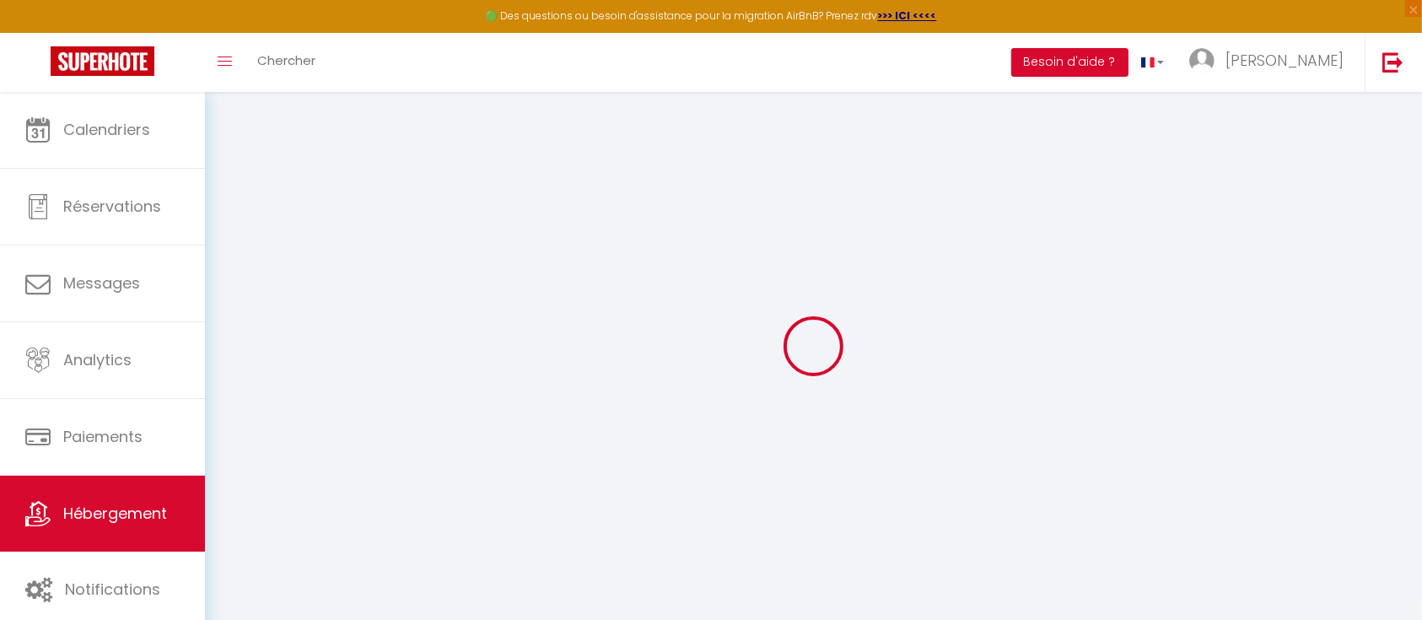
checkbox input "false"
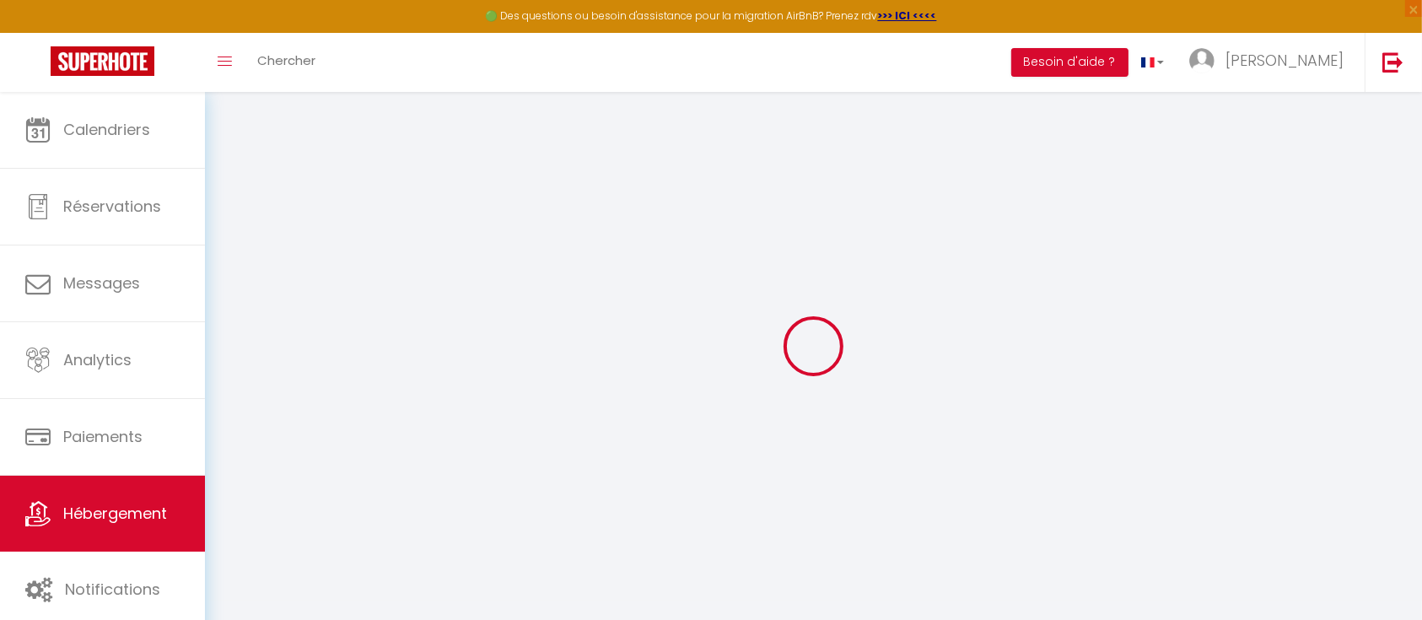
checkbox input "false"
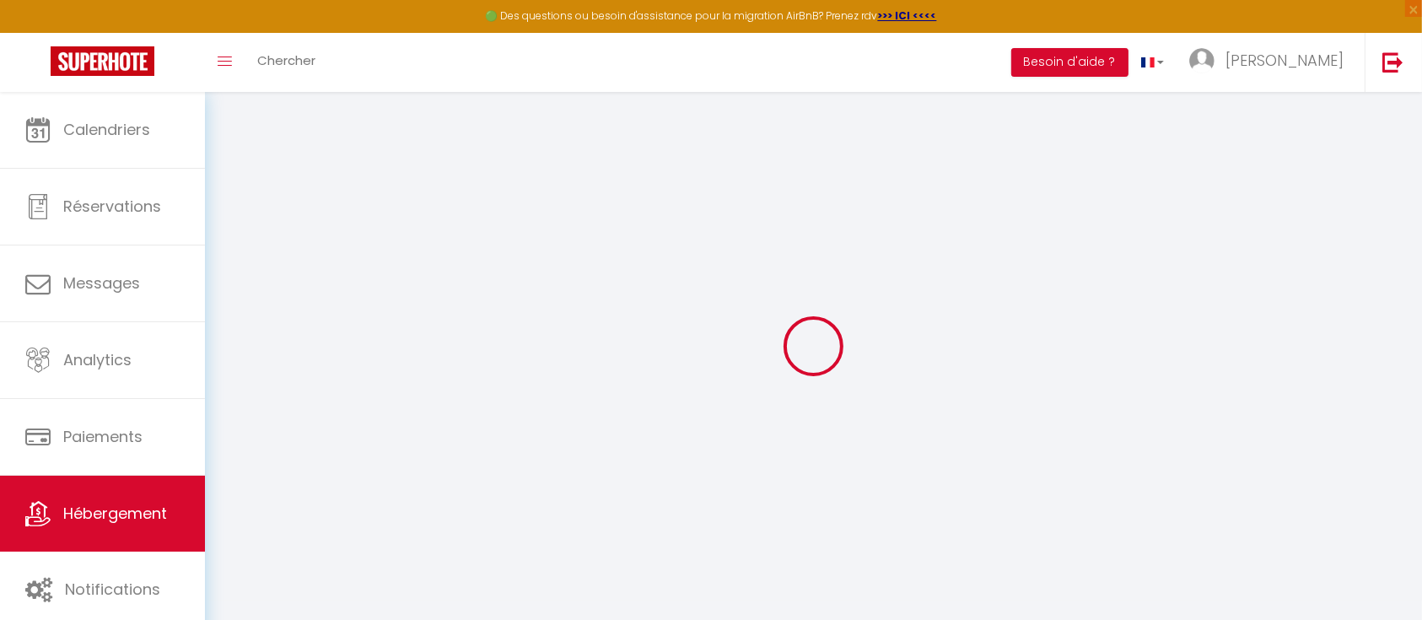
select select "15:00"
select select "23:45"
select select "11:00"
select select "30"
select select "120"
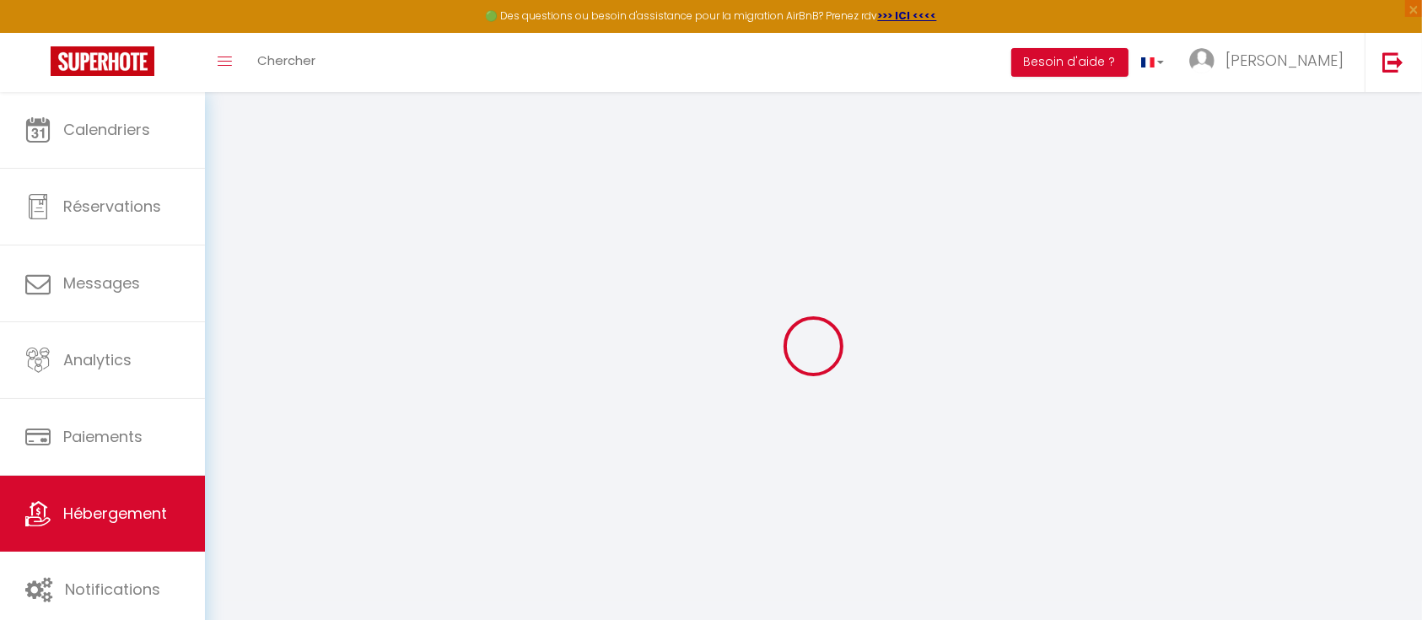
checkbox input "false"
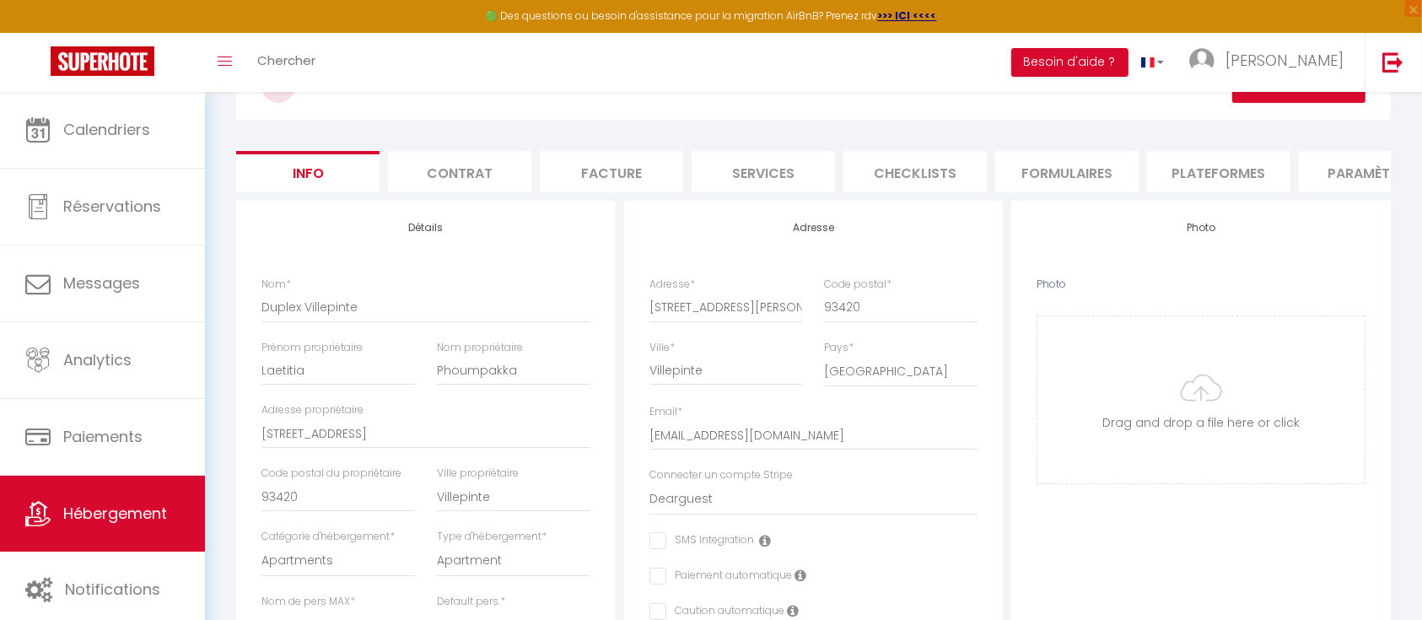
scroll to position [116, 0]
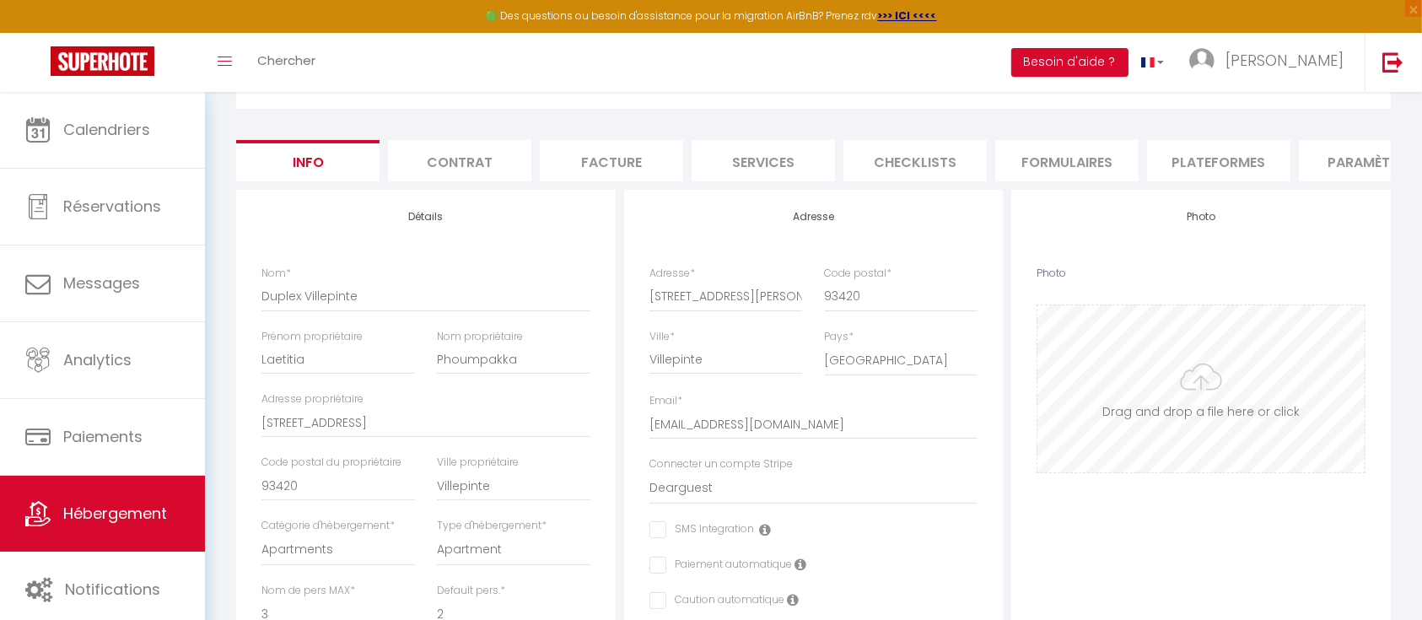
click at [1158, 413] on input "Photo" at bounding box center [1200, 388] width 327 height 167
type input "C:\fakepath\LCD-BELANGER-DearGuest-Hib-25.jpg"
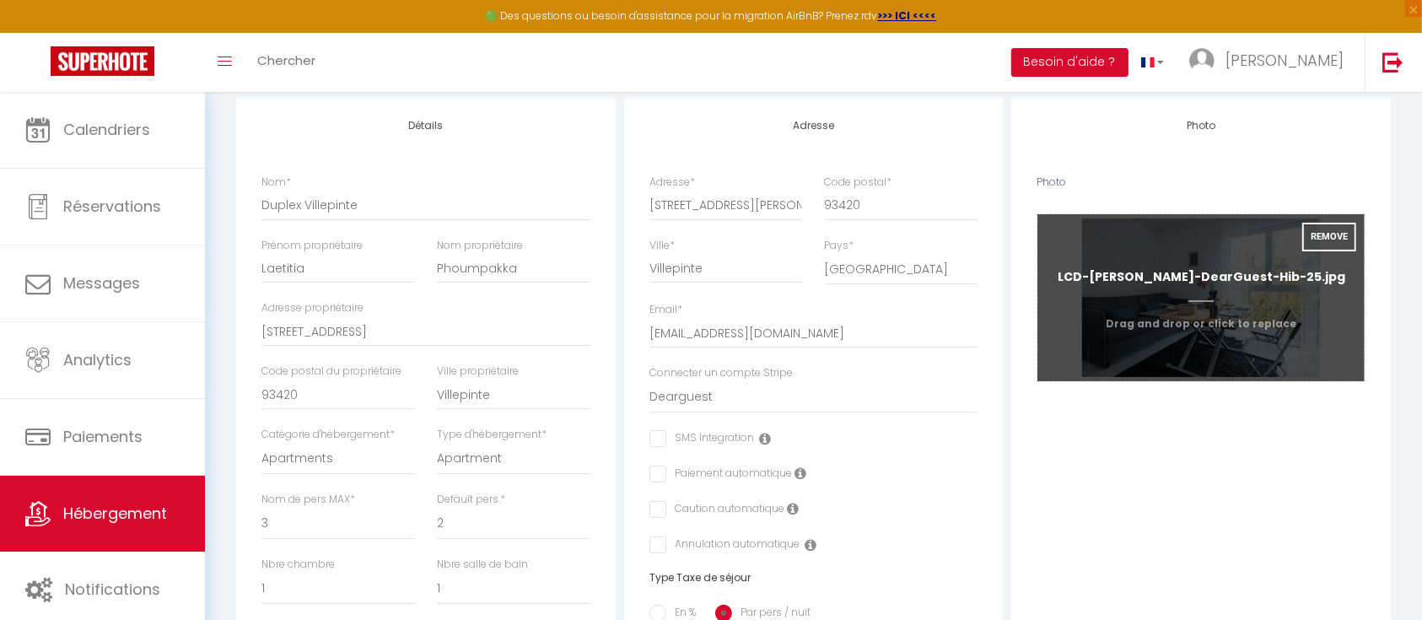
scroll to position [0, 0]
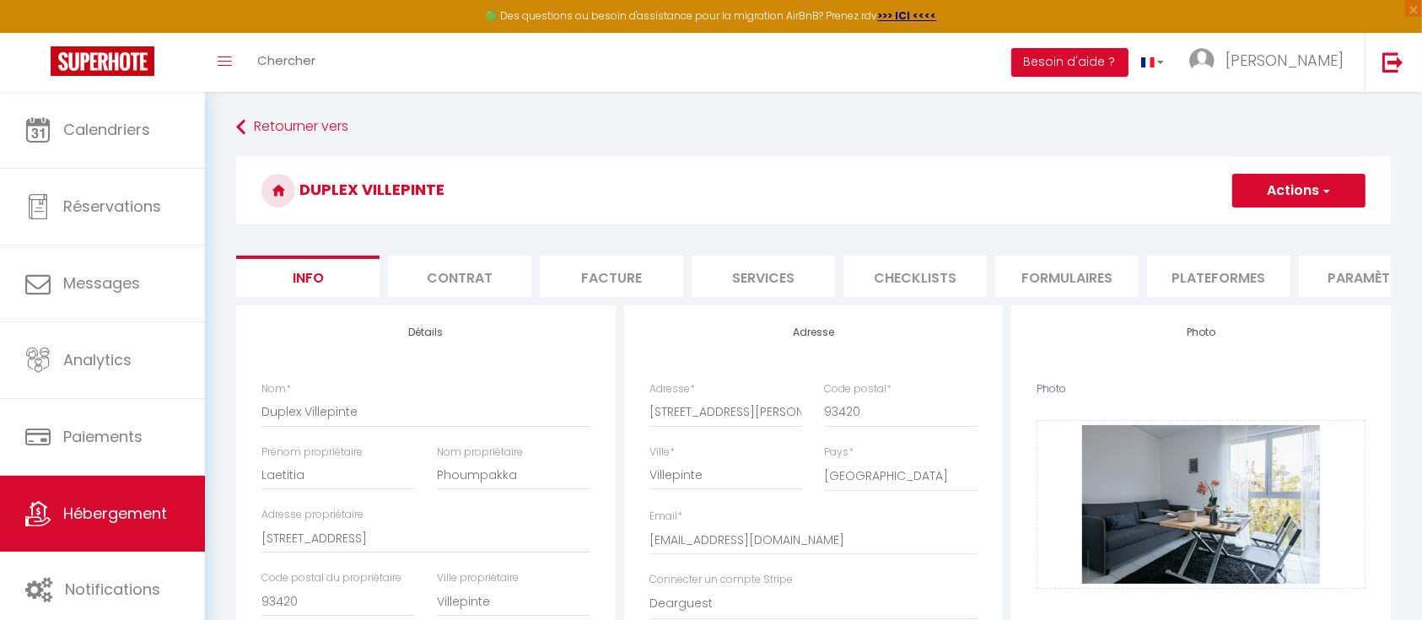
click at [1320, 182] on span "button" at bounding box center [1325, 190] width 11 height 17
click at [1243, 229] on input "Enregistrer" at bounding box center [1232, 227] width 62 height 17
click at [1242, 220] on input "Enregistrer" at bounding box center [1232, 227] width 62 height 17
click at [1230, 226] on input "Enregistrer" at bounding box center [1232, 227] width 62 height 17
click at [1011, 213] on h3 "Duplex Villepinte" at bounding box center [813, 190] width 1155 height 67
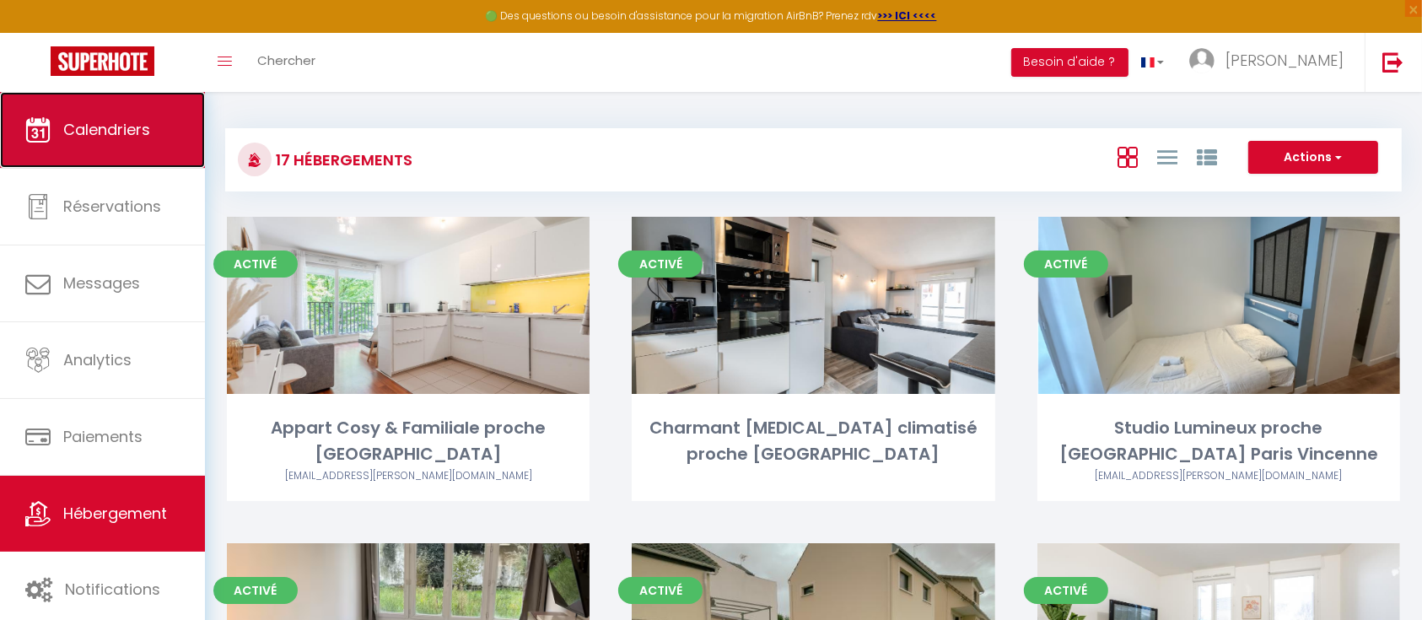
click at [142, 140] on link "Calendriers" at bounding box center [102, 130] width 205 height 76
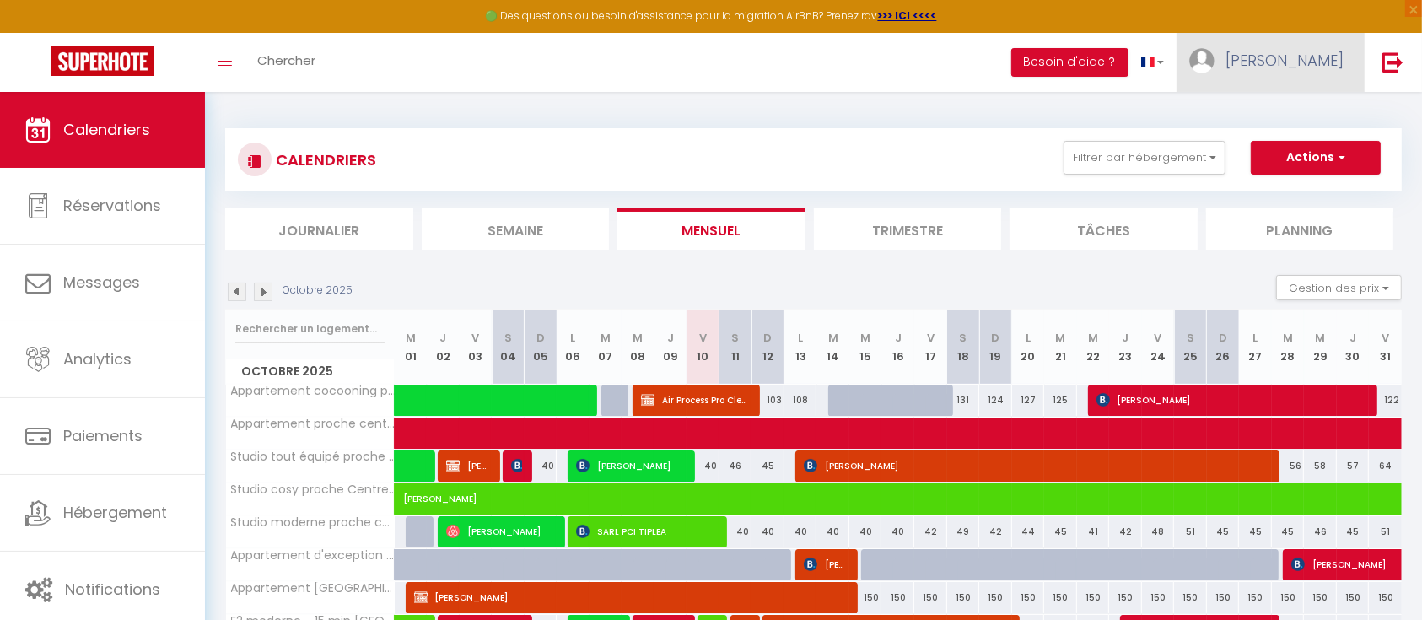
click at [1215, 68] on img at bounding box center [1201, 60] width 25 height 25
click at [1259, 151] on link "Équipe" at bounding box center [1297, 147] width 125 height 29
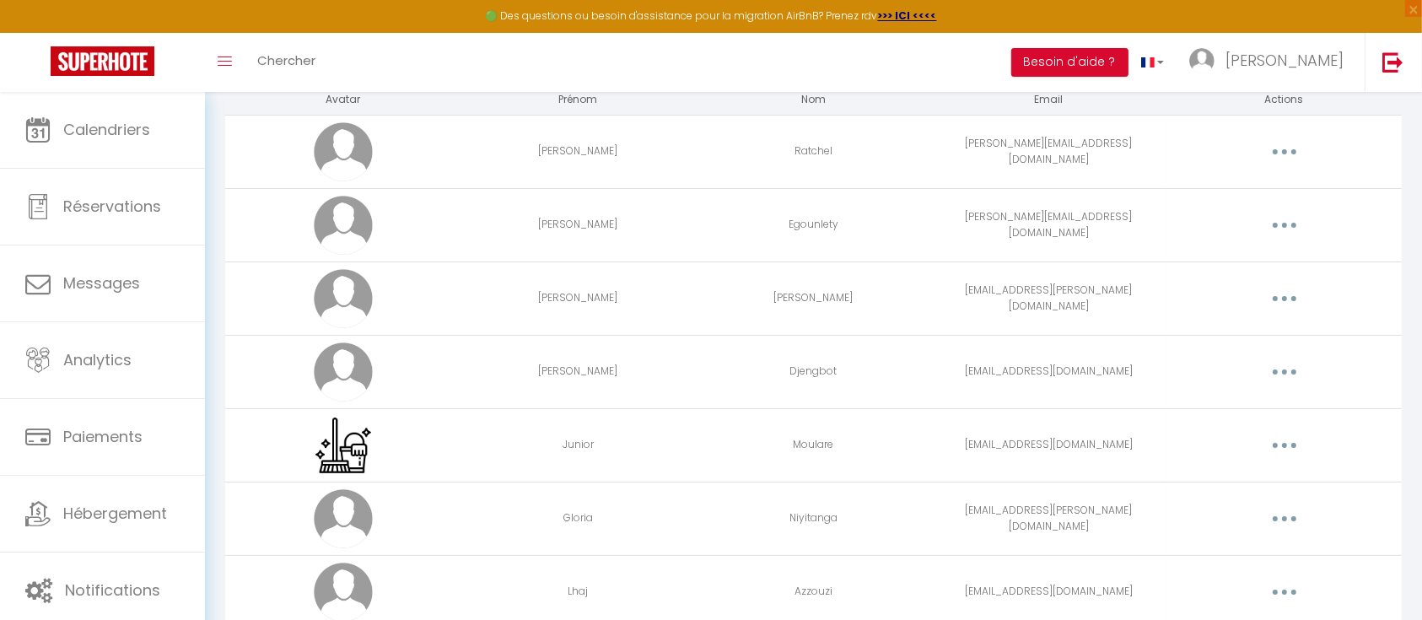
scroll to position [119, 0]
click at [1279, 369] on button "button" at bounding box center [1284, 371] width 47 height 27
click at [1203, 404] on link "Editer" at bounding box center [1240, 410] width 125 height 29
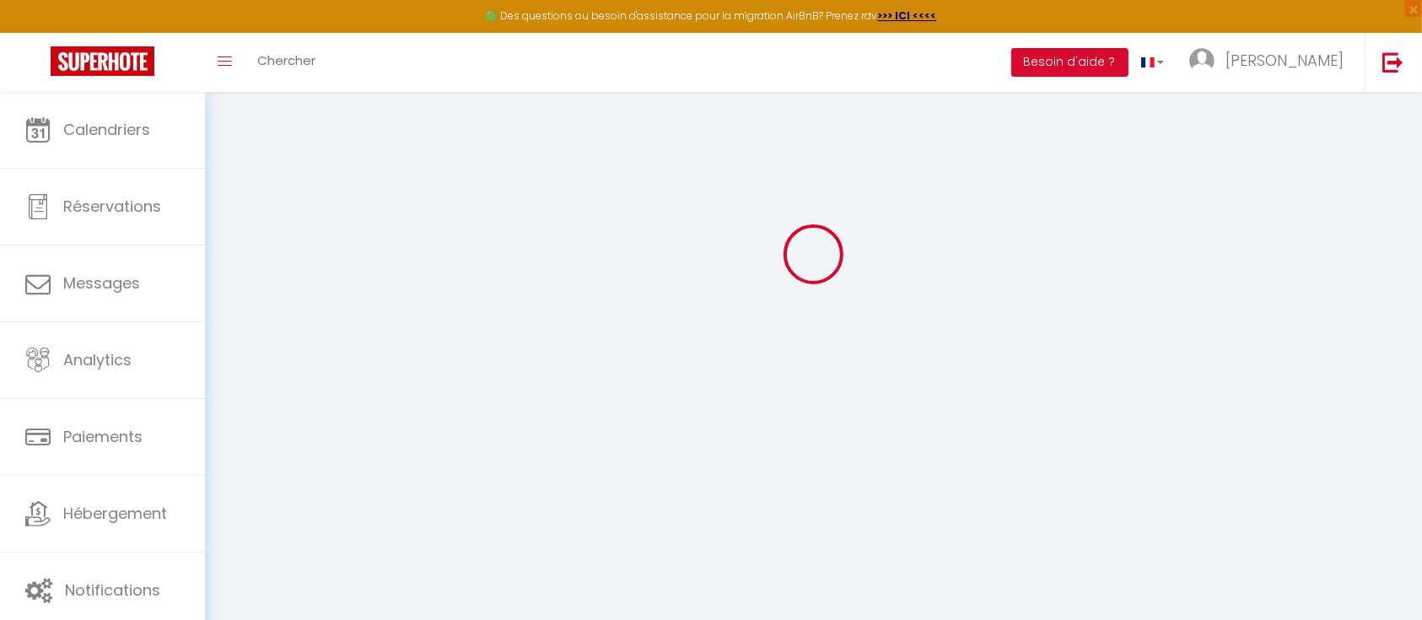
type input "Eunice"
type input "Djengbot"
type input "angedjengbot@gmail.com"
type textarea "https://app.superhote.com/#/connect/aQV0d4oaj1"
checkbox input "true"
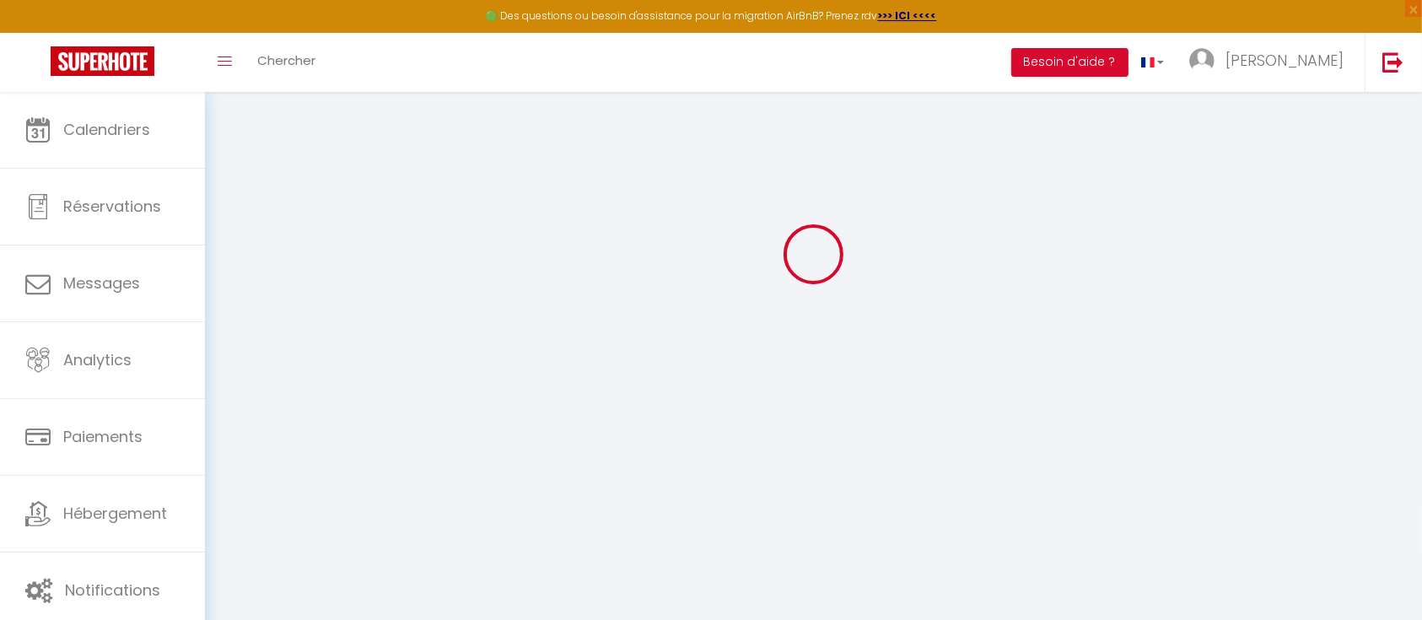
checkbox input "true"
checkbox input "false"
checkbox input "true"
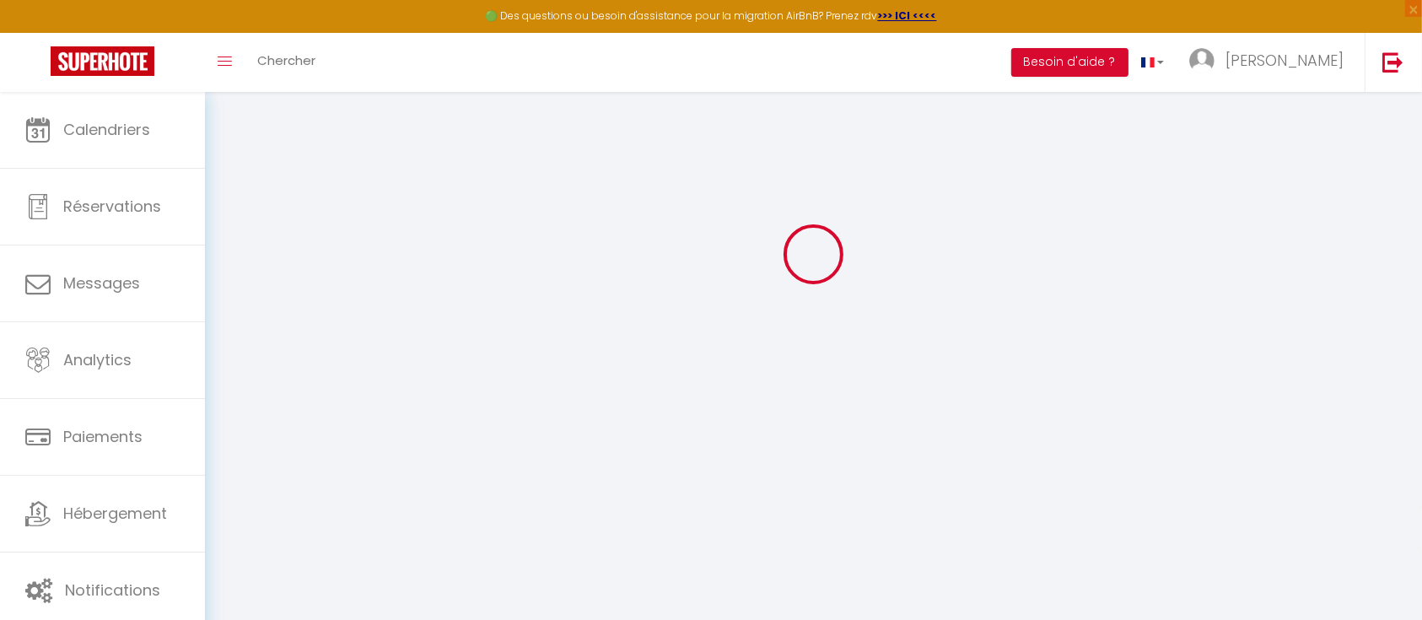
checkbox input "true"
checkbox input "false"
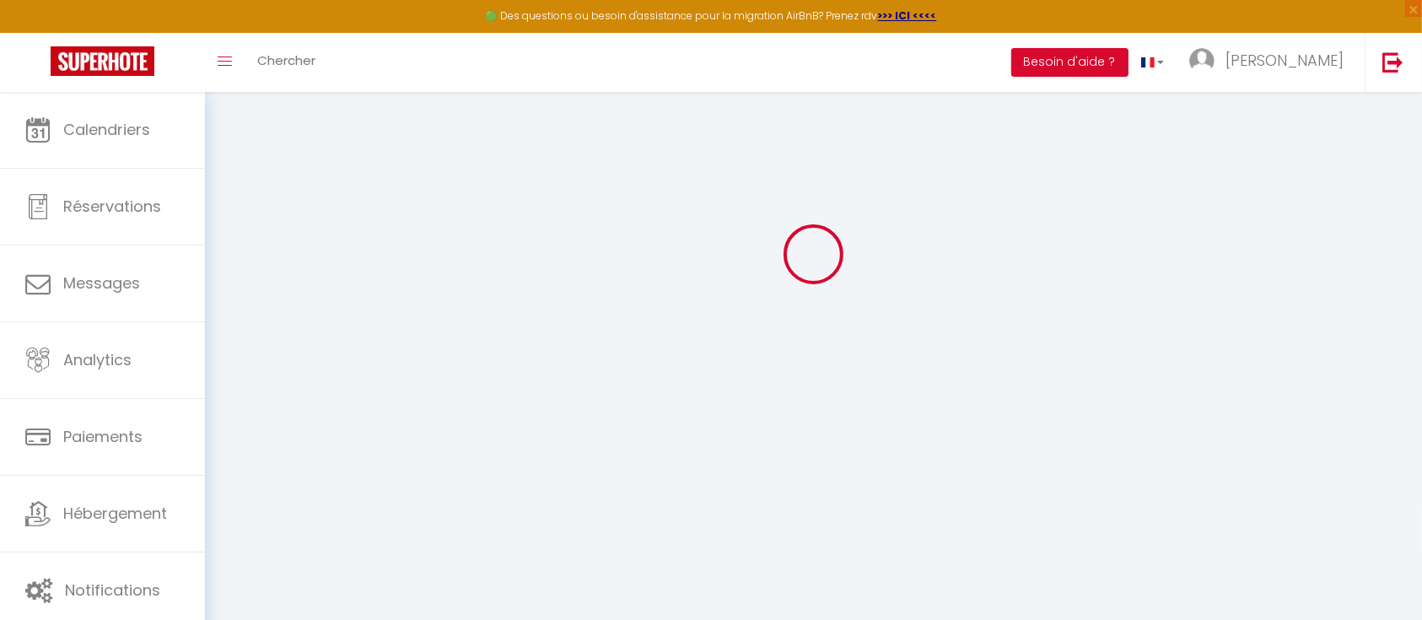
checkbox input "false"
select select
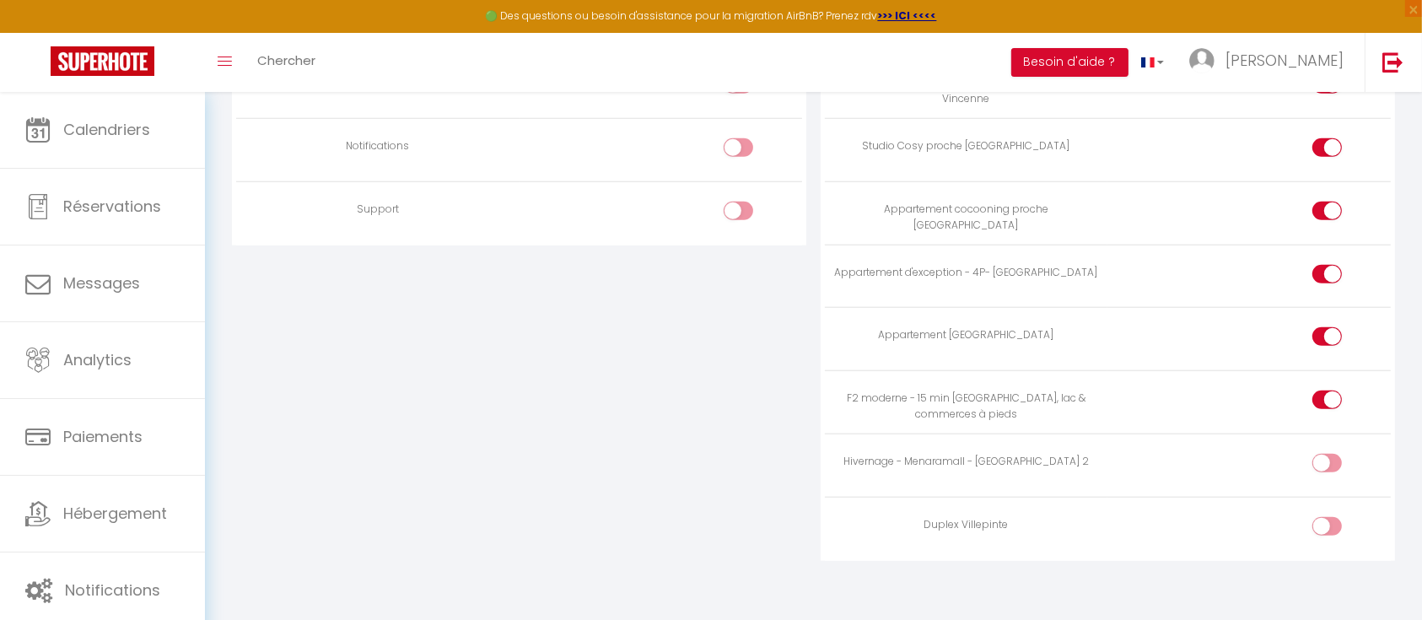
scroll to position [1589, 0]
click at [1315, 517] on div at bounding box center [1327, 525] width 30 height 19
click at [1327, 517] on input "checkbox" at bounding box center [1342, 528] width 30 height 25
checkbox input "true"
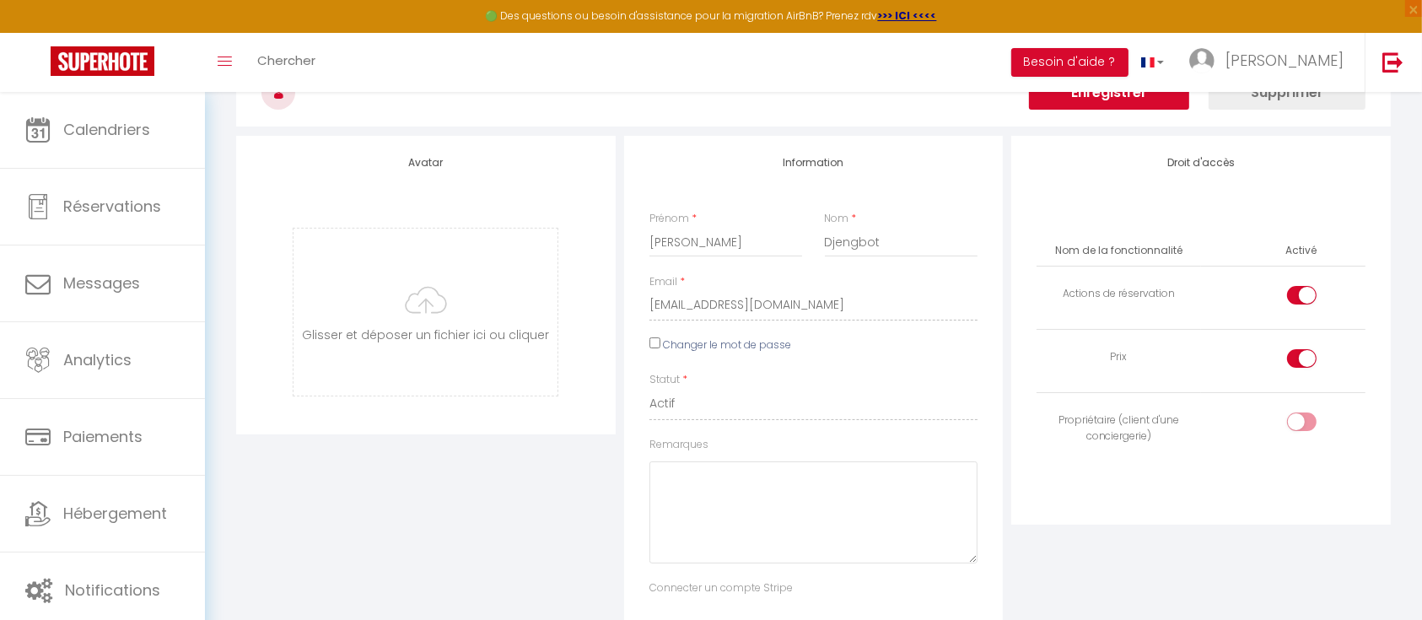
scroll to position [0, 0]
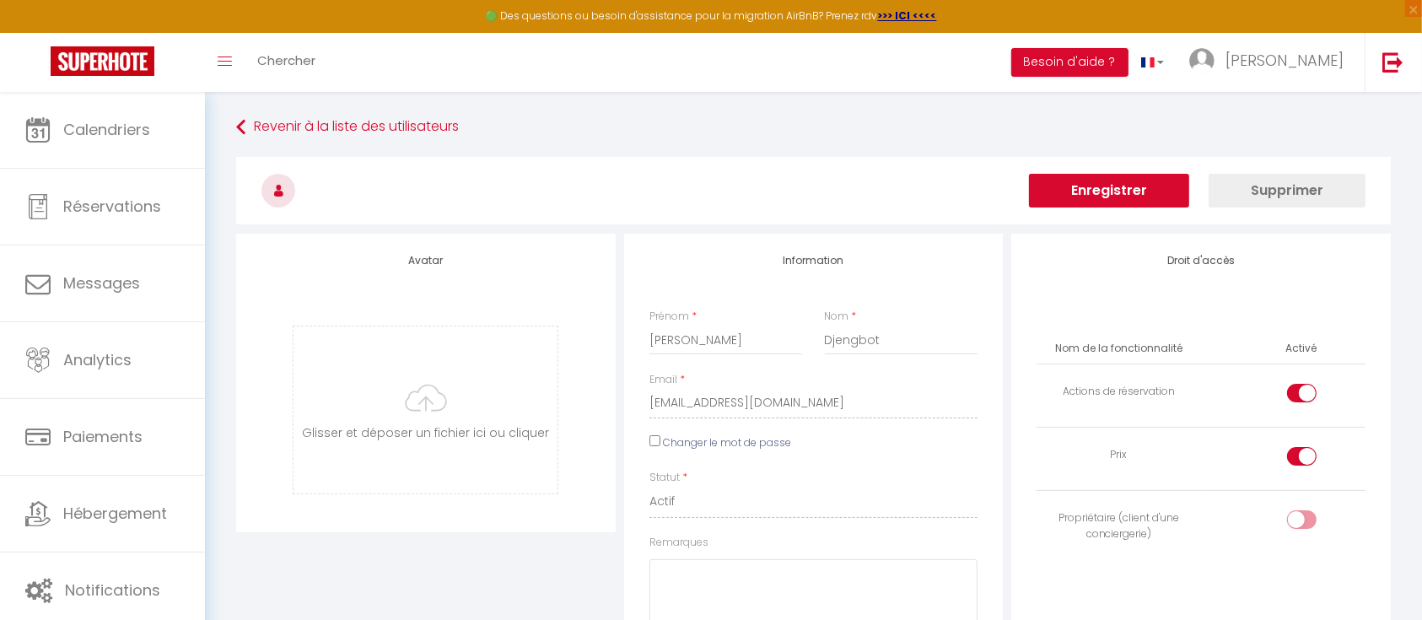
click at [1089, 183] on button "Enregistrer" at bounding box center [1109, 191] width 160 height 34
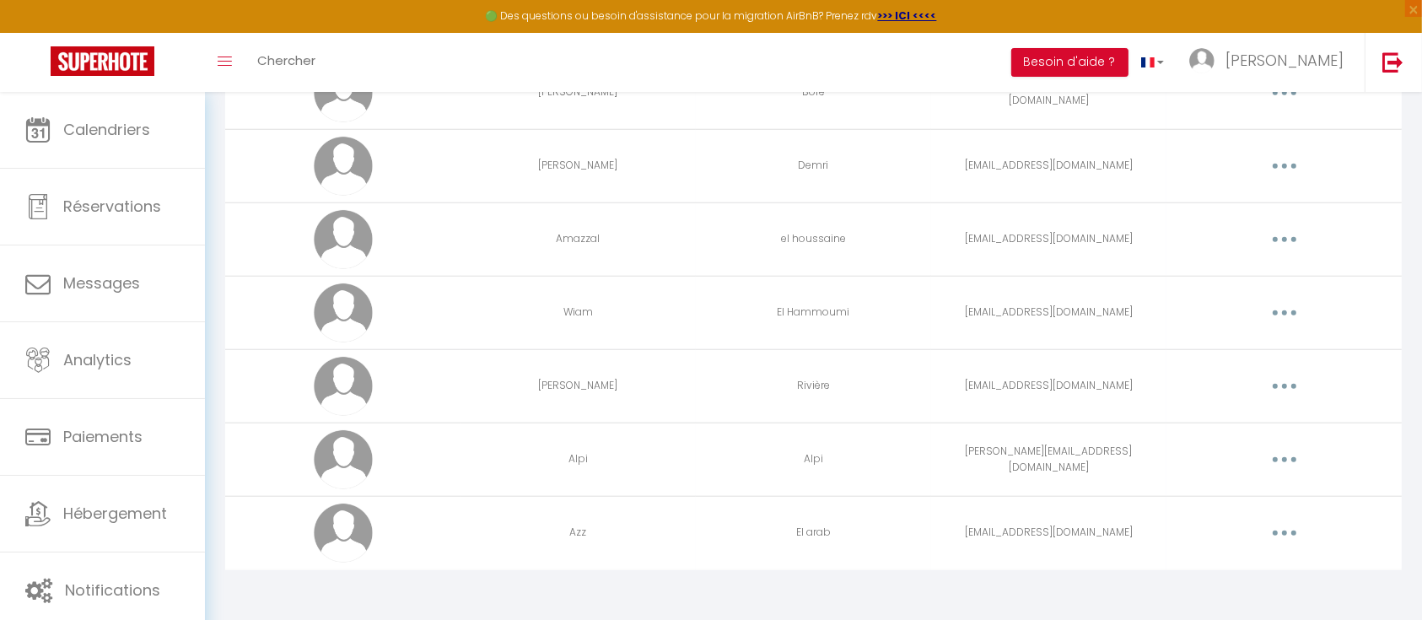
scroll to position [1425, 0]
click at [1286, 310] on icon "button" at bounding box center [1284, 312] width 5 height 5
click at [1215, 345] on link "Editer" at bounding box center [1240, 351] width 125 height 29
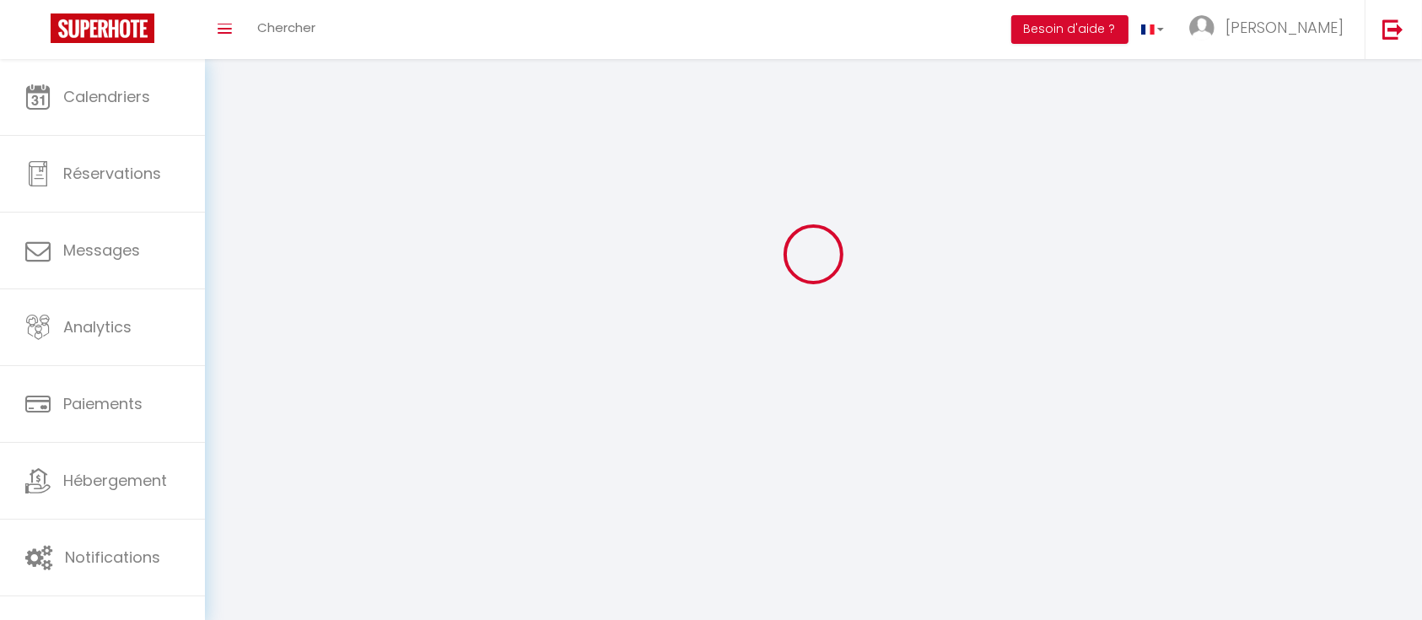
type input "Wiam"
type input "El Hammoumi"
type input "wiamgestionimmobiliere@gmail.com"
type textarea "https://app.superhote.com/#/connect/wjcRJQTw3m"
checkbox input "false"
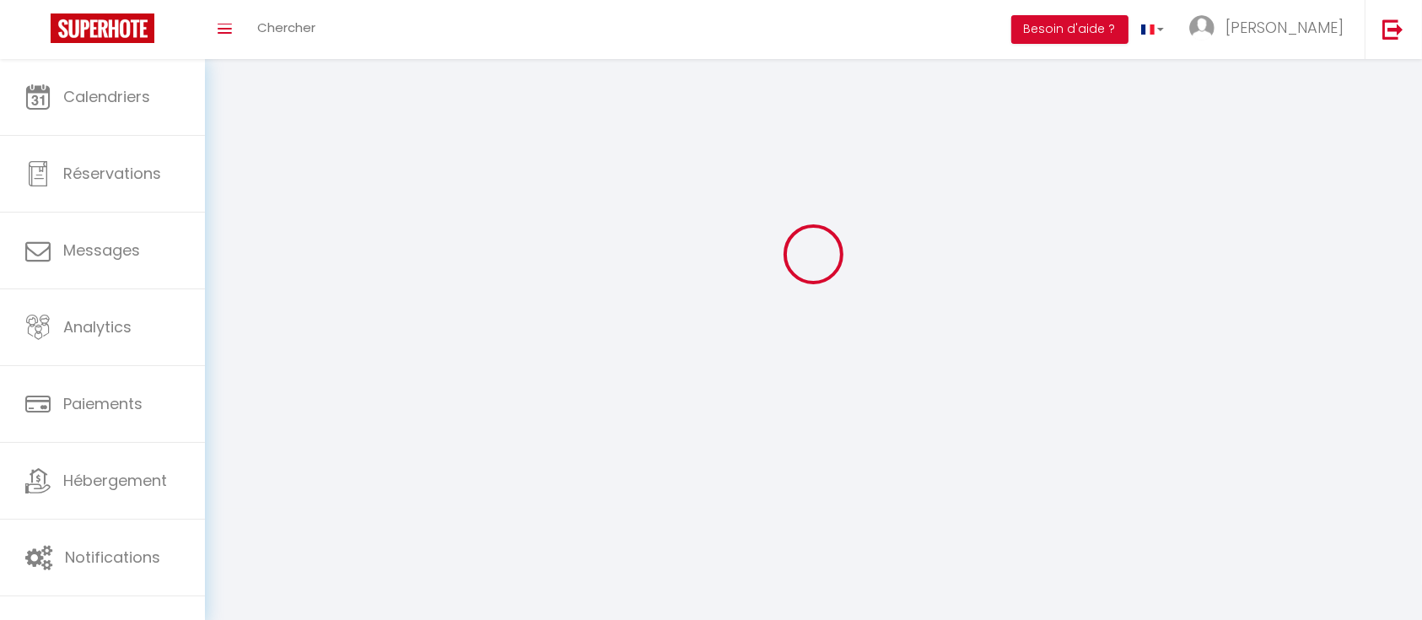
checkbox input "false"
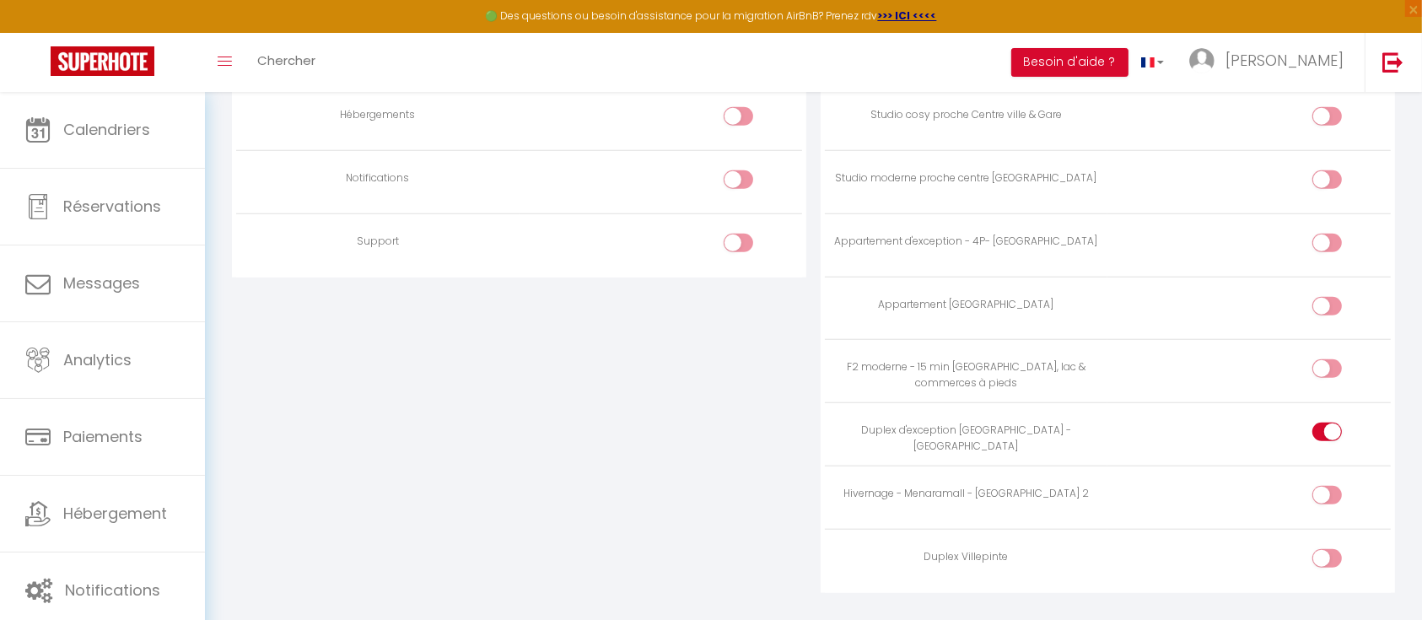
scroll to position [1589, 0]
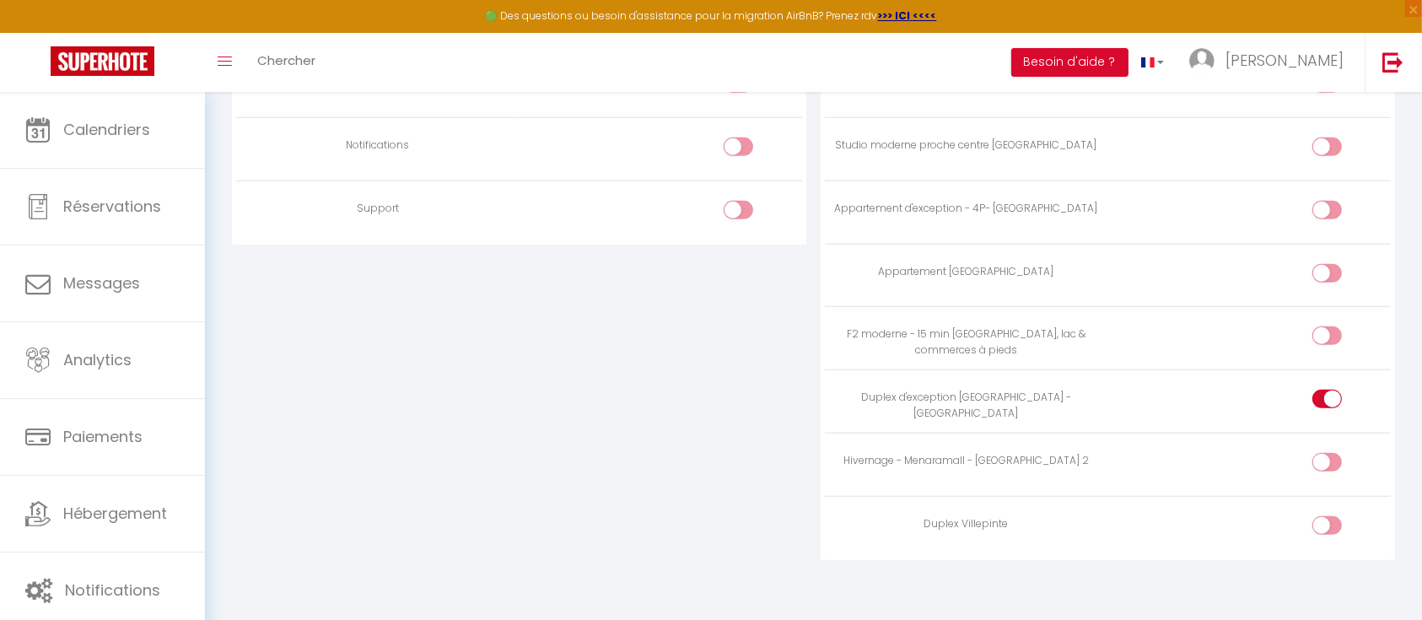
click at [1324, 453] on div at bounding box center [1327, 462] width 30 height 19
click at [1327, 453] on input "checkbox" at bounding box center [1342, 465] width 30 height 25
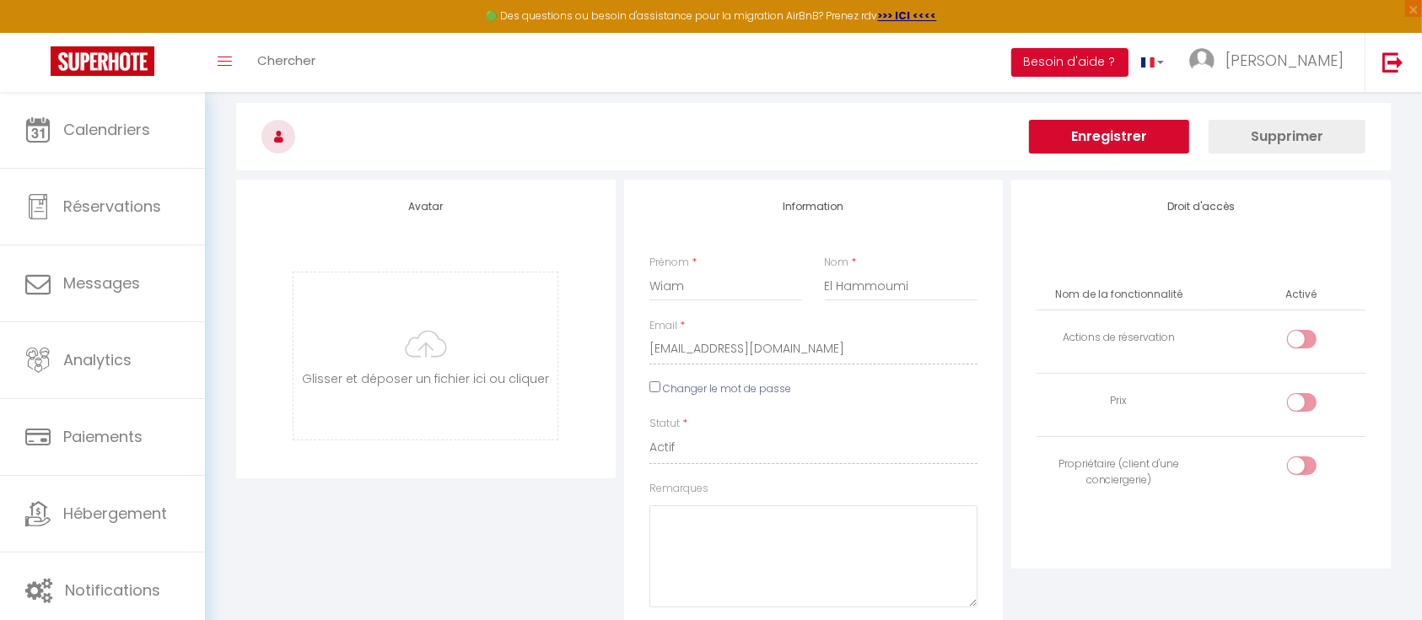
scroll to position [0, 0]
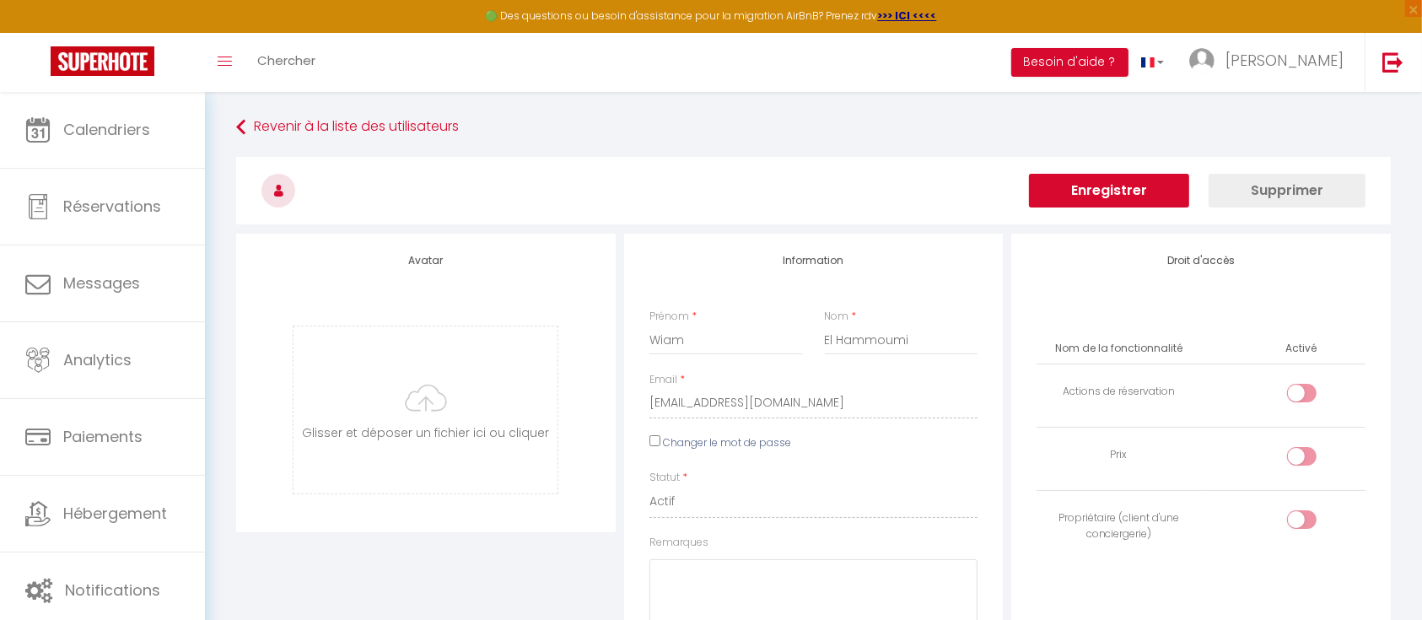
click at [1095, 192] on button "Enregistrer" at bounding box center [1109, 191] width 160 height 34
